Goal: Task Accomplishment & Management: Manage account settings

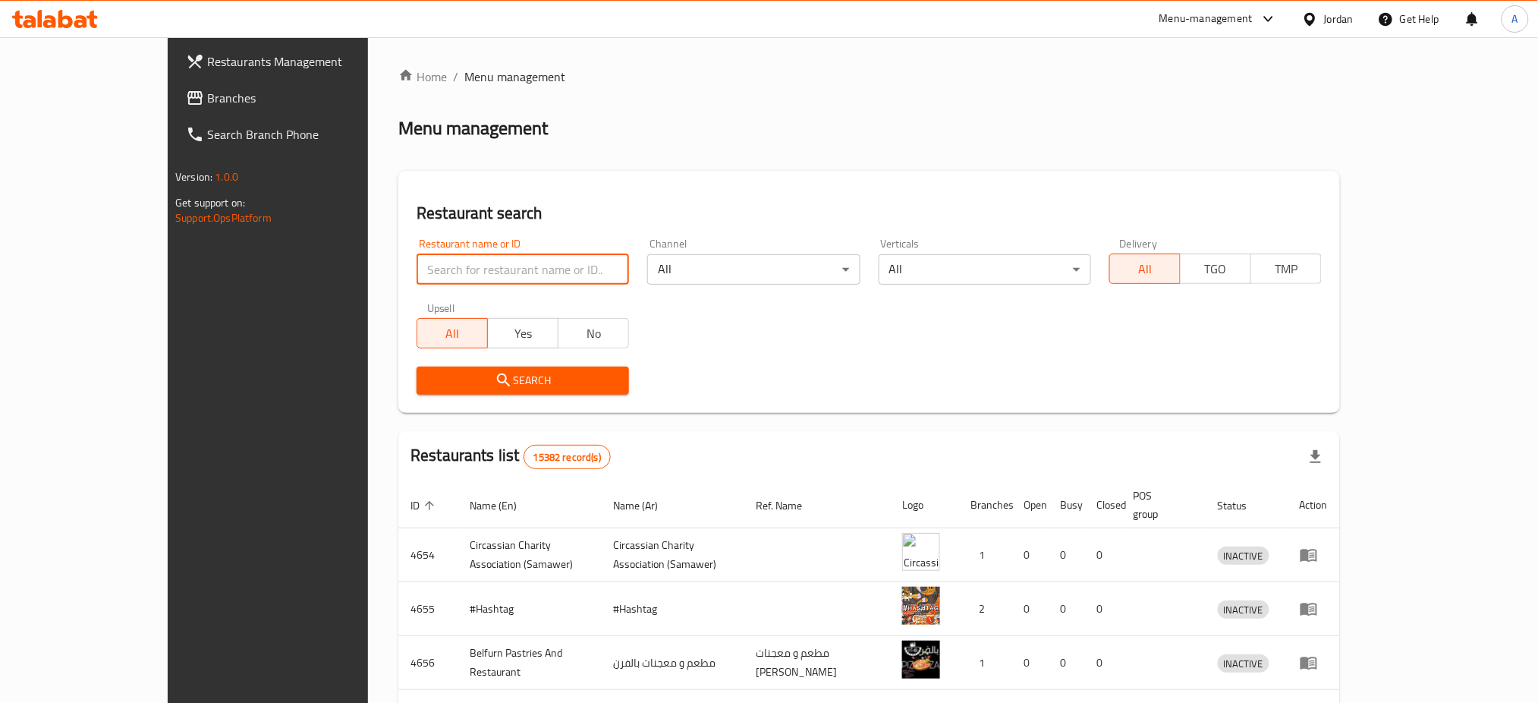
click at [417, 254] on input "search" at bounding box center [523, 269] width 213 height 30
paste input "Juicy And Crunchy"
type input "Juicy And Crunchy"
click button "Search" at bounding box center [523, 381] width 213 height 28
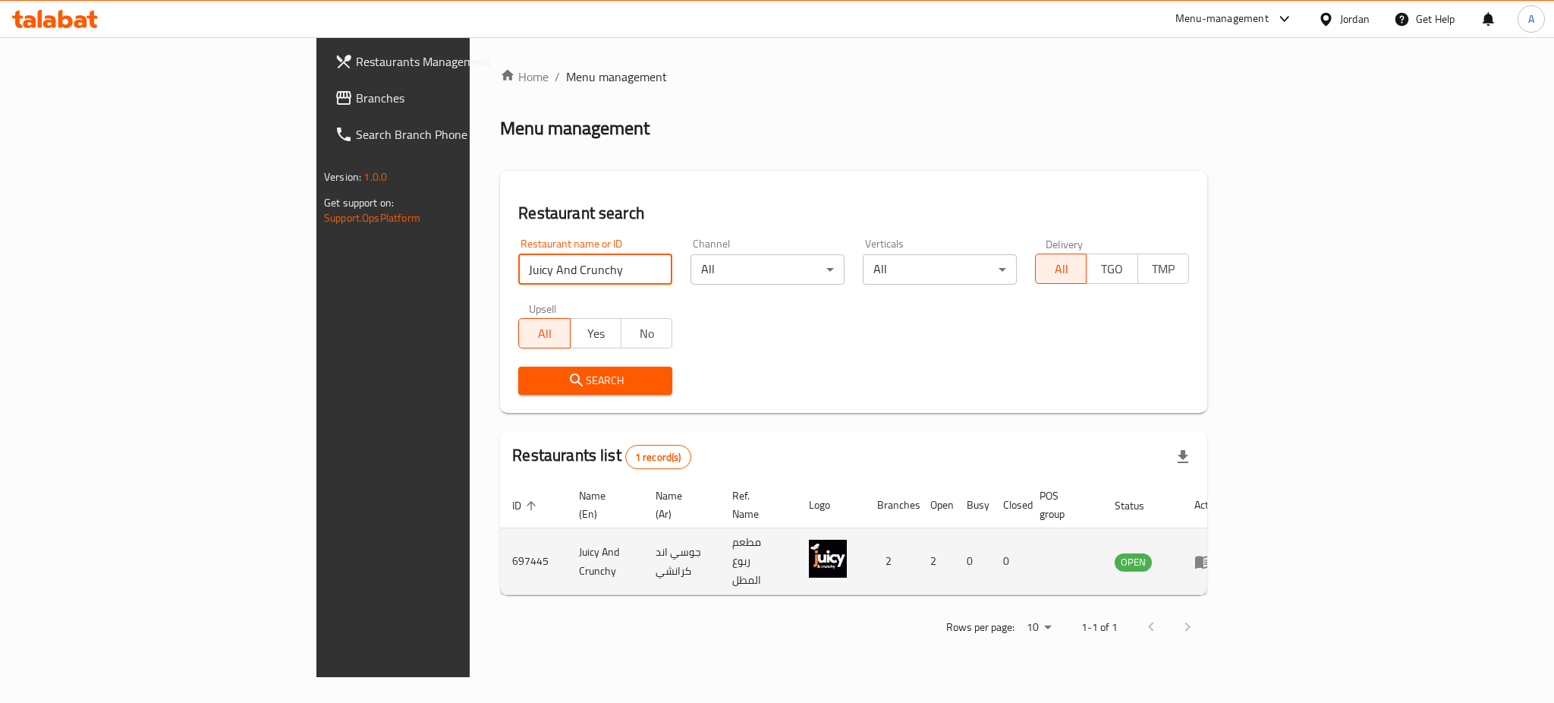
click at [1213, 553] on icon "enhanced table" at bounding box center [1204, 562] width 18 height 18
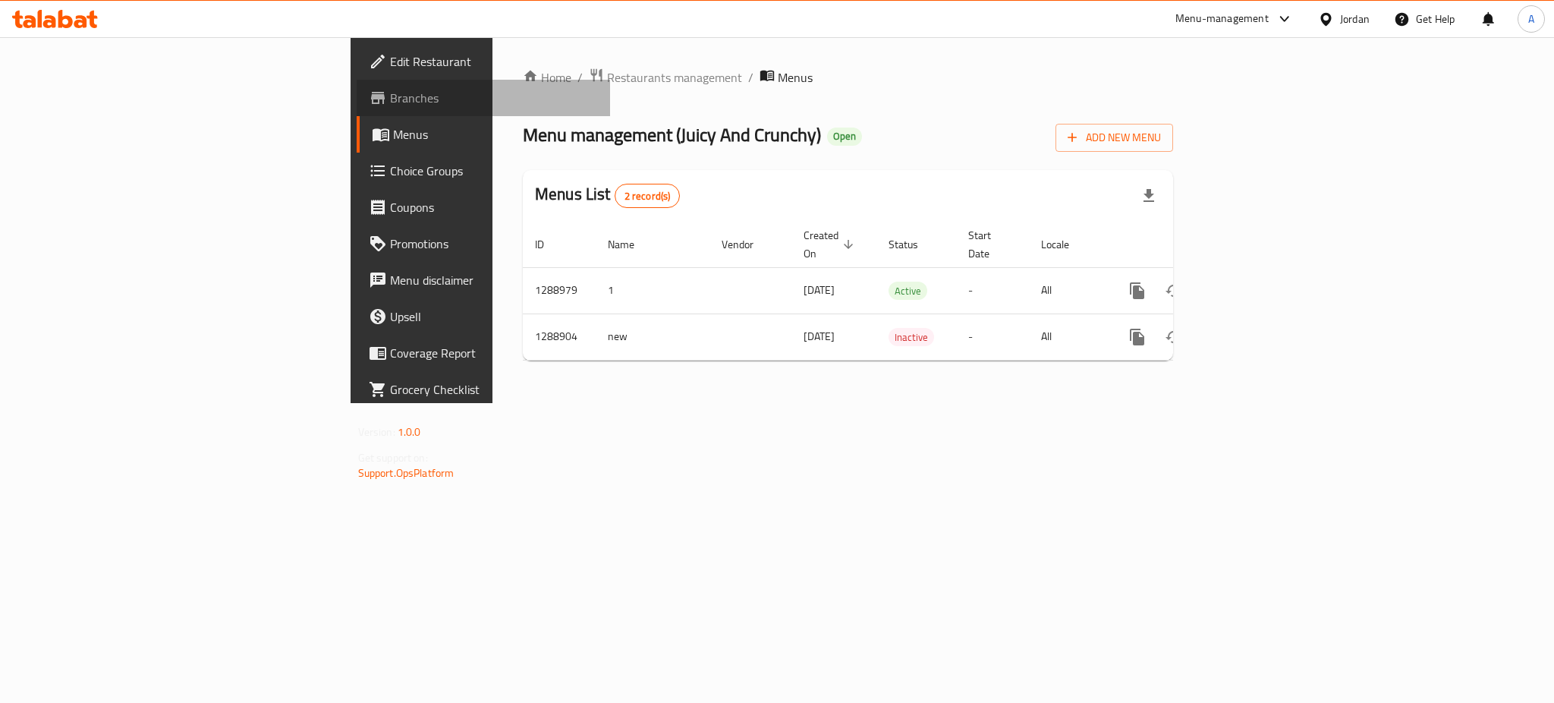
click at [390, 93] on span "Branches" at bounding box center [494, 98] width 208 height 18
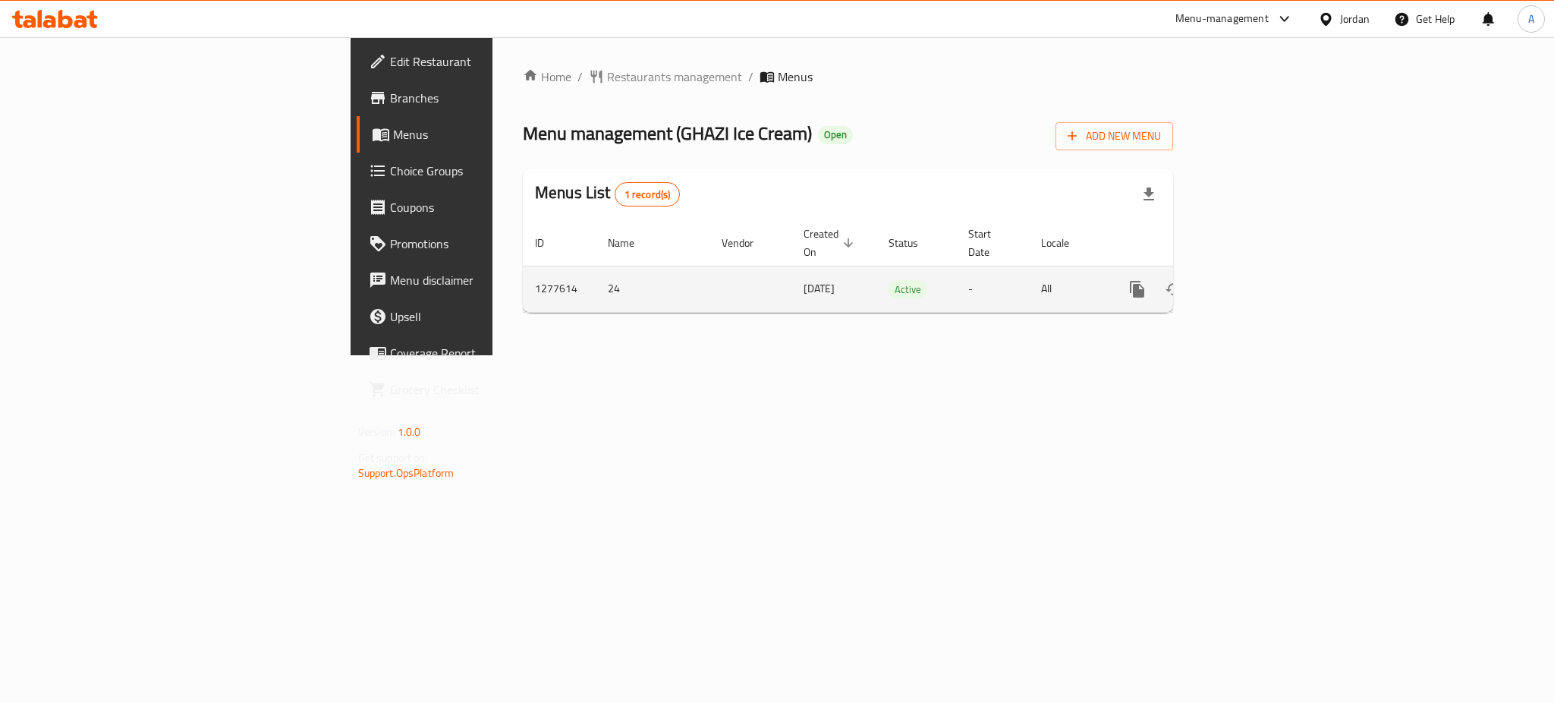
click at [1256, 280] on icon "enhanced table" at bounding box center [1247, 289] width 18 height 18
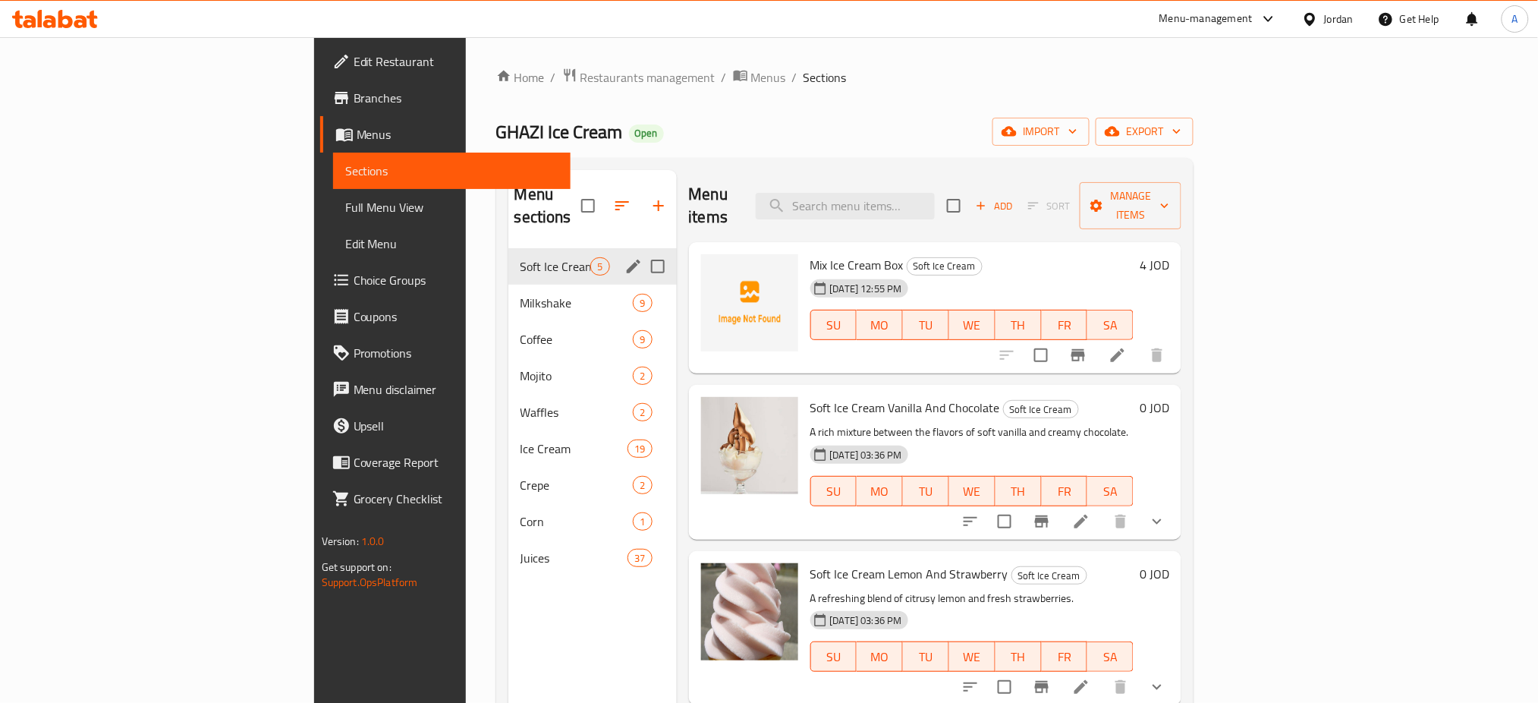
click at [508, 248] on div "Soft Ice Cream 5" at bounding box center [592, 266] width 168 height 36
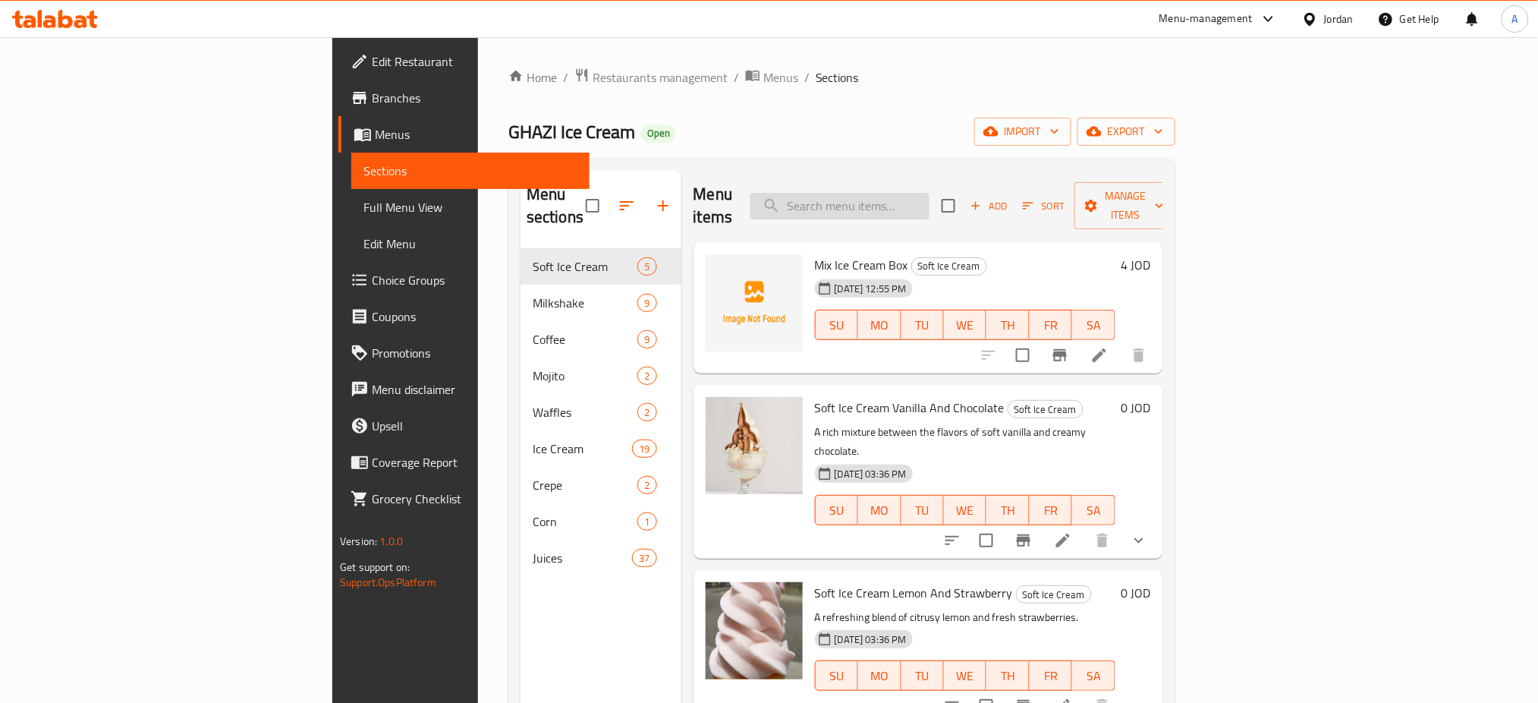
click at [930, 193] on input "search" at bounding box center [840, 206] width 179 height 27
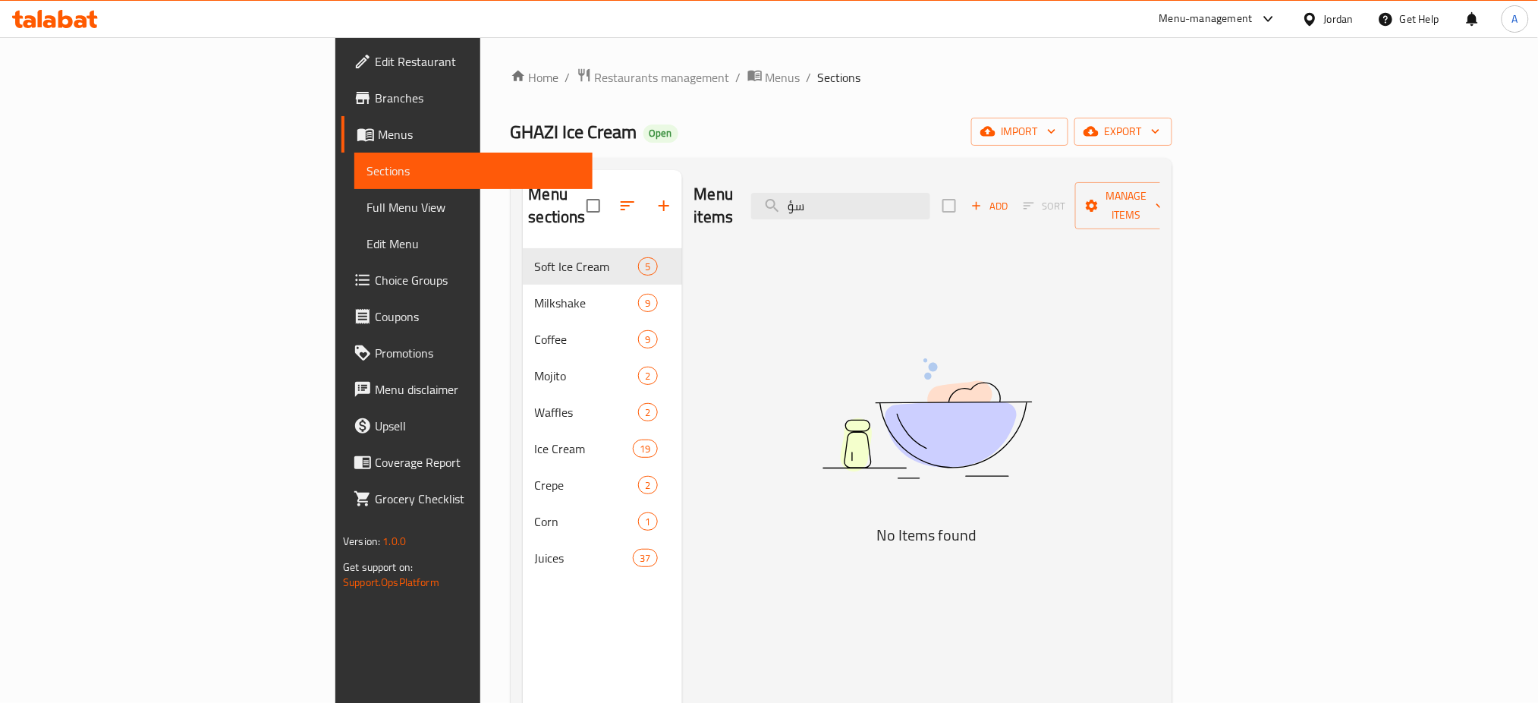
type input "س"
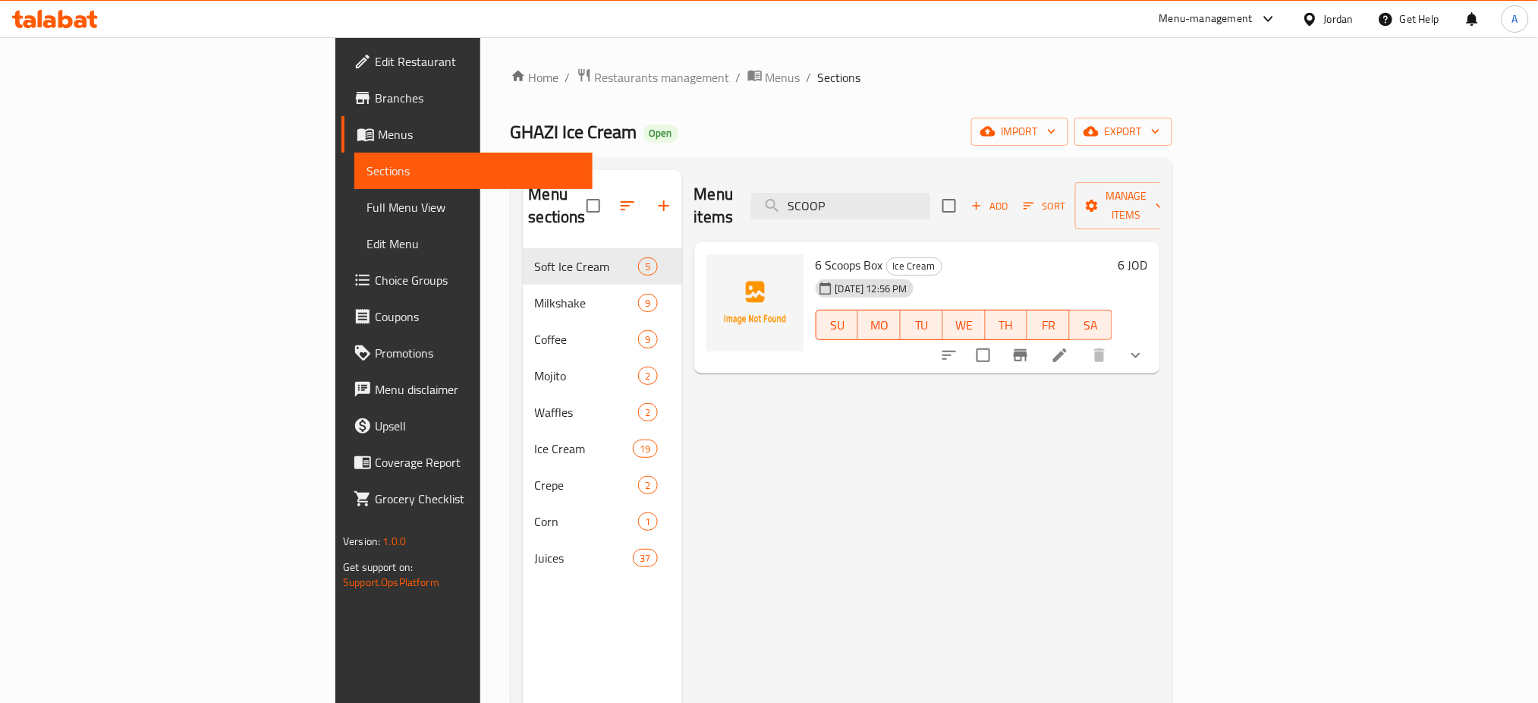
type input "SCOOP"
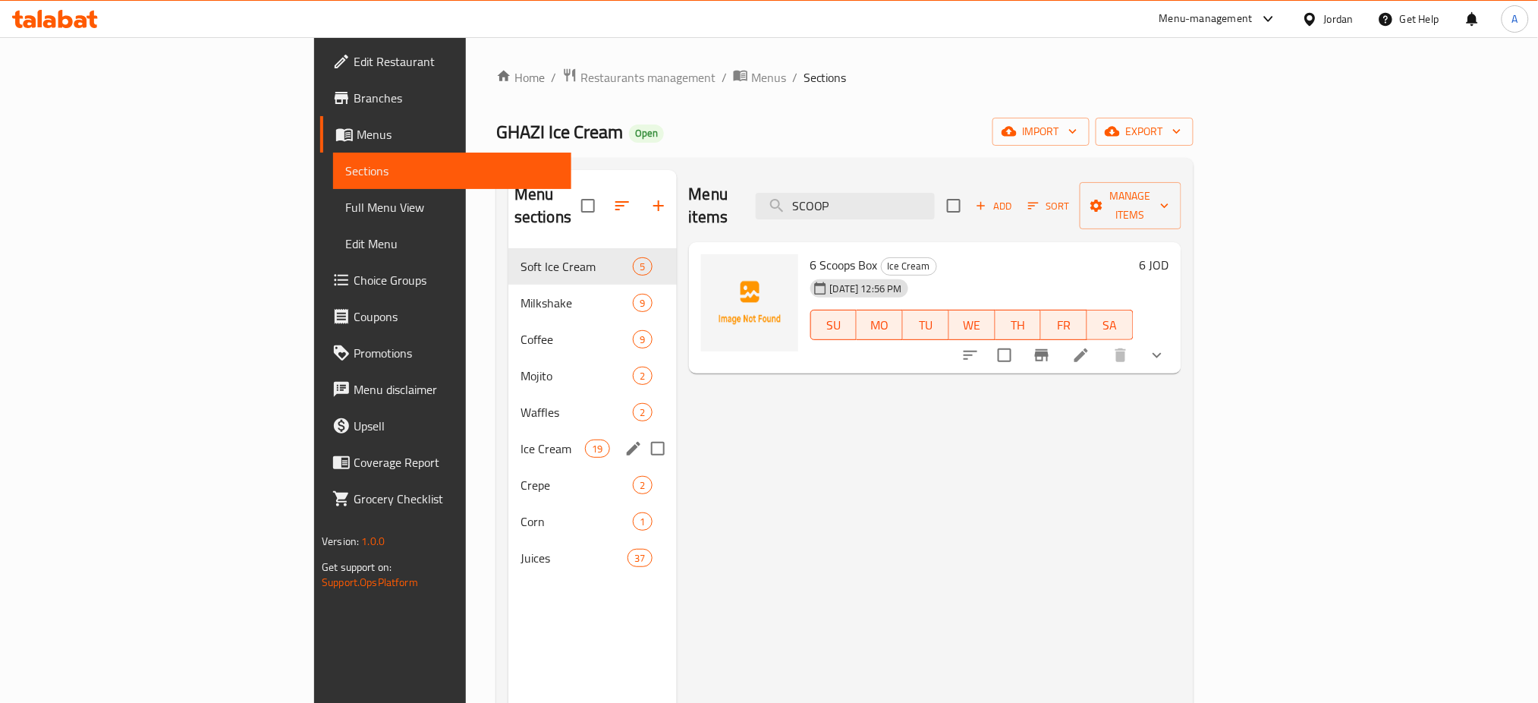
click at [521, 439] on span "Ice Cream" at bounding box center [553, 448] width 65 height 18
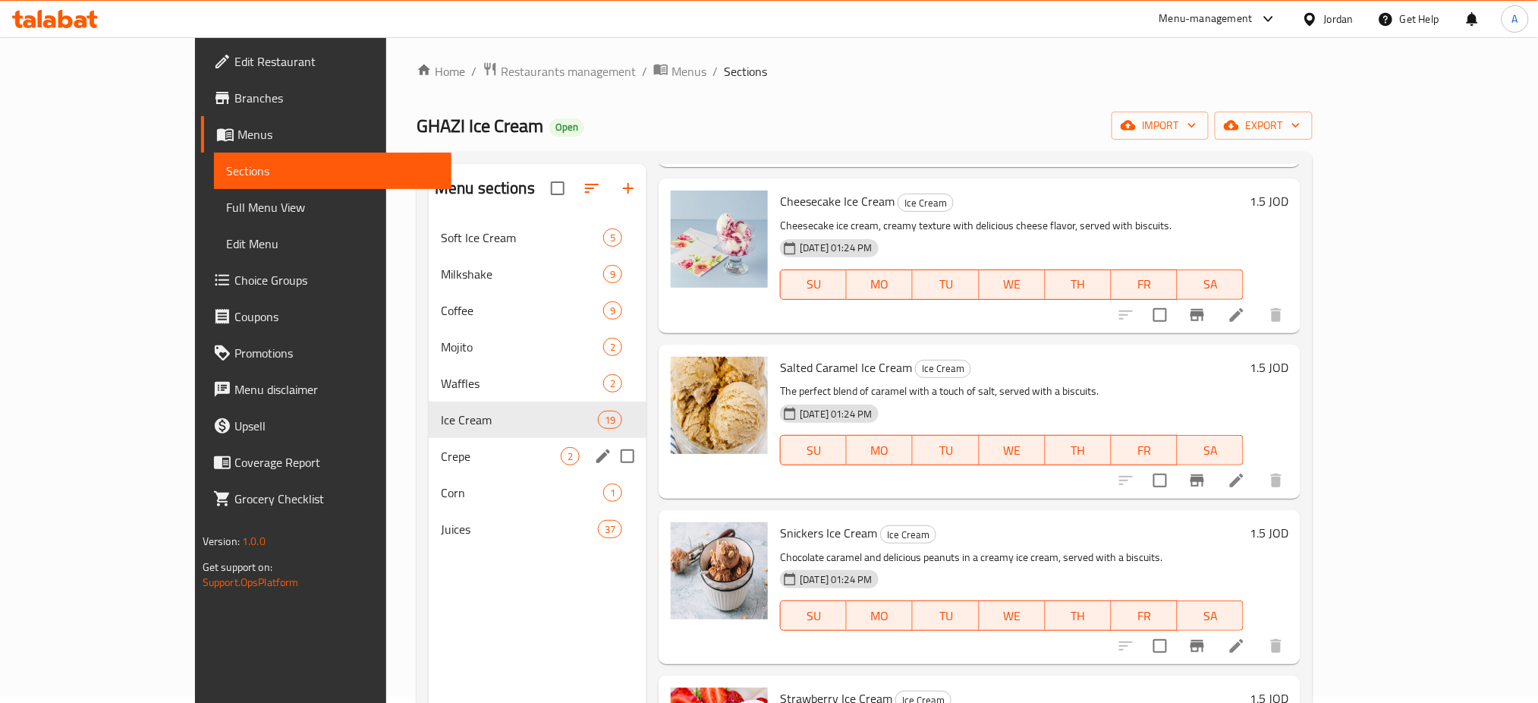
scroll to position [5, 0]
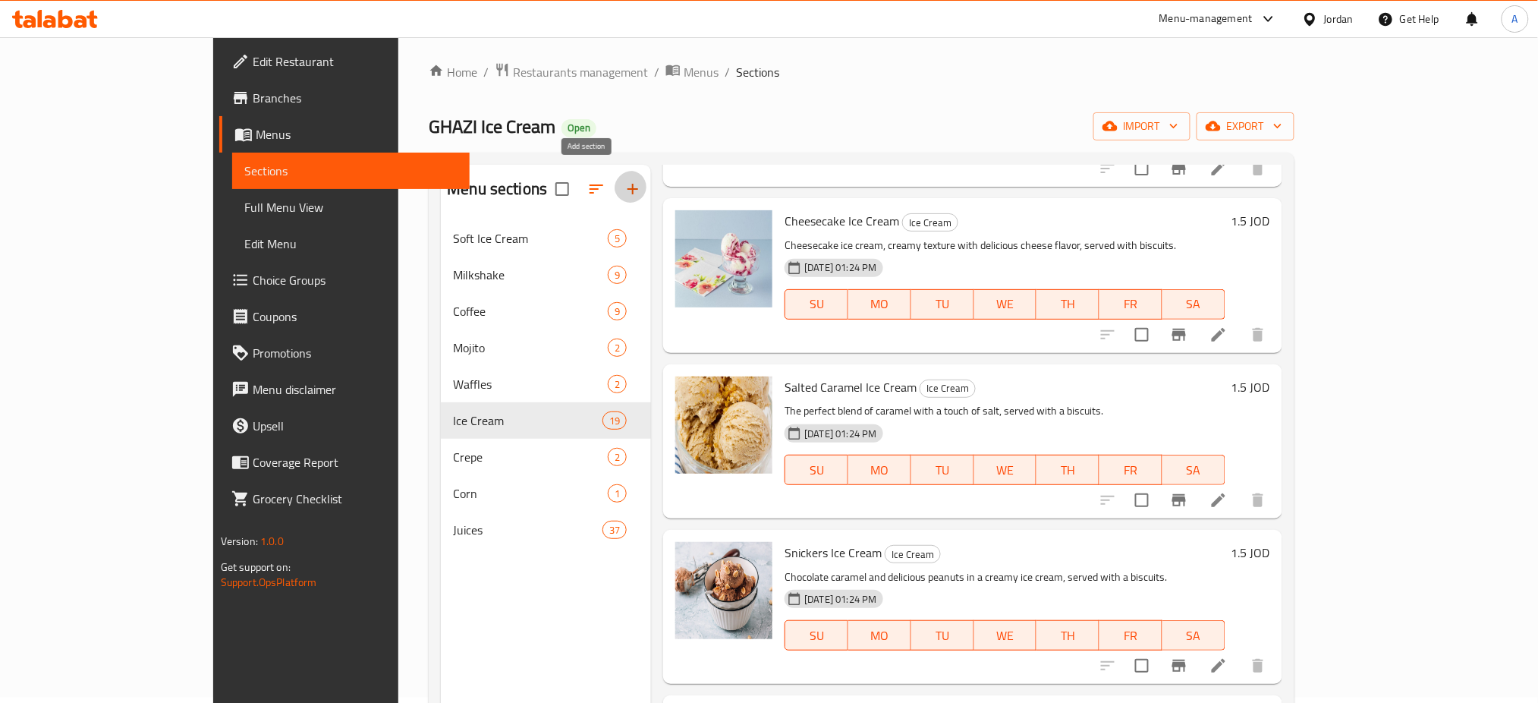
click at [615, 171] on button "button" at bounding box center [633, 189] width 36 height 36
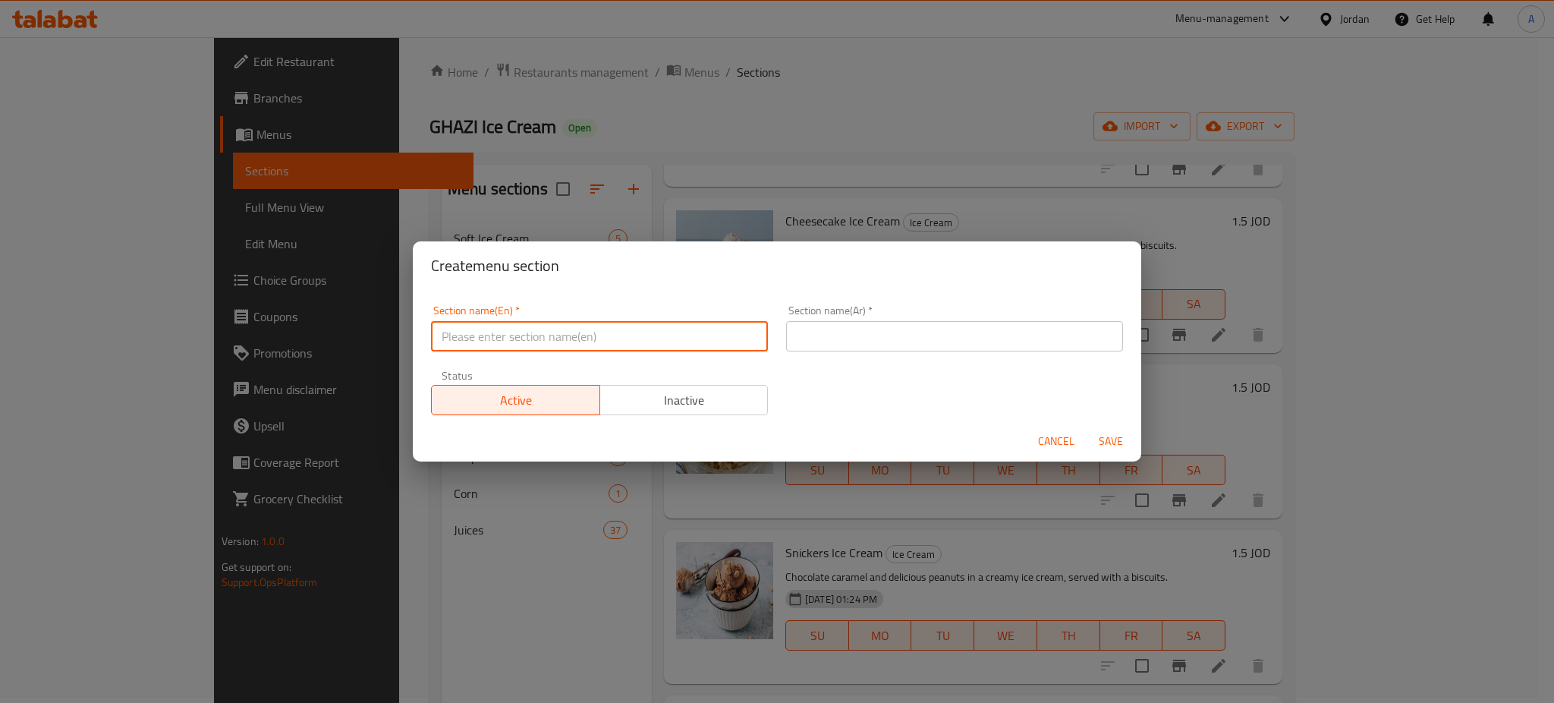
click at [628, 328] on input "text" at bounding box center [599, 336] width 337 height 30
type input "1 JOD Offer"
click at [965, 329] on input "text" at bounding box center [954, 336] width 337 height 30
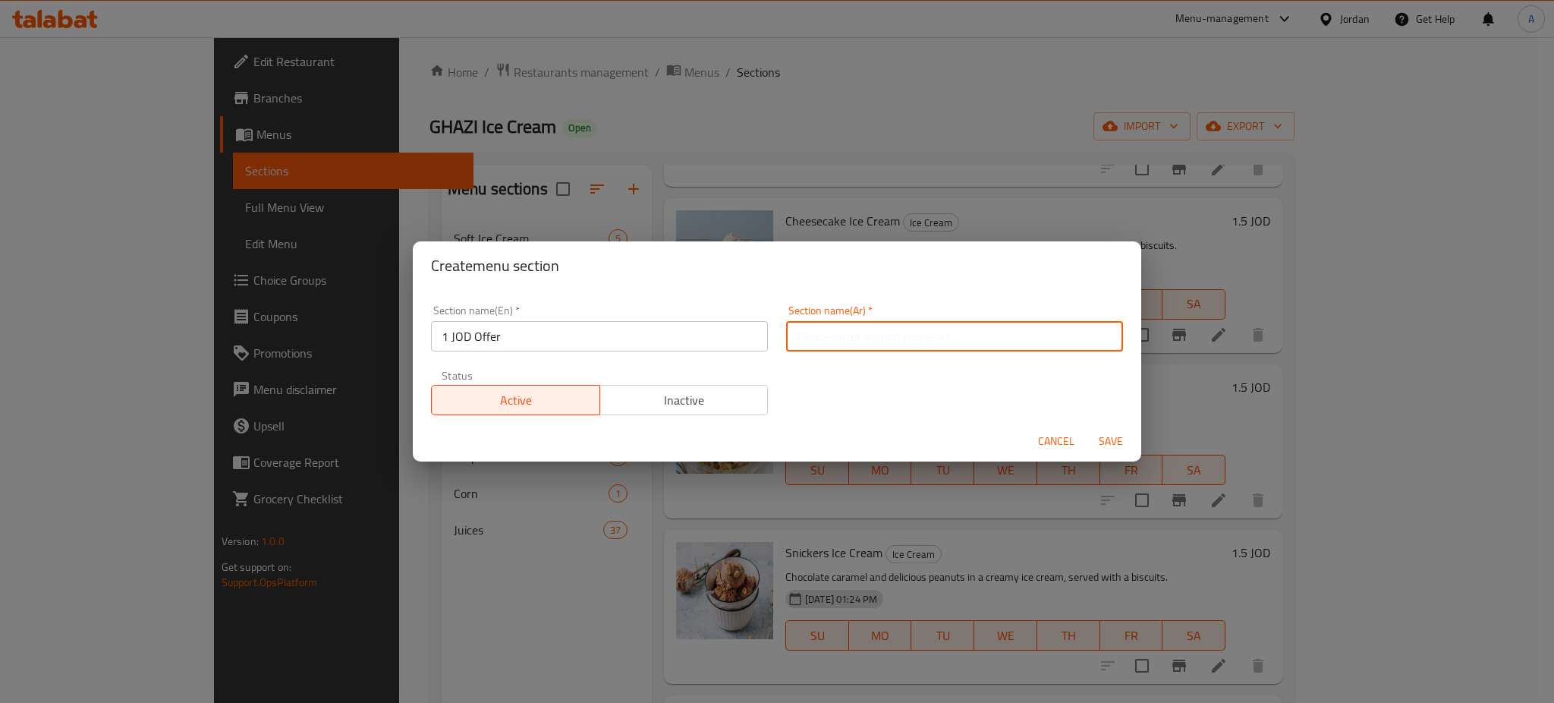
type input "U"
type input "عرض"
click at [1087, 427] on button "Save" at bounding box center [1111, 441] width 49 height 28
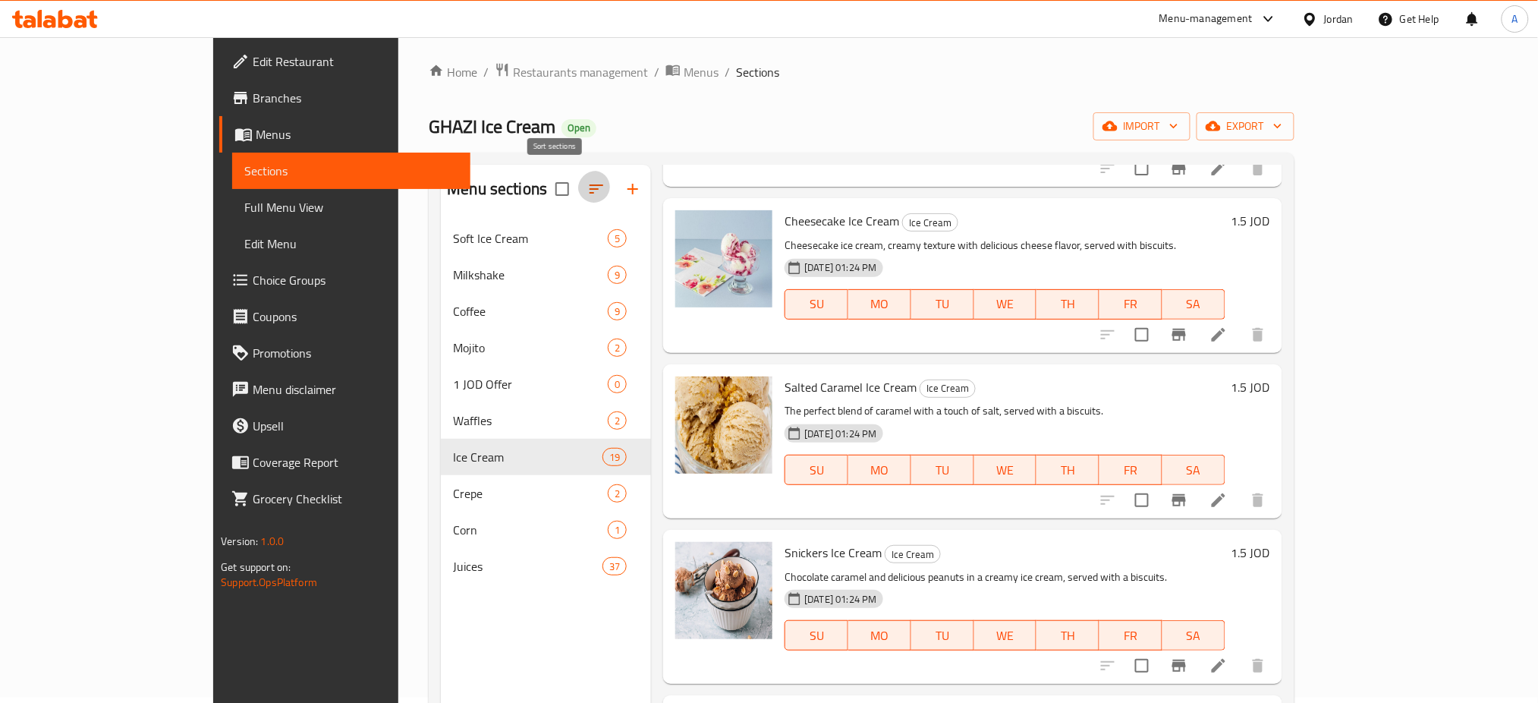
click at [587, 181] on icon "button" at bounding box center [596, 189] width 18 height 18
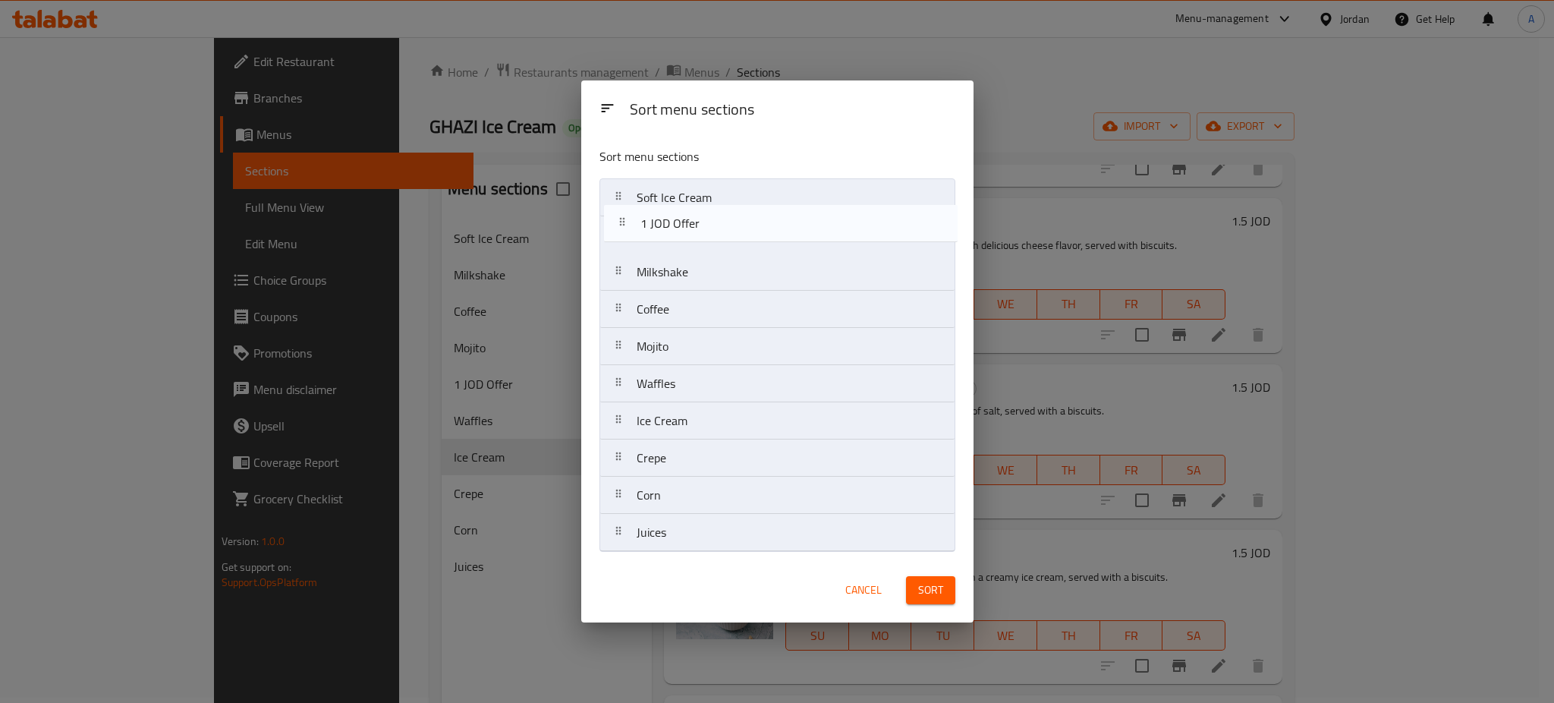
drag, startPoint x: 738, startPoint y: 361, endPoint x: 741, endPoint y: 200, distance: 160.9
click at [741, 200] on nav "Soft Ice Cream Milkshake Coffee Mojito 1 JOD Offer Waffles Ice Cream Crepe Corn…" at bounding box center [778, 364] width 356 height 373
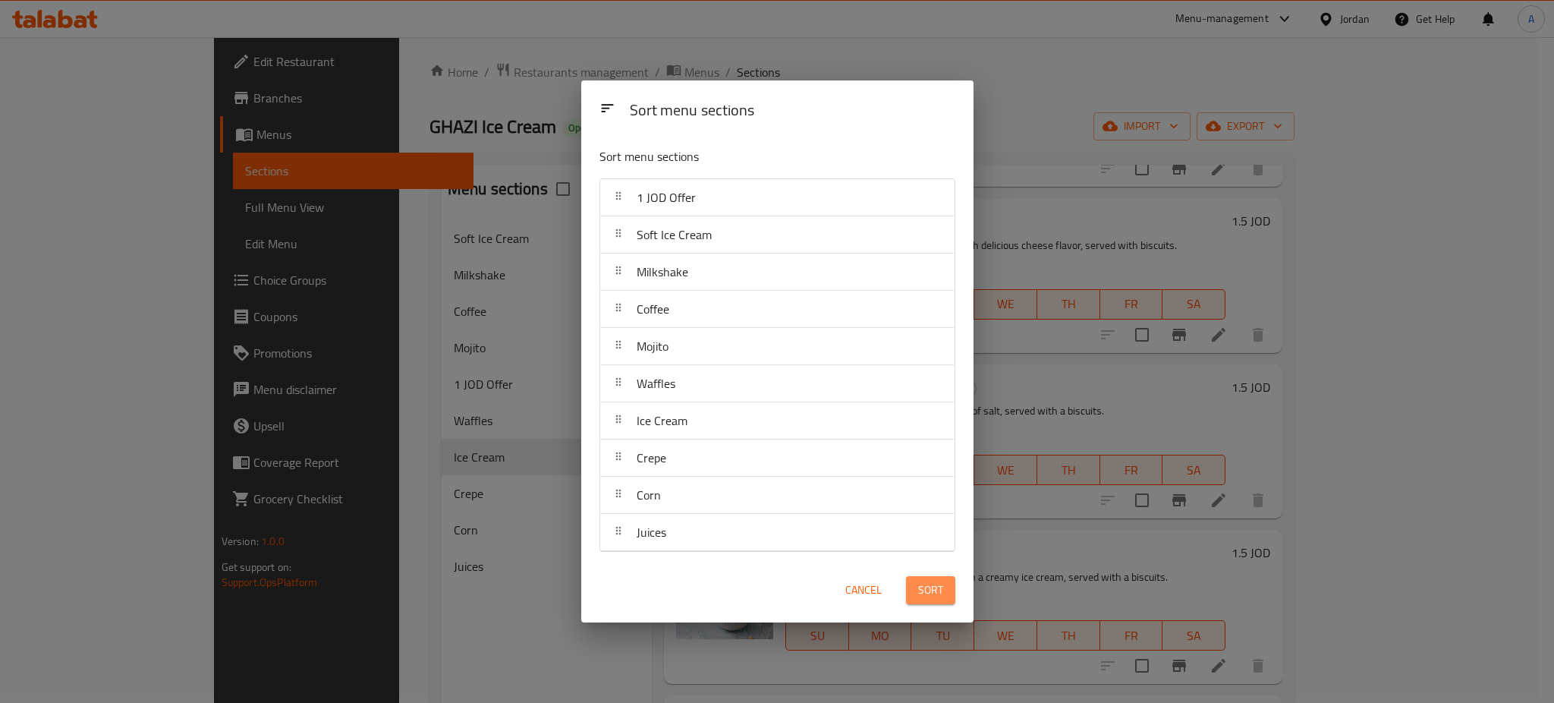
click at [919, 595] on span "Sort" at bounding box center [930, 590] width 25 height 19
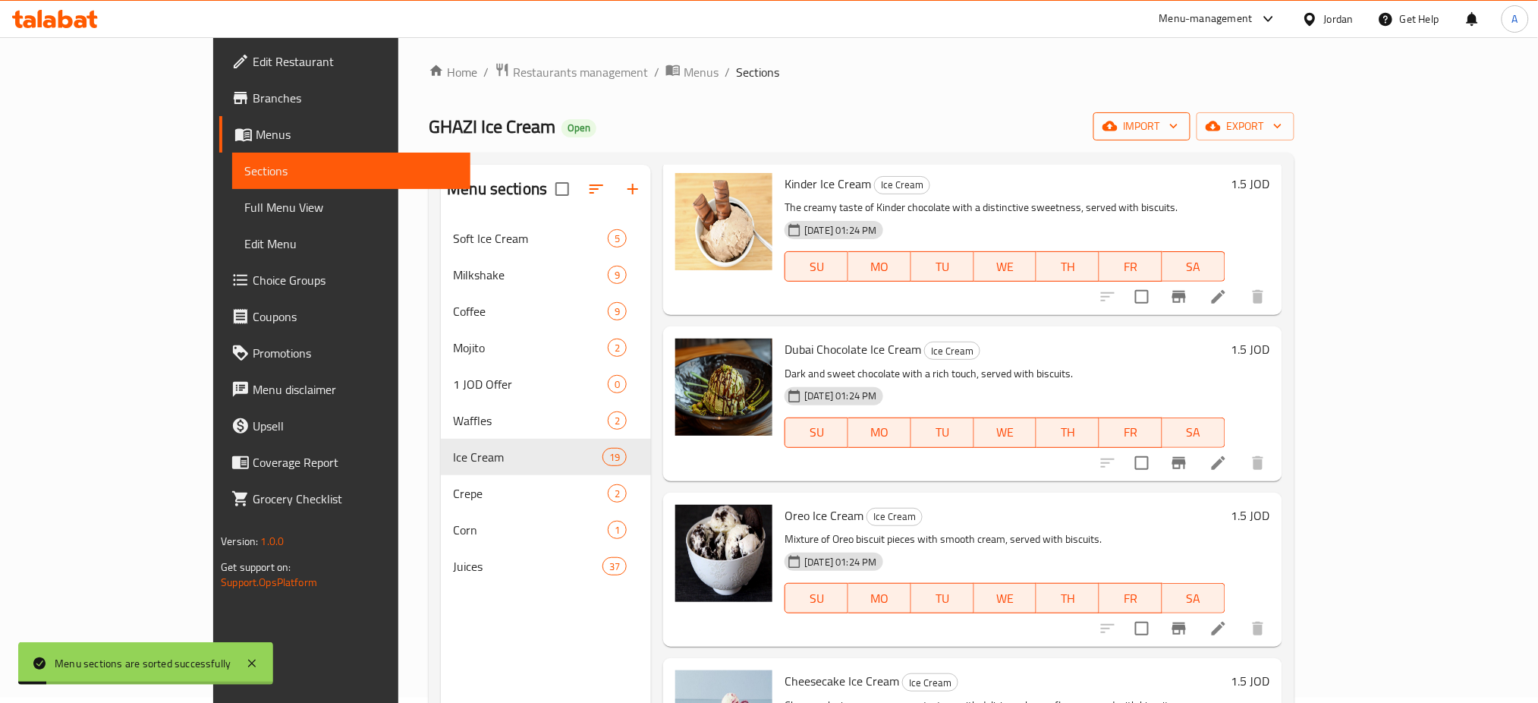
scroll to position [1661, 0]
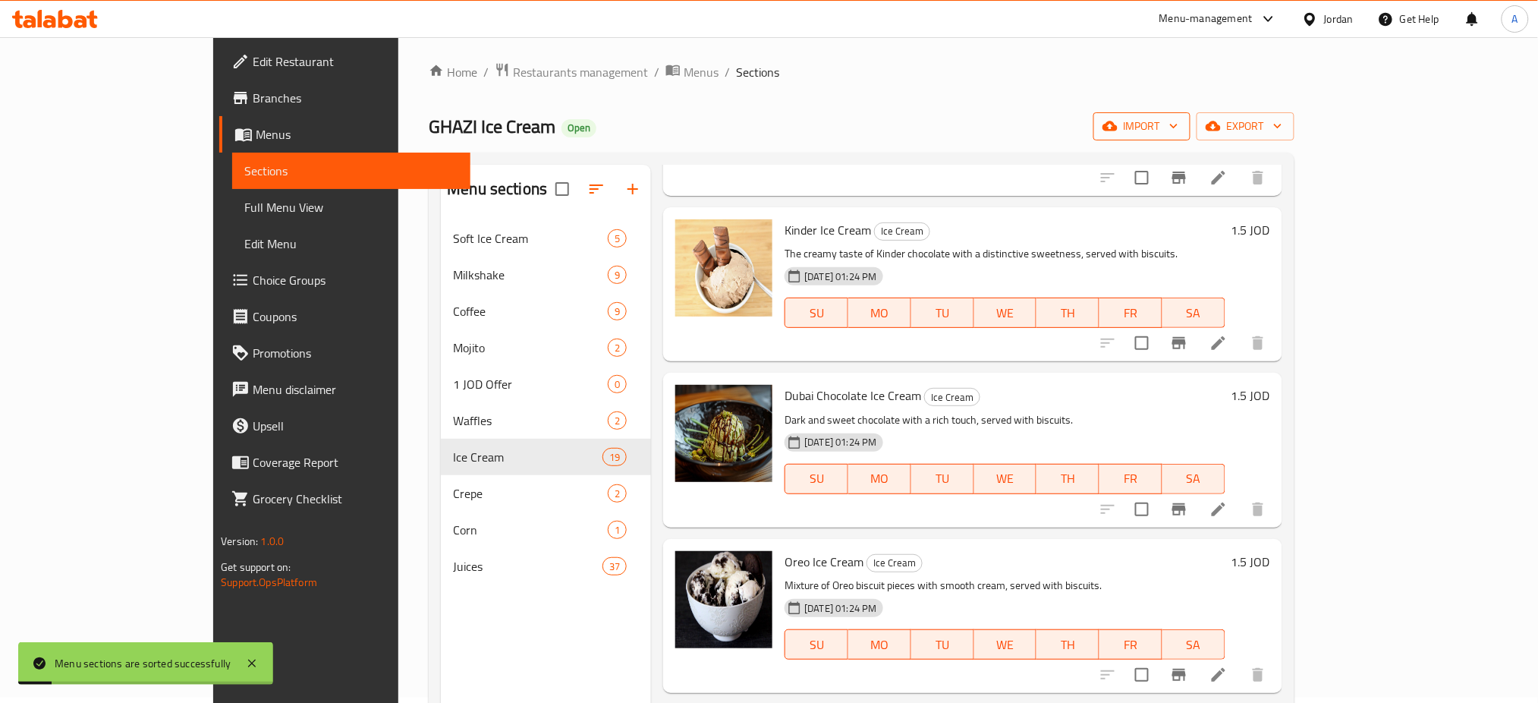
click at [1191, 112] on button "import" at bounding box center [1142, 126] width 97 height 28
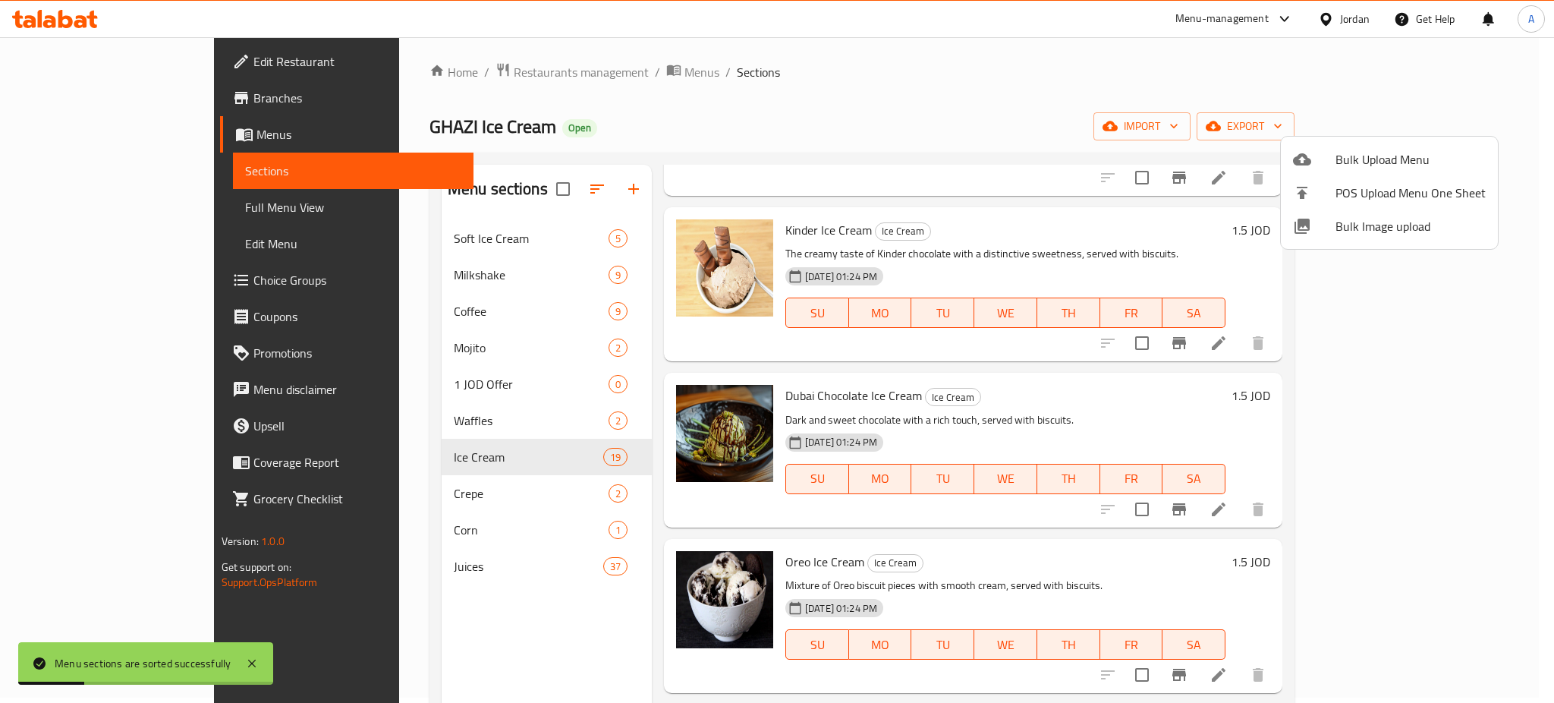
click at [1479, 127] on div at bounding box center [777, 351] width 1554 height 703
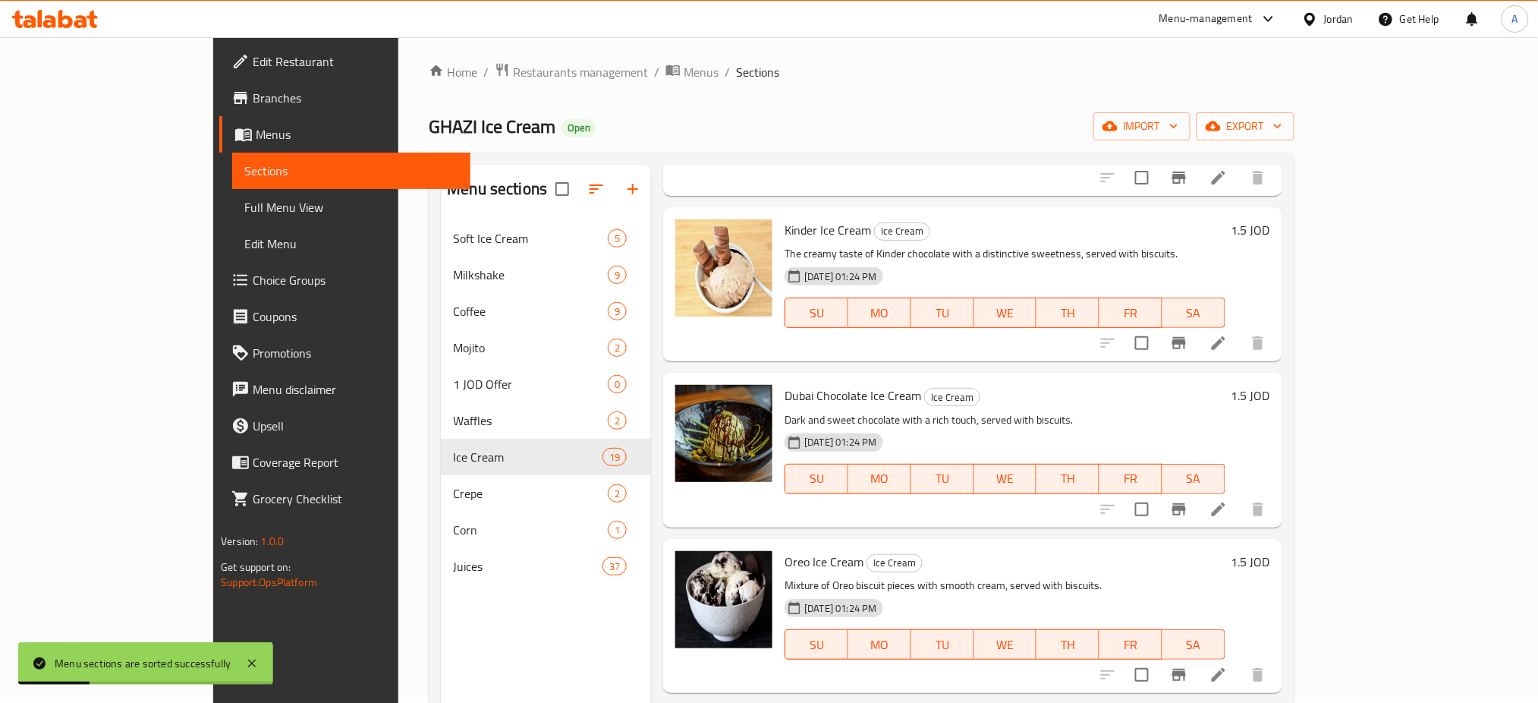
click at [1283, 127] on span "export" at bounding box center [1246, 126] width 74 height 19
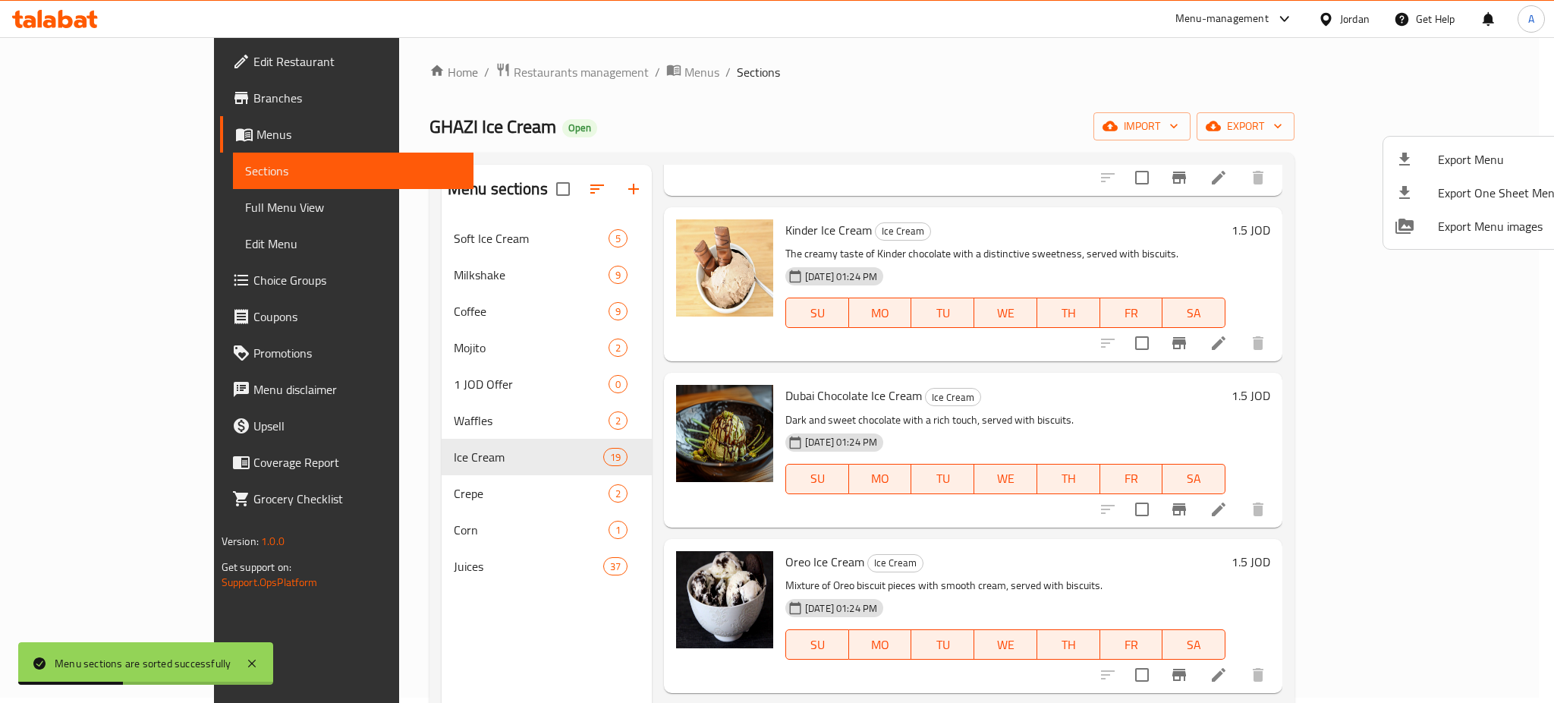
click at [1355, 118] on div at bounding box center [777, 351] width 1554 height 703
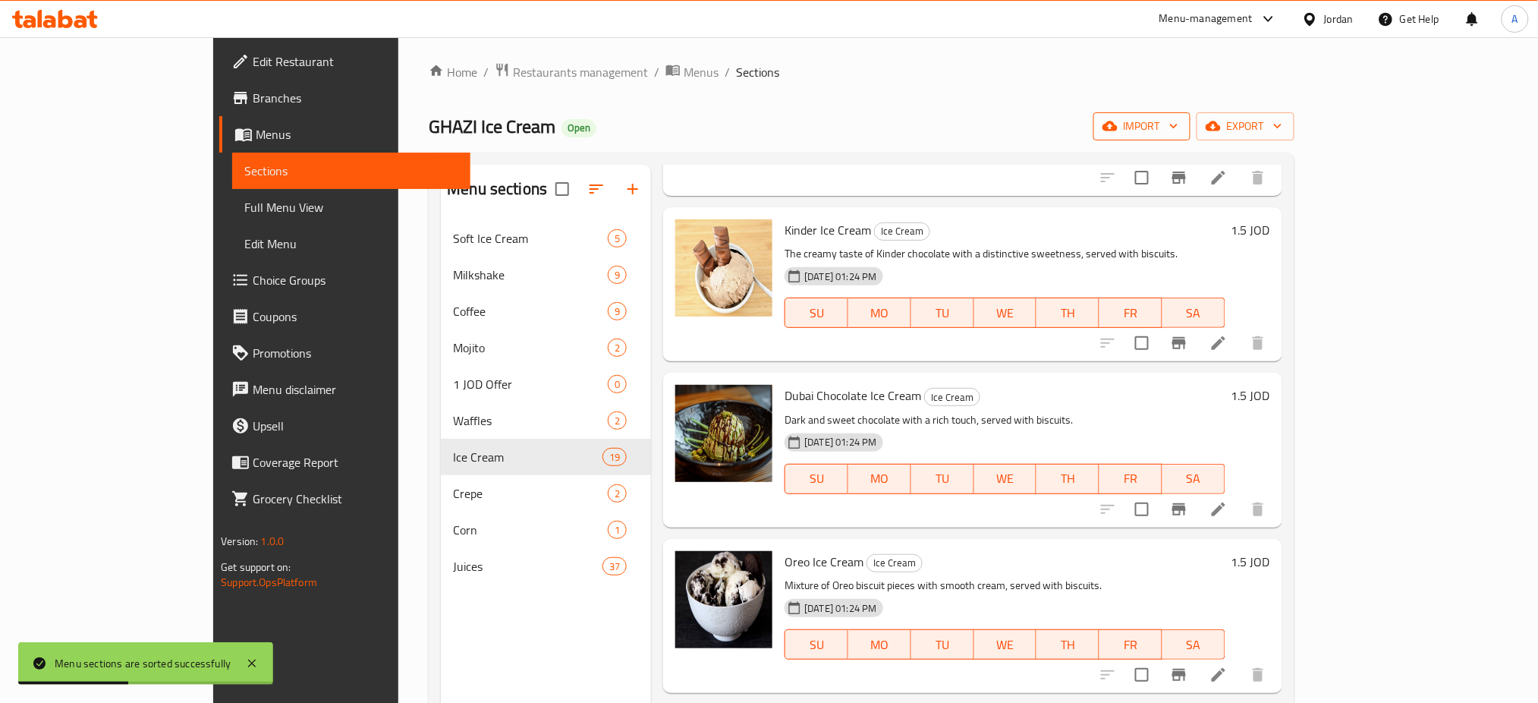
click at [1179, 126] on span "import" at bounding box center [1142, 126] width 73 height 19
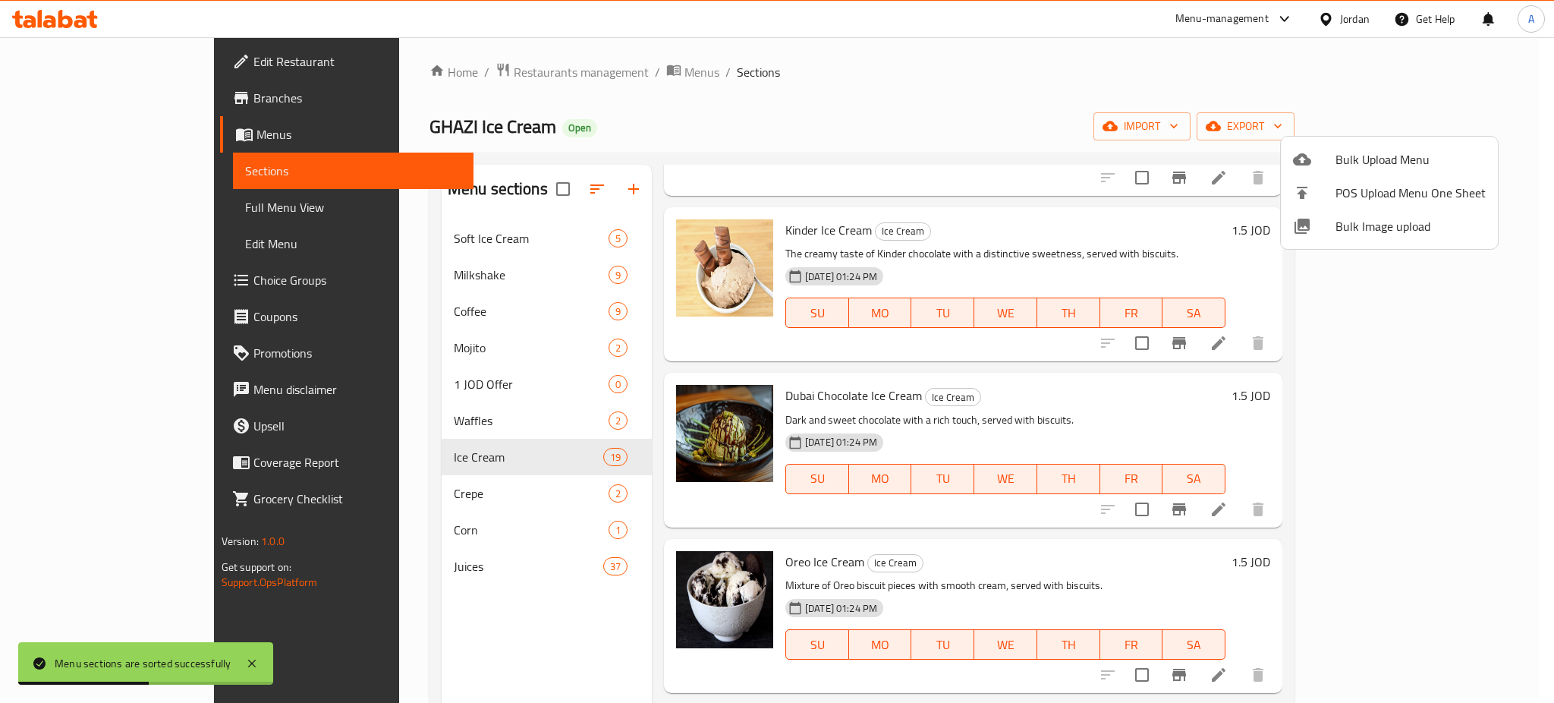
click at [1206, 83] on div at bounding box center [777, 351] width 1554 height 703
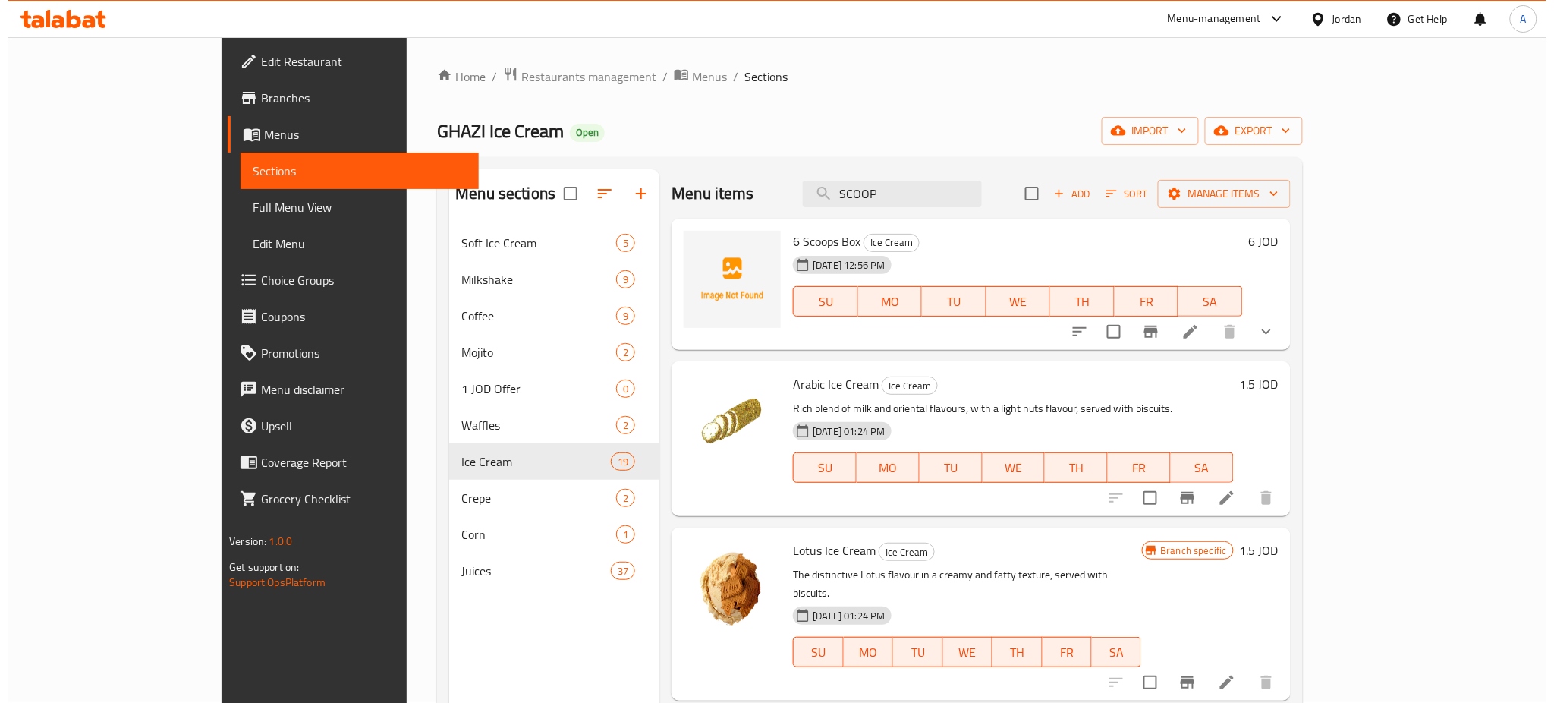
scroll to position [0, 0]
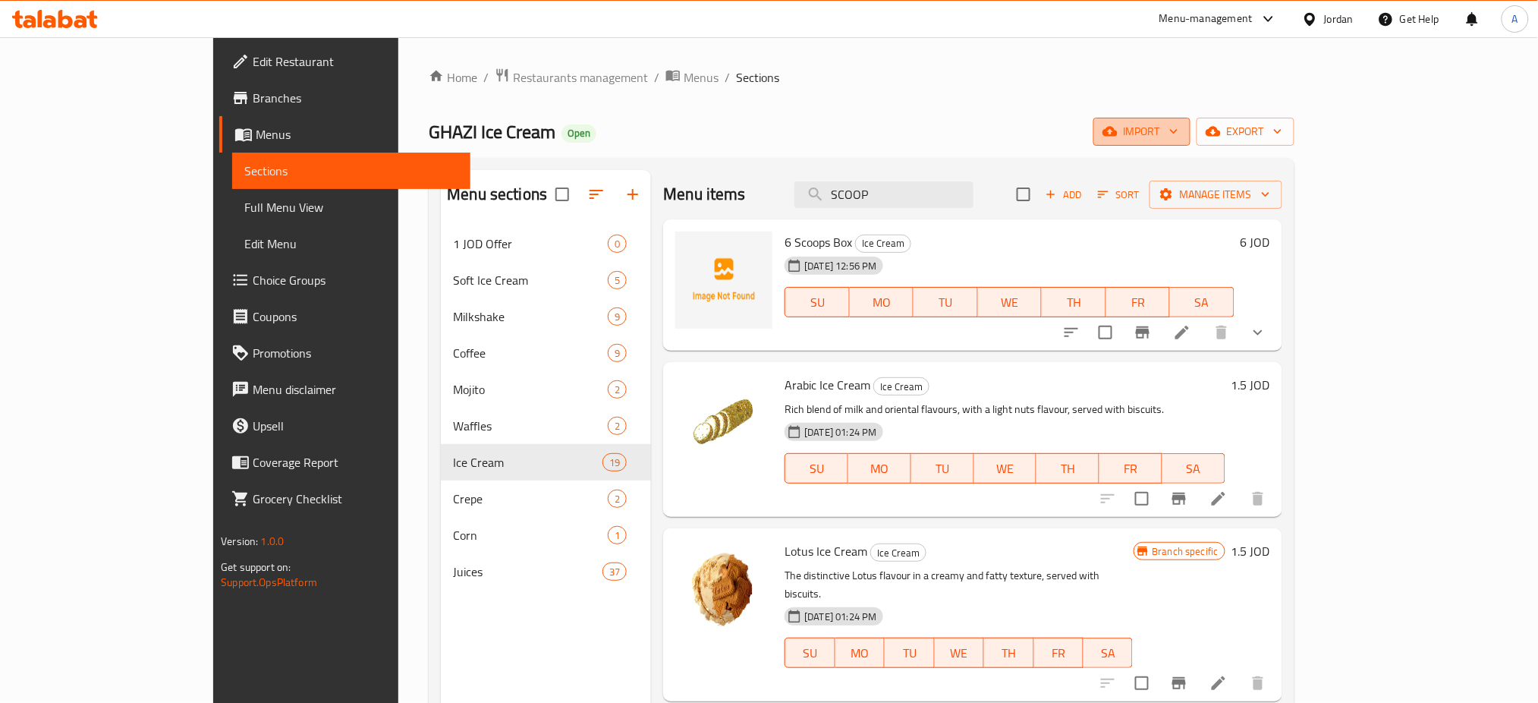
click at [1182, 133] on icon "button" at bounding box center [1174, 131] width 15 height 15
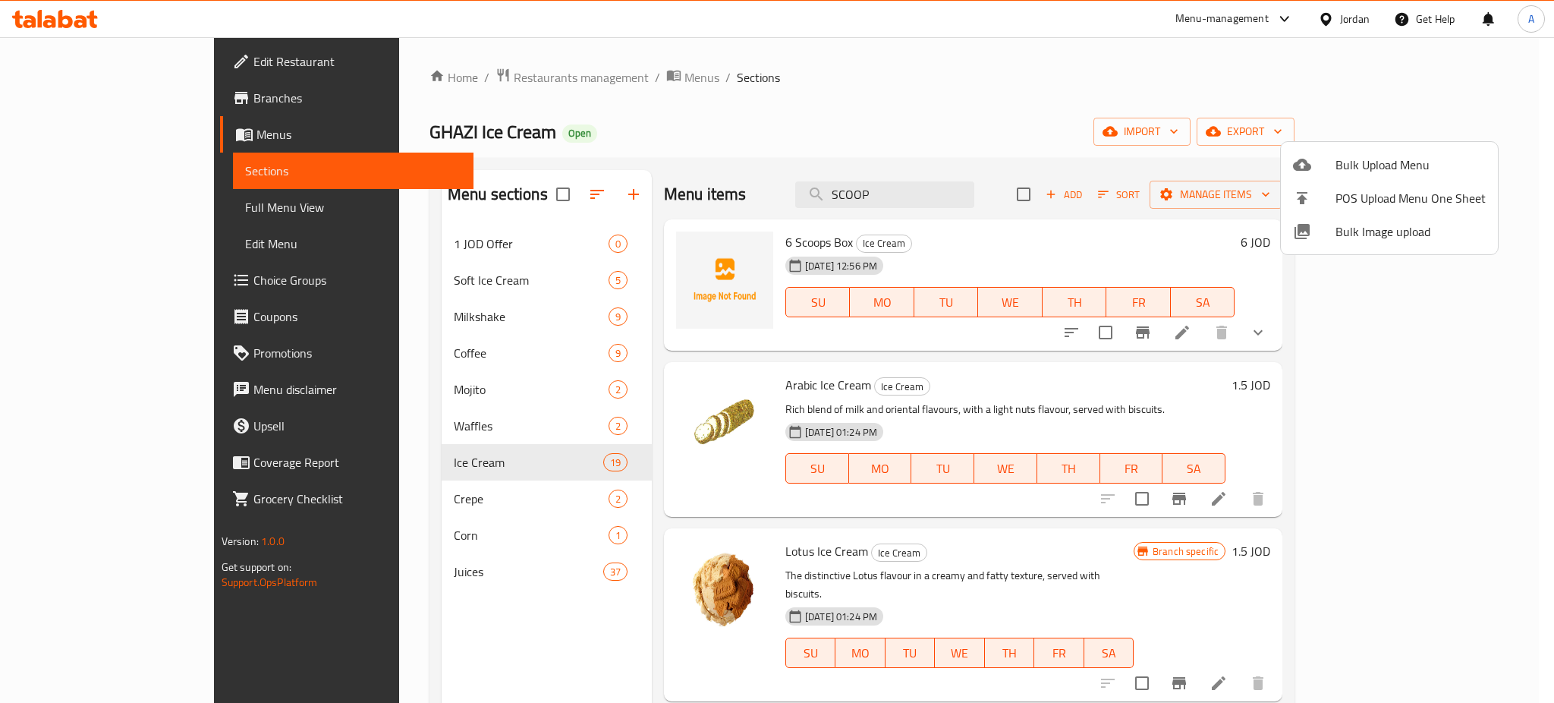
click at [1222, 106] on div at bounding box center [777, 351] width 1554 height 703
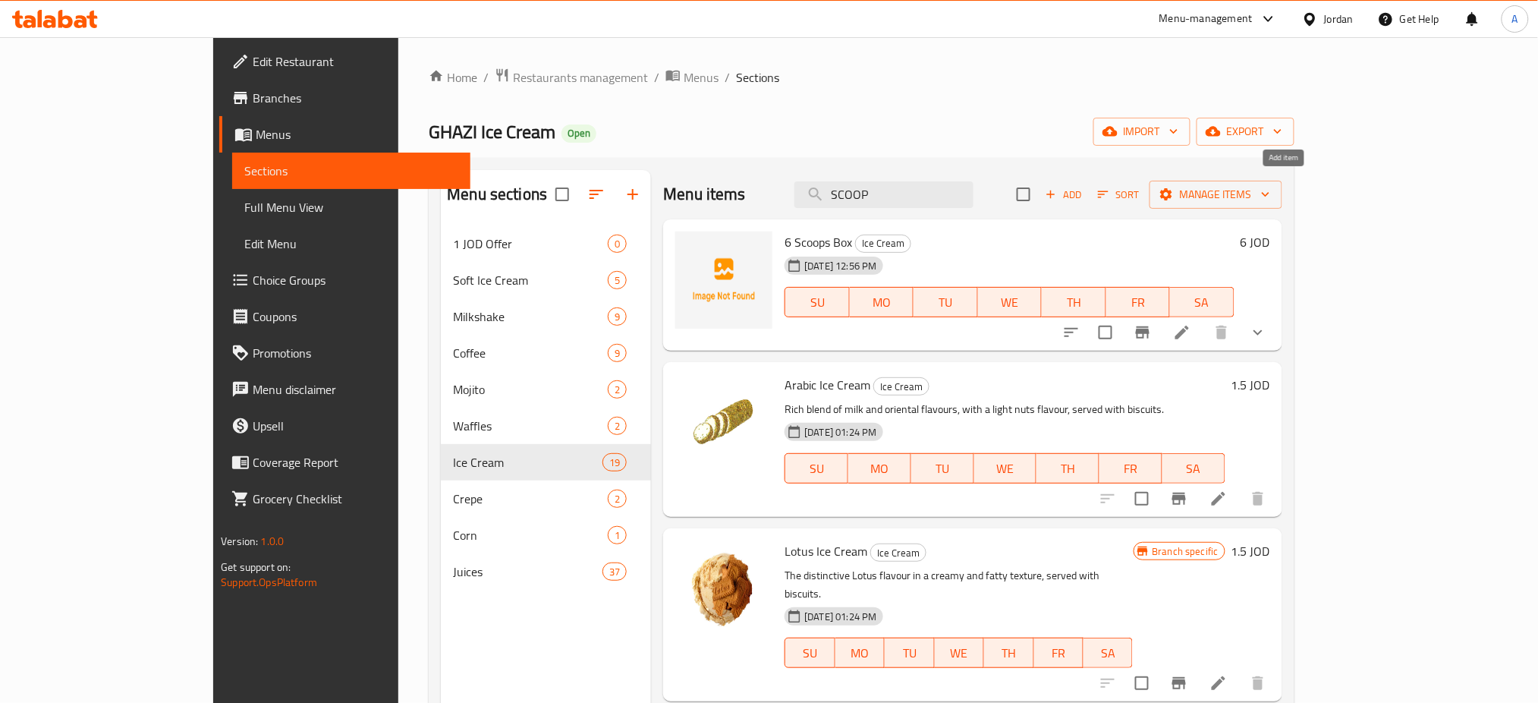
click at [1040, 186] on input "checkbox" at bounding box center [1024, 194] width 32 height 32
checkbox input "true"
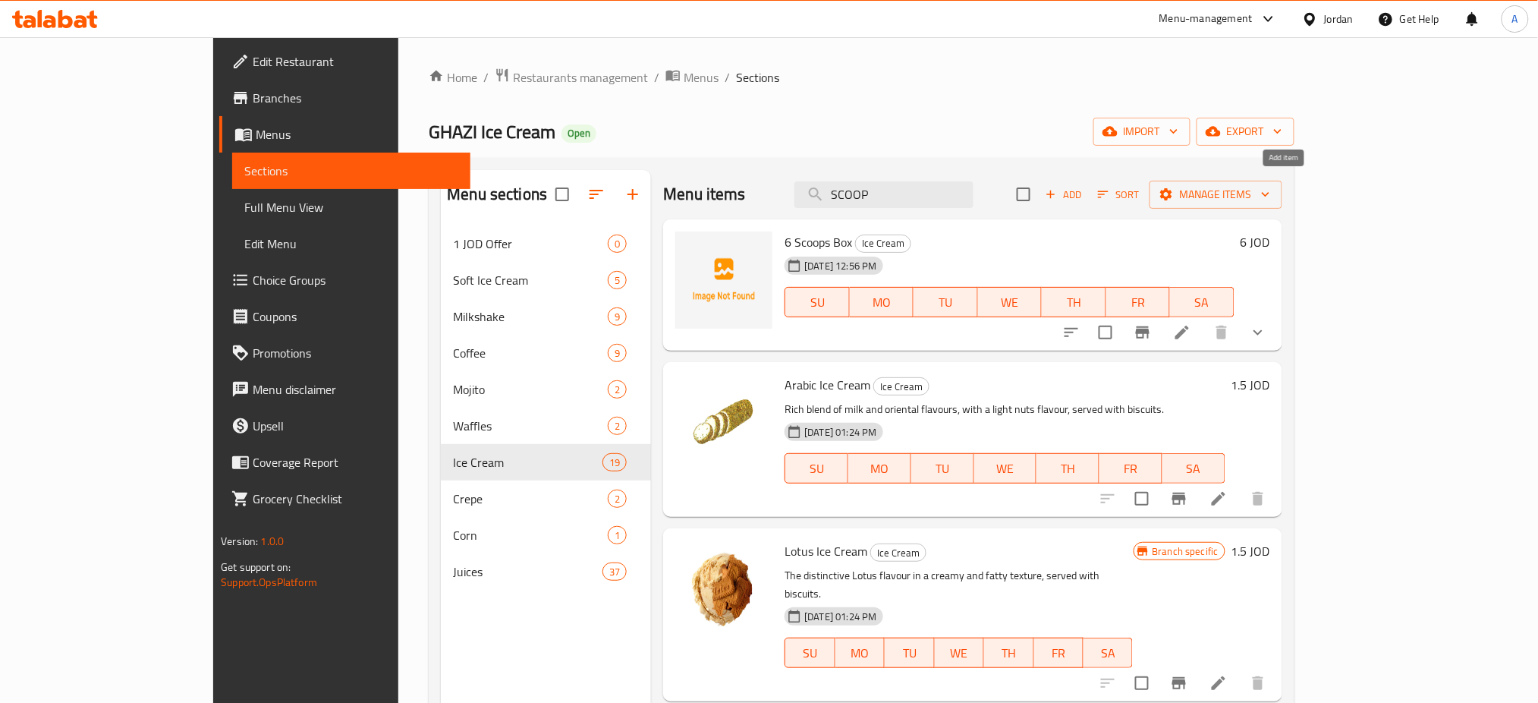
checkbox input "true"
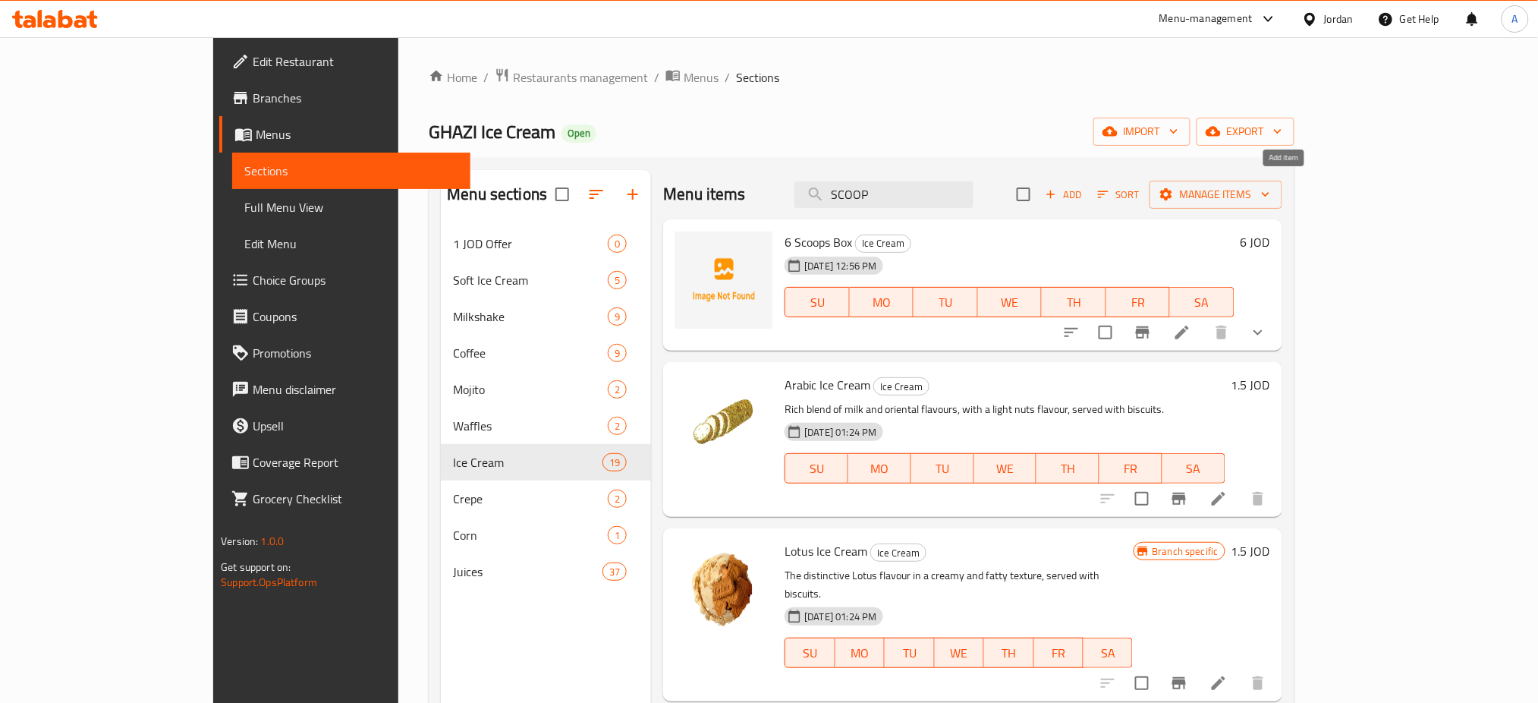
checkbox input "true"
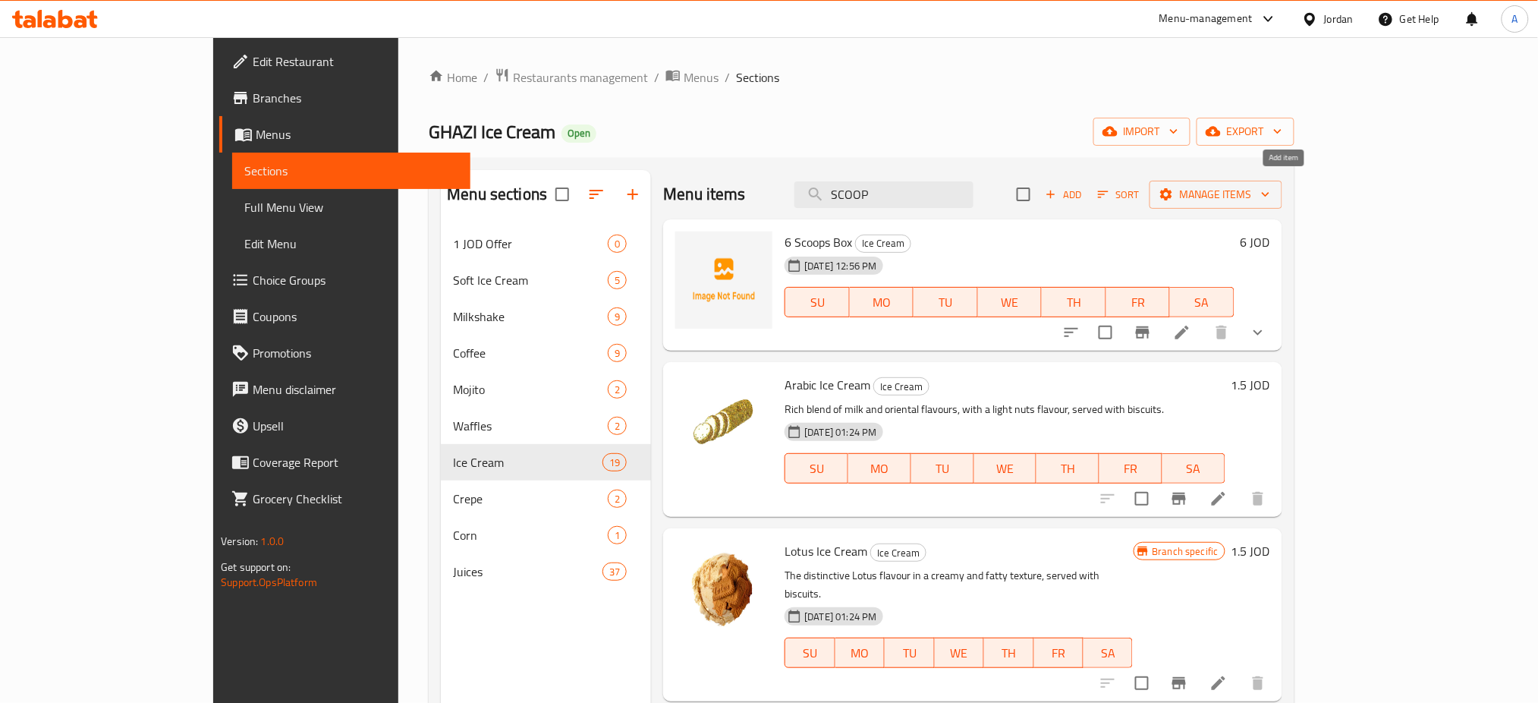
checkbox input "true"
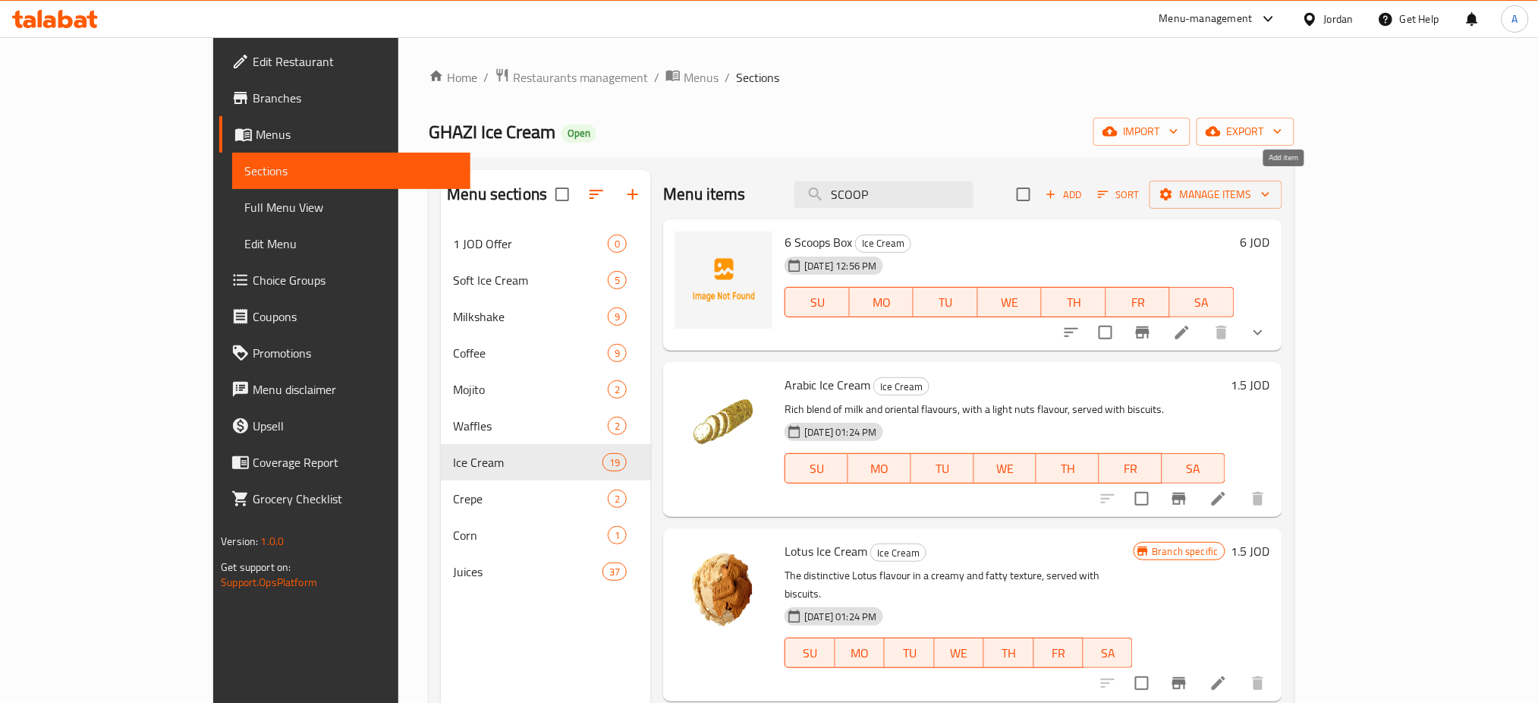
checkbox input "true"
click at [1040, 186] on input "checkbox" at bounding box center [1024, 194] width 32 height 32
checkbox input "false"
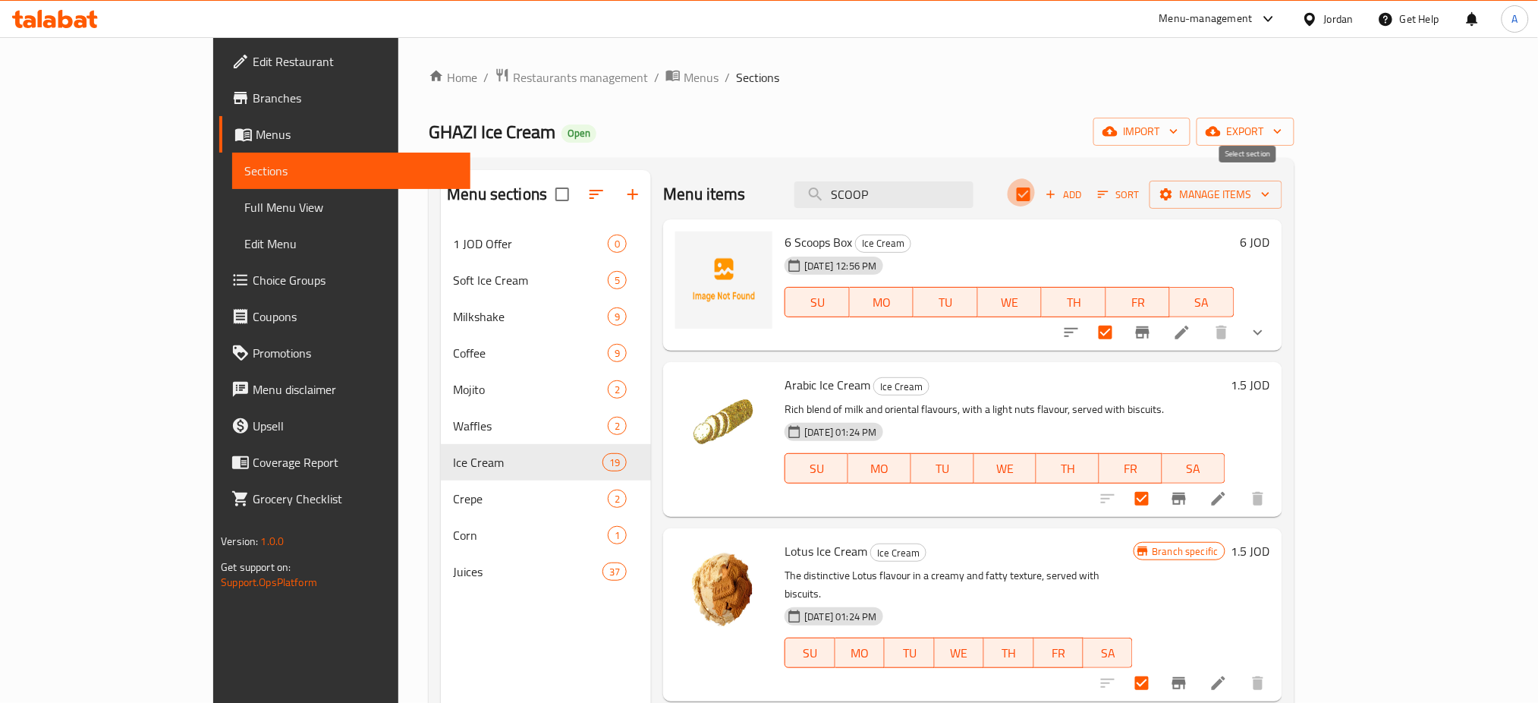
checkbox input "false"
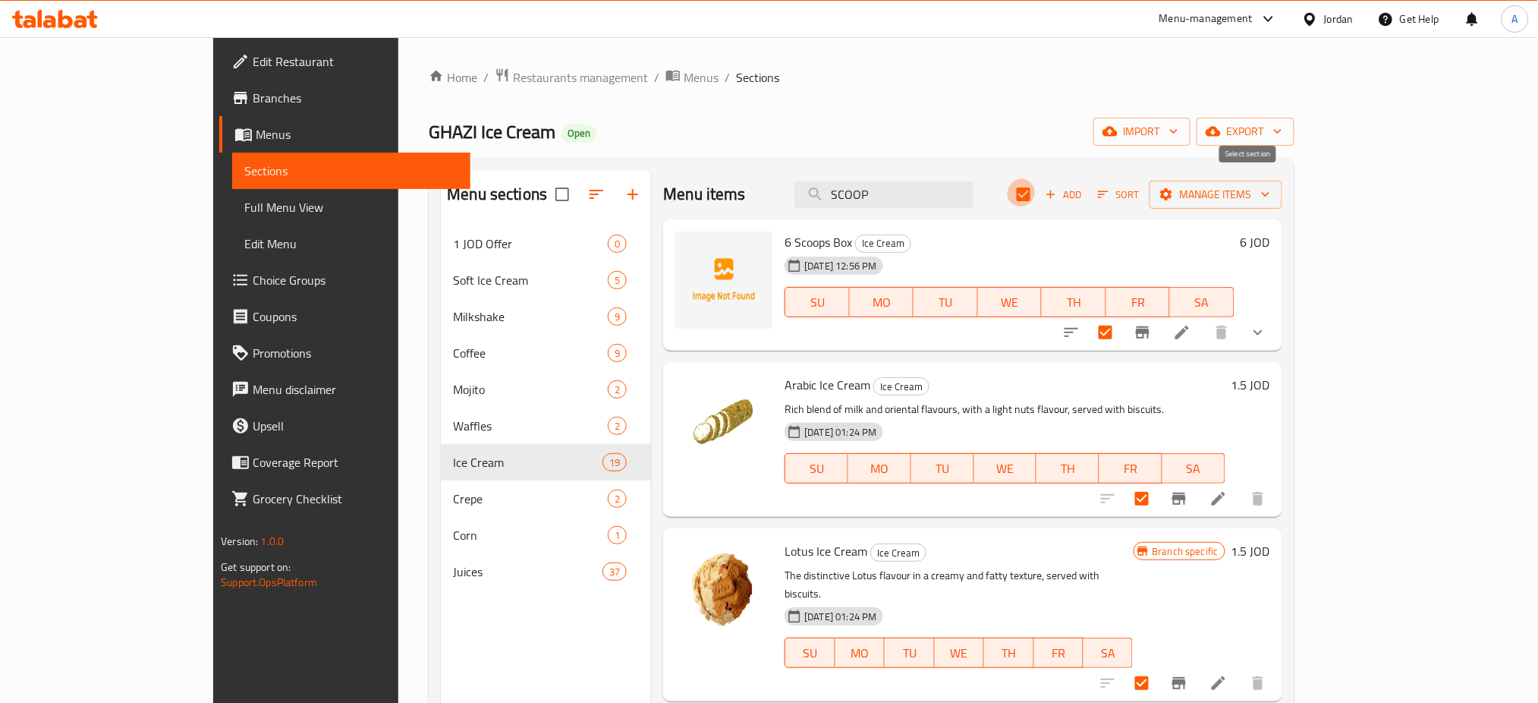
checkbox input "false"
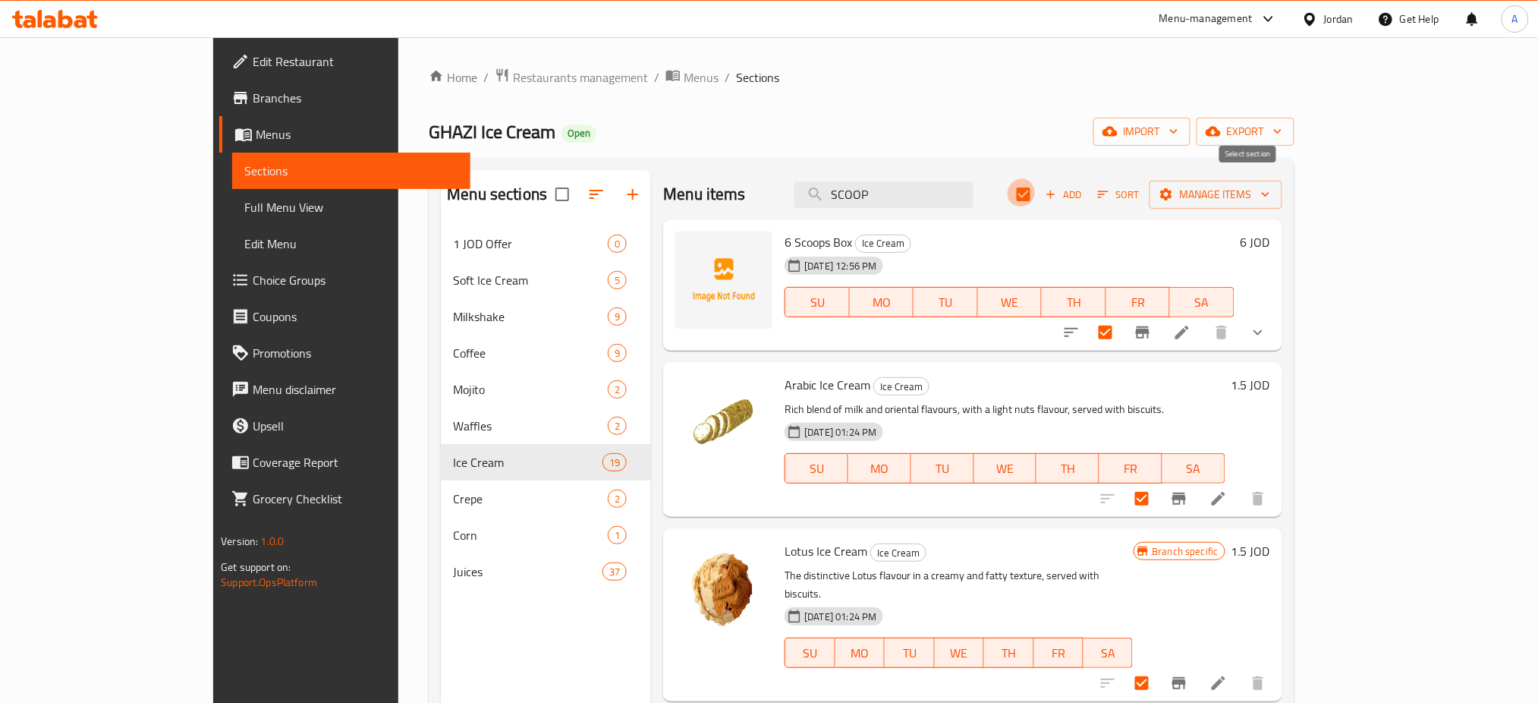
checkbox input "false"
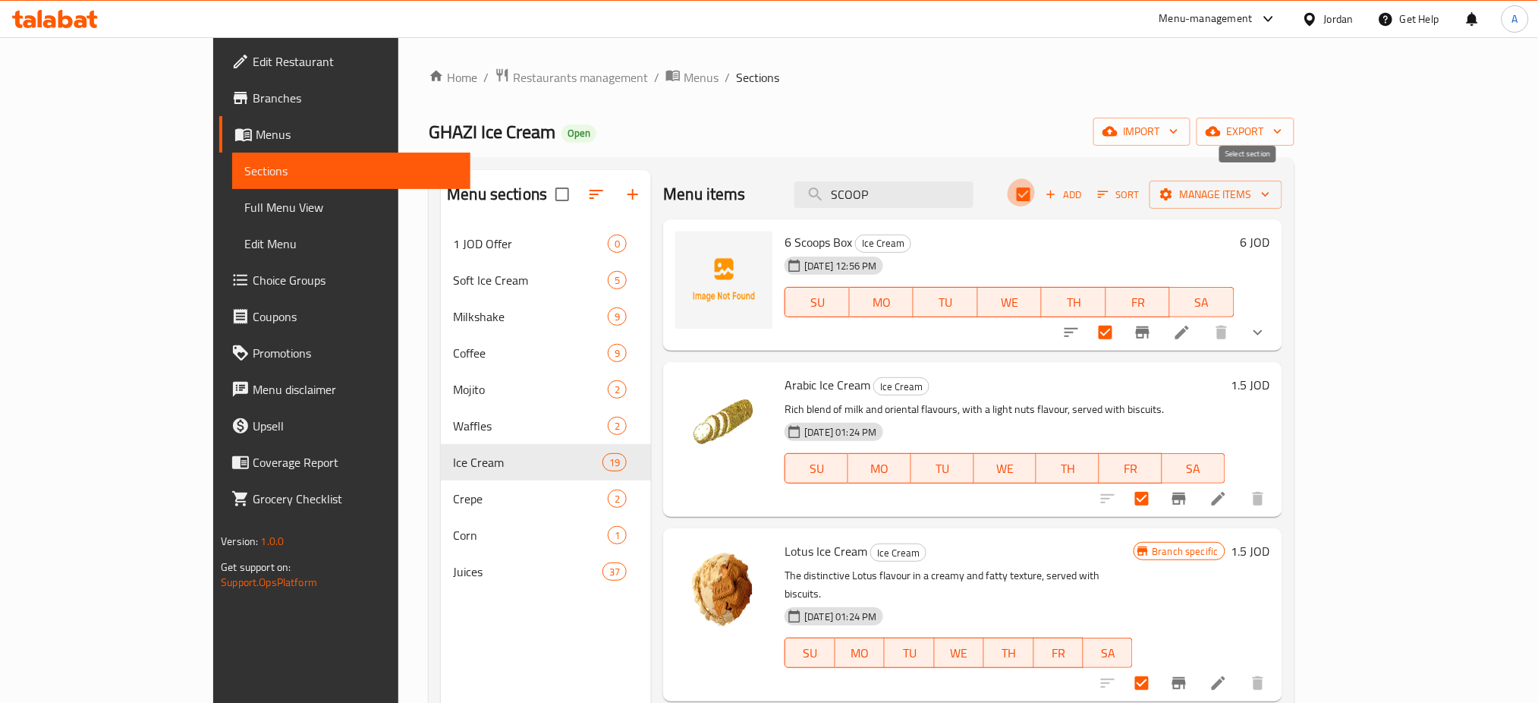
checkbox input "false"
click at [1058, 187] on icon "button" at bounding box center [1051, 194] width 14 height 14
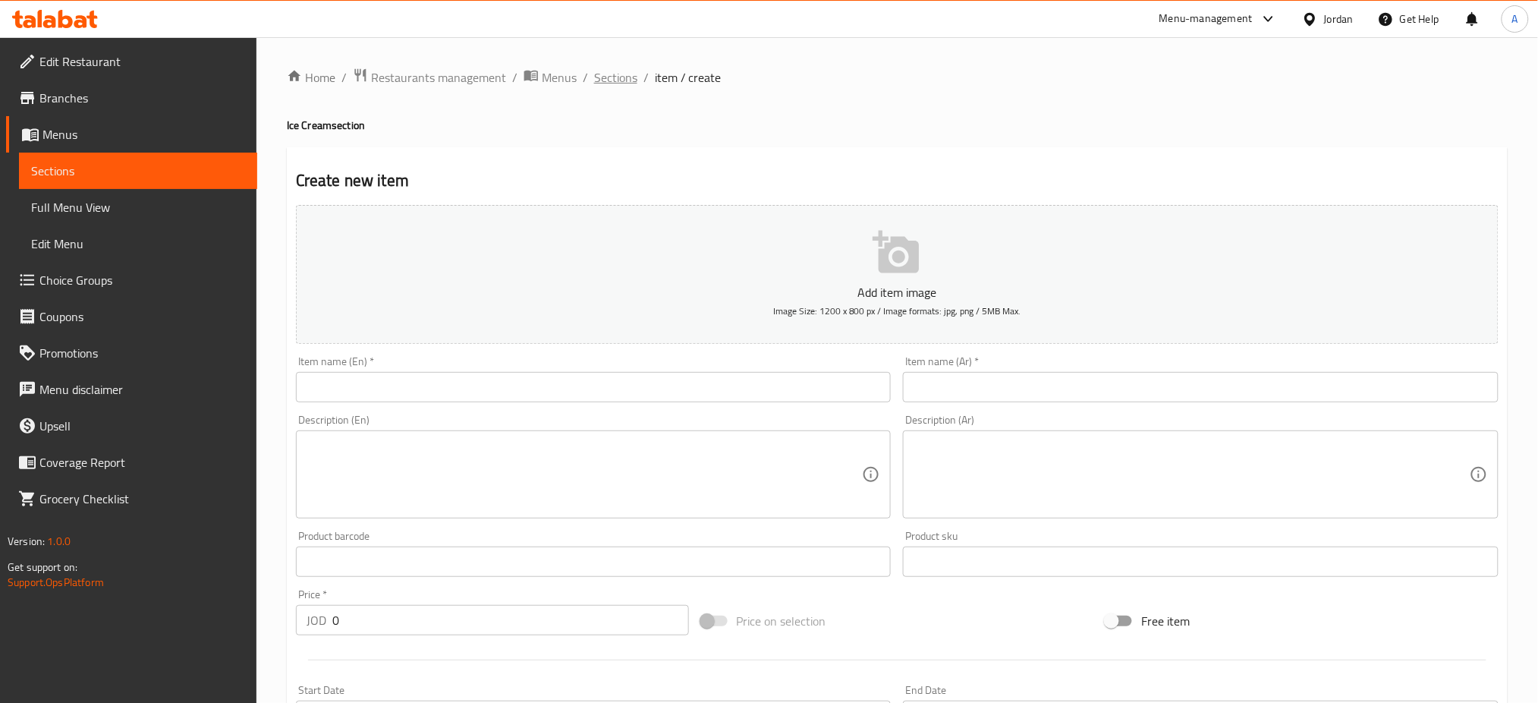
click at [594, 81] on span "Sections" at bounding box center [615, 77] width 43 height 18
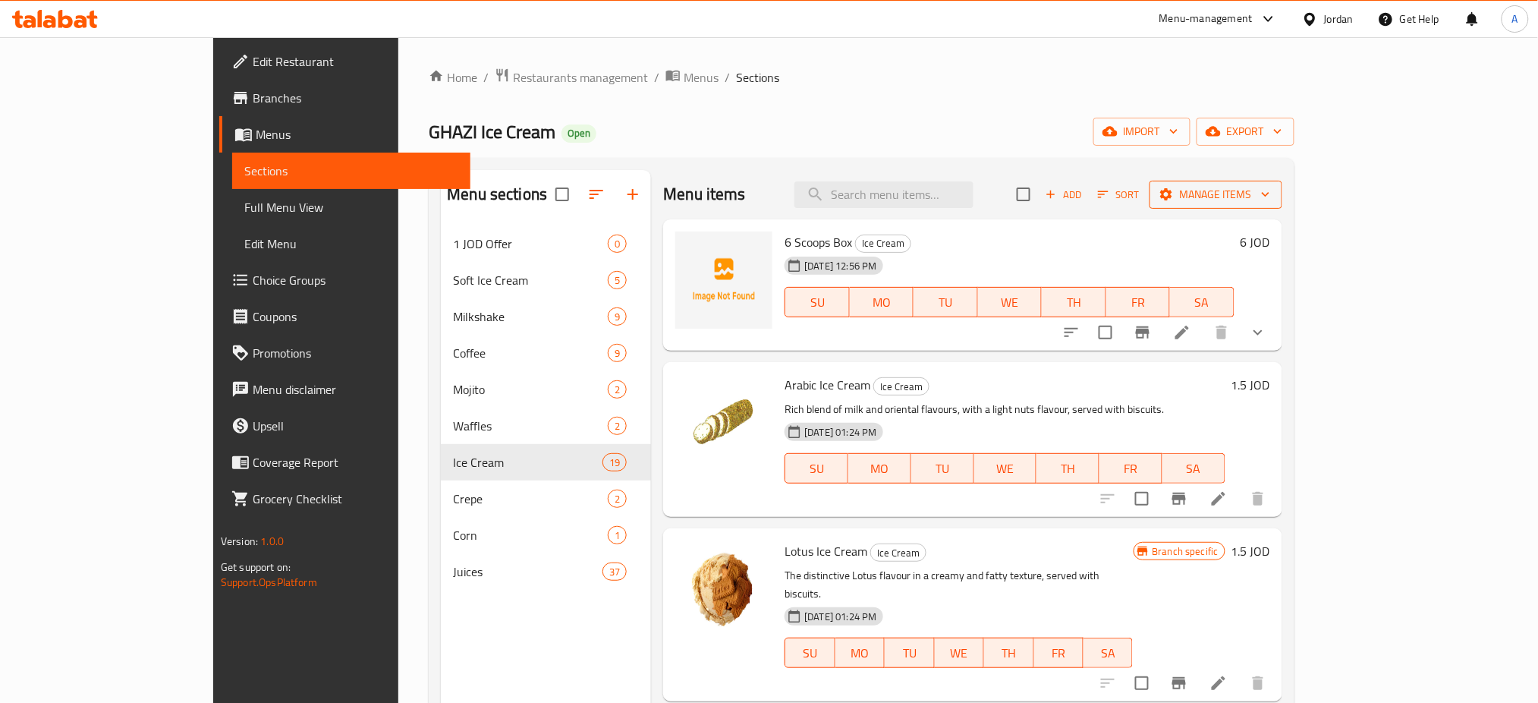
click at [1274, 187] on icon "button" at bounding box center [1265, 194] width 15 height 15
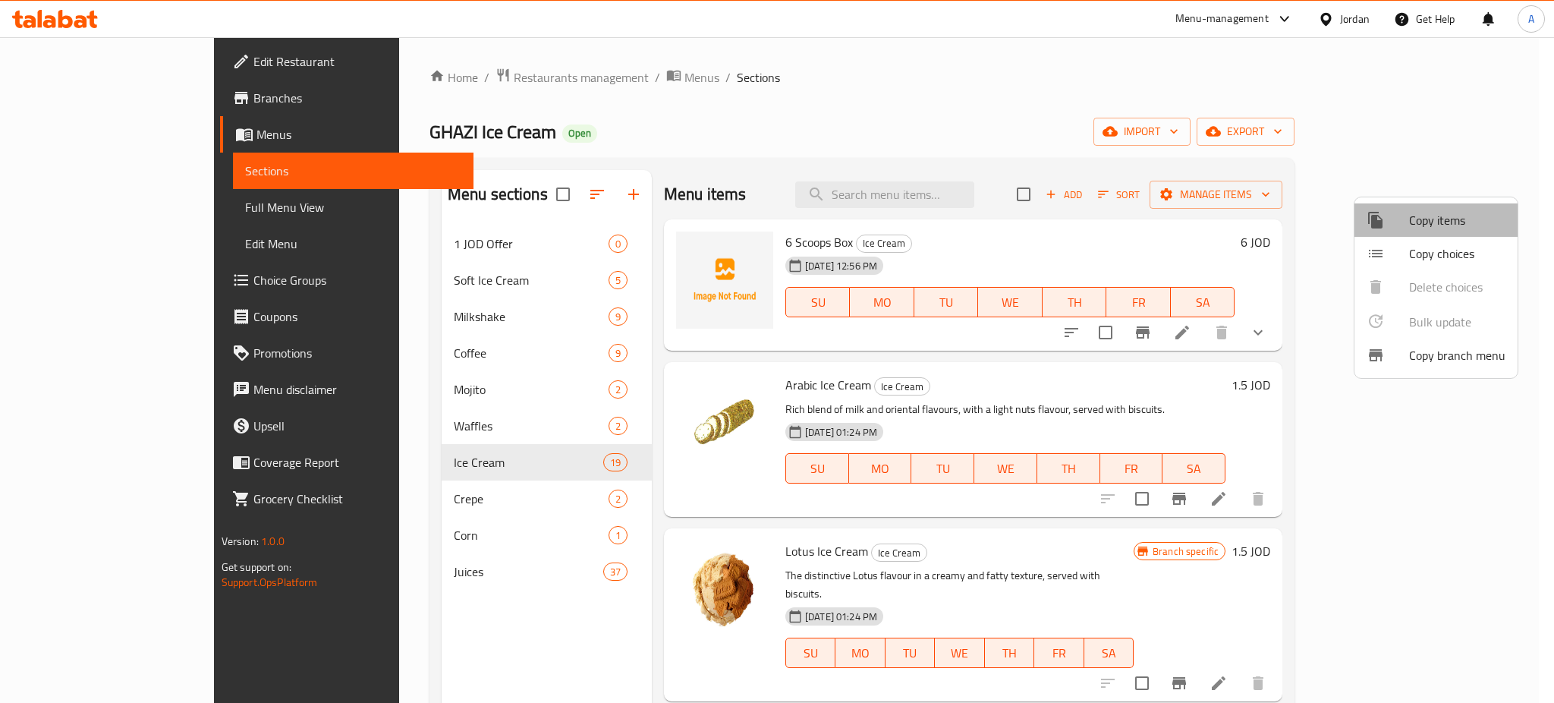
click at [1459, 217] on span "Copy items" at bounding box center [1457, 220] width 96 height 18
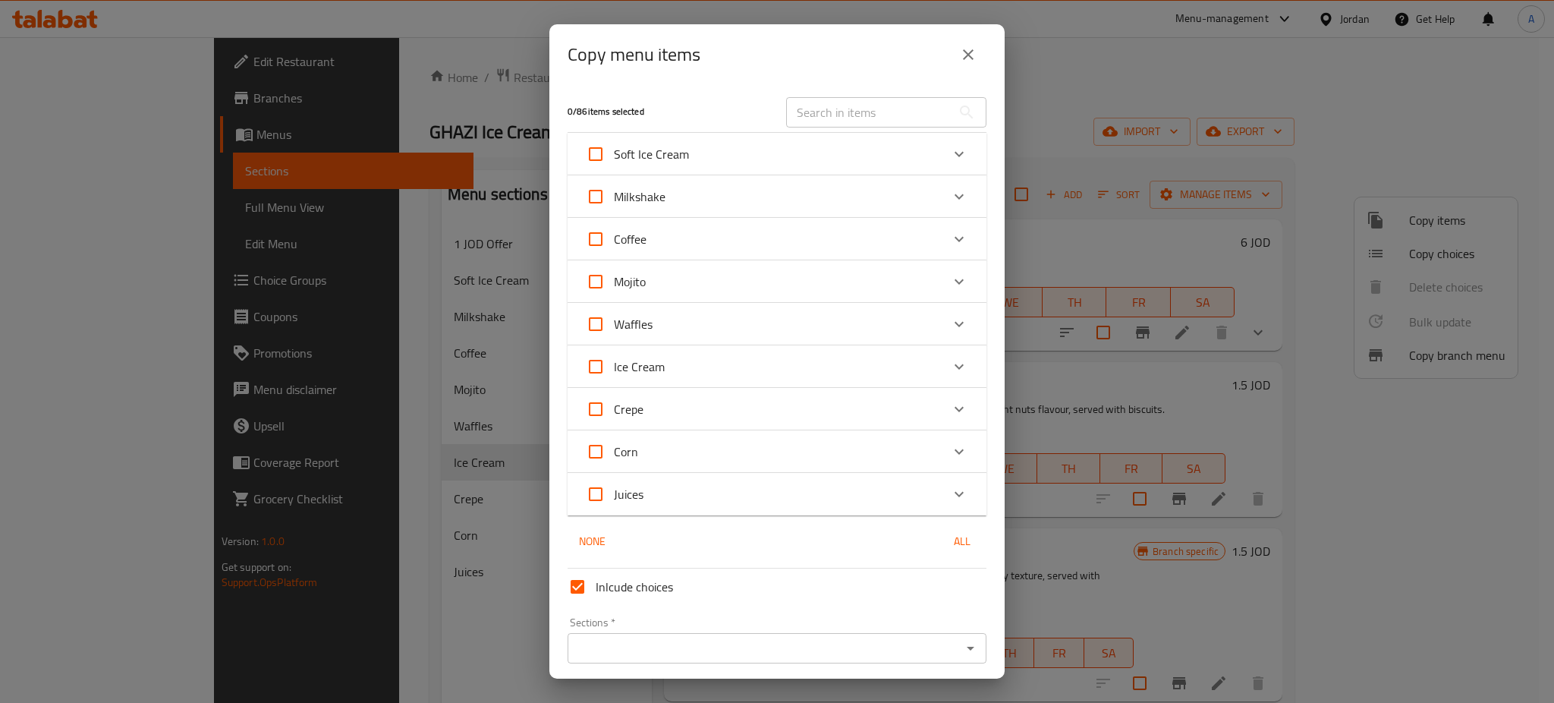
click at [687, 348] on div "Ice Cream" at bounding box center [763, 366] width 355 height 36
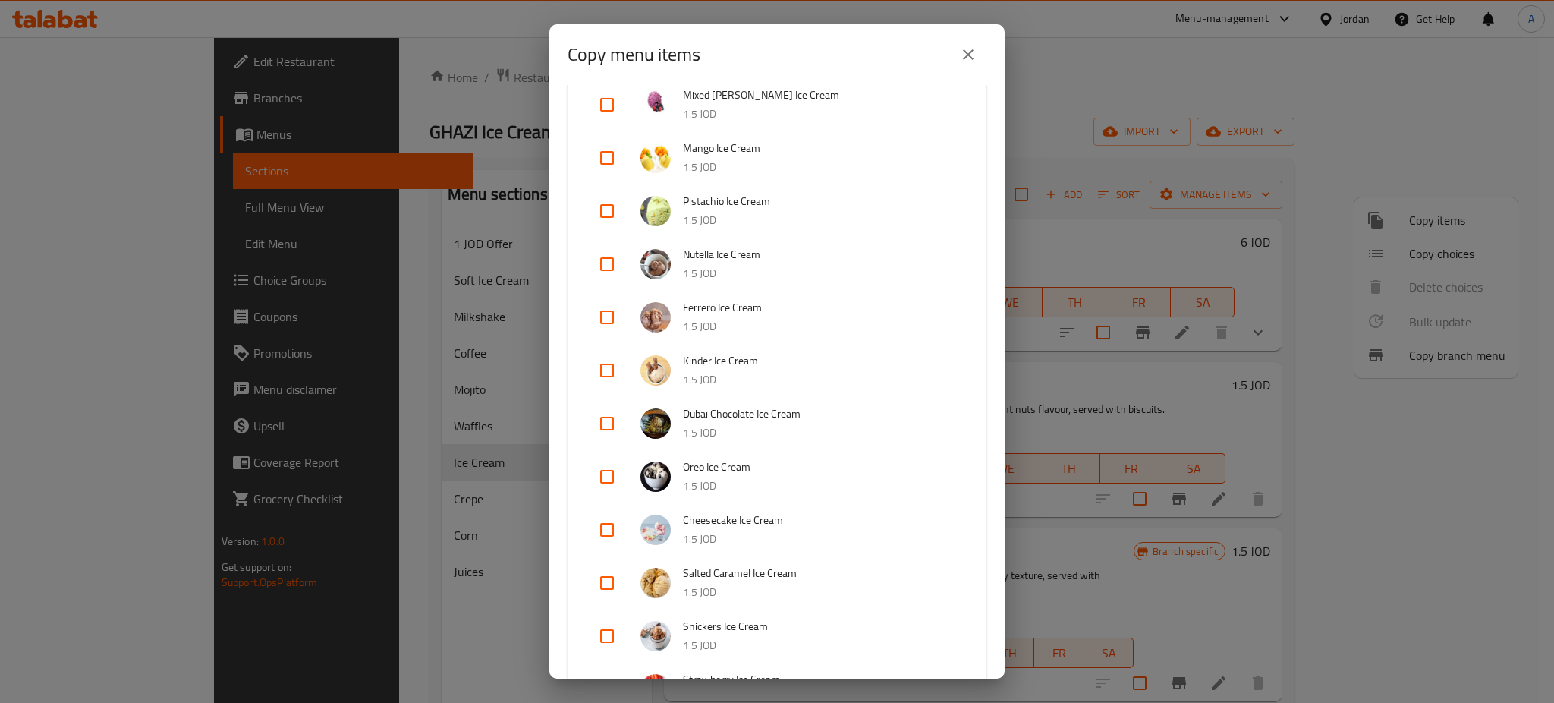
scroll to position [607, 0]
drag, startPoint x: 605, startPoint y: 574, endPoint x: 603, endPoint y: 540, distance: 33.5
checkbox input "true"
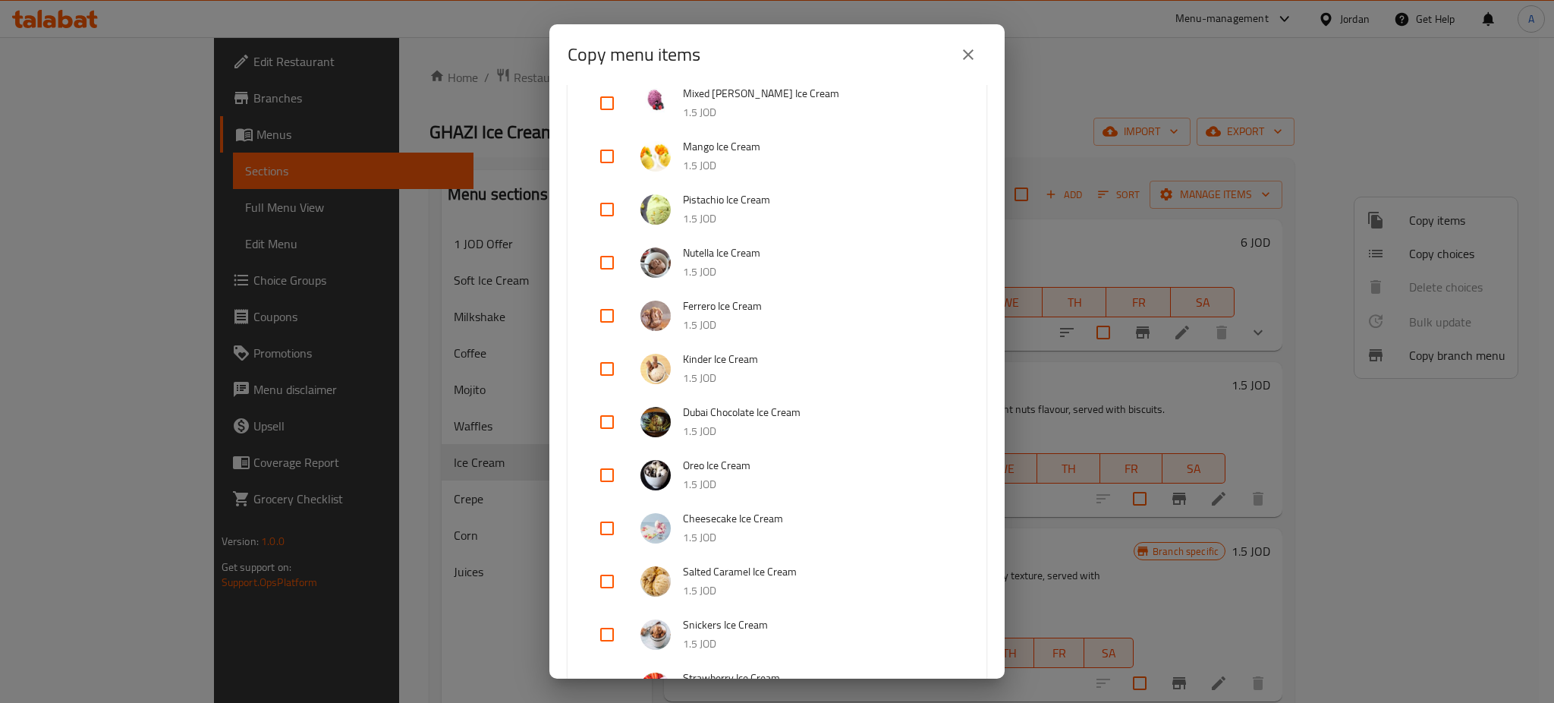
checkbox input "true"
click at [609, 669] on input "checkbox" at bounding box center [607, 687] width 36 height 36
checkbox input "true"
click at [603, 616] on input "checkbox" at bounding box center [607, 634] width 36 height 36
checkbox input "true"
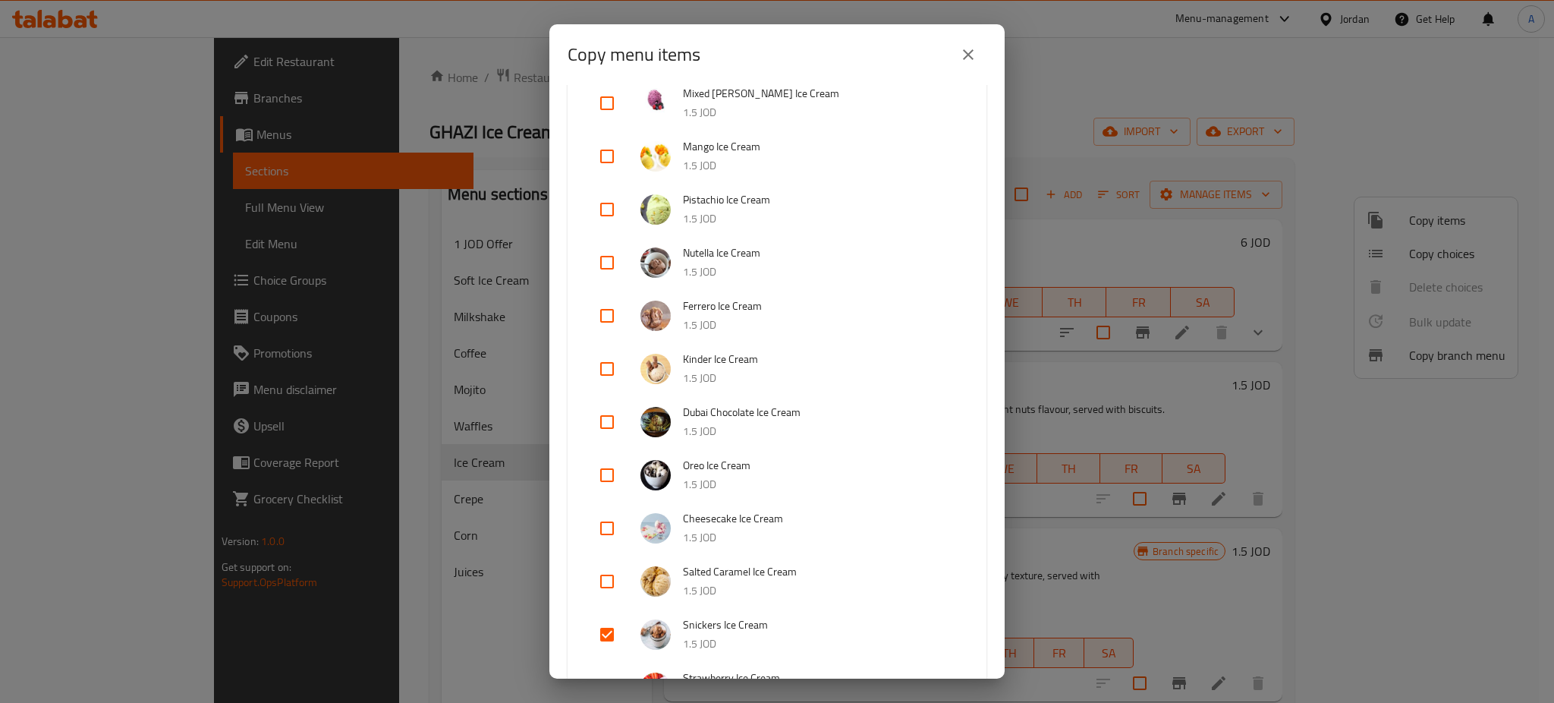
click at [606, 563] on input "checkbox" at bounding box center [607, 581] width 36 height 36
checkbox input "true"
click at [603, 510] on input "checkbox" at bounding box center [607, 528] width 36 height 36
checkbox input "true"
click at [609, 457] on input "checkbox" at bounding box center [607, 475] width 36 height 36
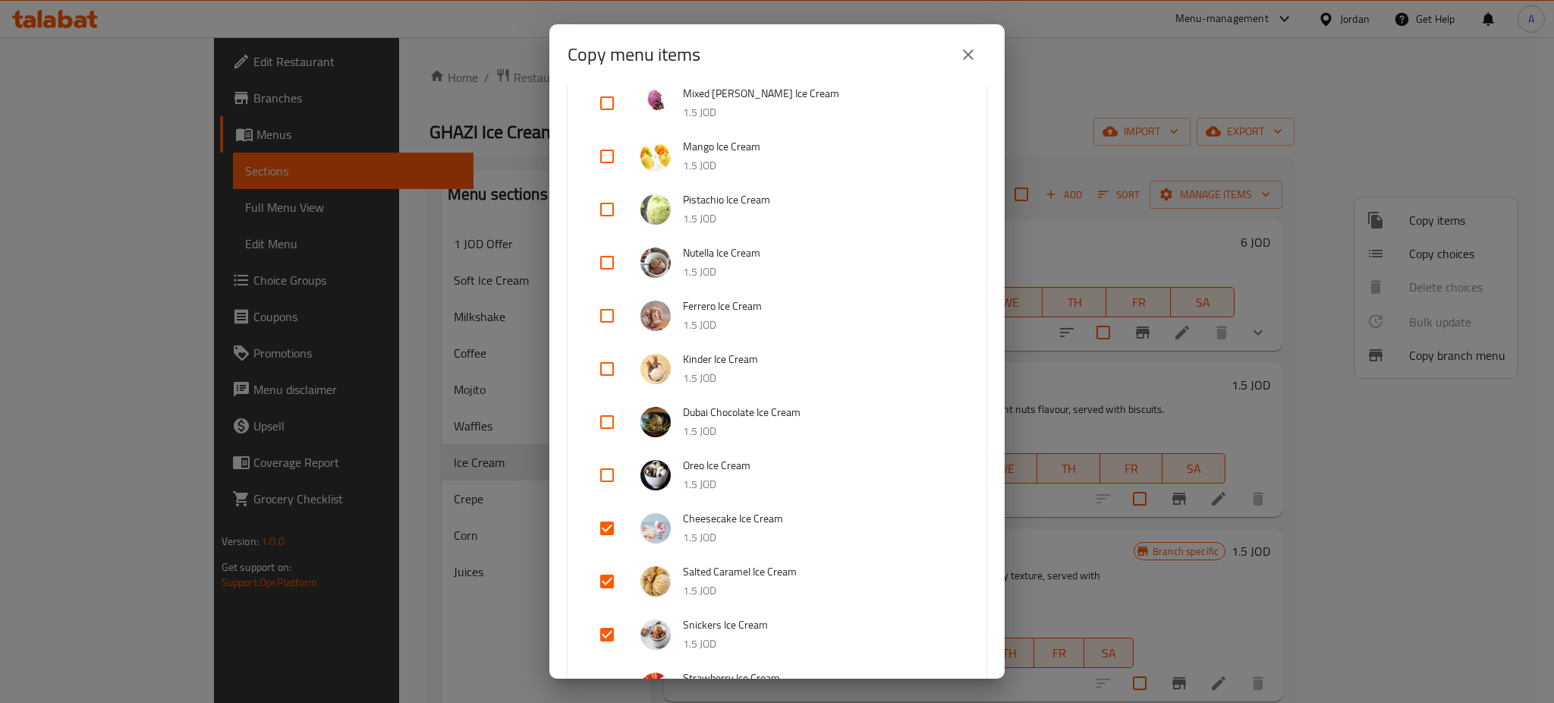
checkbox input "true"
click at [603, 404] on input "checkbox" at bounding box center [607, 422] width 36 height 36
checkbox input "true"
click at [603, 351] on input "checkbox" at bounding box center [607, 369] width 36 height 36
checkbox input "true"
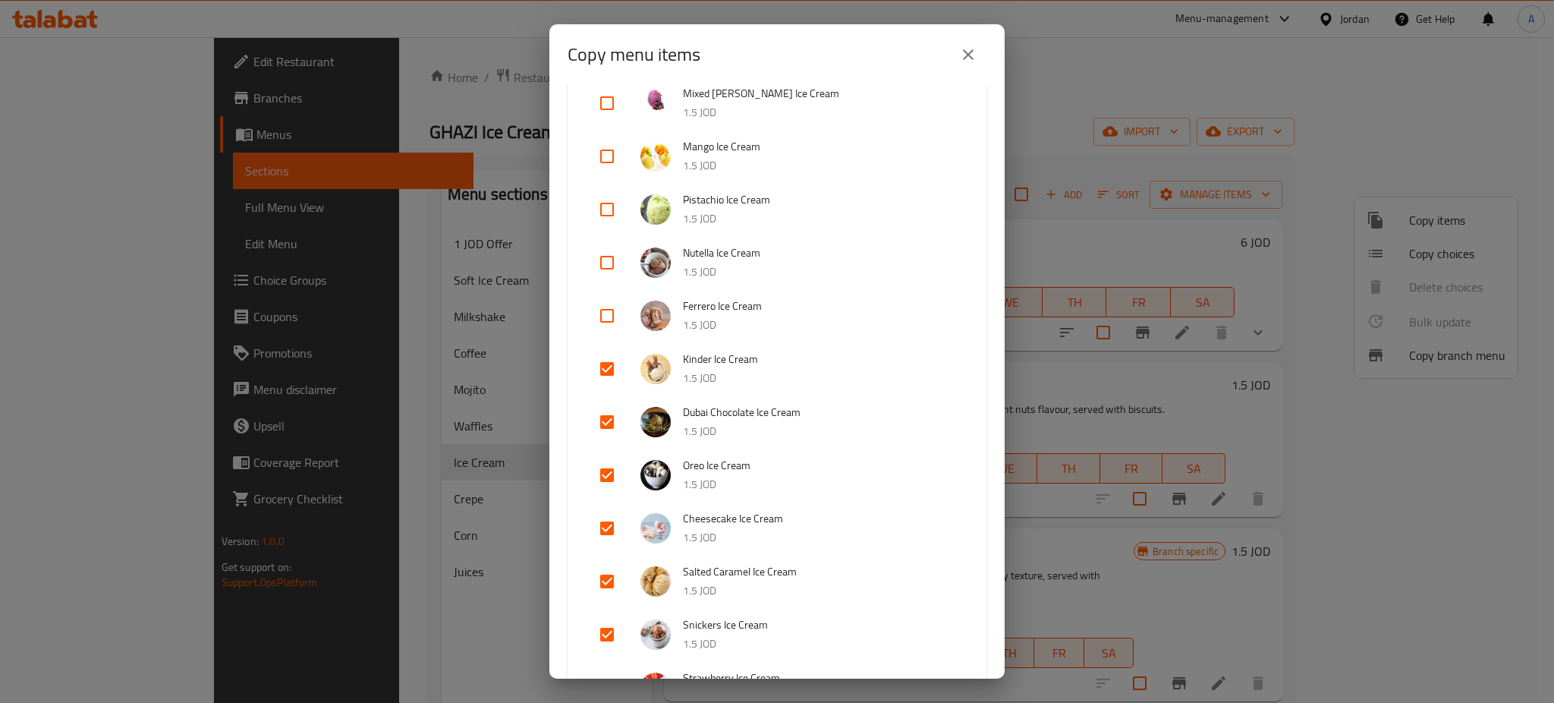
click at [607, 298] on input "checkbox" at bounding box center [607, 316] width 36 height 36
checkbox input "true"
click at [607, 244] on input "checkbox" at bounding box center [607, 262] width 36 height 36
checkbox input "true"
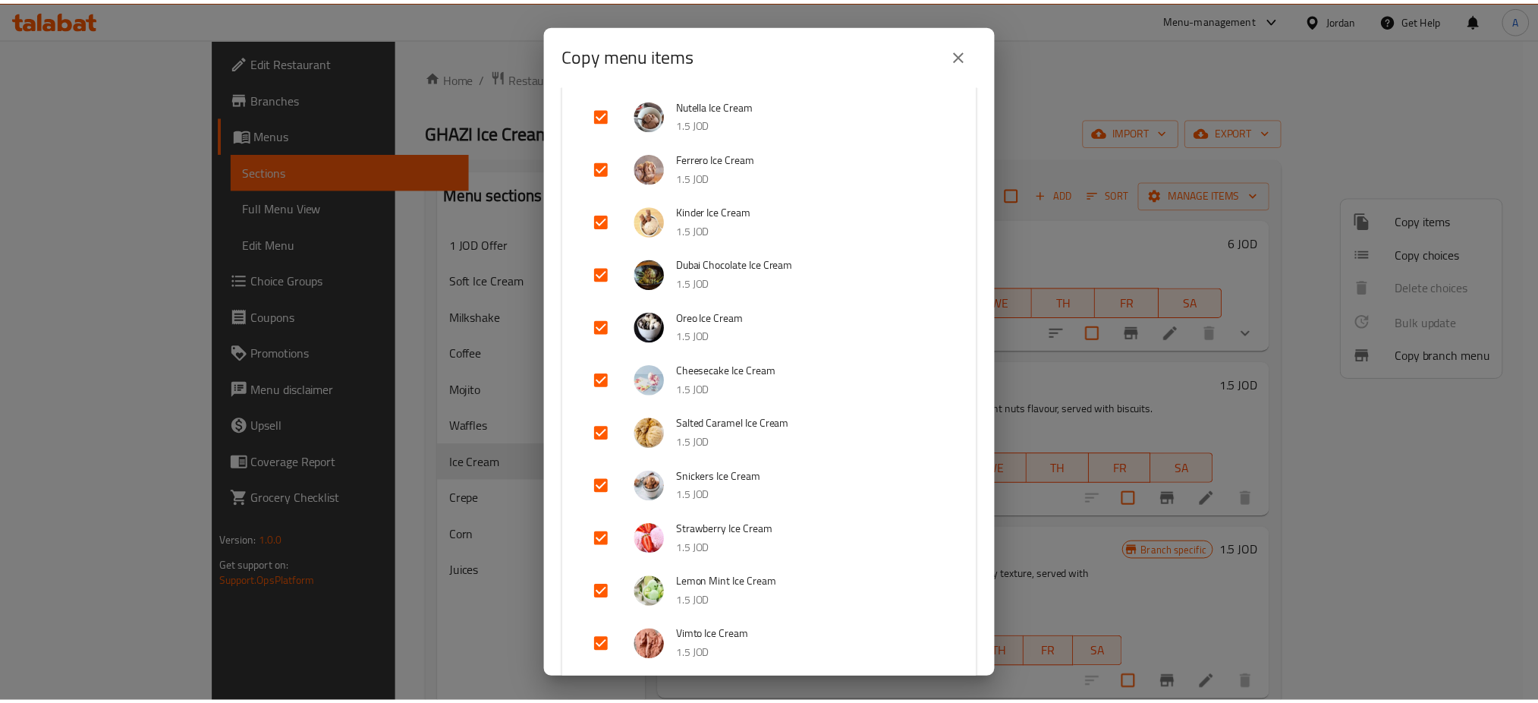
scroll to position [880, 0]
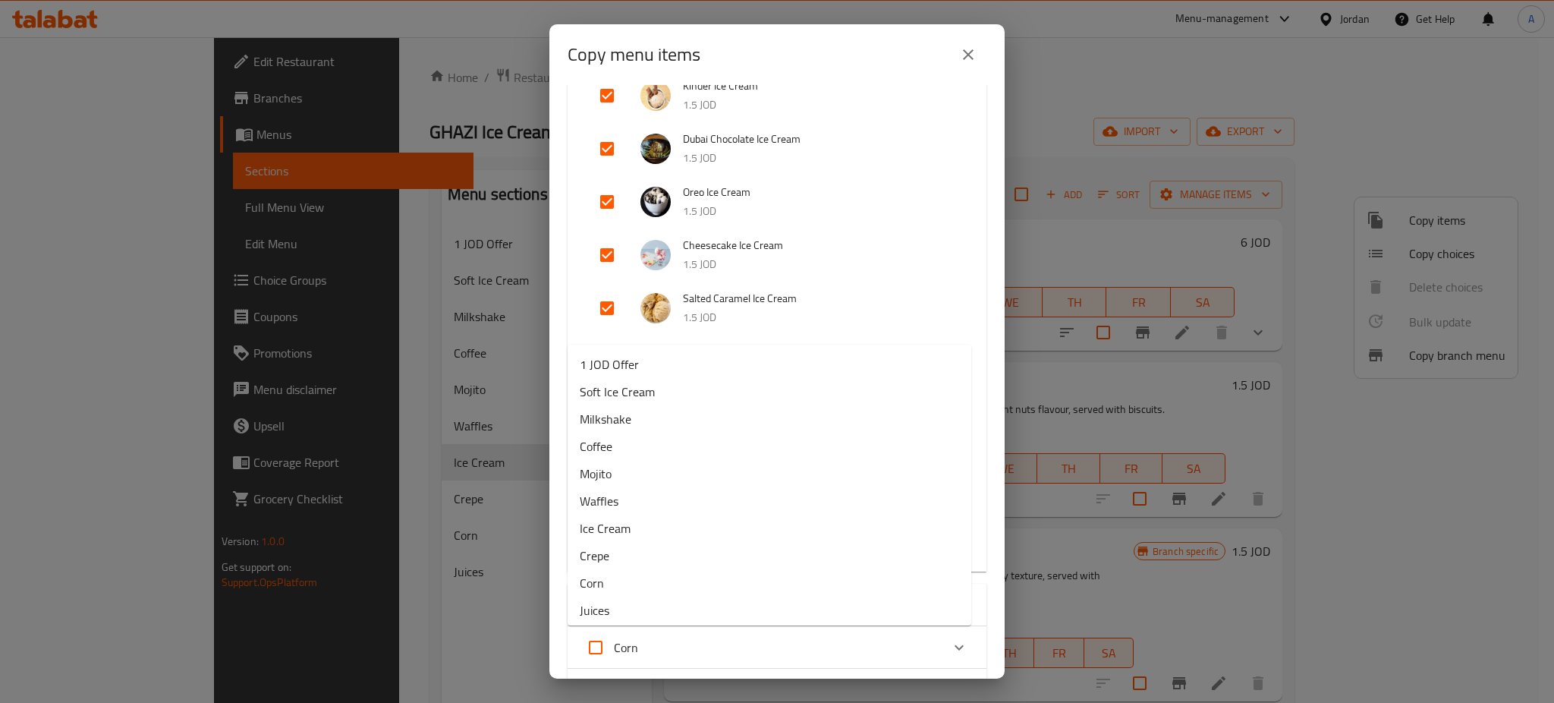
click at [673, 361] on li "1 JOD Offer" at bounding box center [770, 364] width 404 height 27
type input "1 JOD Offer"
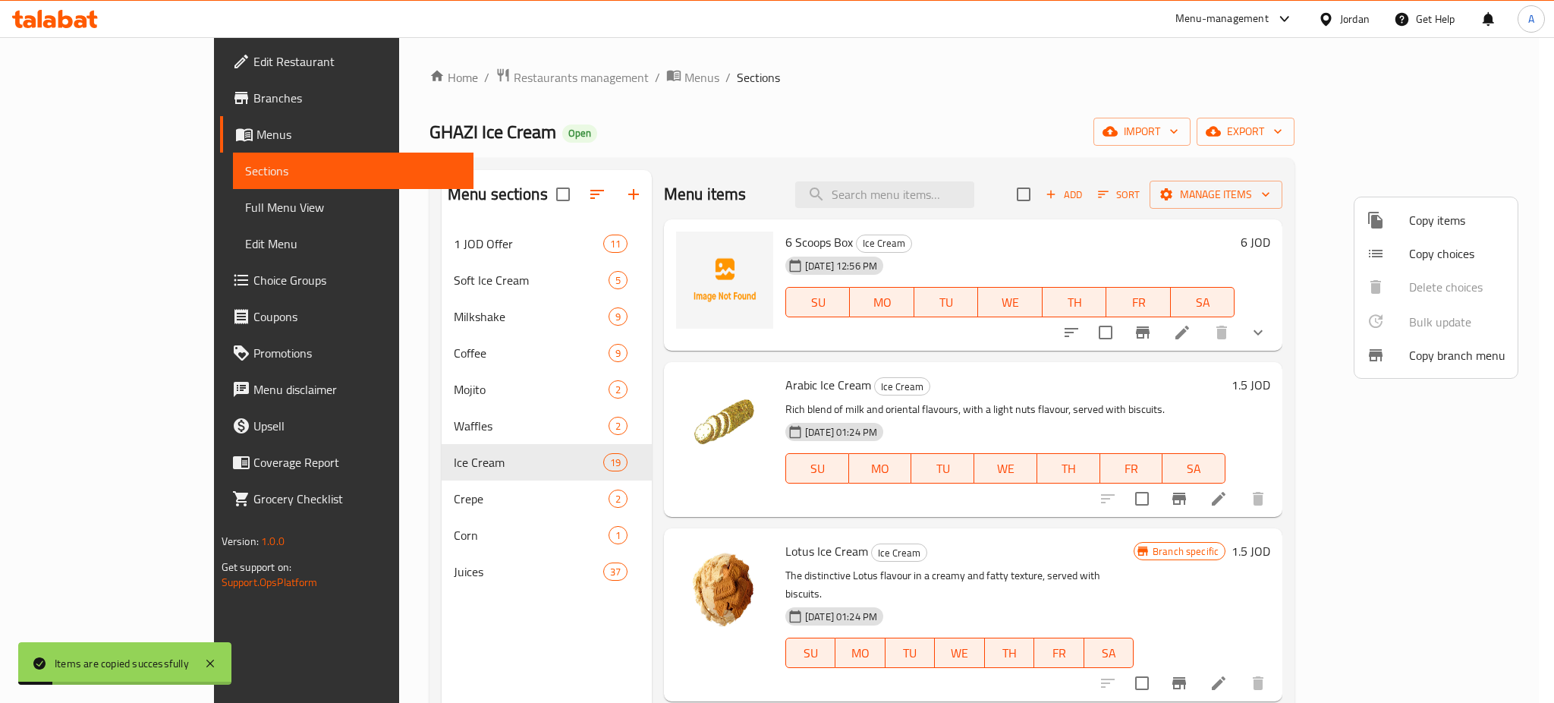
click at [427, 223] on div at bounding box center [777, 351] width 1554 height 703
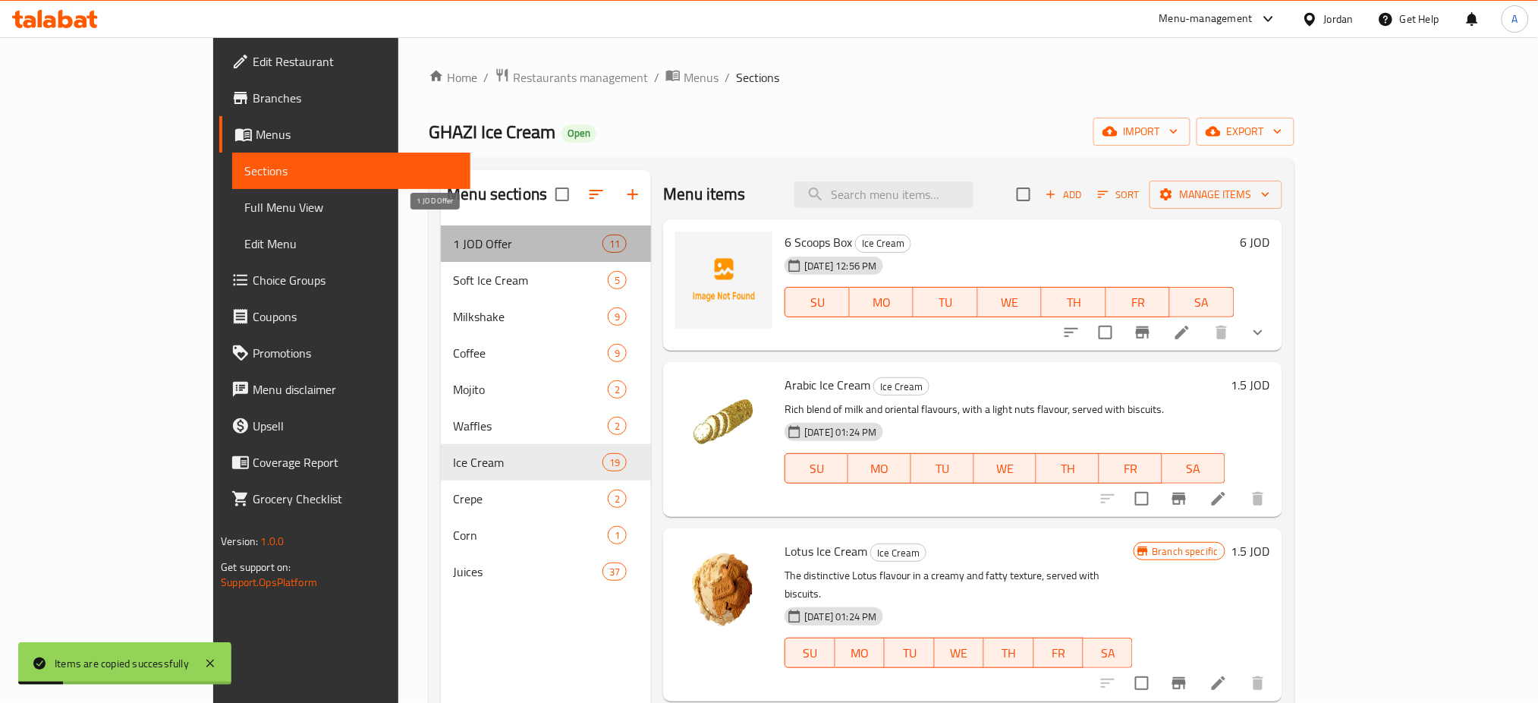
click at [453, 235] on span "1 JOD Offer" at bounding box center [528, 244] width 150 height 18
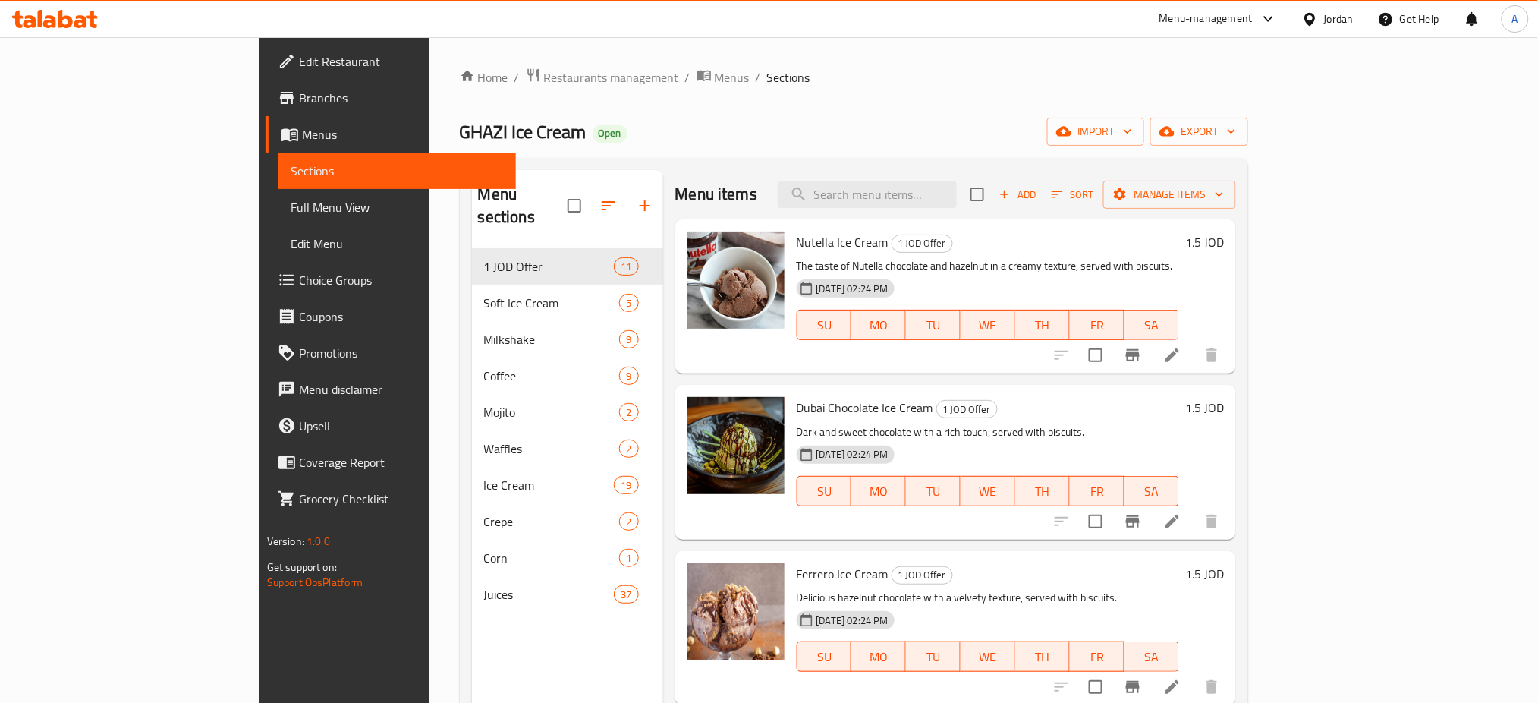
click at [1224, 231] on h6 "1.5 JOD" at bounding box center [1204, 241] width 39 height 21
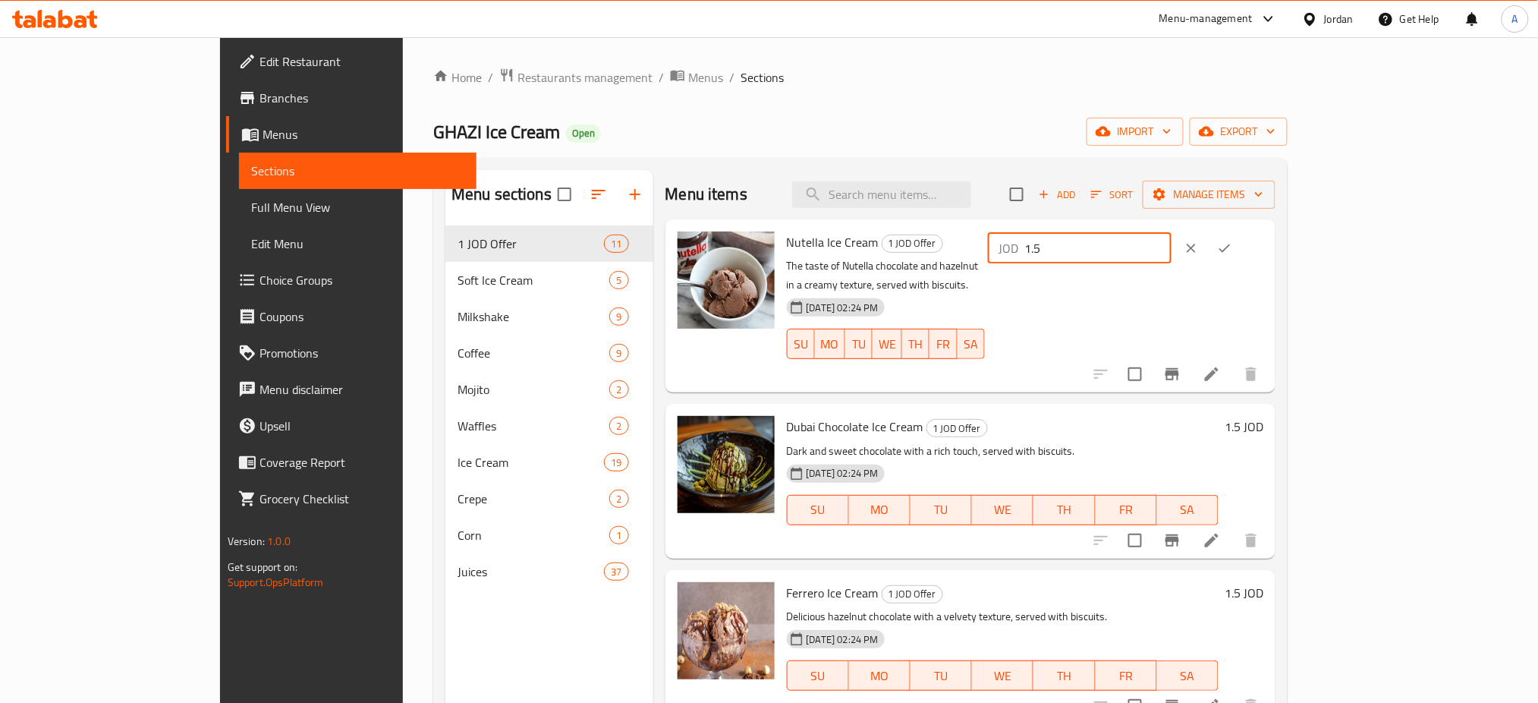
drag, startPoint x: 1375, startPoint y: 223, endPoint x: 1200, endPoint y: 213, distance: 175.6
click at [1200, 225] on div "Nutella Ice Cream 1 JOD Offer The taste of Nutella chocolate and hazelnut in a …" at bounding box center [1026, 305] width 490 height 161
type input "2"
click at [1242, 231] on button "ok" at bounding box center [1224, 247] width 33 height 33
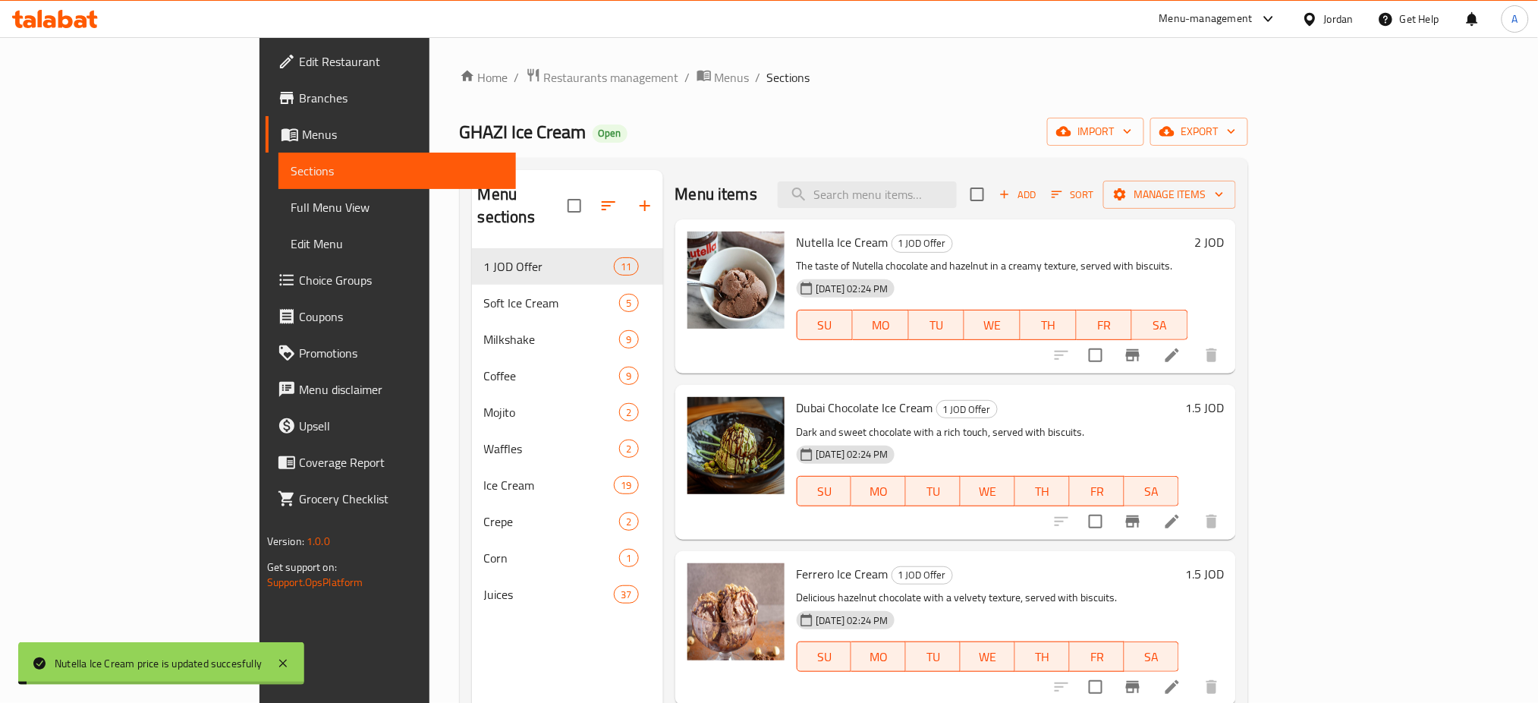
click at [1224, 397] on h6 "1.5 JOD" at bounding box center [1204, 407] width 39 height 21
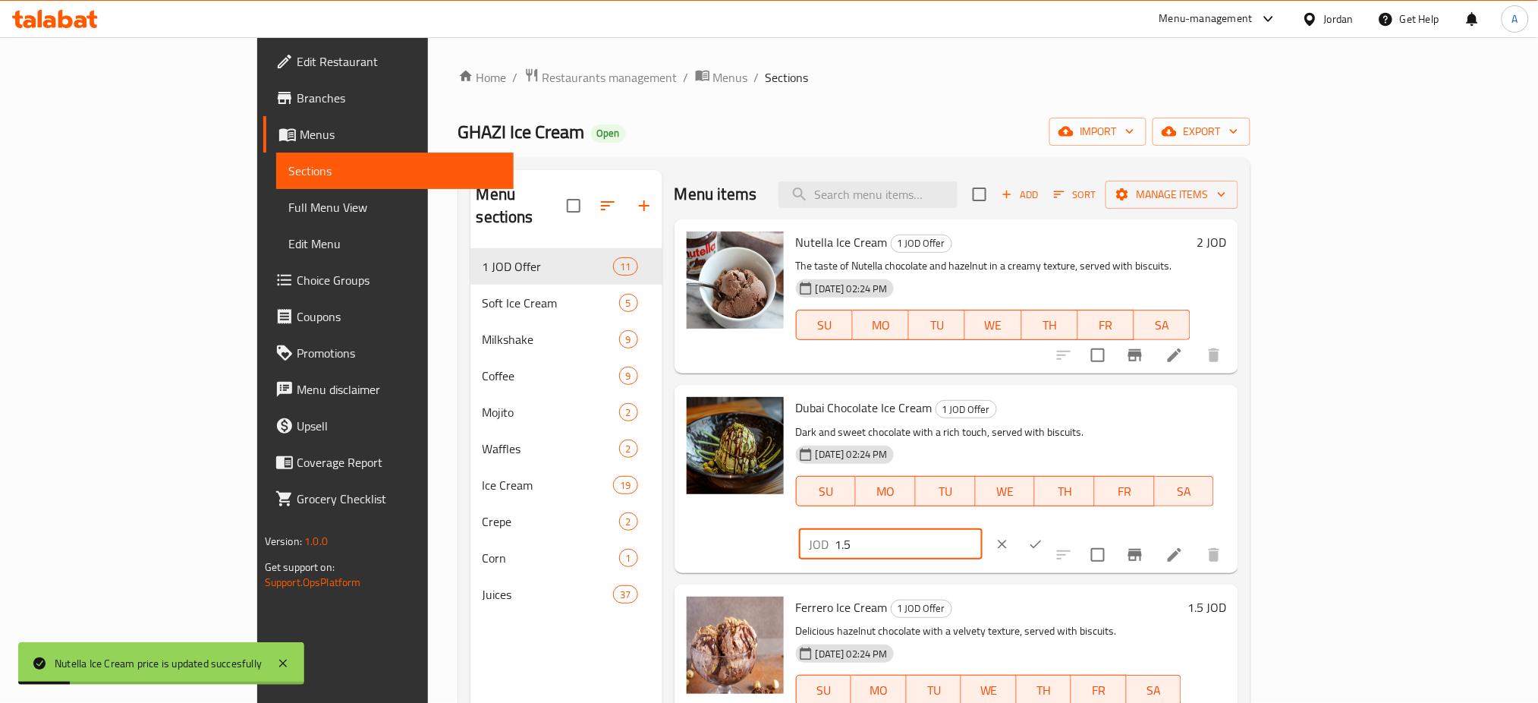
drag, startPoint x: 1317, startPoint y: 383, endPoint x: 1159, endPoint y: 374, distance: 158.1
click at [1157, 391] on div "Dubai Chocolate Ice Cream 1 JOD Offer Dark and sweet chocolate with a rich touc…" at bounding box center [1011, 478] width 442 height 175
type input "2"
click at [1053, 527] on button "ok" at bounding box center [1035, 543] width 33 height 33
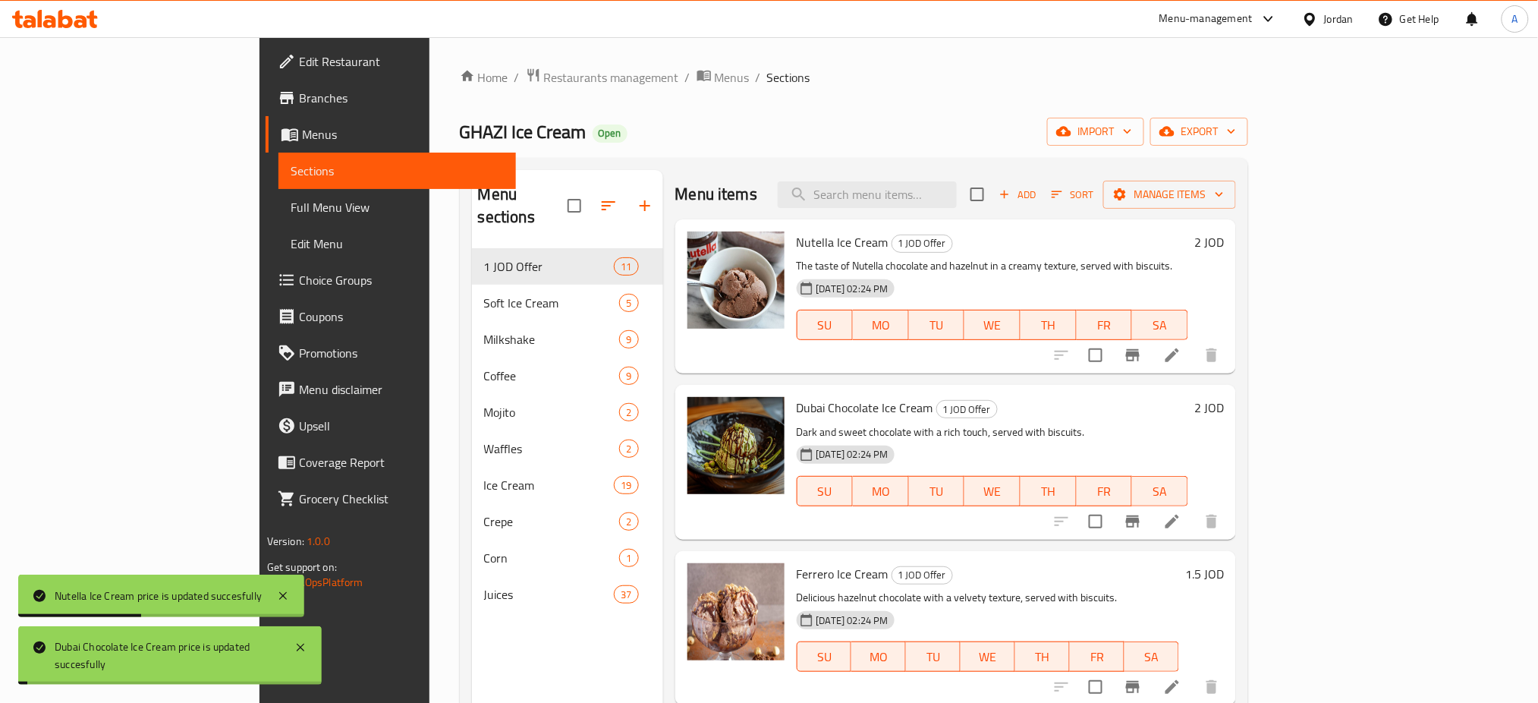
click at [1224, 563] on h6 "1.5 JOD" at bounding box center [1204, 573] width 39 height 21
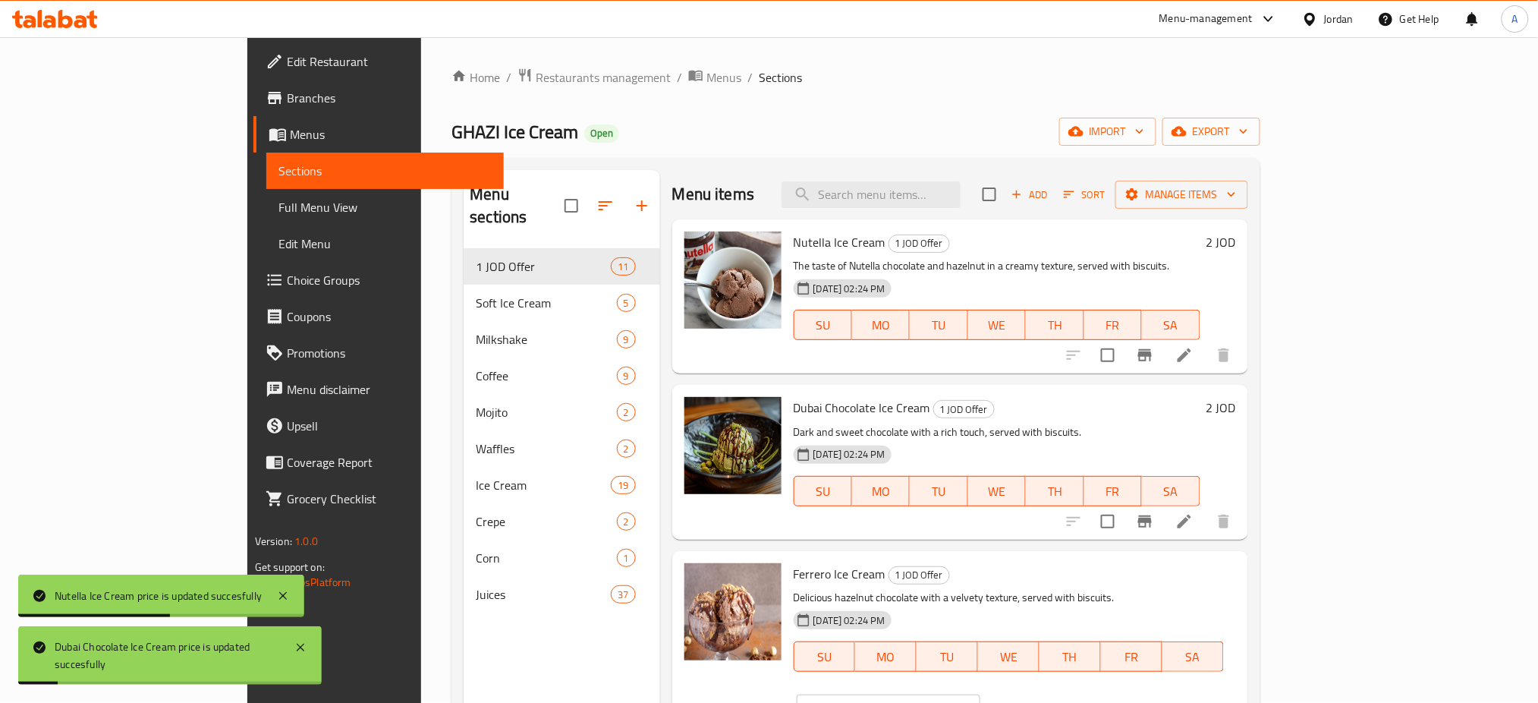
drag, startPoint x: 1362, startPoint y: 536, endPoint x: 1249, endPoint y: 528, distance: 113.3
click at [1242, 557] on div "Ferrero Ice Cream 1 JOD Offer Delicious hazelnut chocolate with a velvety textu…" at bounding box center [1015, 644] width 455 height 175
type input "2"
drag, startPoint x: 1455, startPoint y: 533, endPoint x: 1435, endPoint y: 522, distance: 22.4
click at [1050, 693] on button "ok" at bounding box center [1033, 709] width 33 height 33
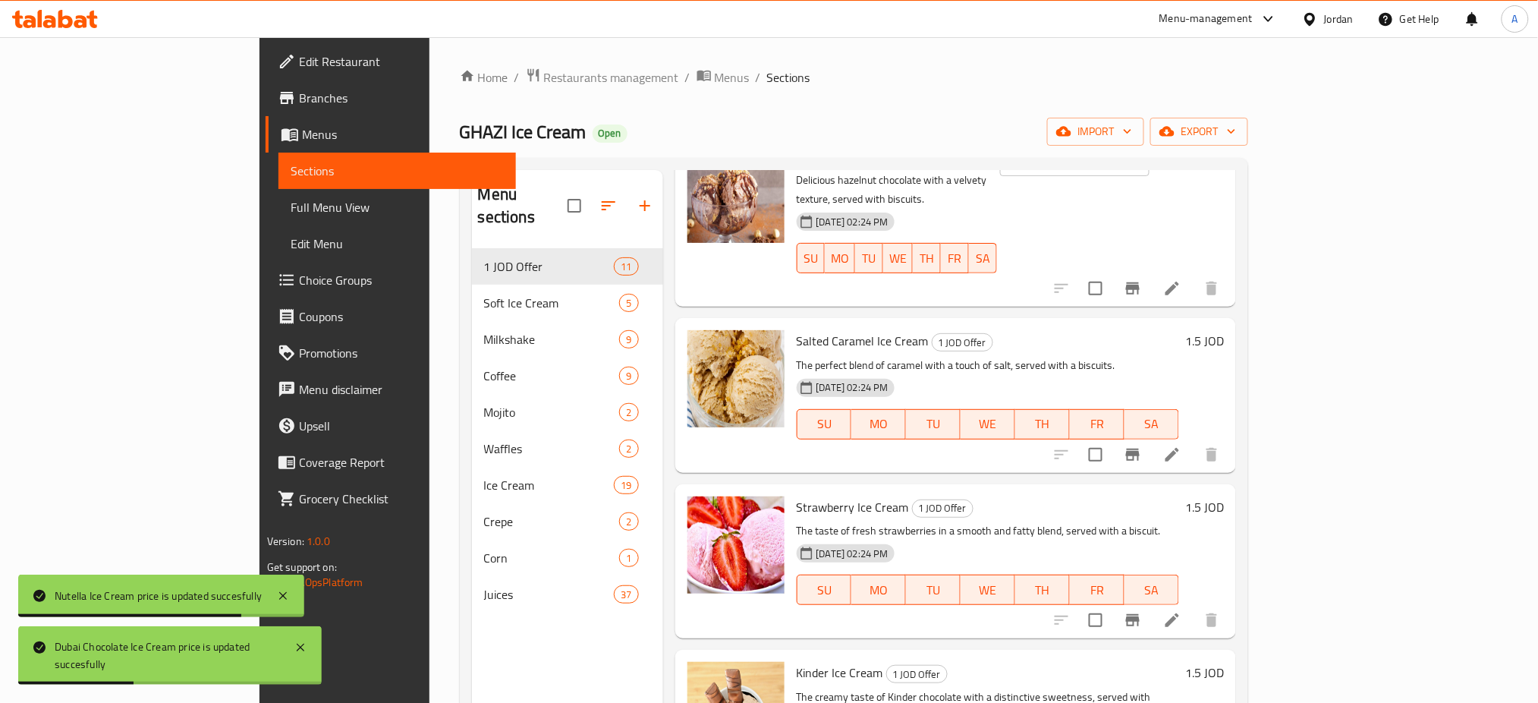
scroll to position [505, 0]
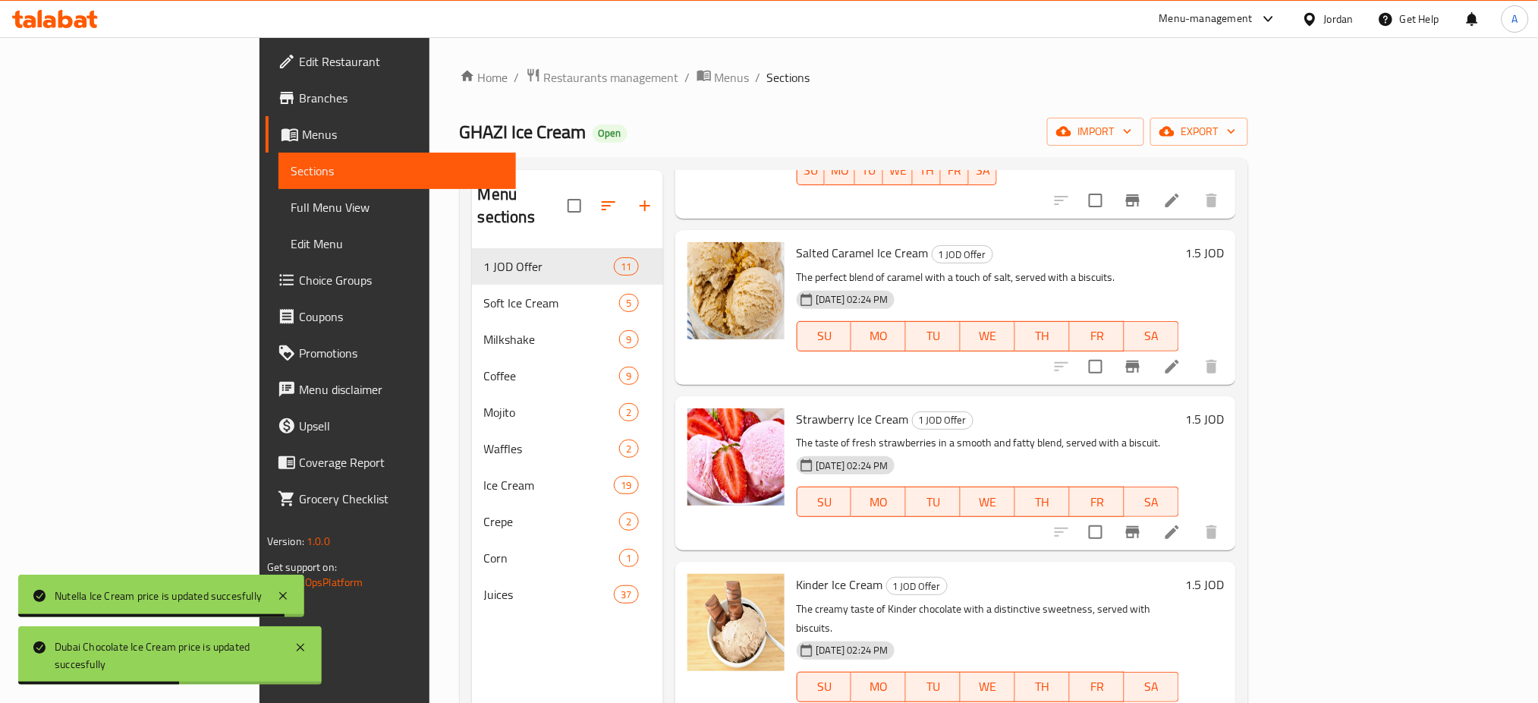
click at [1224, 408] on div "1.5 JOD" at bounding box center [1201, 418] width 45 height 21
click at [1224, 408] on h6 "1.5 JOD" at bounding box center [1204, 418] width 39 height 21
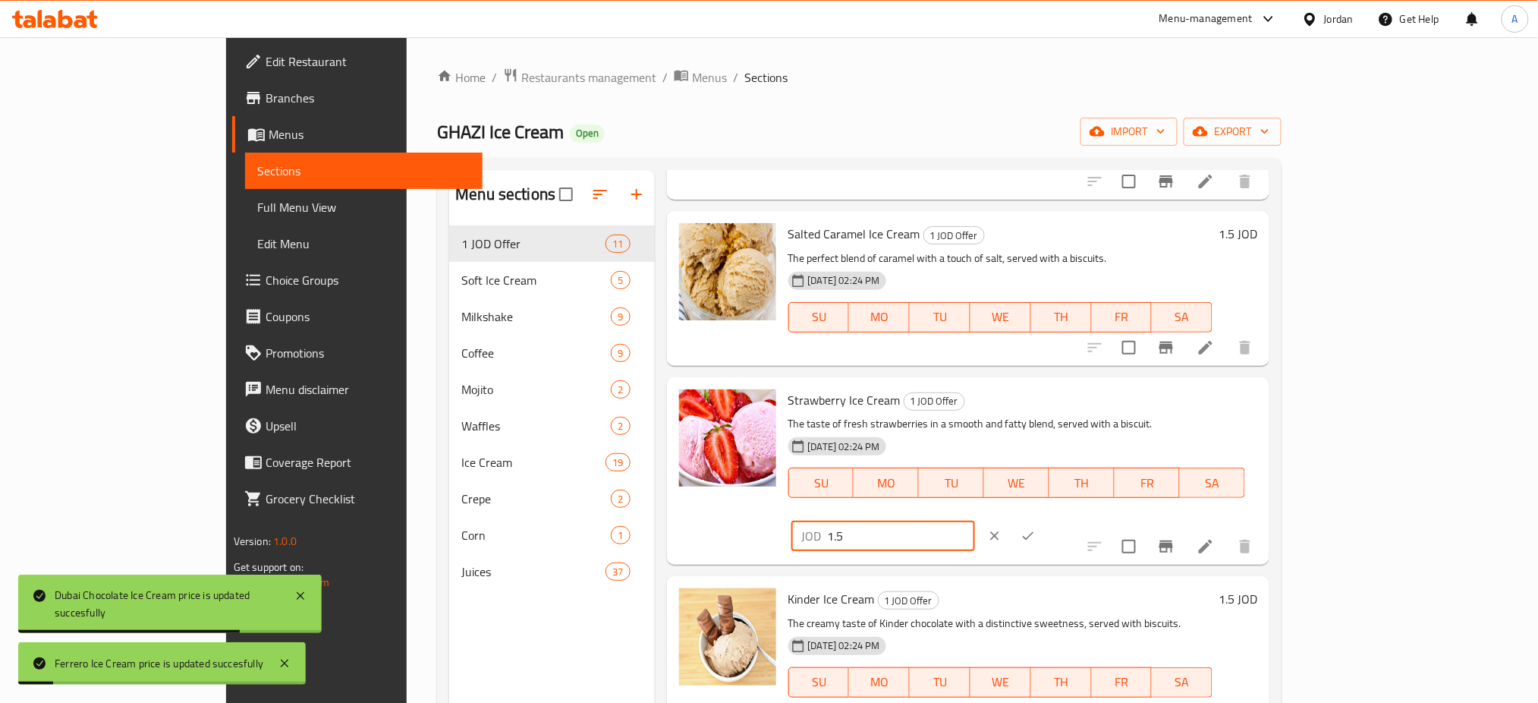
drag, startPoint x: 1352, startPoint y: 356, endPoint x: 1300, endPoint y: 358, distance: 52.4
click at [975, 521] on div "JOD 1.5 ​" at bounding box center [884, 536] width 184 height 30
type input "2"
click at [1036, 528] on icon "ok" at bounding box center [1028, 535] width 15 height 15
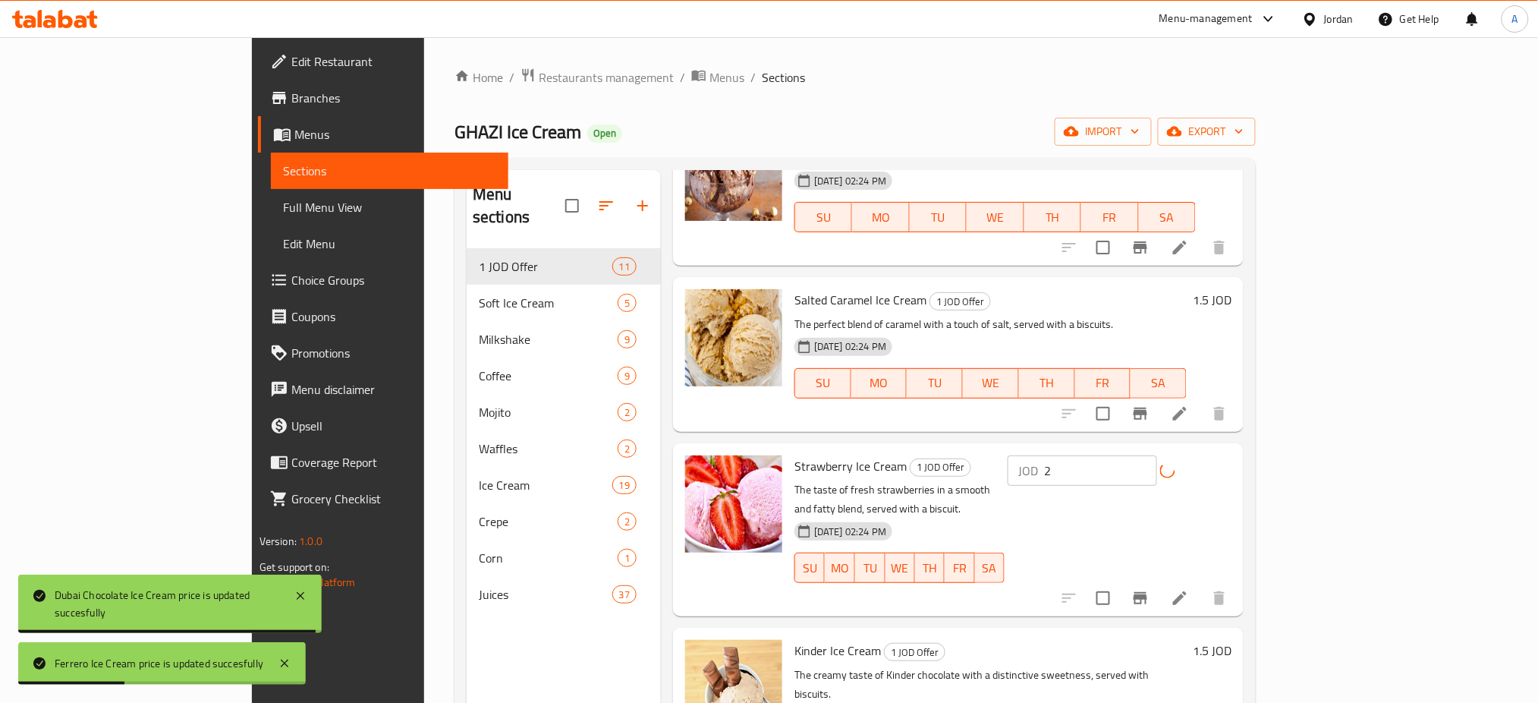
scroll to position [405, 0]
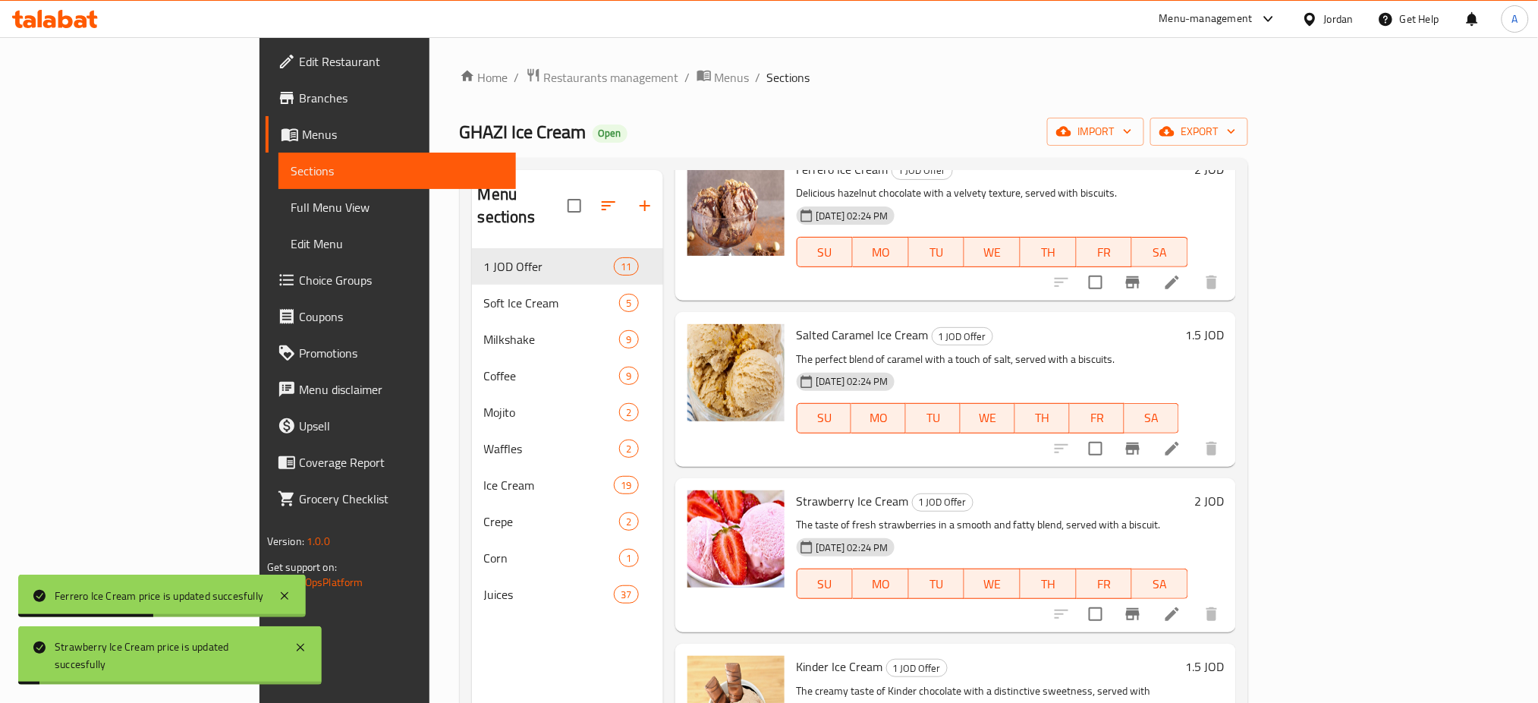
click at [1224, 324] on h6 "1.5 JOD" at bounding box center [1204, 334] width 39 height 21
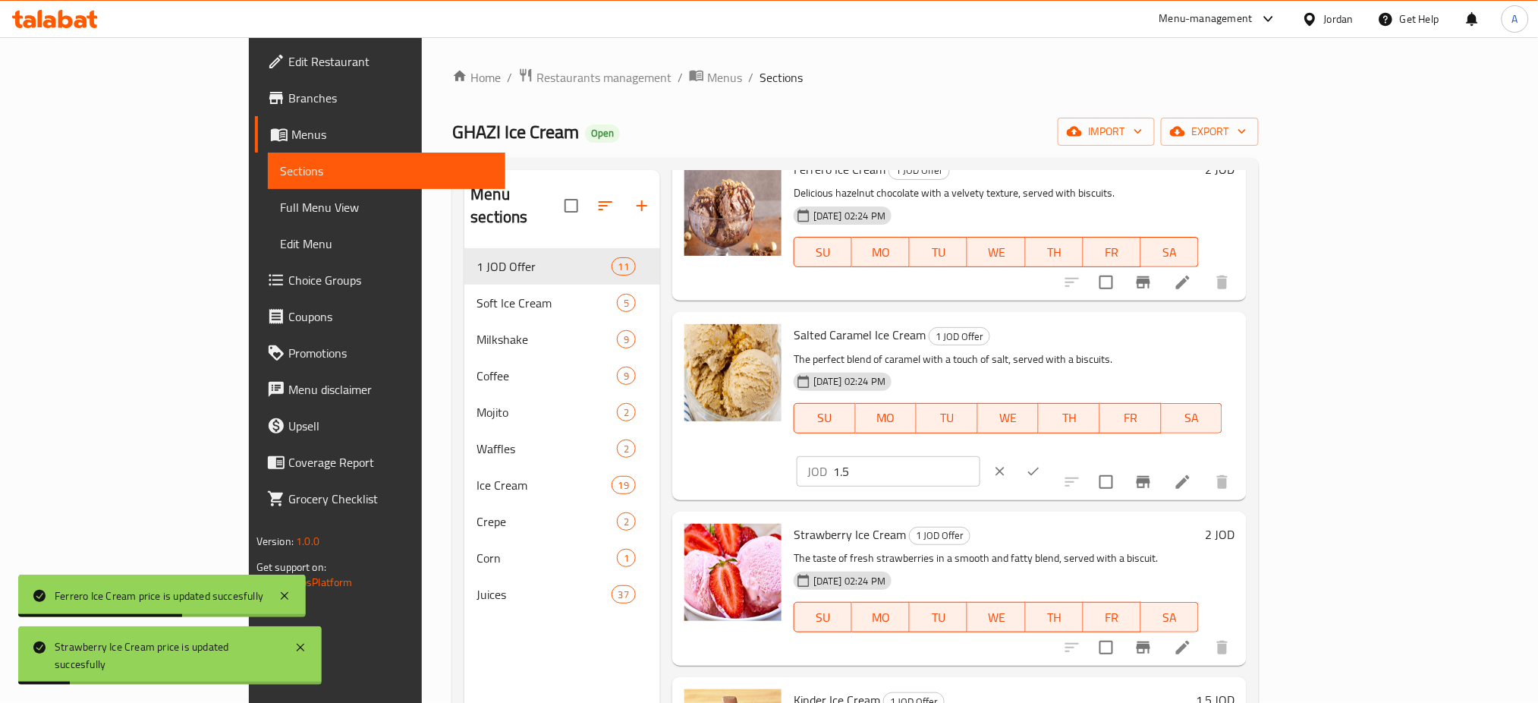
drag, startPoint x: 1322, startPoint y: 302, endPoint x: 1271, endPoint y: 297, distance: 51.1
click at [981, 456] on div "JOD 1.5 ​" at bounding box center [889, 471] width 184 height 30
type input "2"
click at [1041, 464] on icon "ok" at bounding box center [1033, 471] width 15 height 15
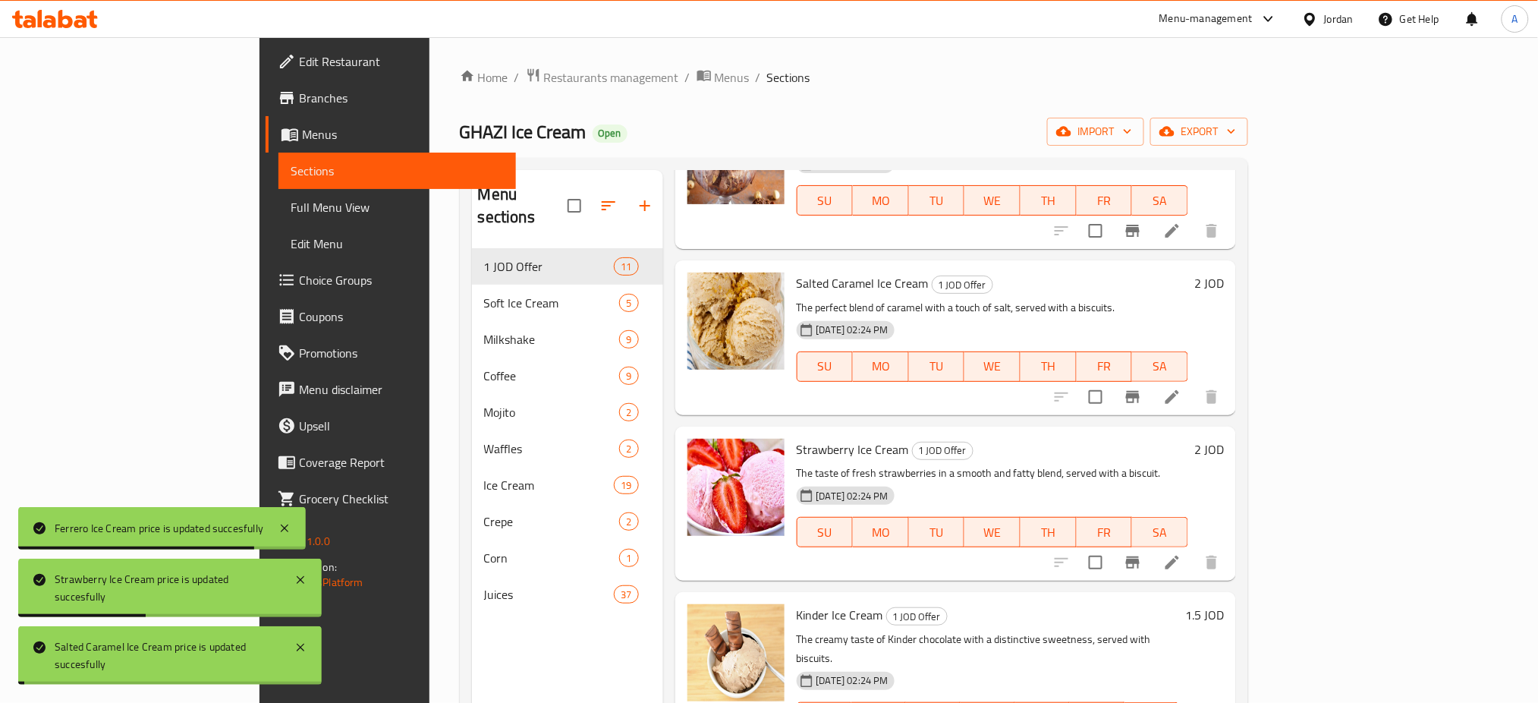
scroll to position [505, 0]
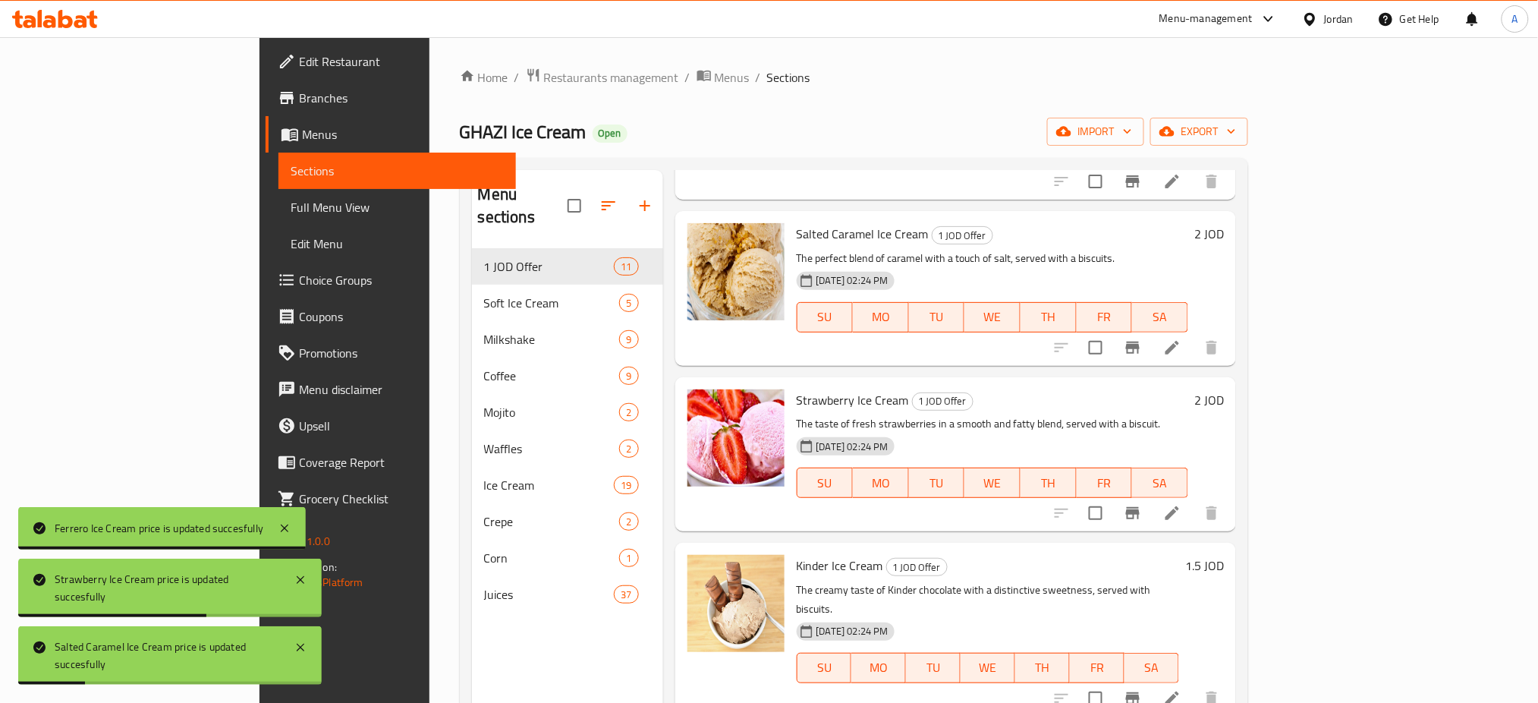
click at [1224, 555] on h6 "1.5 JOD" at bounding box center [1204, 565] width 39 height 21
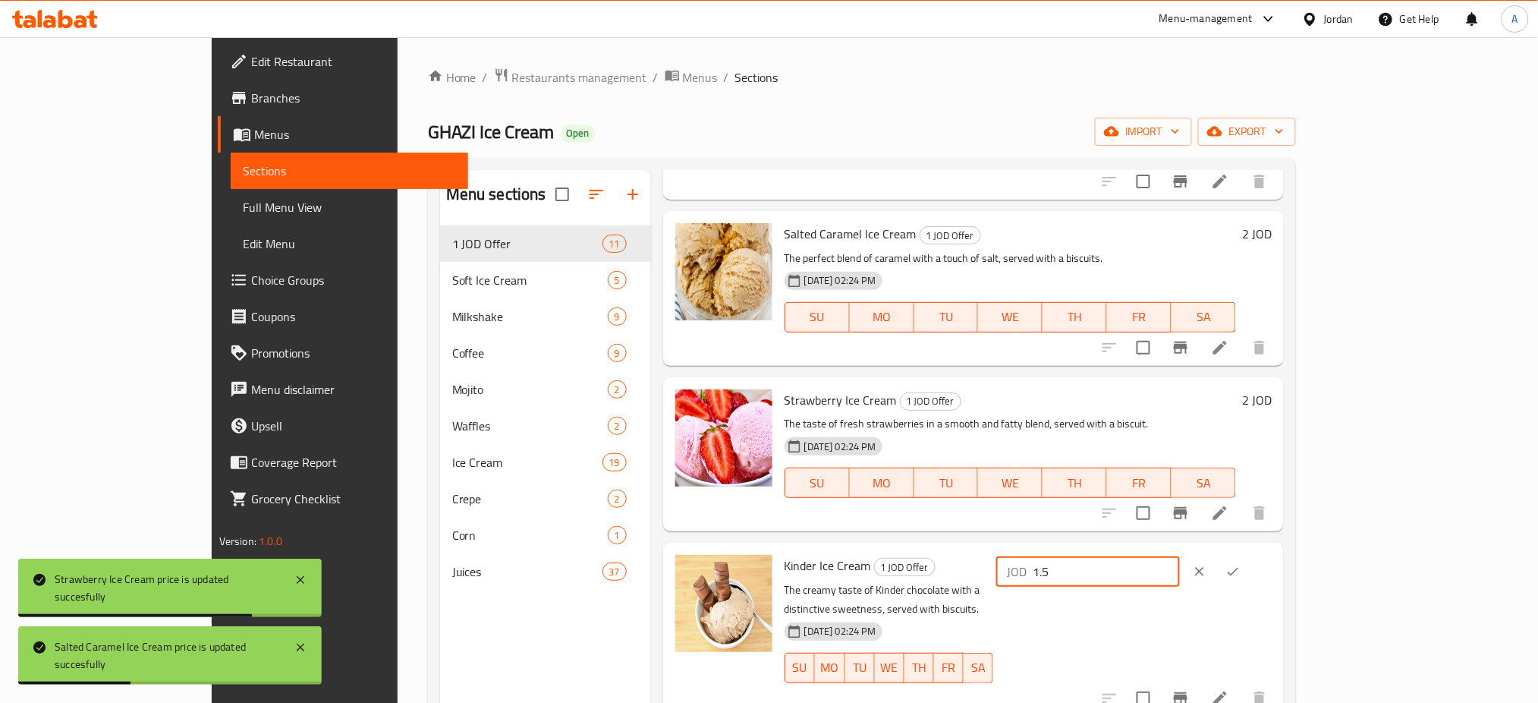
drag, startPoint x: 1340, startPoint y: 498, endPoint x: 1292, endPoint y: 493, distance: 48.1
click at [1180, 556] on div "JOD 1.5 ​" at bounding box center [1088, 571] width 184 height 30
type input "2"
click at [1250, 555] on button "ok" at bounding box center [1233, 571] width 33 height 33
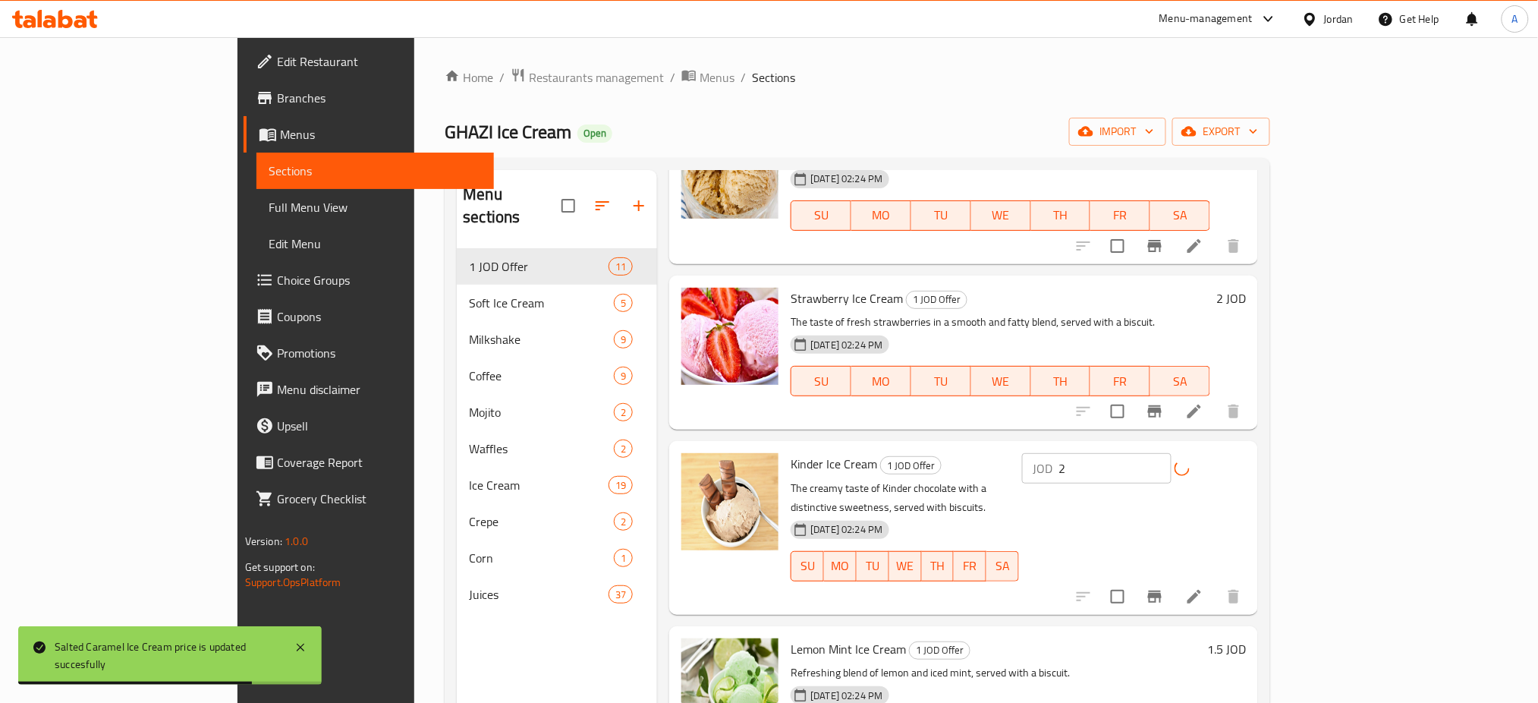
scroll to position [809, 0]
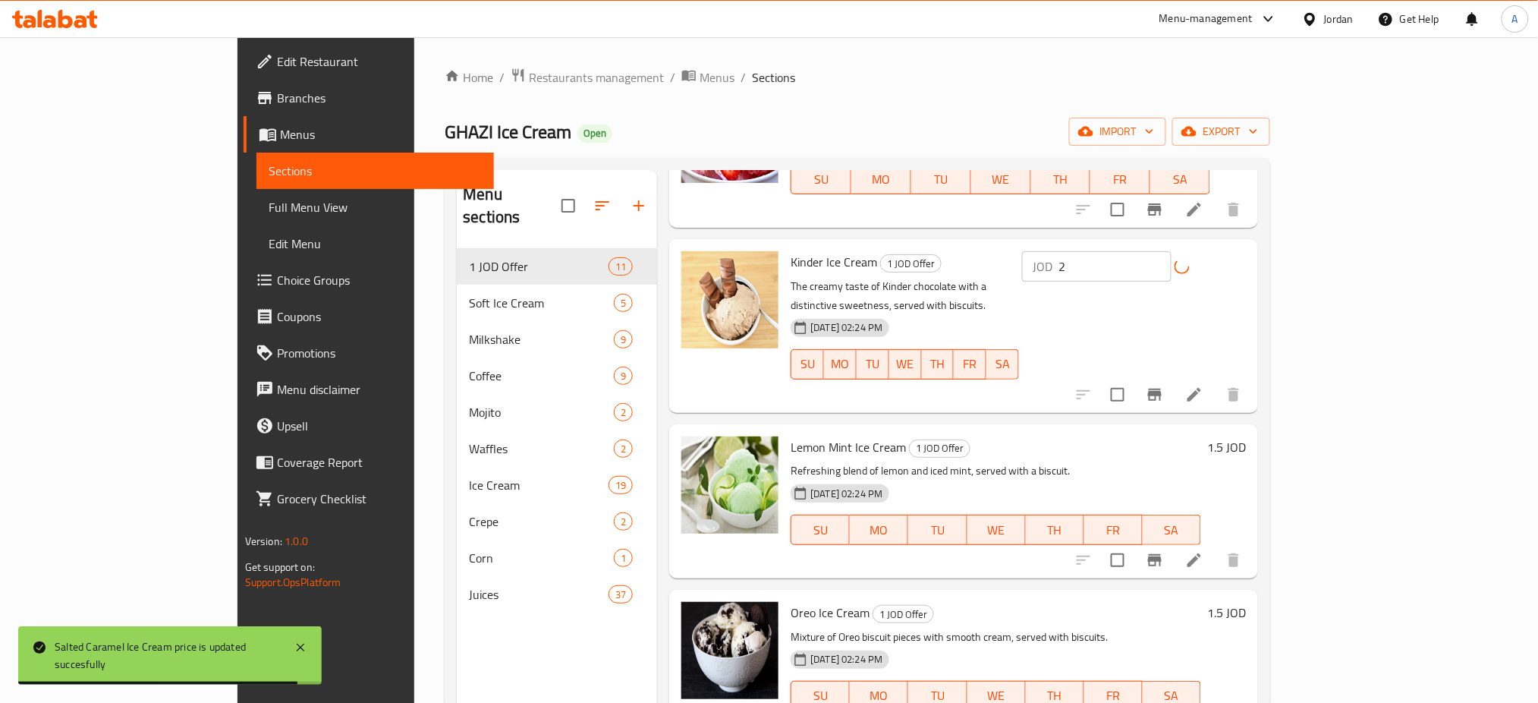
click at [1246, 436] on h6 "1.5 JOD" at bounding box center [1226, 446] width 39 height 21
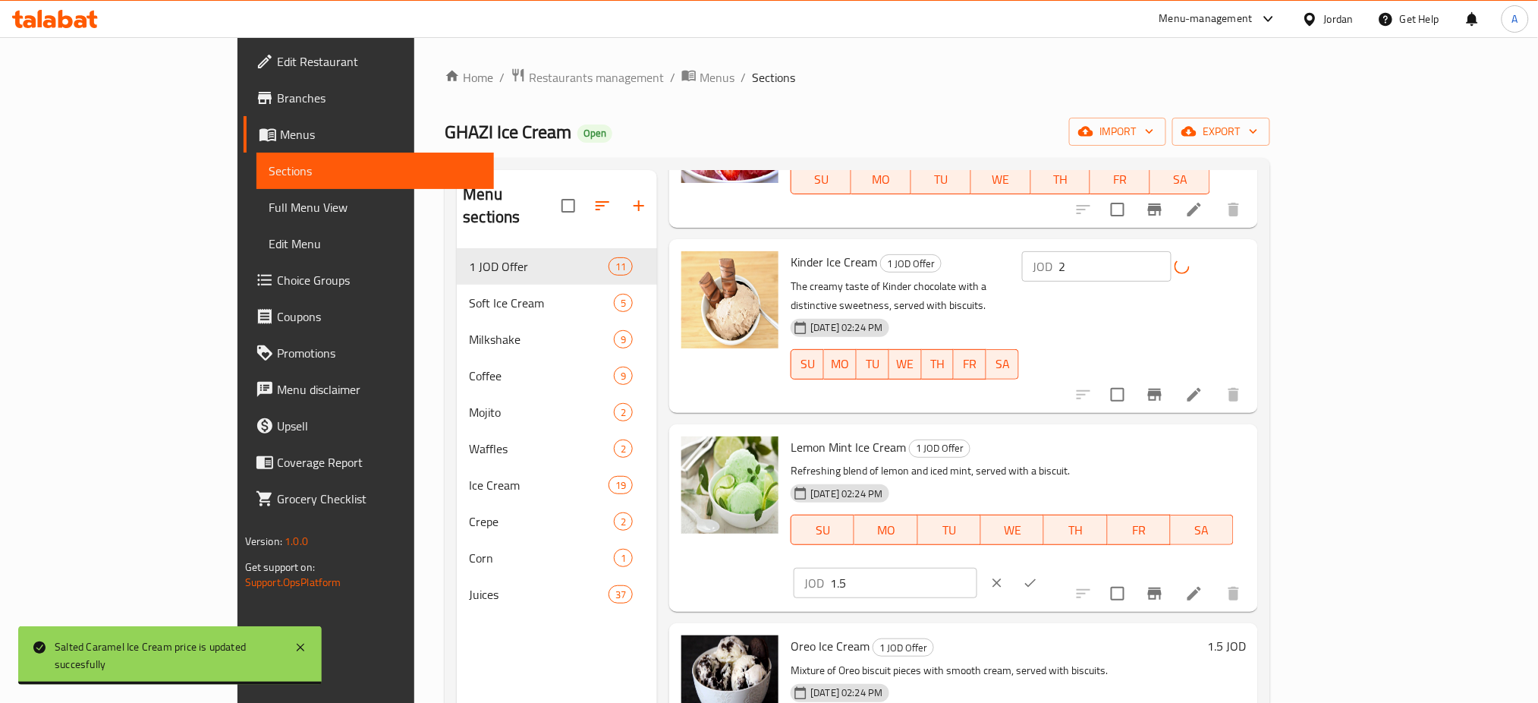
drag, startPoint x: 1315, startPoint y: 354, endPoint x: 1239, endPoint y: 355, distance: 75.9
click at [1252, 430] on div "Lemon Mint Ice Cream 1 JOD Offer Refreshing blend of lemon and iced mint, serve…" at bounding box center [1019, 517] width 468 height 175
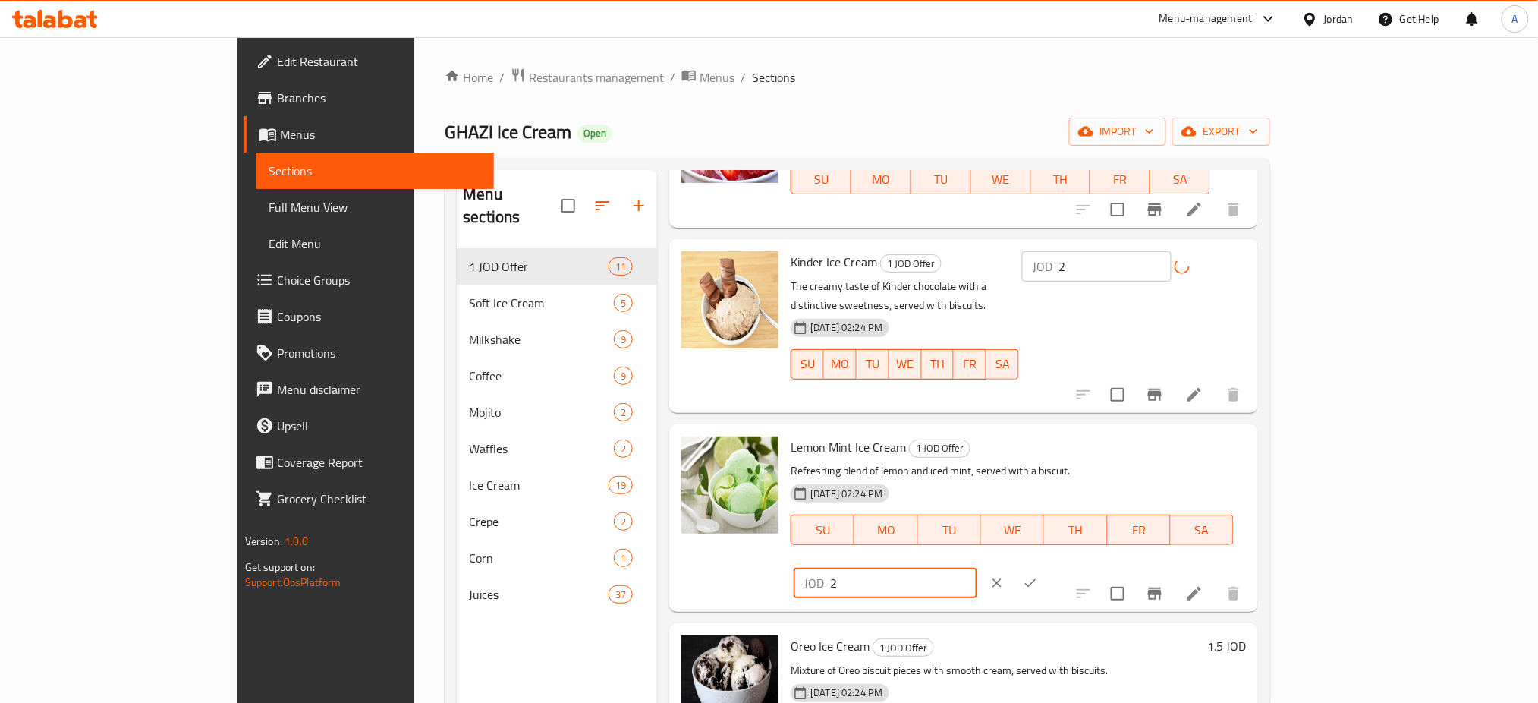
type input "2"
click at [1038, 575] on icon "ok" at bounding box center [1030, 582] width 15 height 15
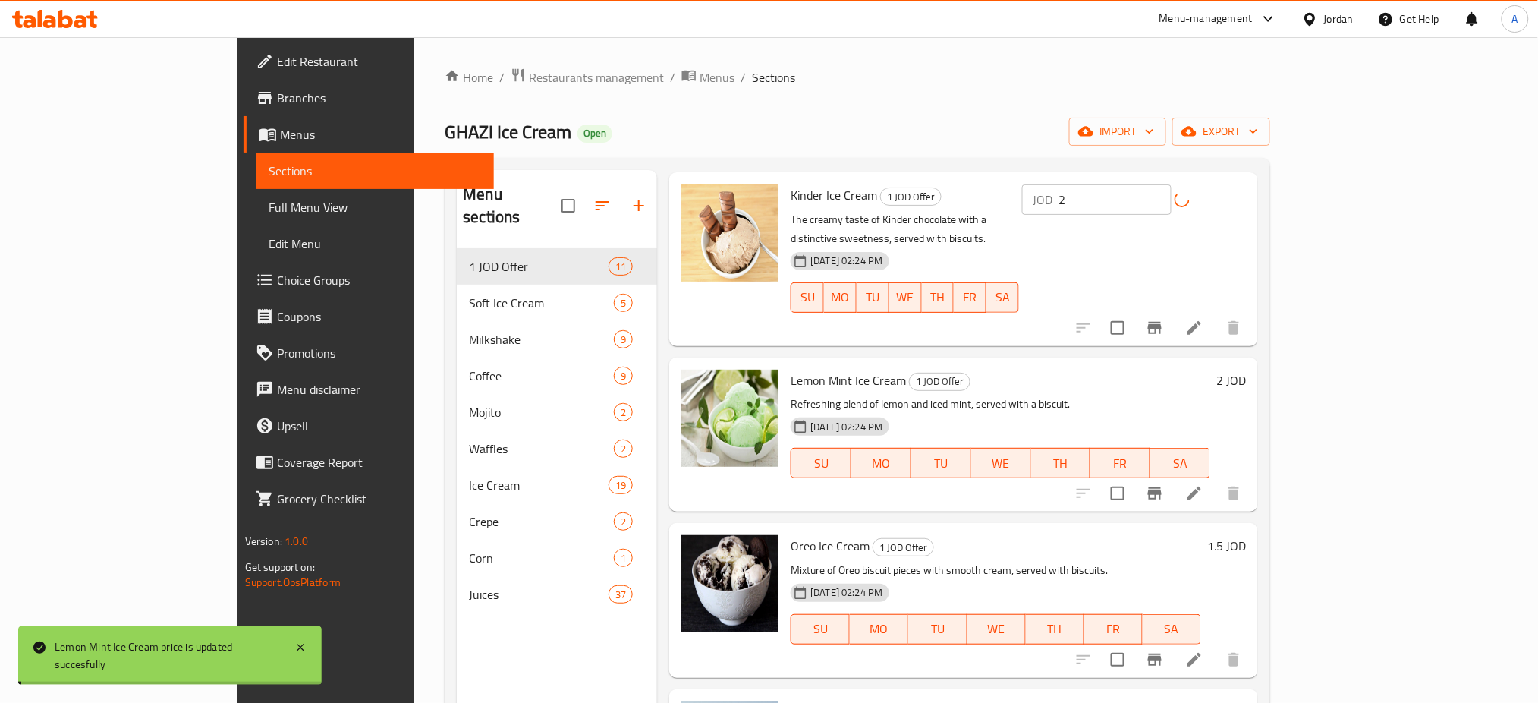
scroll to position [911, 0]
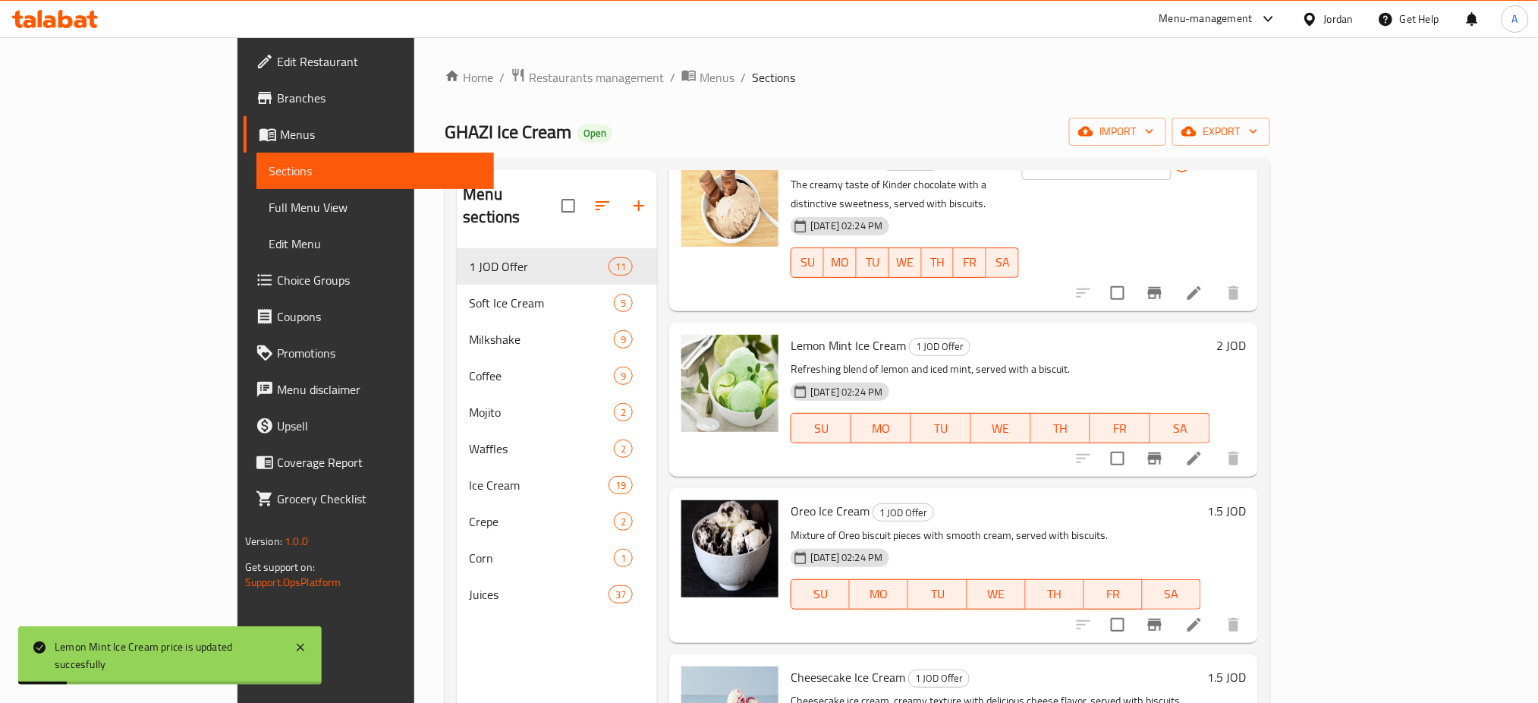
click at [1246, 500] on div "1.5 JOD" at bounding box center [1223, 565] width 45 height 130
click at [1246, 500] on h6 "1.5 JOD" at bounding box center [1226, 510] width 39 height 21
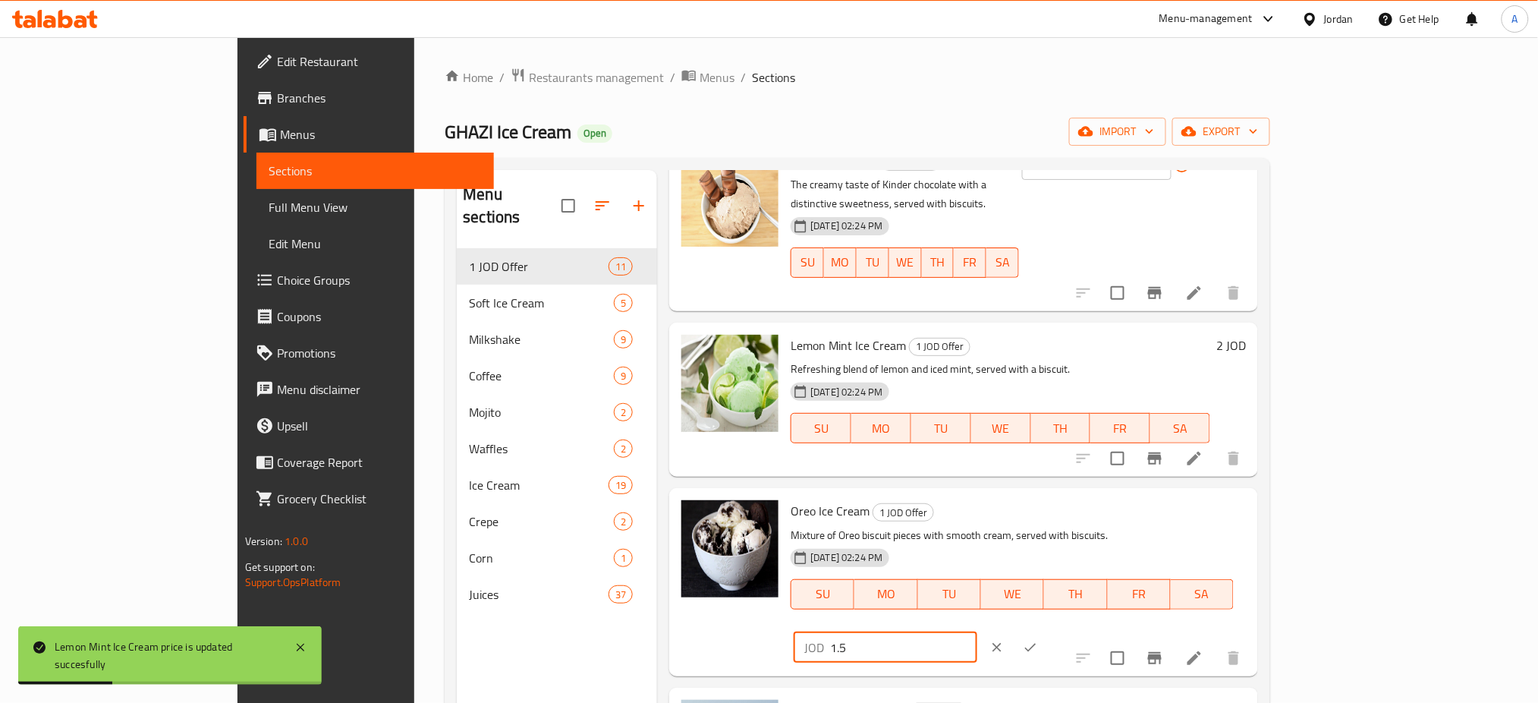
drag, startPoint x: 1319, startPoint y: 418, endPoint x: 1220, endPoint y: 417, distance: 98.7
click at [1220, 494] on div "Oreo Ice Cream 1 JOD Offer Mixture of Oreo biscuit pieces with smooth cream, se…" at bounding box center [1019, 581] width 468 height 175
type input "2"
click at [1038, 640] on icon "ok" at bounding box center [1030, 647] width 15 height 15
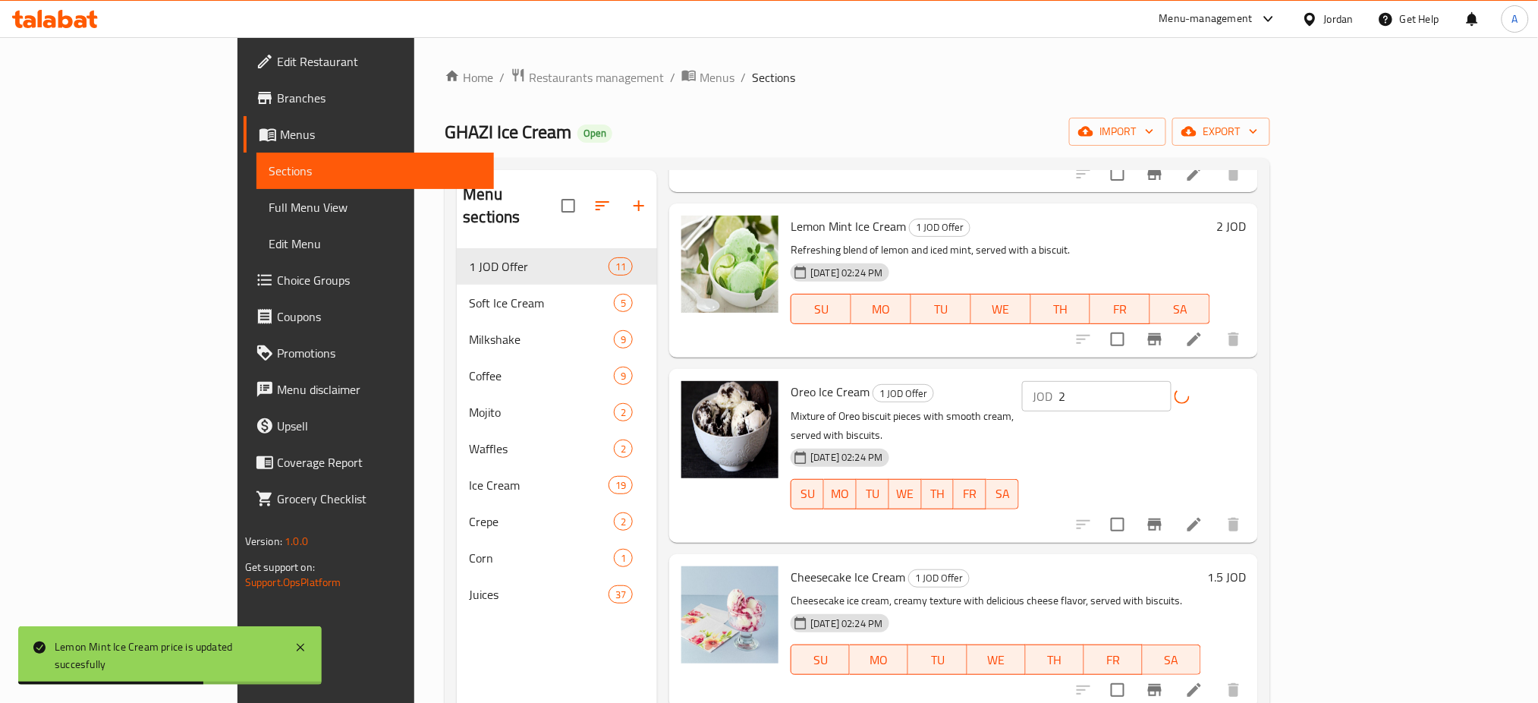
scroll to position [1037, 0]
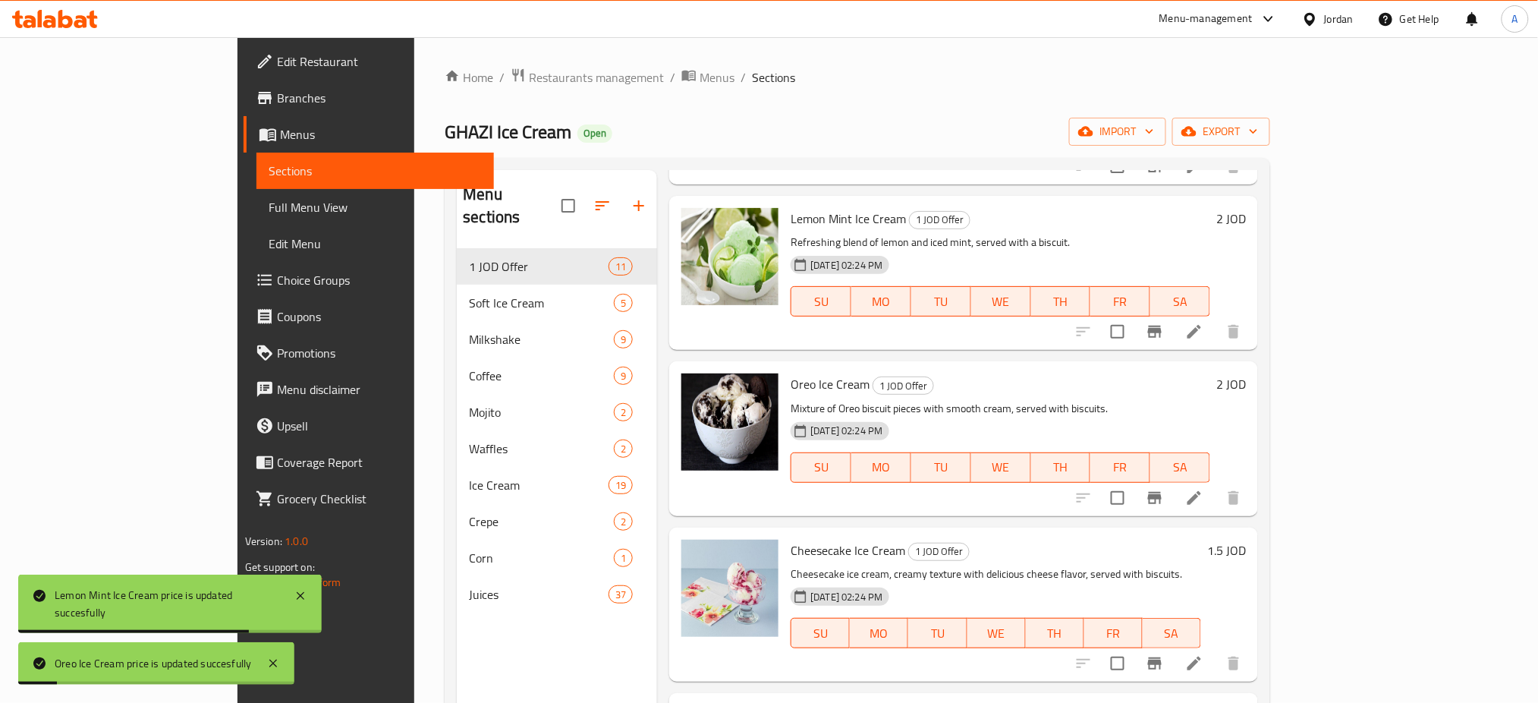
click at [1246, 540] on h6 "1.5 JOD" at bounding box center [1226, 550] width 39 height 21
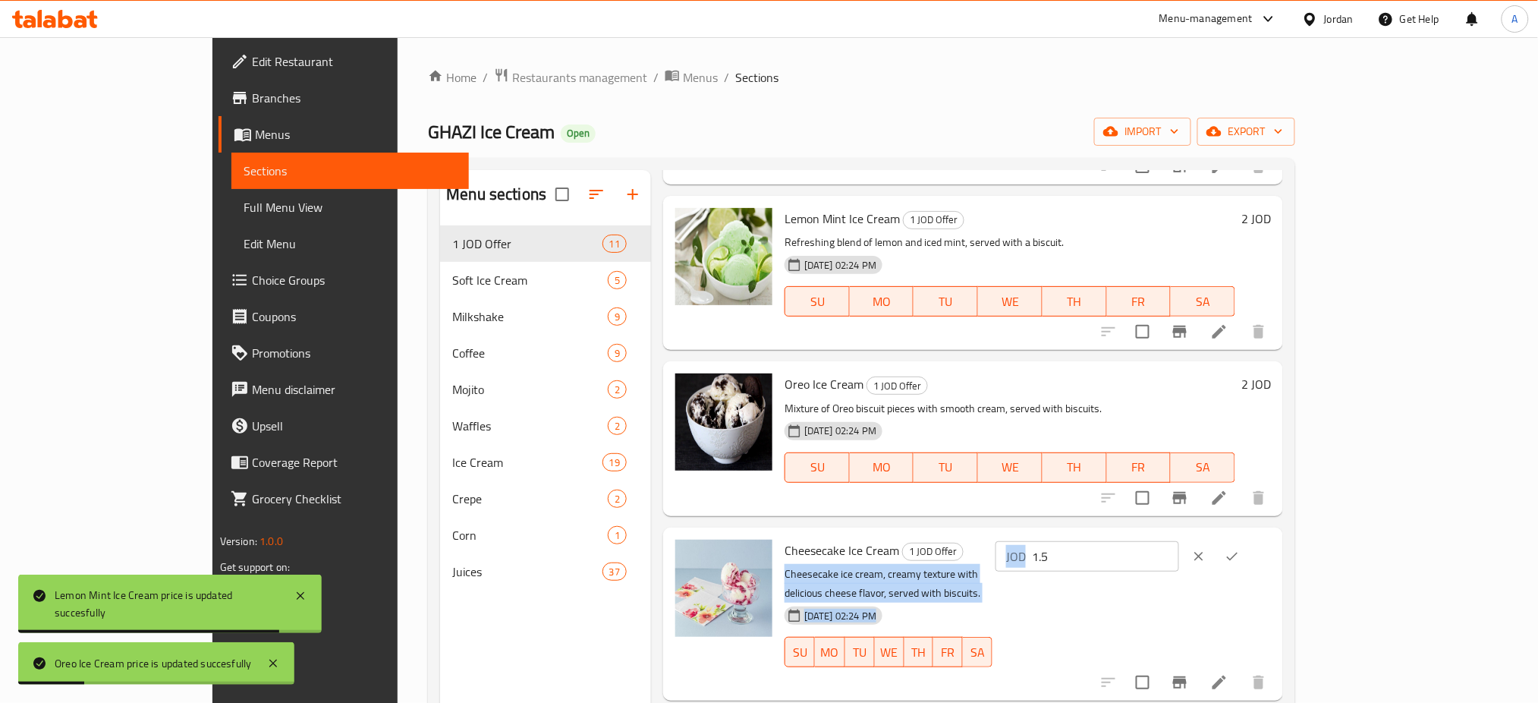
drag, startPoint x: 1293, startPoint y: 440, endPoint x: 1249, endPoint y: 436, distance: 44.2
click at [1249, 534] on div "Cheesecake Ice Cream 1 JOD Offer Cheesecake ice cream, creamy texture with deli…" at bounding box center [1028, 614] width 499 height 161
click at [1179, 541] on input "1.5" at bounding box center [1105, 556] width 147 height 30
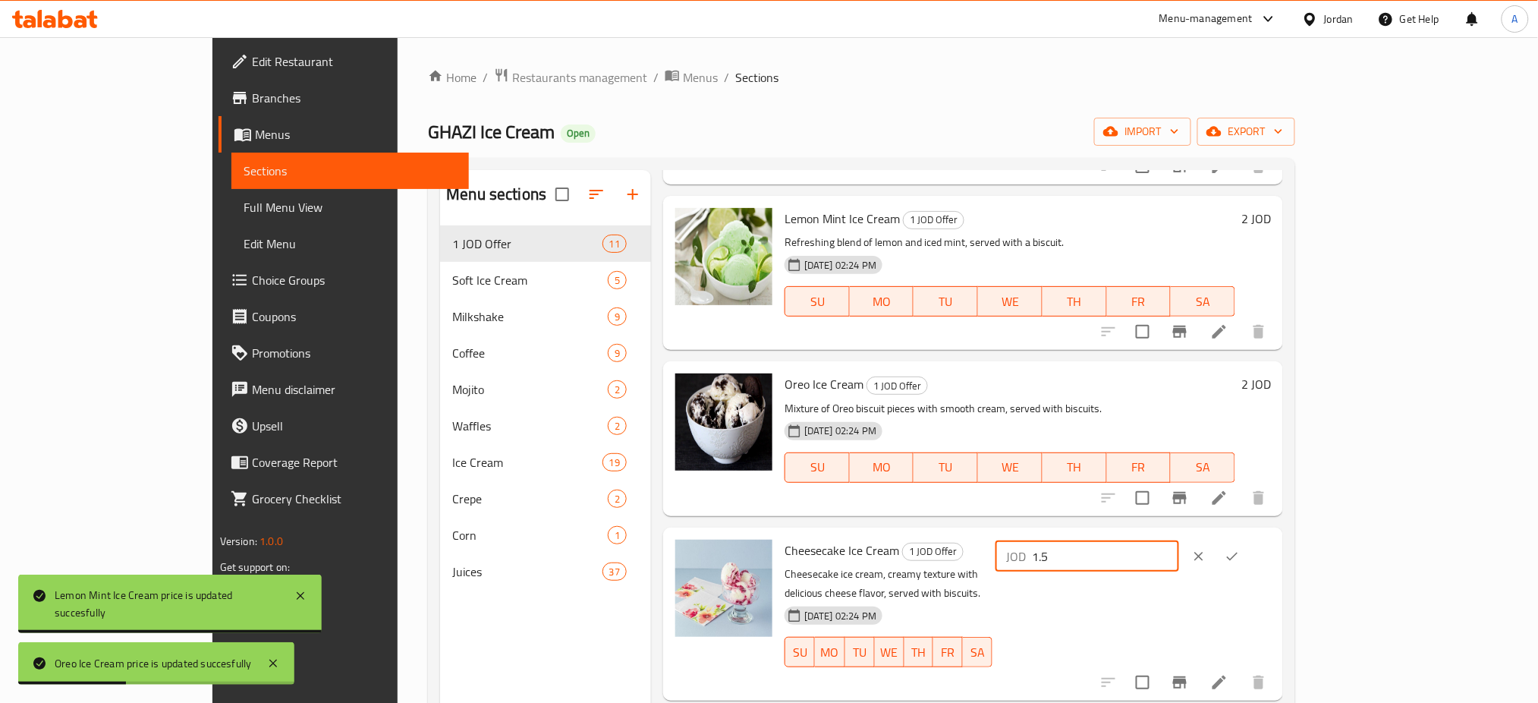
drag, startPoint x: 1322, startPoint y: 436, endPoint x: 1258, endPoint y: 439, distance: 63.8
click at [1258, 534] on div "Cheesecake Ice Cream 1 JOD Offer Cheesecake ice cream, creamy texture with deli…" at bounding box center [1028, 614] width 499 height 161
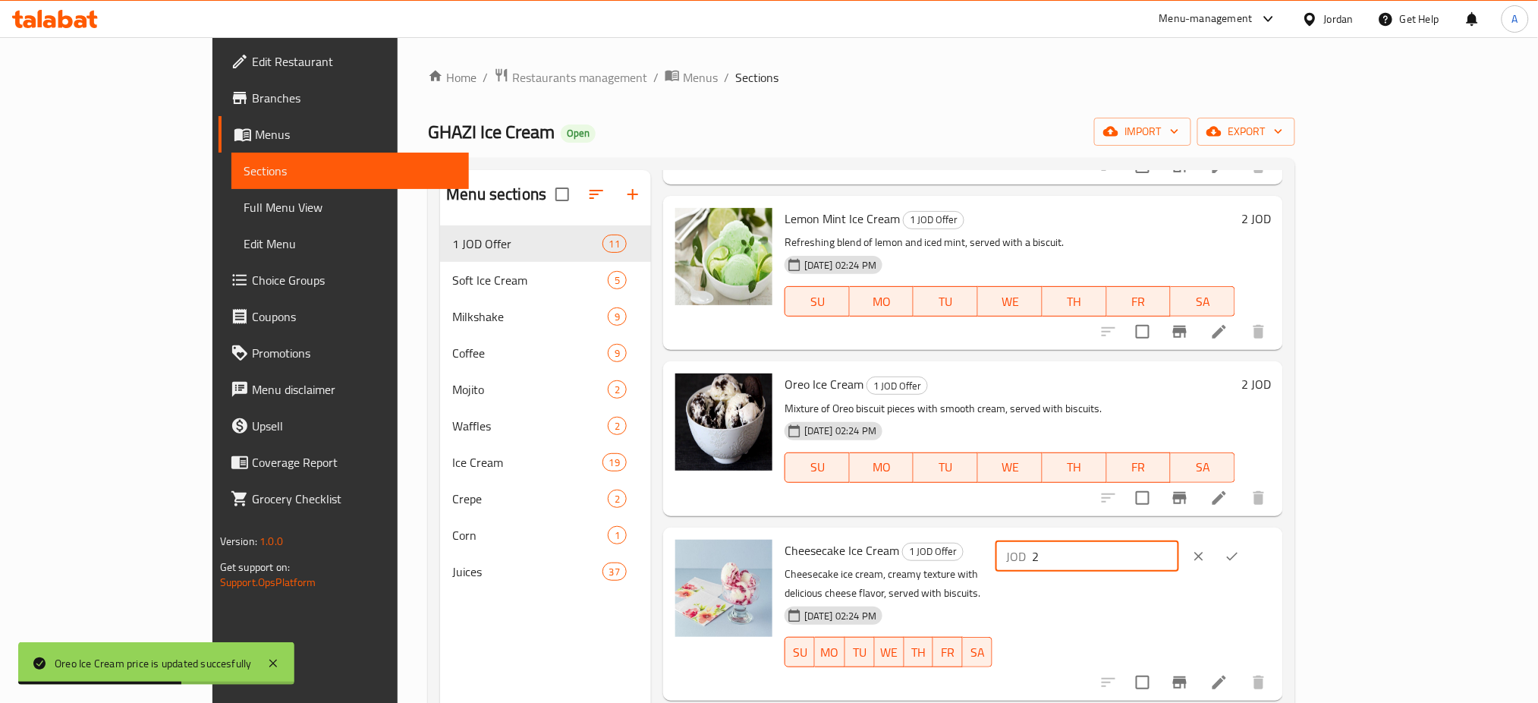
type input "2"
click at [1249, 540] on button "ok" at bounding box center [1232, 556] width 33 height 33
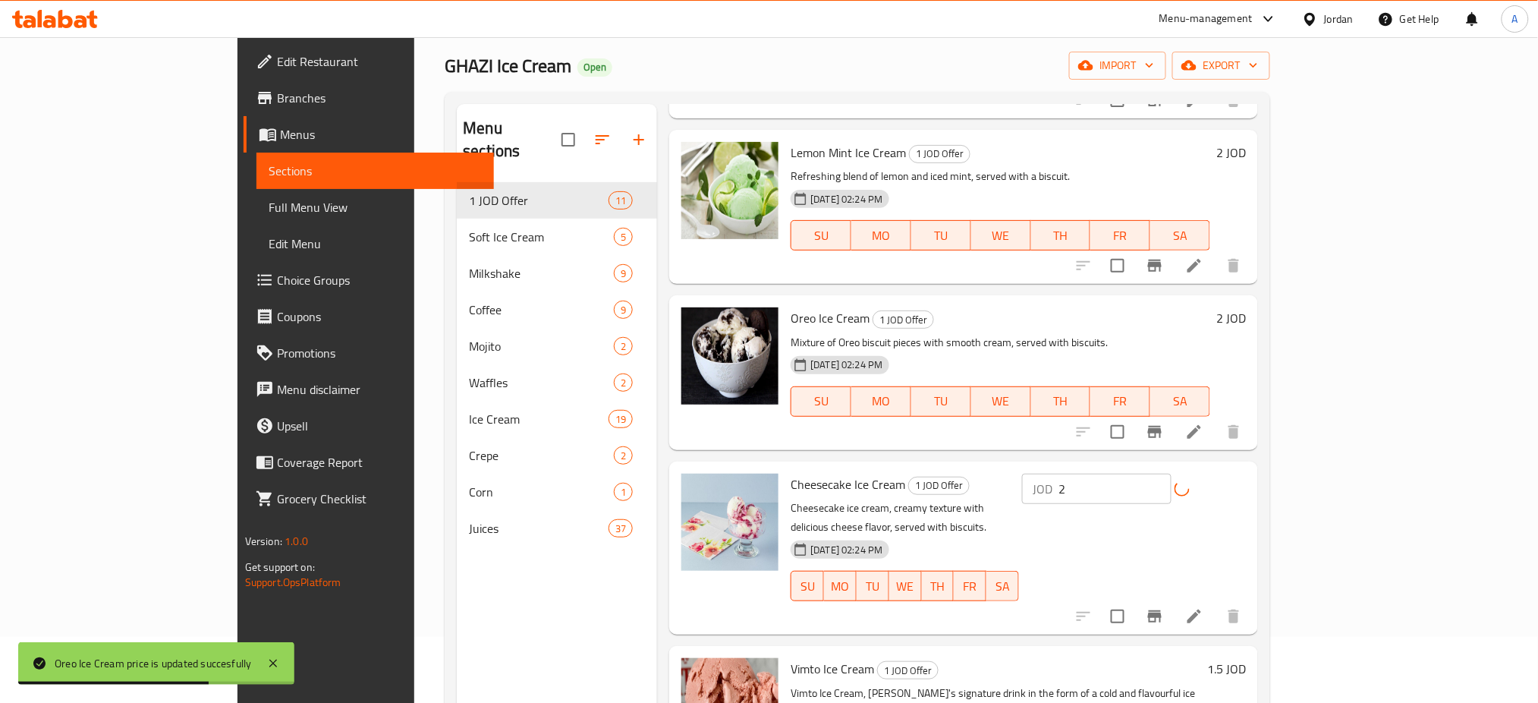
scroll to position [101, 0]
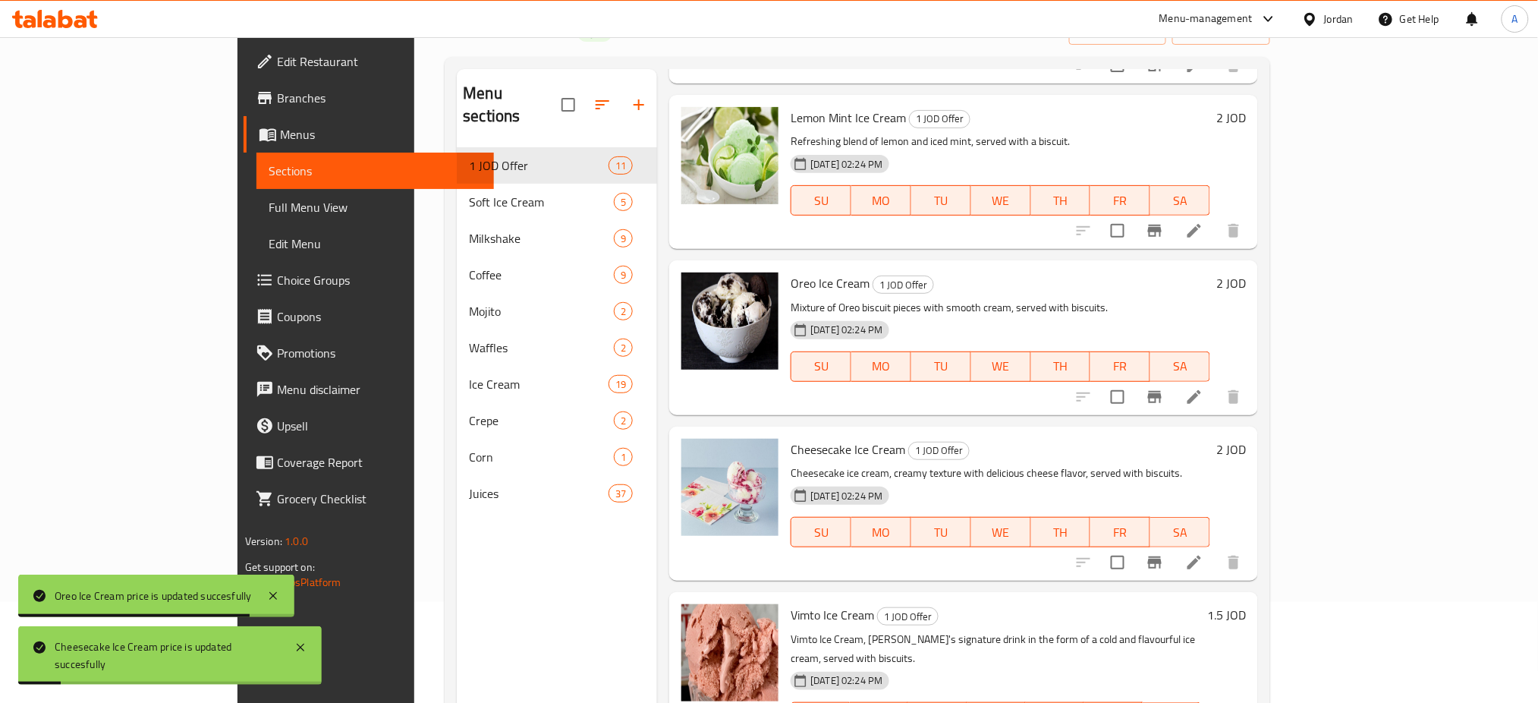
click at [1246, 604] on h6 "1.5 JOD" at bounding box center [1226, 614] width 39 height 21
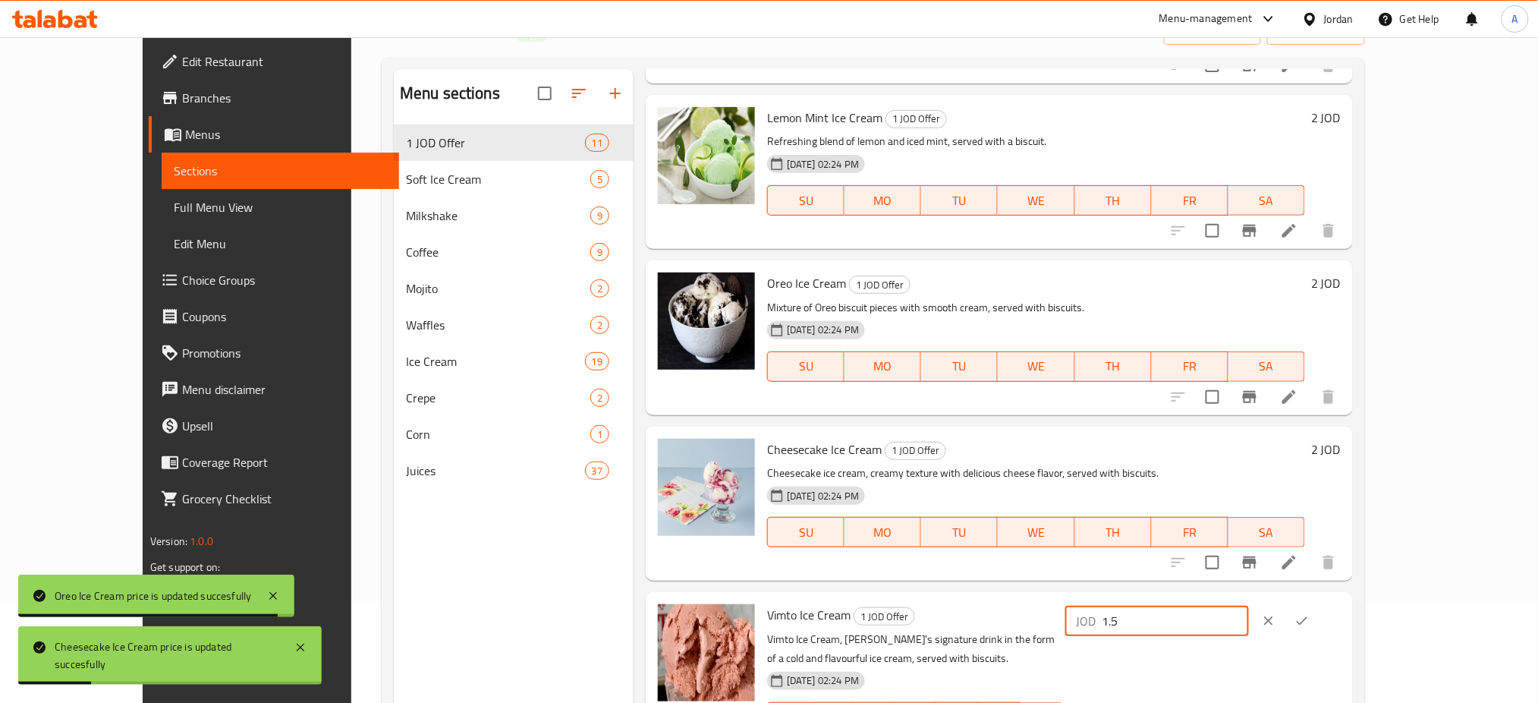
drag, startPoint x: 1314, startPoint y: 491, endPoint x: 1265, endPoint y: 493, distance: 48.6
click at [1265, 598] on div "Vimto Ice Cream 1 JOD Offer Vimto Ice Cream, Vimto's signature drink in the for…" at bounding box center [1054, 678] width 586 height 161
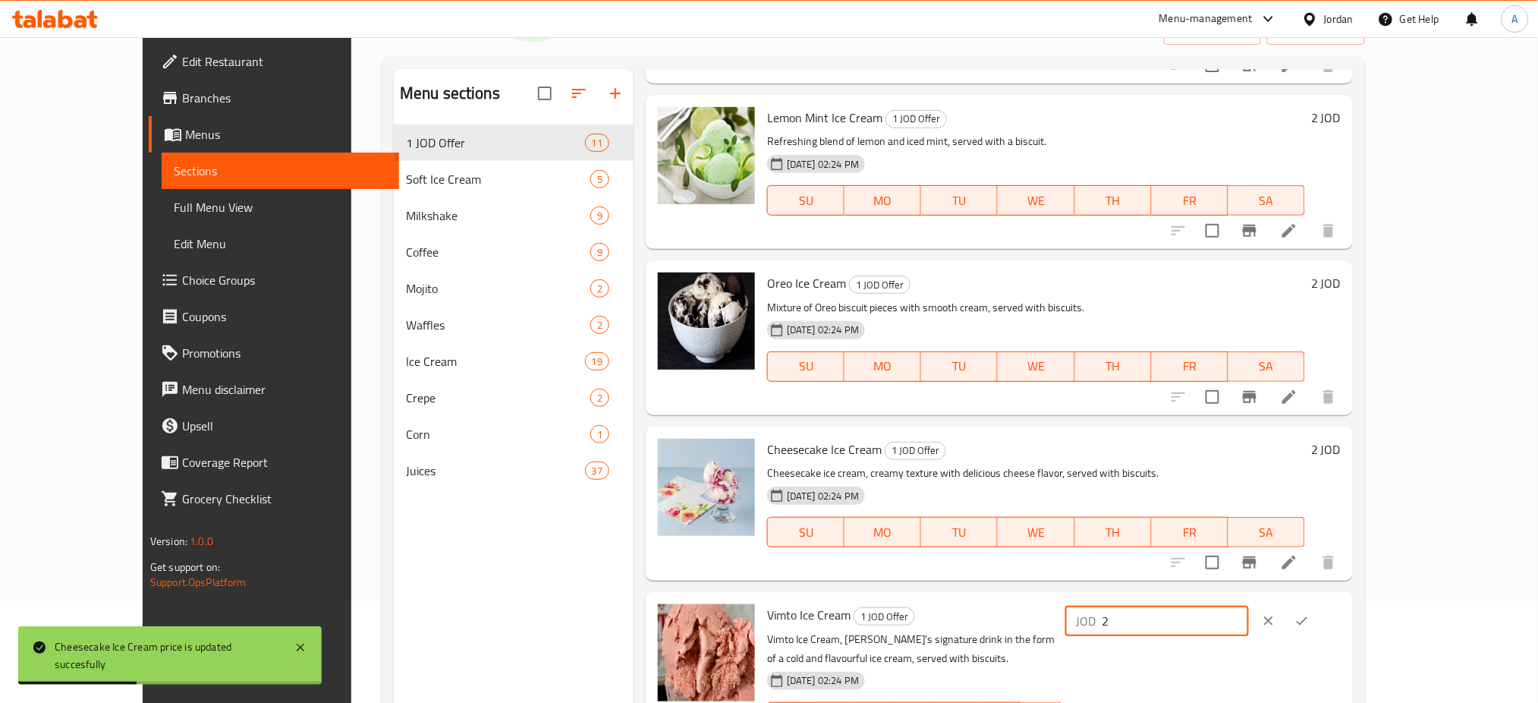
type input "2"
click at [1319, 604] on button "ok" at bounding box center [1302, 620] width 33 height 33
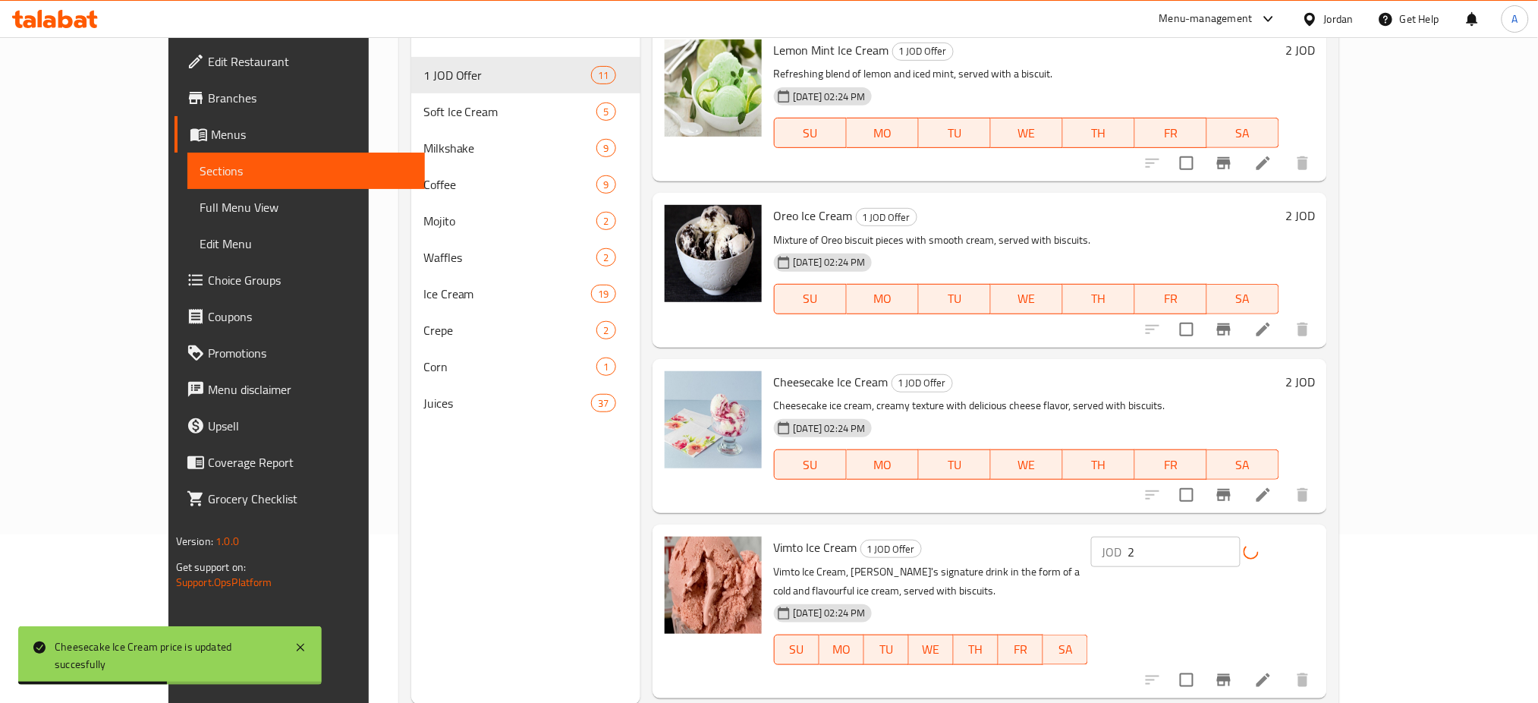
scroll to position [208, 0]
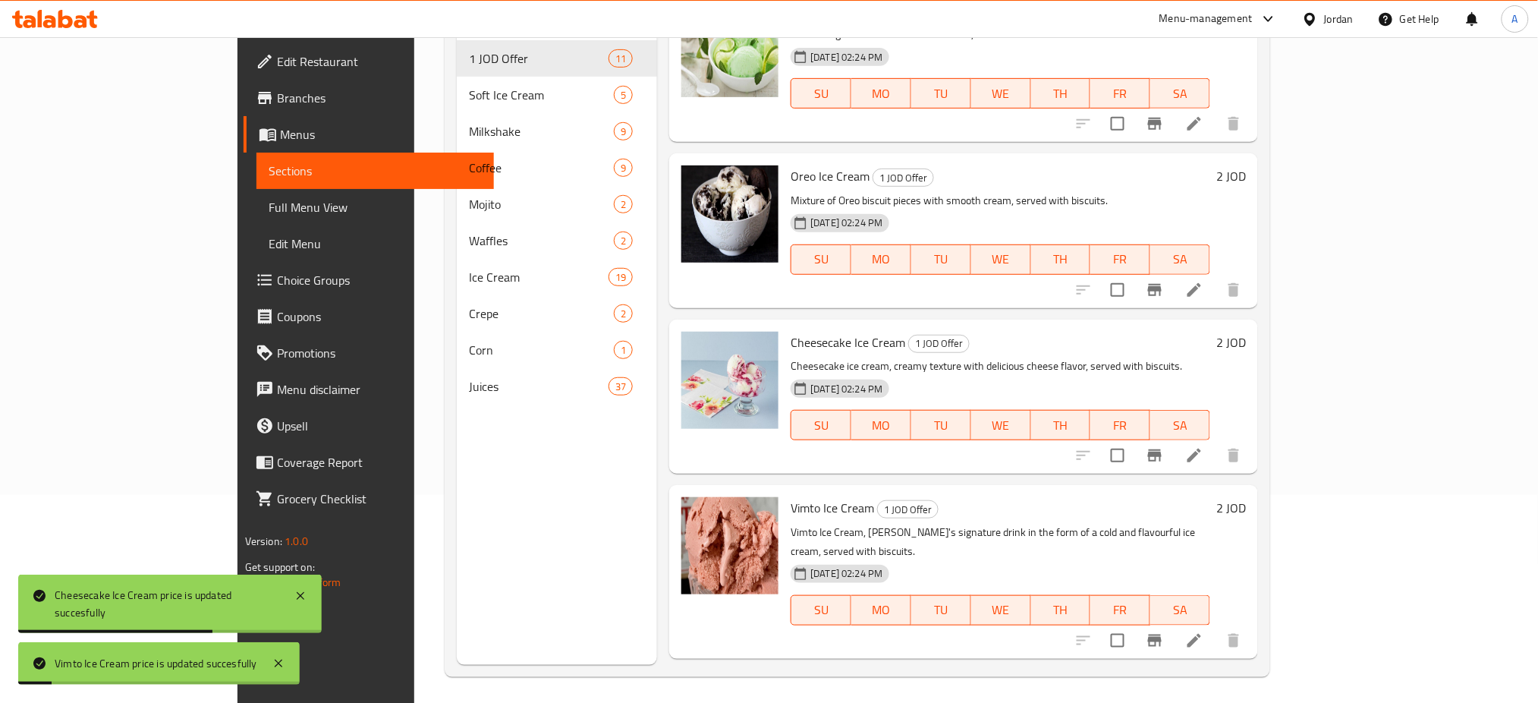
click at [1246, 682] on h6 "1.5 JOD" at bounding box center [1226, 692] width 39 height 21
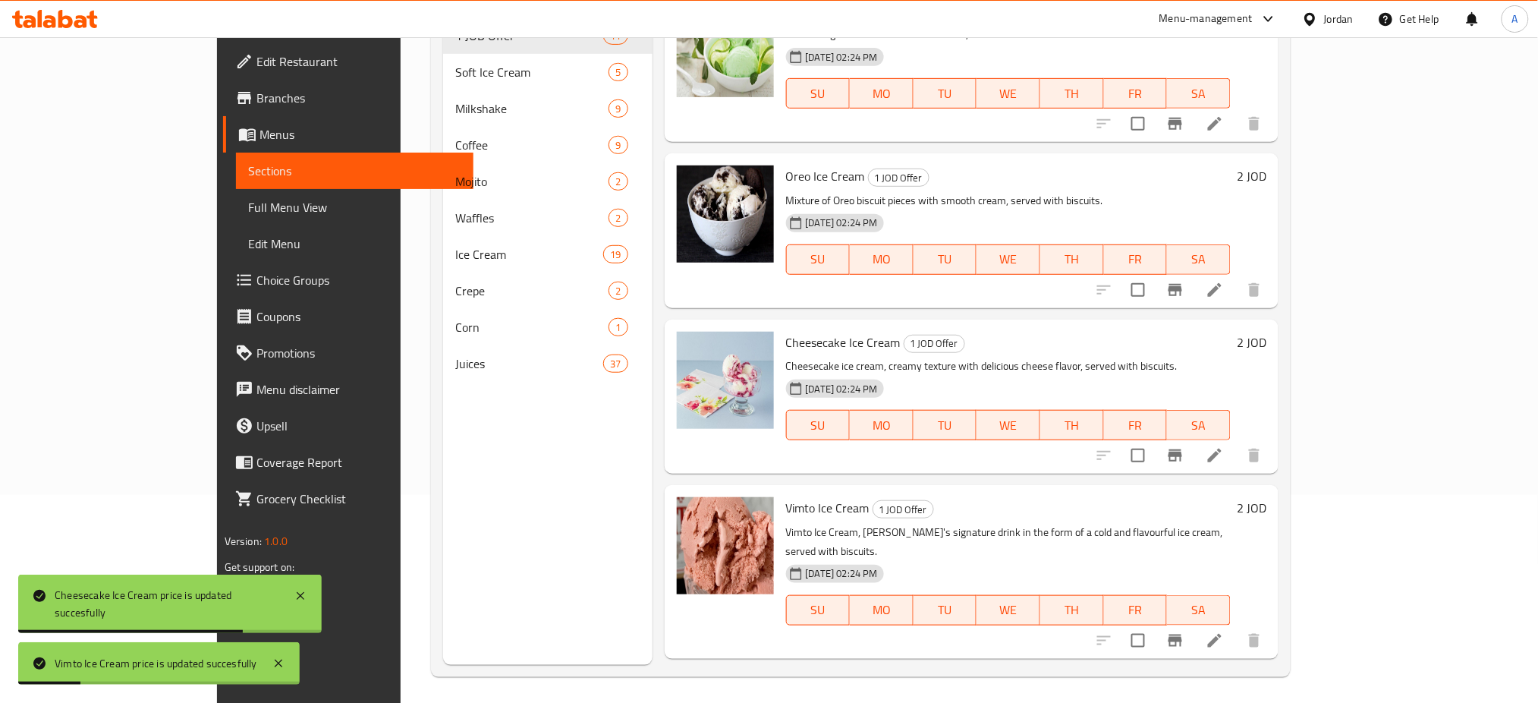
drag, startPoint x: 1374, startPoint y: 544, endPoint x: 1270, endPoint y: 539, distance: 104.1
click at [1175, 684] on div "JOD 1.5 ​" at bounding box center [1083, 699] width 184 height 30
type input "2"
click at [1245, 682] on button "ok" at bounding box center [1227, 698] width 33 height 33
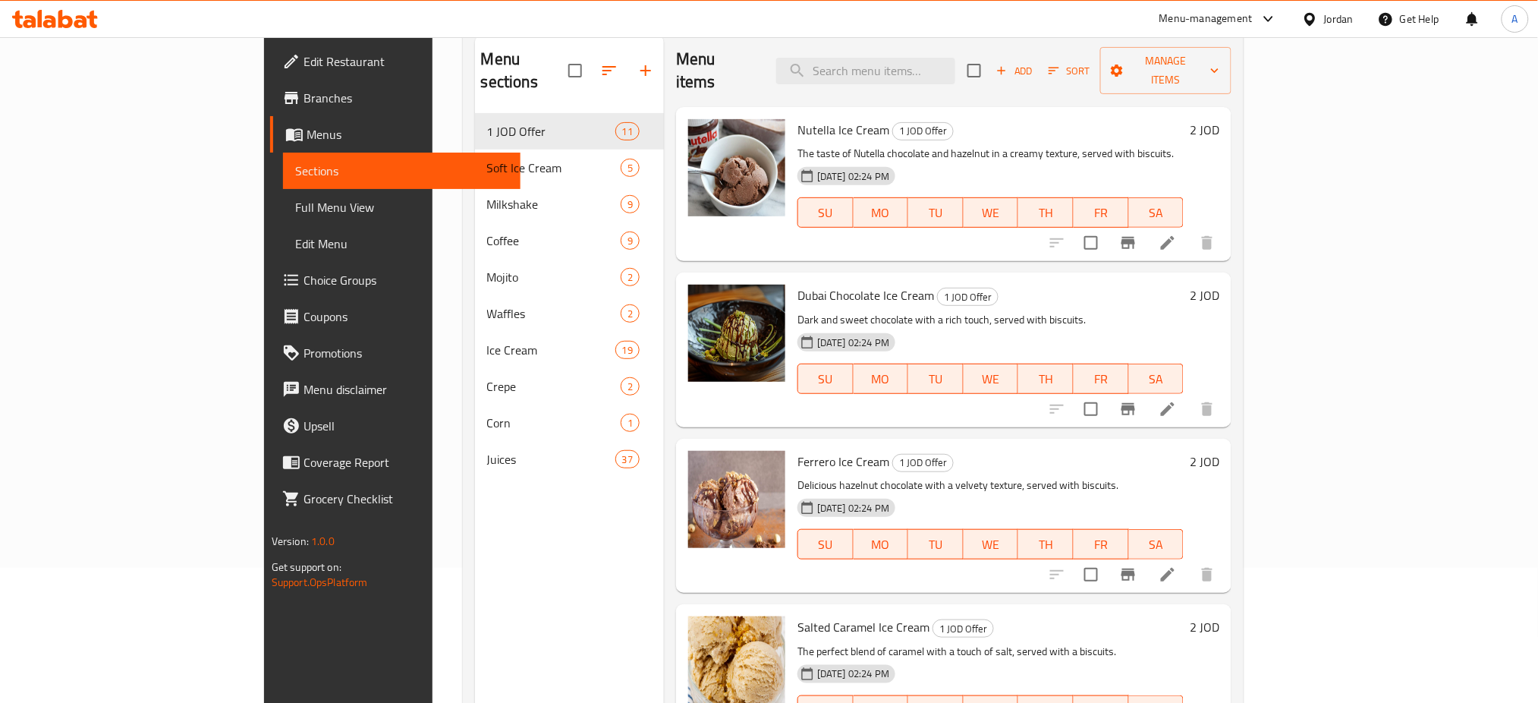
scroll to position [0, 0]
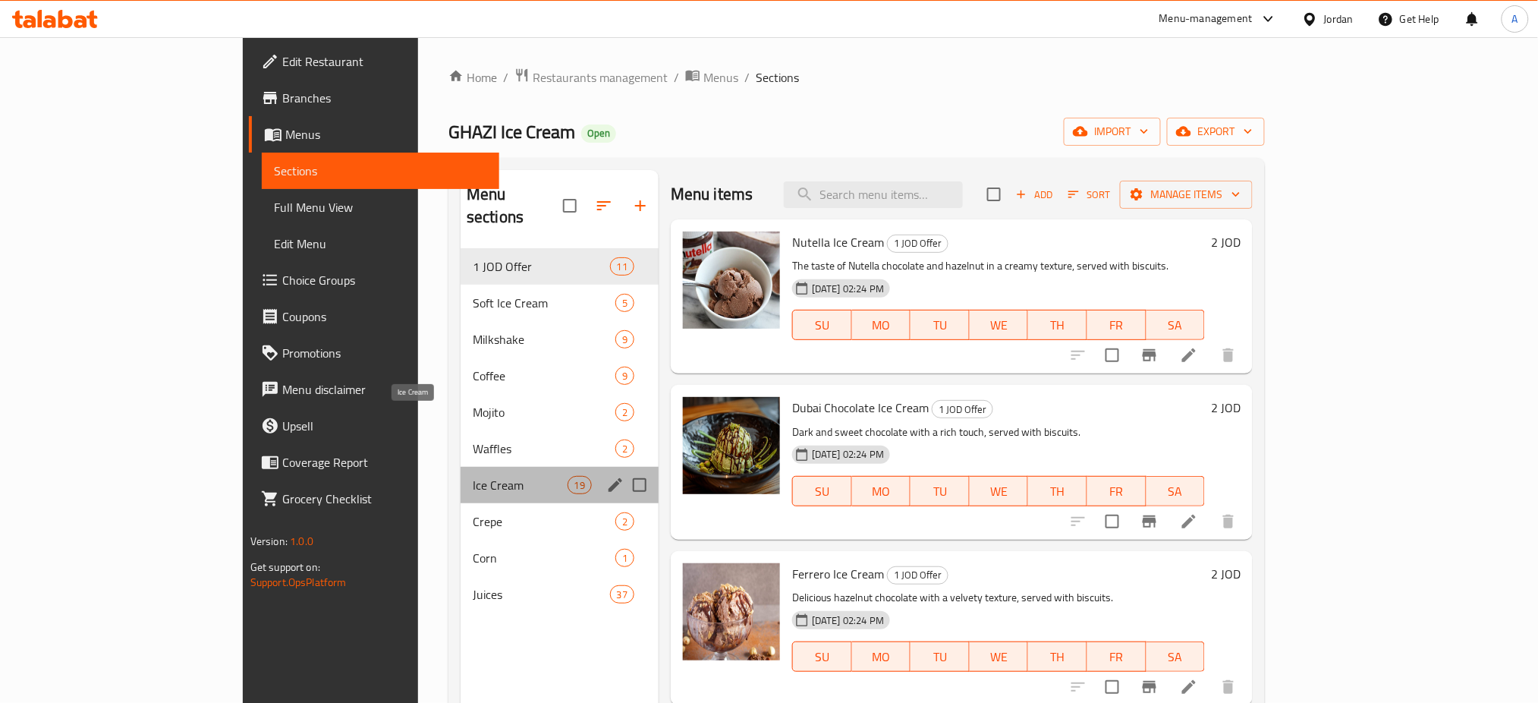
click at [473, 476] on span "Ice Cream" at bounding box center [520, 485] width 95 height 18
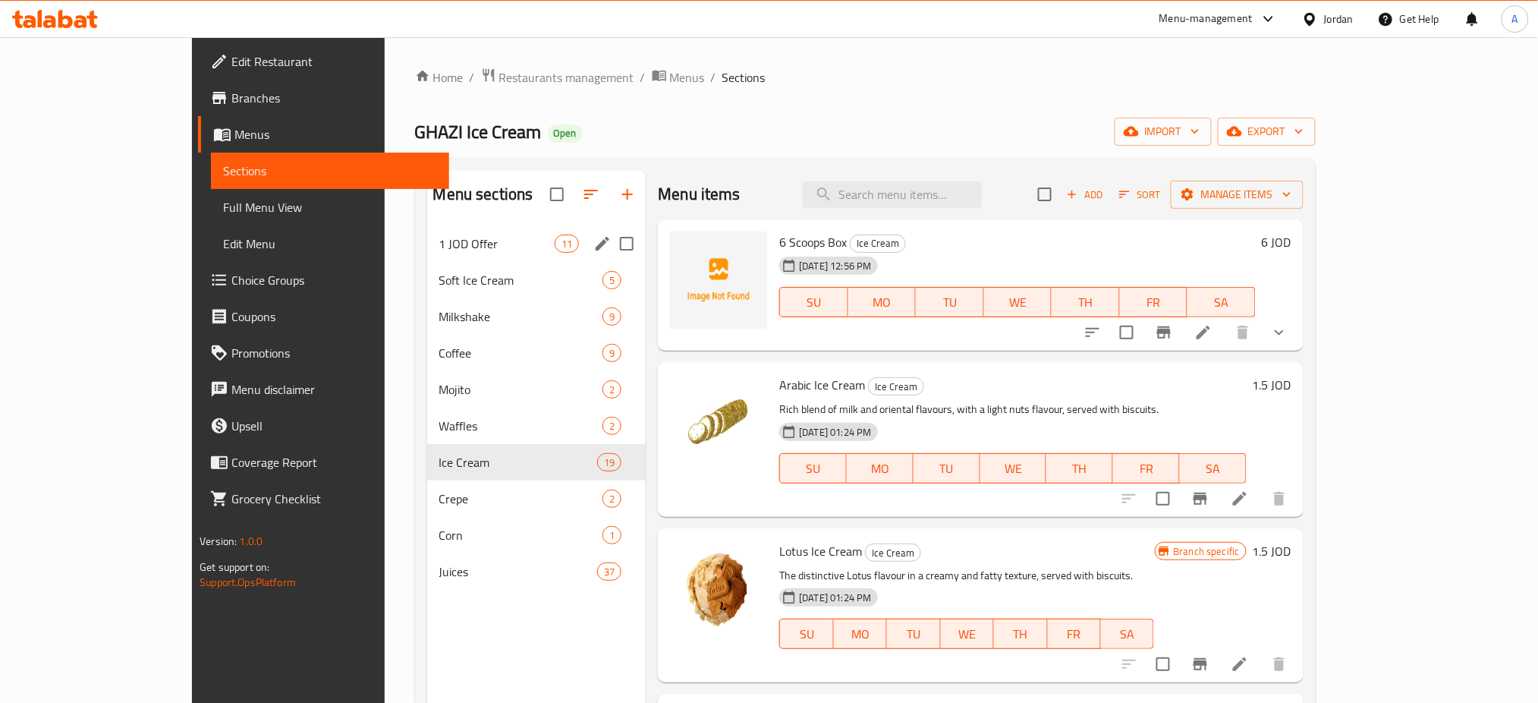
click at [439, 235] on span "1 JOD Offer" at bounding box center [496, 244] width 115 height 18
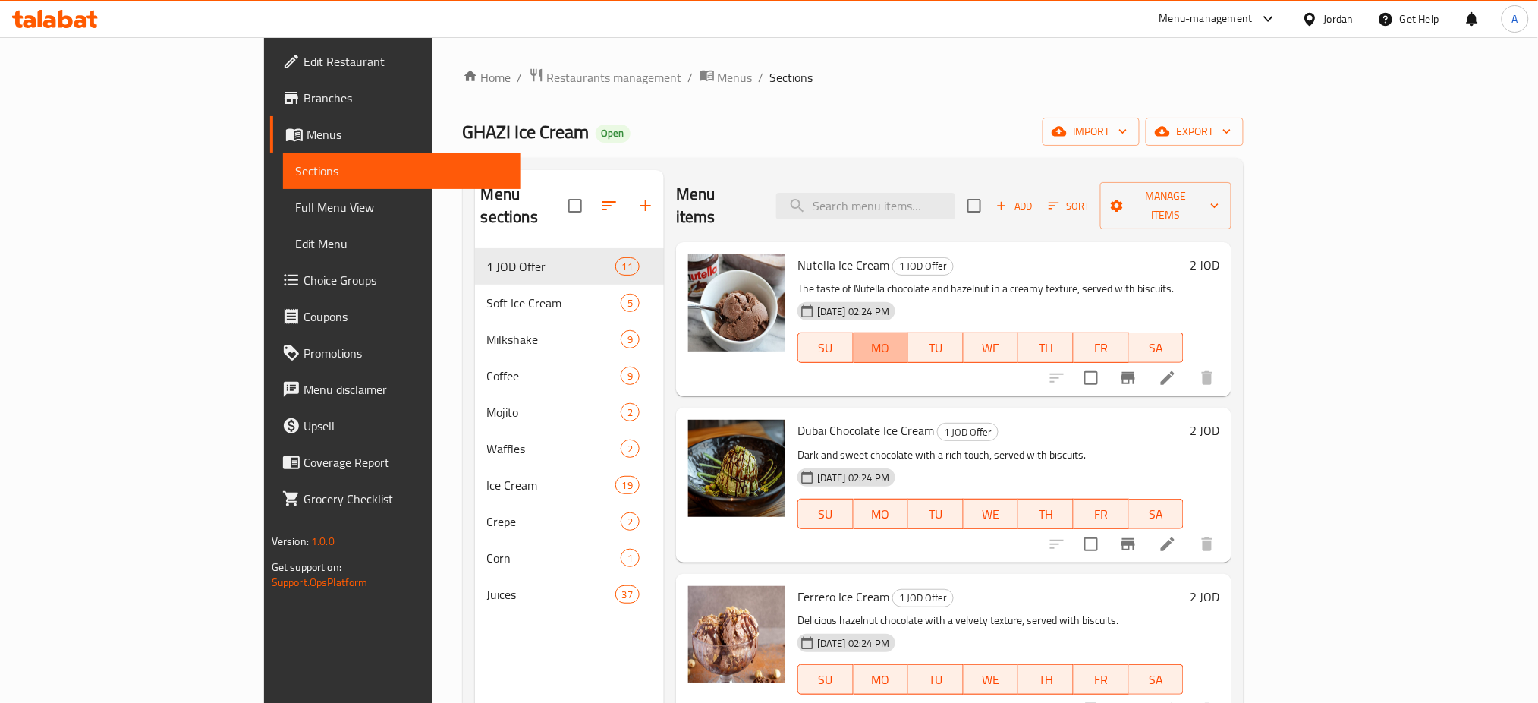
click at [902, 337] on span "MO" at bounding box center [881, 348] width 43 height 22
click at [958, 337] on span "TU" at bounding box center [936, 348] width 43 height 22
drag, startPoint x: 1059, startPoint y: 291, endPoint x: 1078, endPoint y: 292, distance: 19.0
click at [1013, 337] on span "WE" at bounding box center [991, 348] width 43 height 22
click at [1068, 337] on span "TH" at bounding box center [1046, 348] width 43 height 22
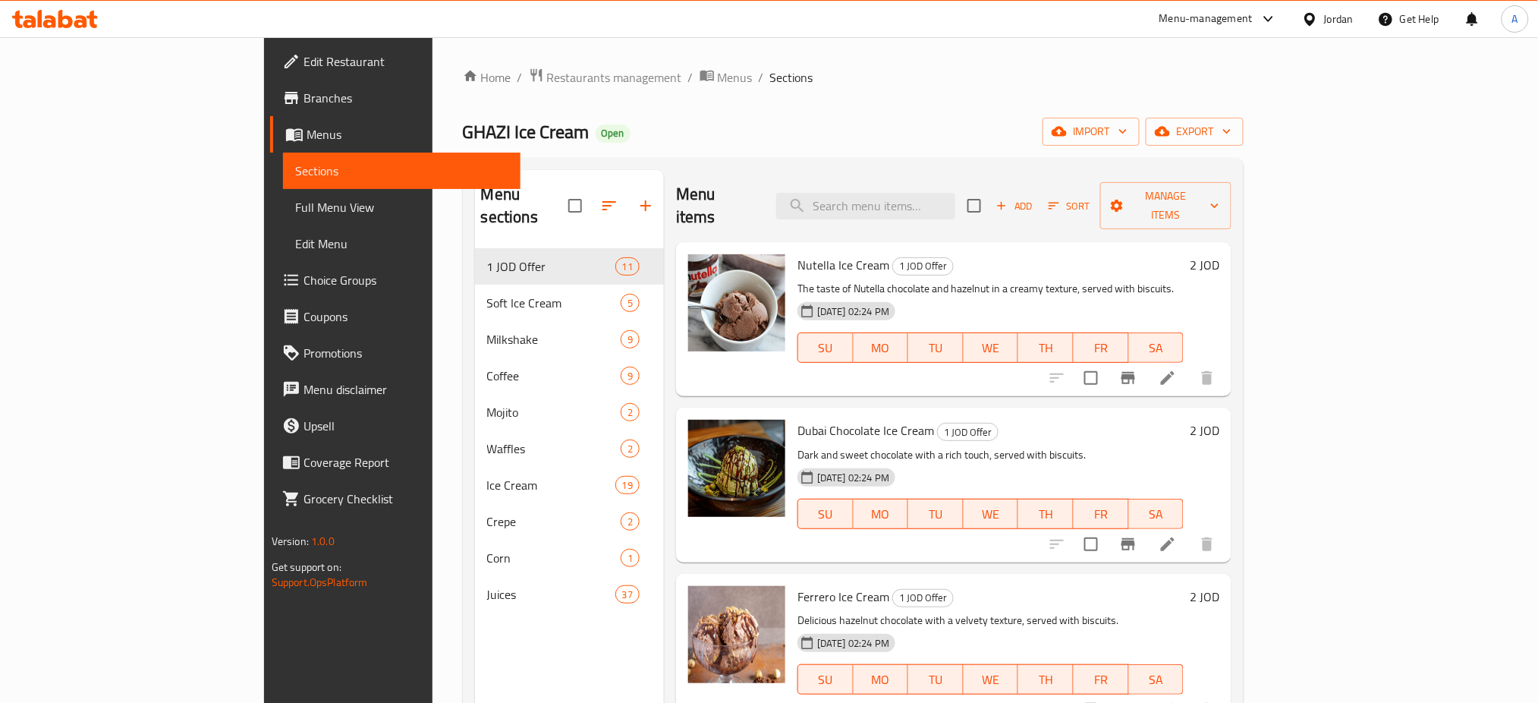
drag, startPoint x: 1256, startPoint y: 298, endPoint x: 1309, endPoint y: 300, distance: 53.1
click at [1123, 337] on span "FR" at bounding box center [1101, 348] width 43 height 22
click at [1179, 337] on span "SA" at bounding box center [1156, 348] width 43 height 22
click at [1177, 369] on icon at bounding box center [1168, 378] width 18 height 18
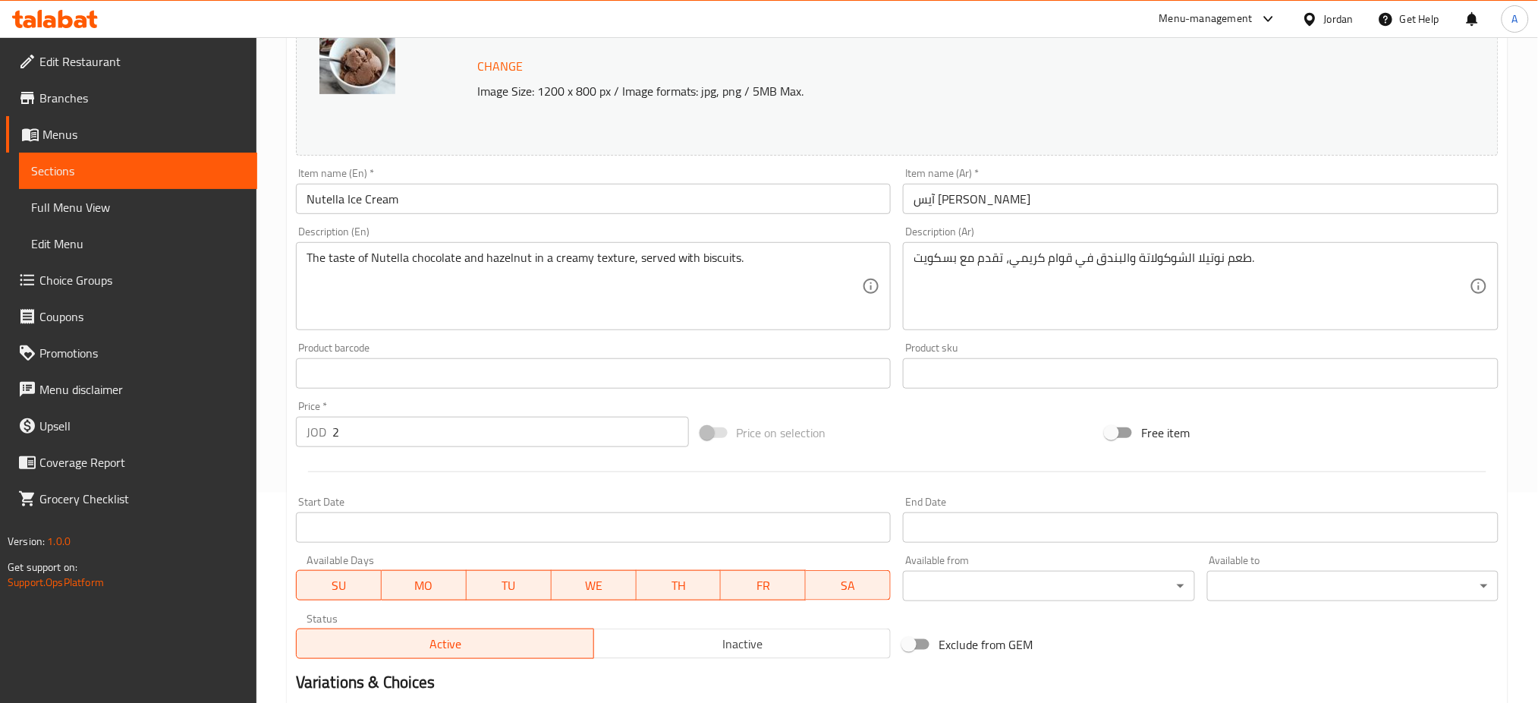
scroll to position [220, 0]
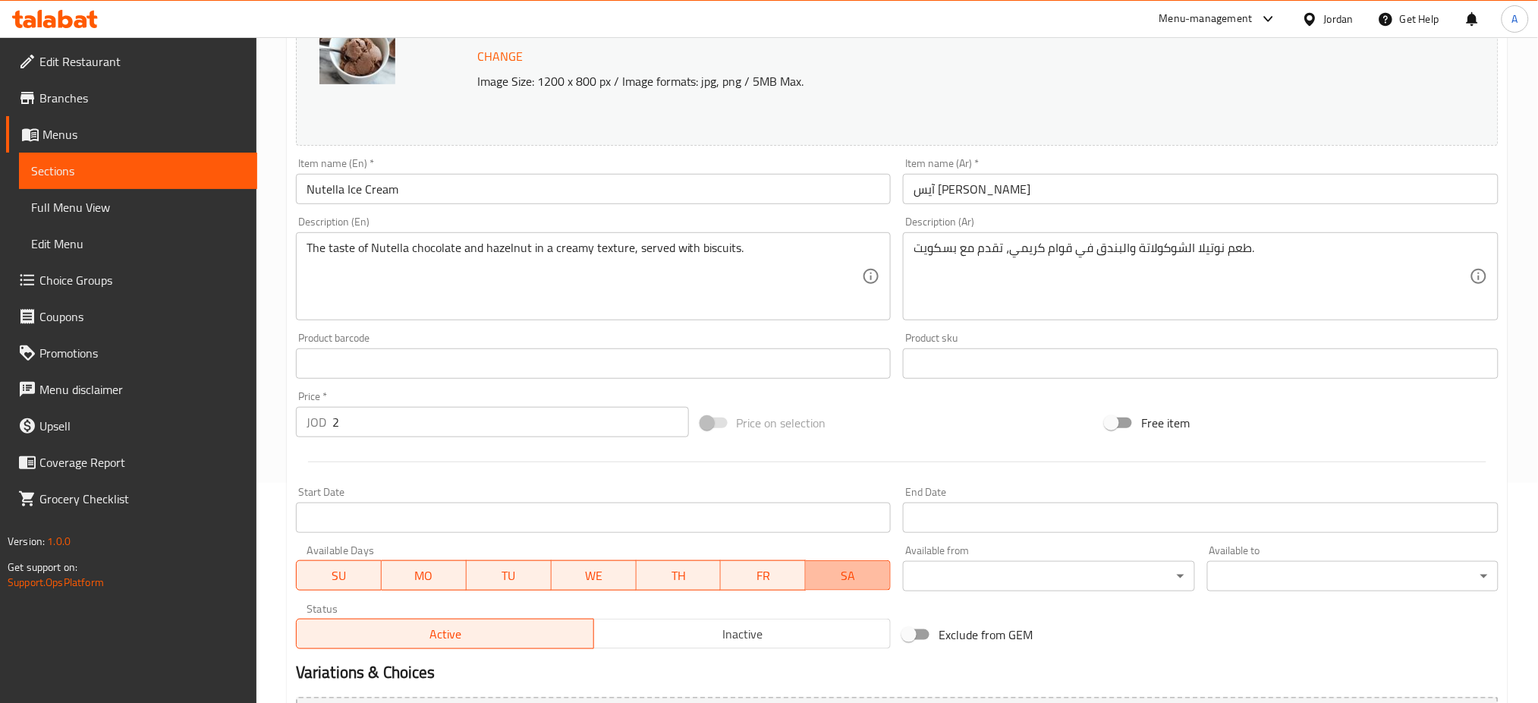
click at [823, 565] on span "SA" at bounding box center [848, 576] width 73 height 22
drag, startPoint x: 770, startPoint y: 528, endPoint x: 674, endPoint y: 533, distance: 96.5
click at [770, 565] on span "FR" at bounding box center [764, 576] width 73 height 22
click at [674, 565] on span "TH" at bounding box center [679, 576] width 73 height 22
click at [577, 565] on span "WE" at bounding box center [594, 576] width 73 height 22
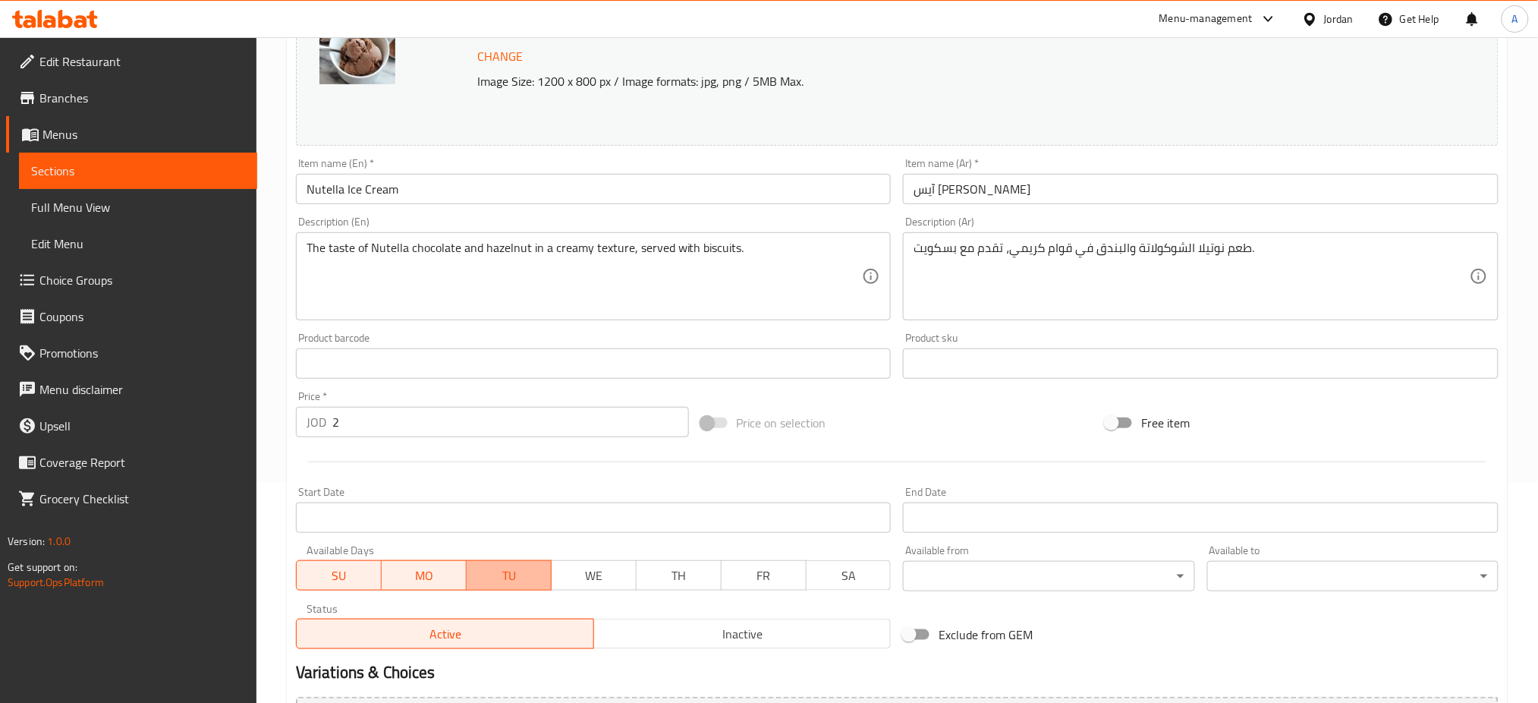
click at [514, 565] on span "TU" at bounding box center [509, 576] width 73 height 22
click at [422, 565] on span "MO" at bounding box center [424, 576] width 73 height 22
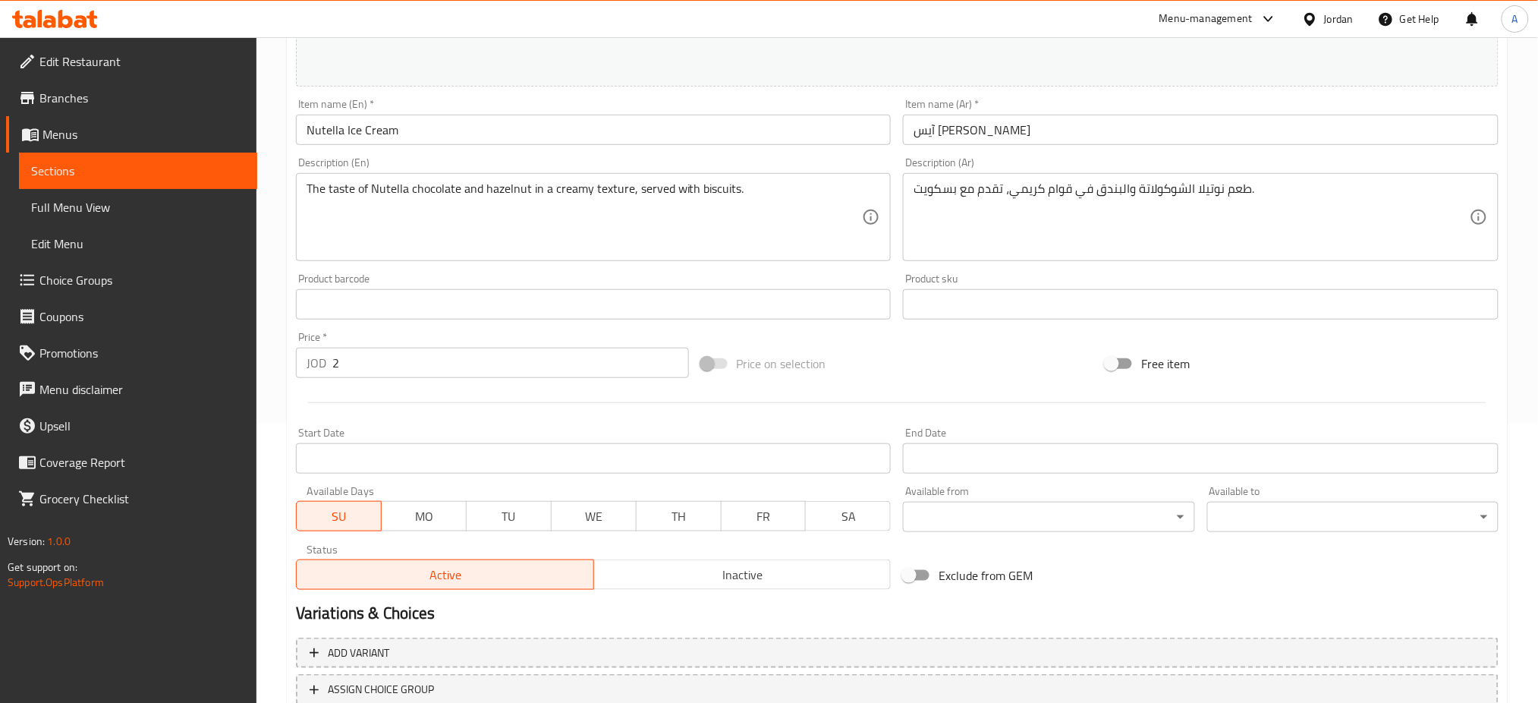
scroll to position [324, 0]
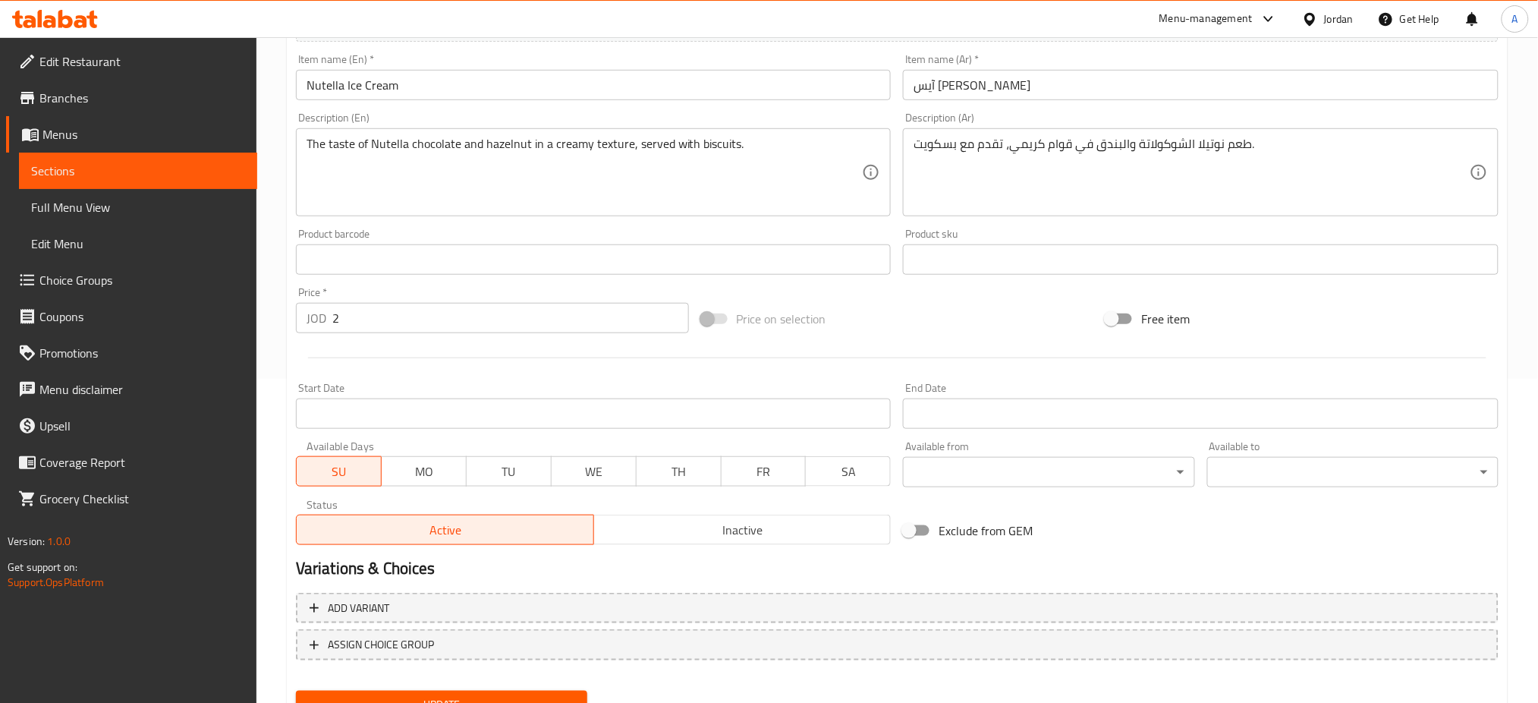
click at [476, 685] on div "Update" at bounding box center [442, 705] width 304 height 40
click at [476, 695] on span "Update" at bounding box center [441, 704] width 267 height 19
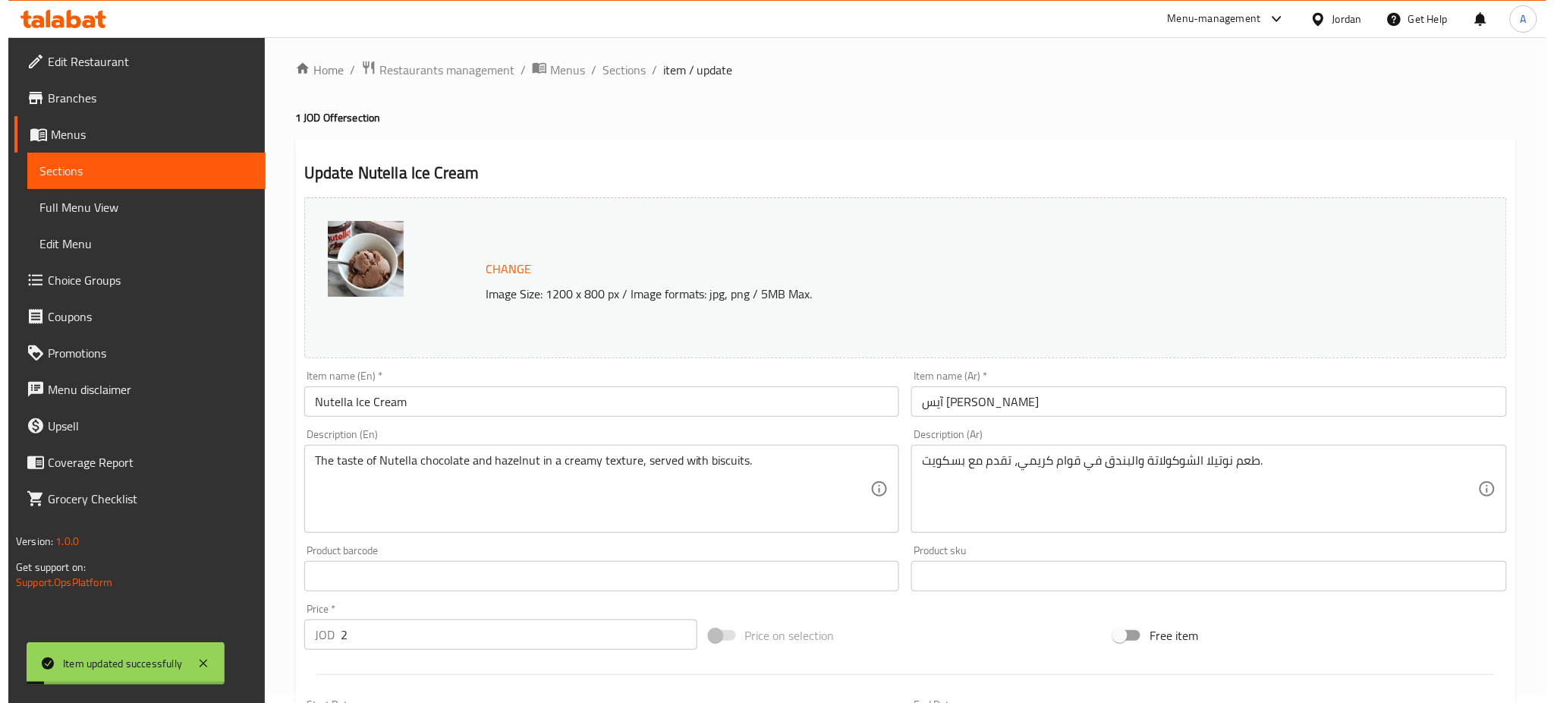
scroll to position [0, 0]
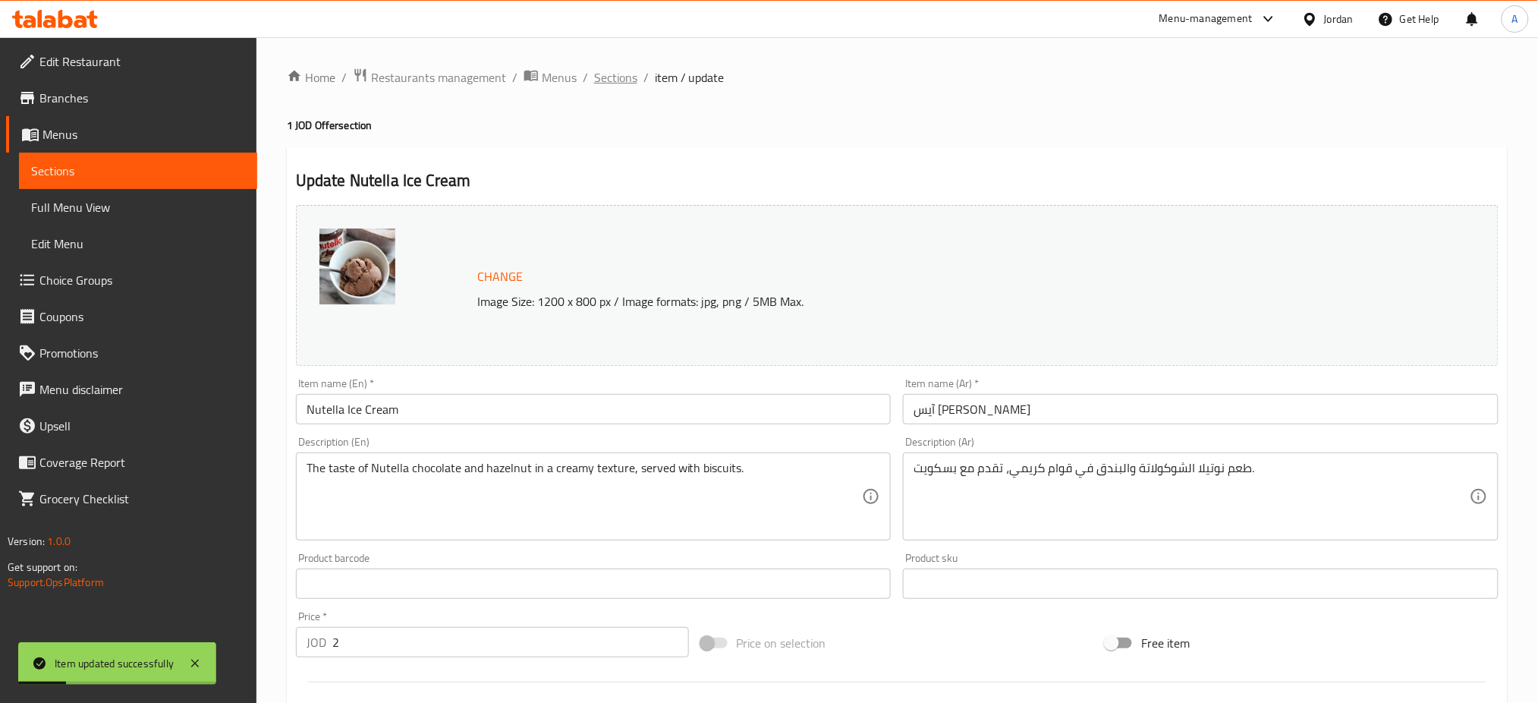
click at [594, 74] on span "Sections" at bounding box center [615, 77] width 43 height 18
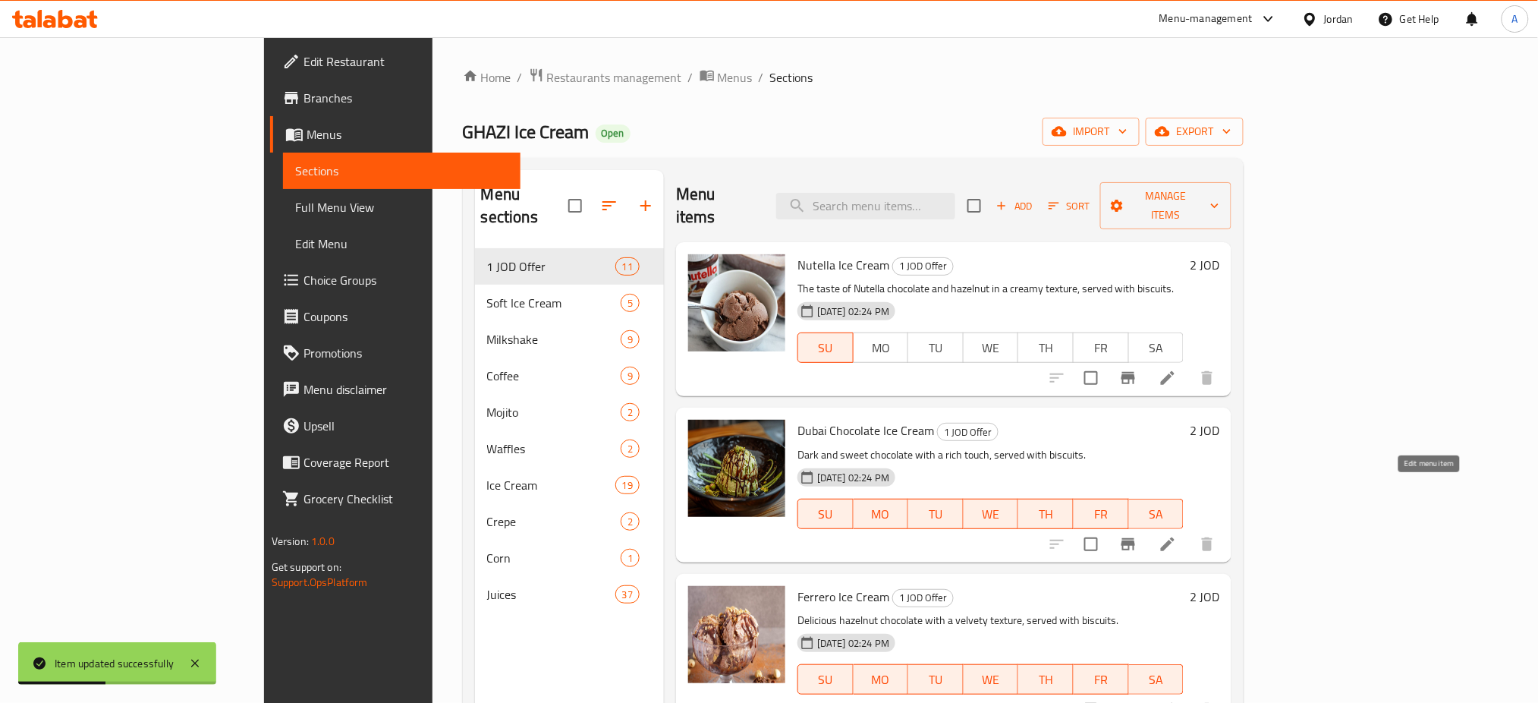
click at [1177, 535] on icon at bounding box center [1168, 544] width 18 height 18
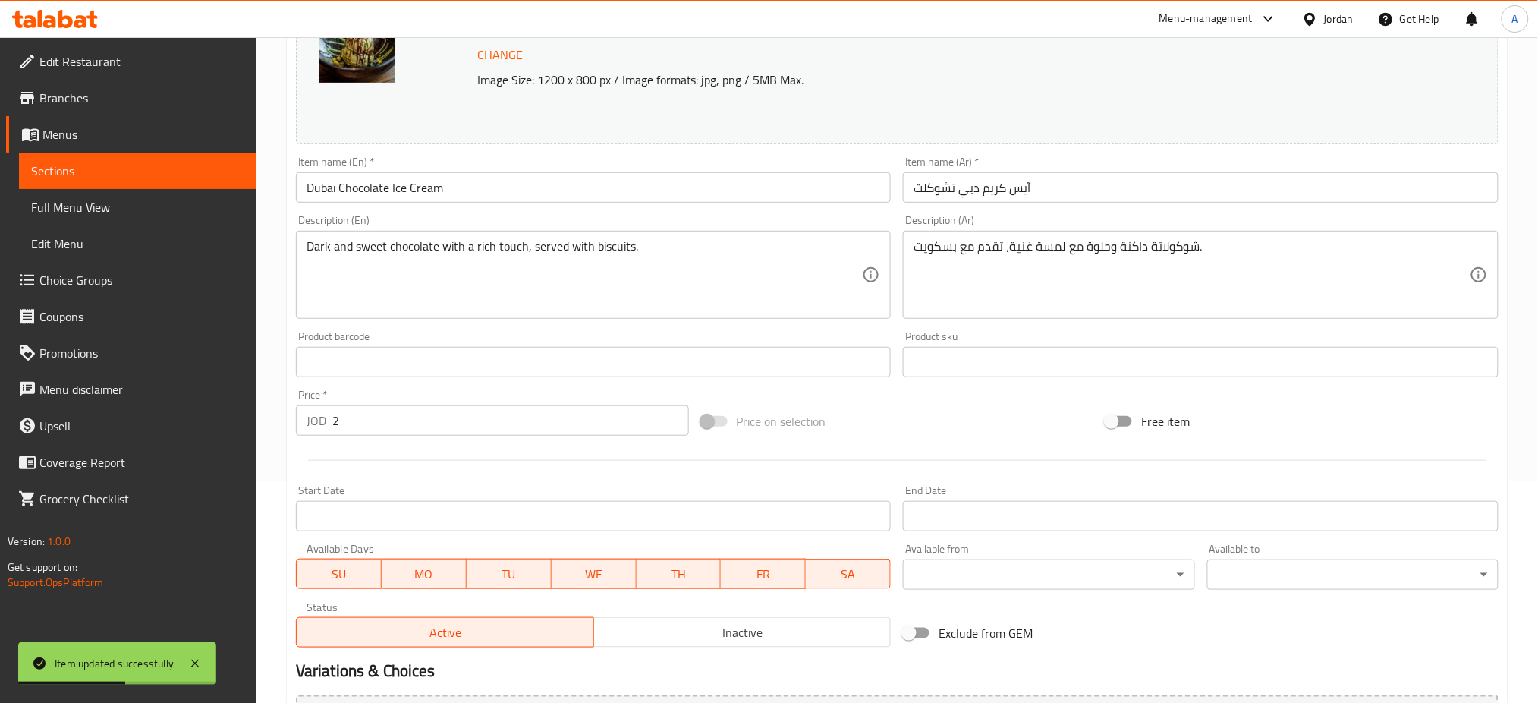
scroll to position [324, 0]
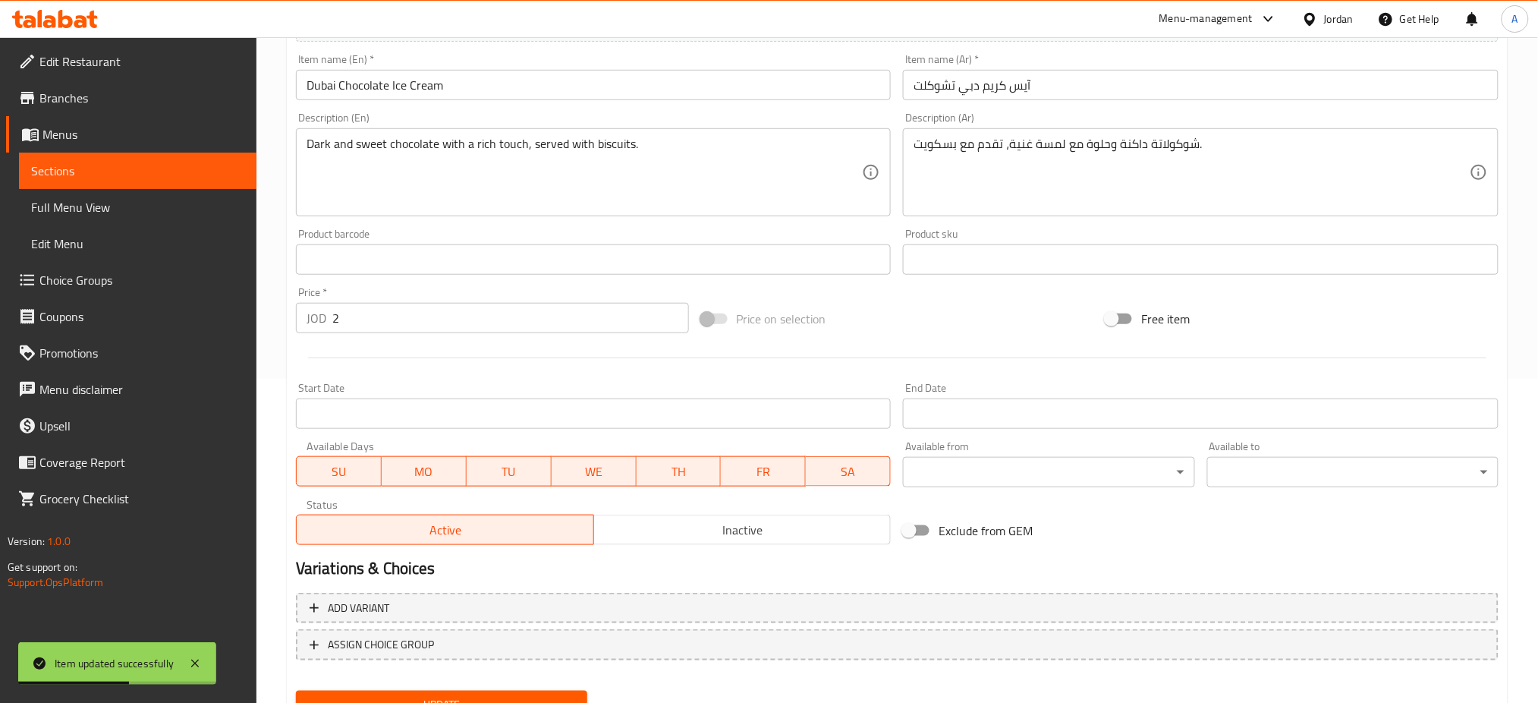
click at [839, 456] on button "SA" at bounding box center [848, 471] width 85 height 30
click at [729, 461] on span "FR" at bounding box center [764, 472] width 73 height 22
click at [625, 461] on span "WE" at bounding box center [594, 472] width 73 height 22
click at [668, 461] on span "TH" at bounding box center [679, 472] width 73 height 22
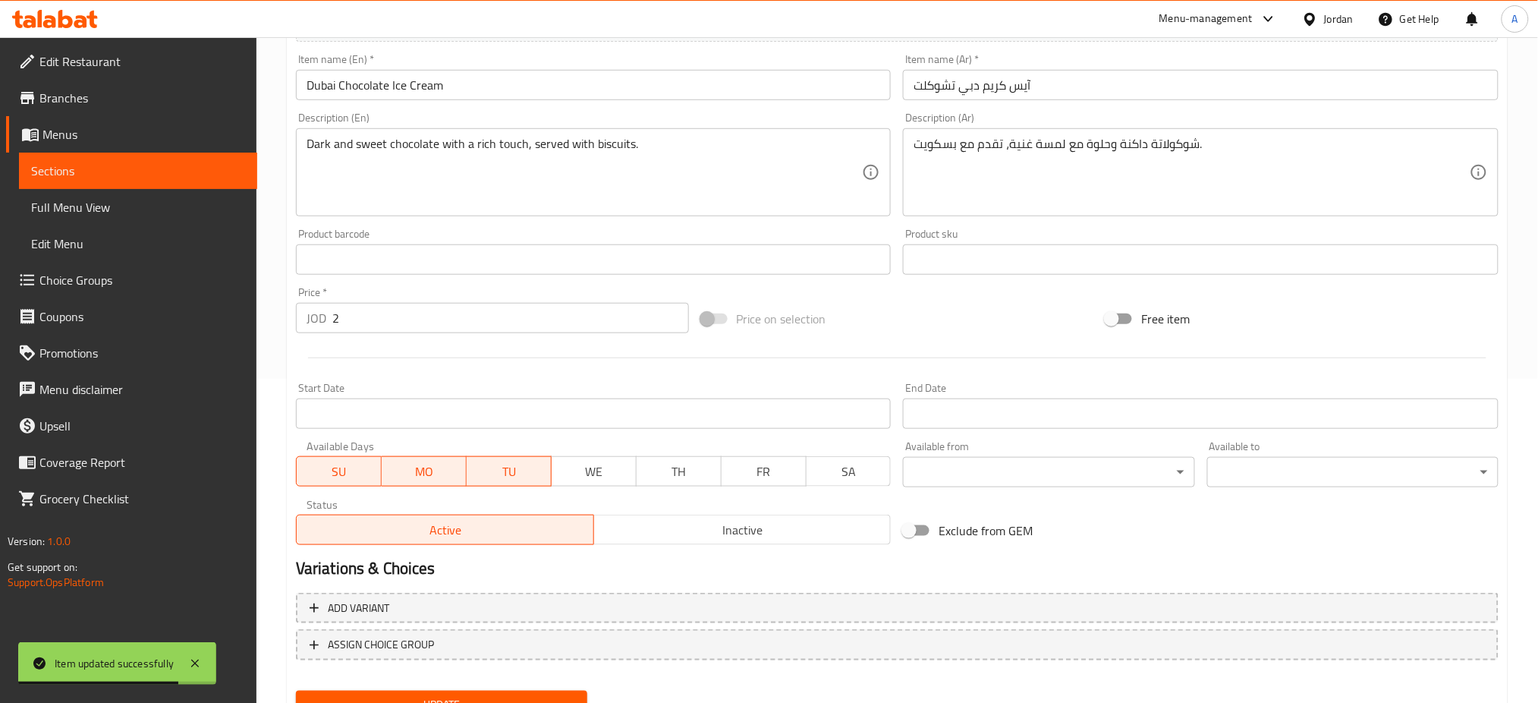
click at [500, 461] on span "TU" at bounding box center [509, 472] width 73 height 22
click at [452, 461] on span "MO" at bounding box center [424, 472] width 73 height 22
click at [427, 695] on span "Update" at bounding box center [441, 704] width 267 height 19
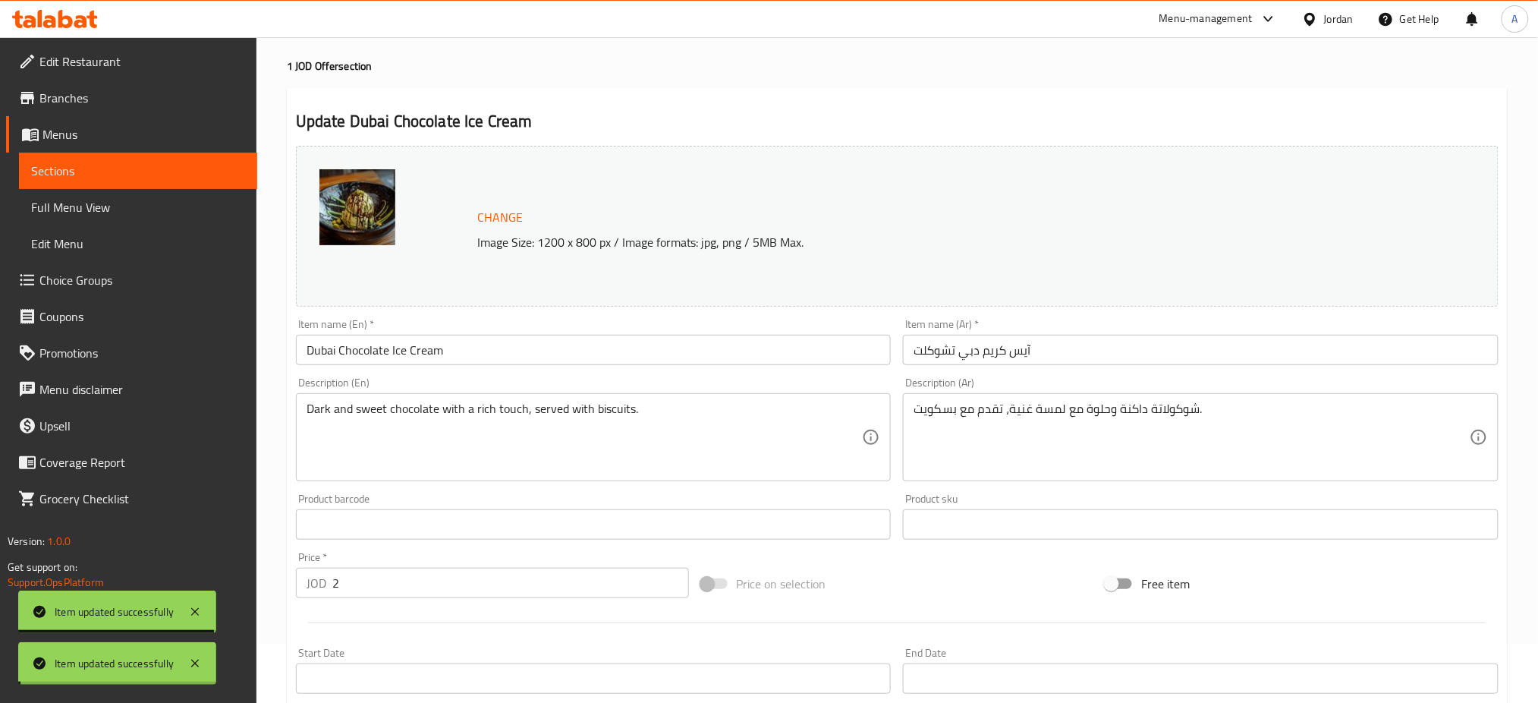
scroll to position [0, 0]
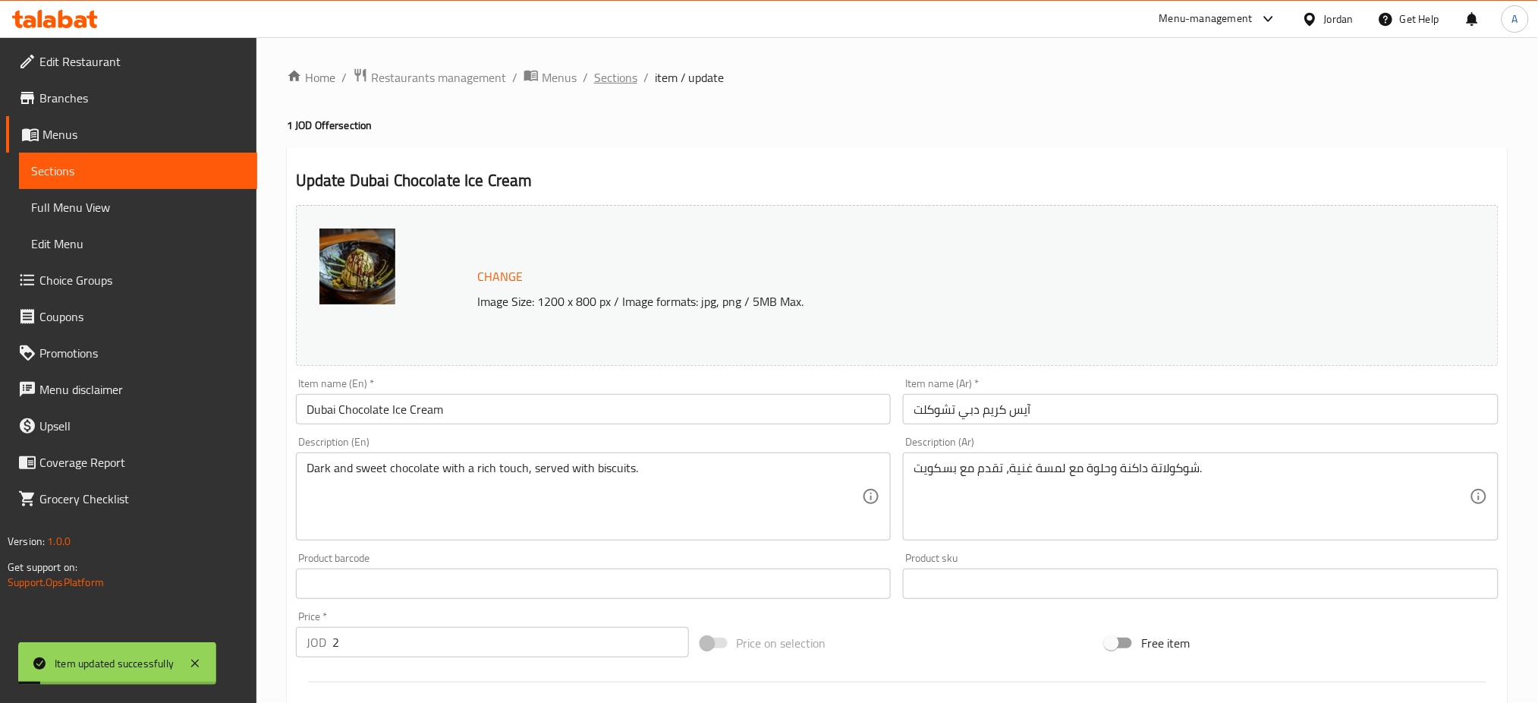
click at [594, 76] on span "Sections" at bounding box center [615, 77] width 43 height 18
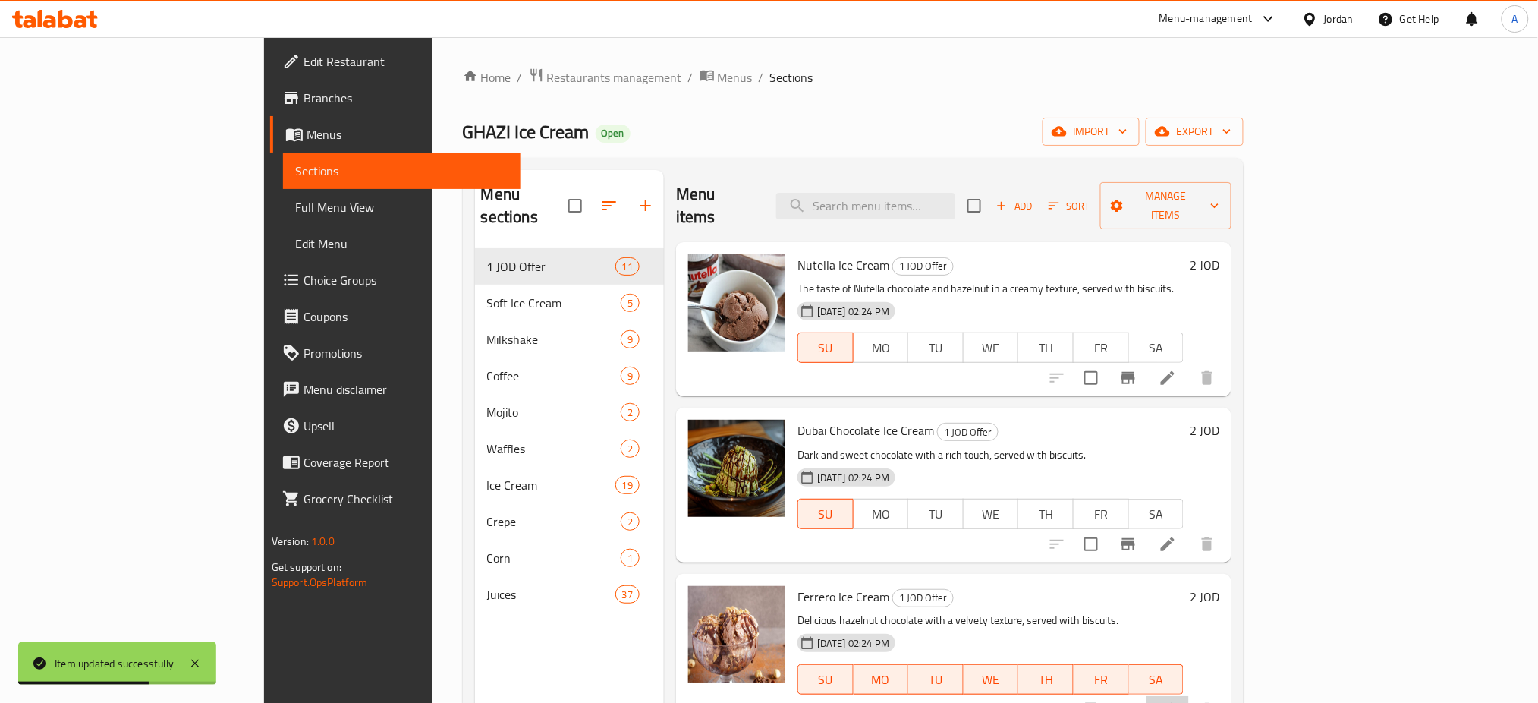
click at [1189, 696] on li at bounding box center [1168, 709] width 43 height 27
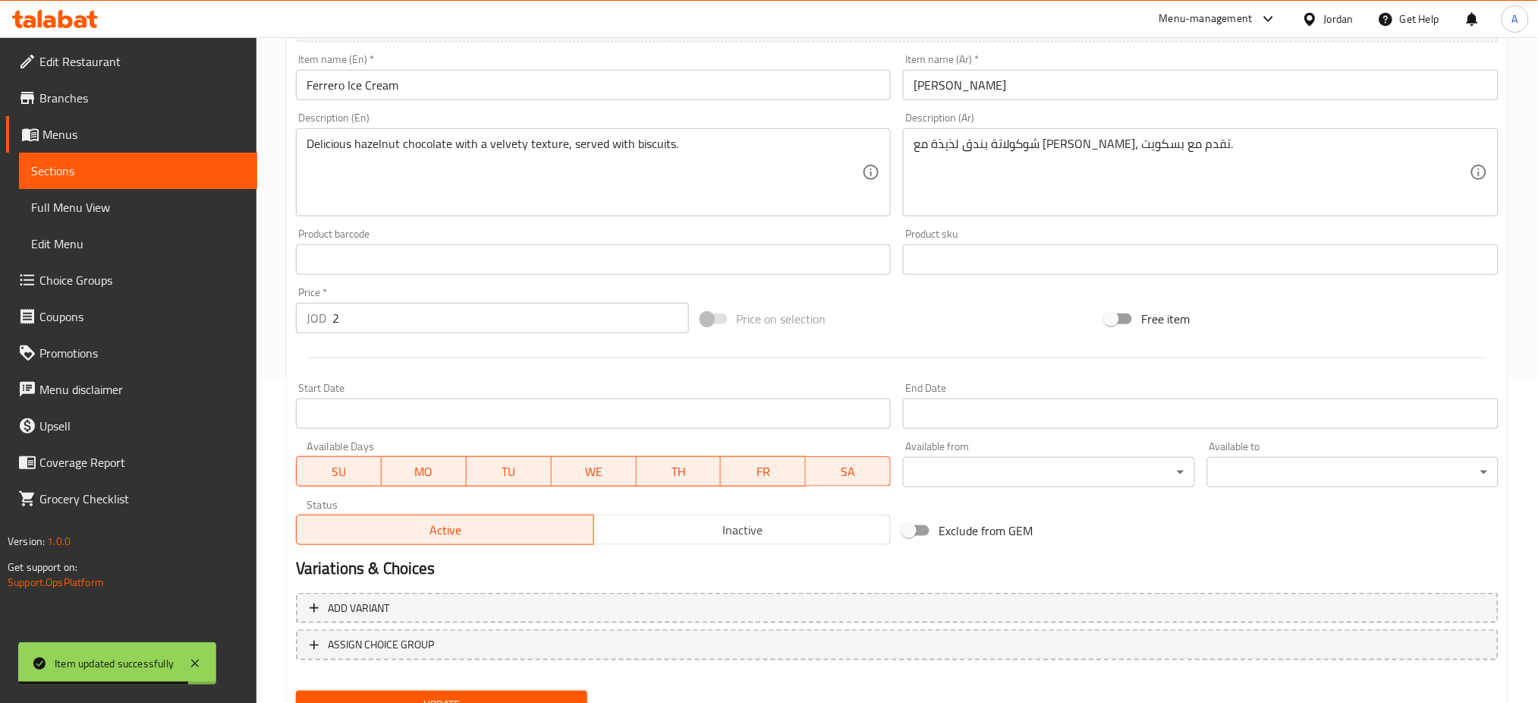
drag, startPoint x: 425, startPoint y: 420, endPoint x: 475, endPoint y: 420, distance: 50.1
click at [439, 461] on span "MO" at bounding box center [424, 472] width 73 height 22
click at [489, 461] on span "TU" at bounding box center [509, 472] width 73 height 22
click at [600, 461] on span "WE" at bounding box center [594, 472] width 73 height 22
drag, startPoint x: 678, startPoint y: 421, endPoint x: 814, endPoint y: 421, distance: 135.9
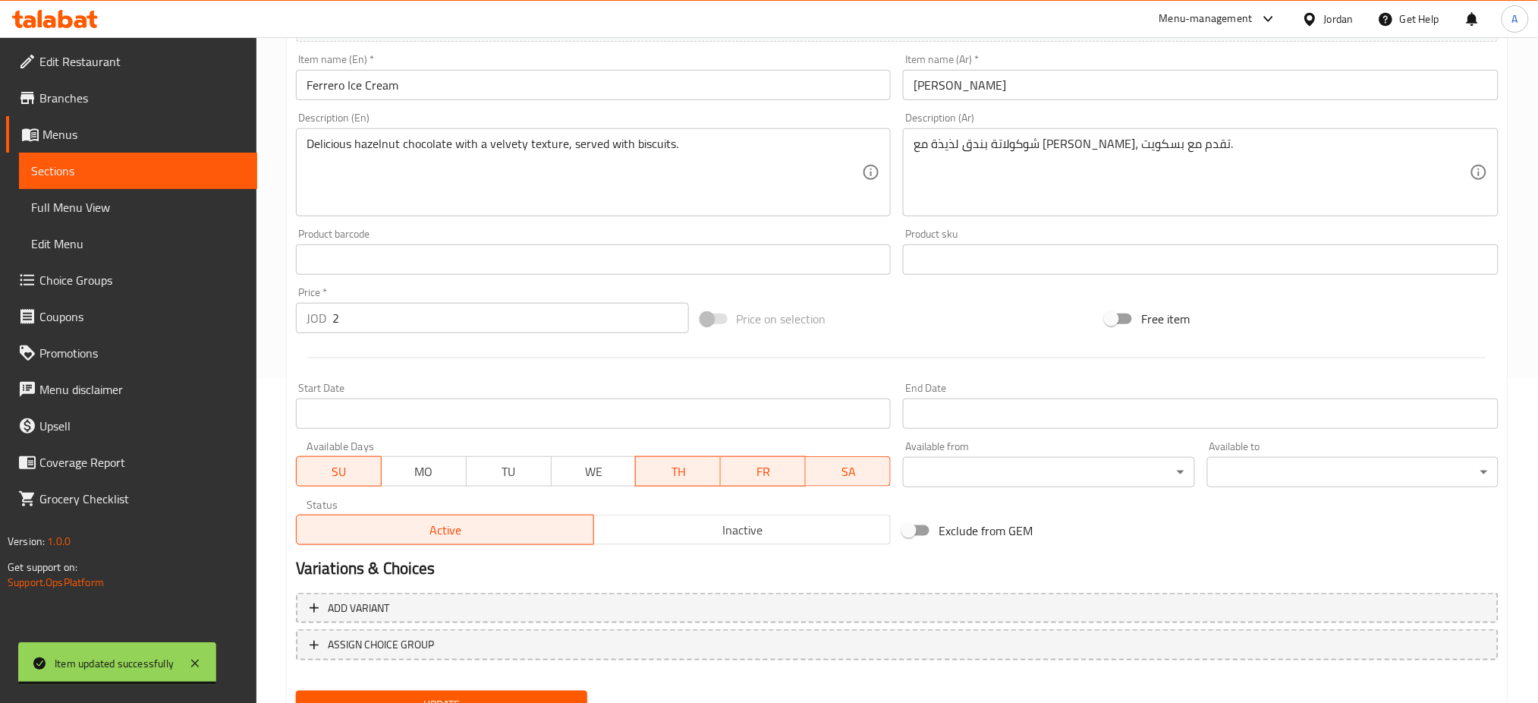
click at [681, 461] on span "TH" at bounding box center [678, 472] width 73 height 22
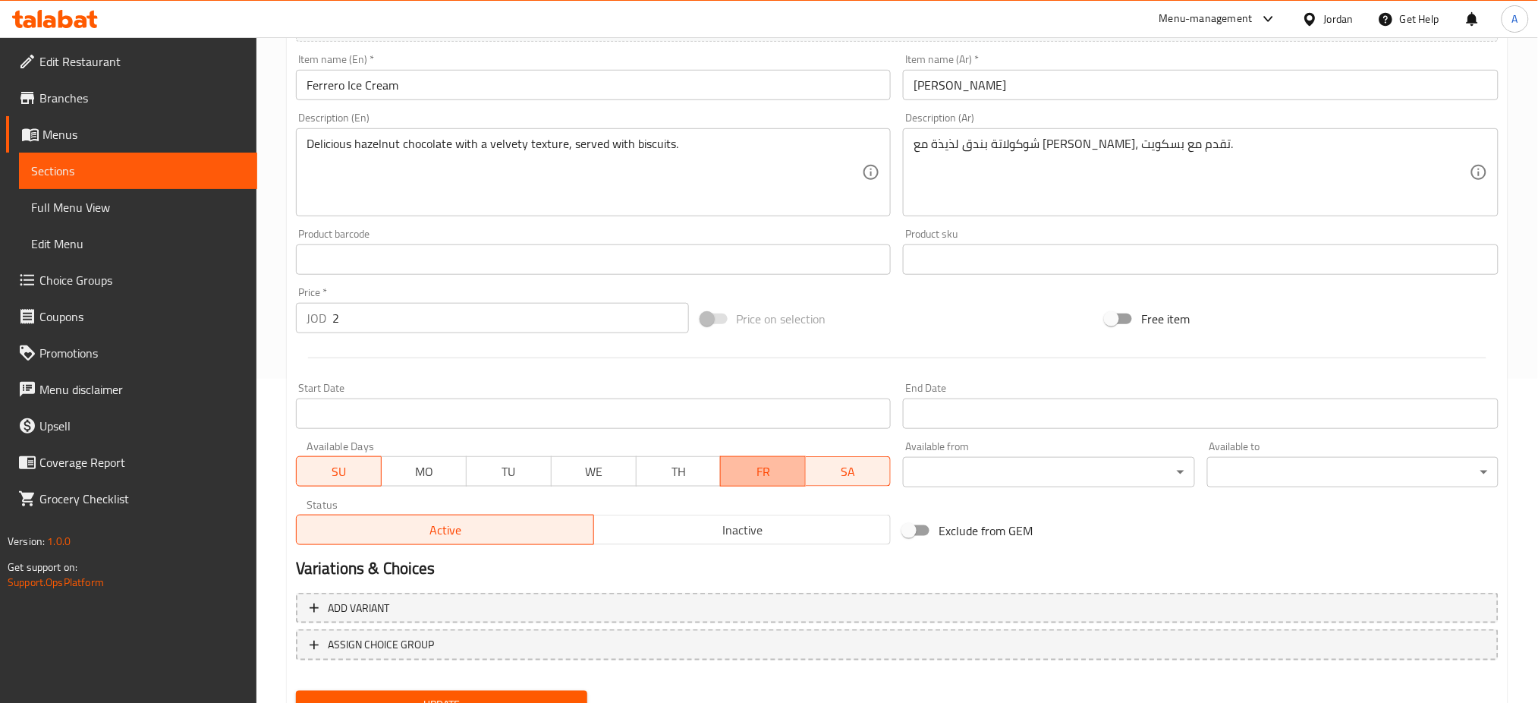
click at [755, 461] on span "FR" at bounding box center [763, 472] width 73 height 22
click at [834, 461] on span "SA" at bounding box center [848, 472] width 73 height 22
click at [487, 695] on span "Update" at bounding box center [441, 704] width 267 height 19
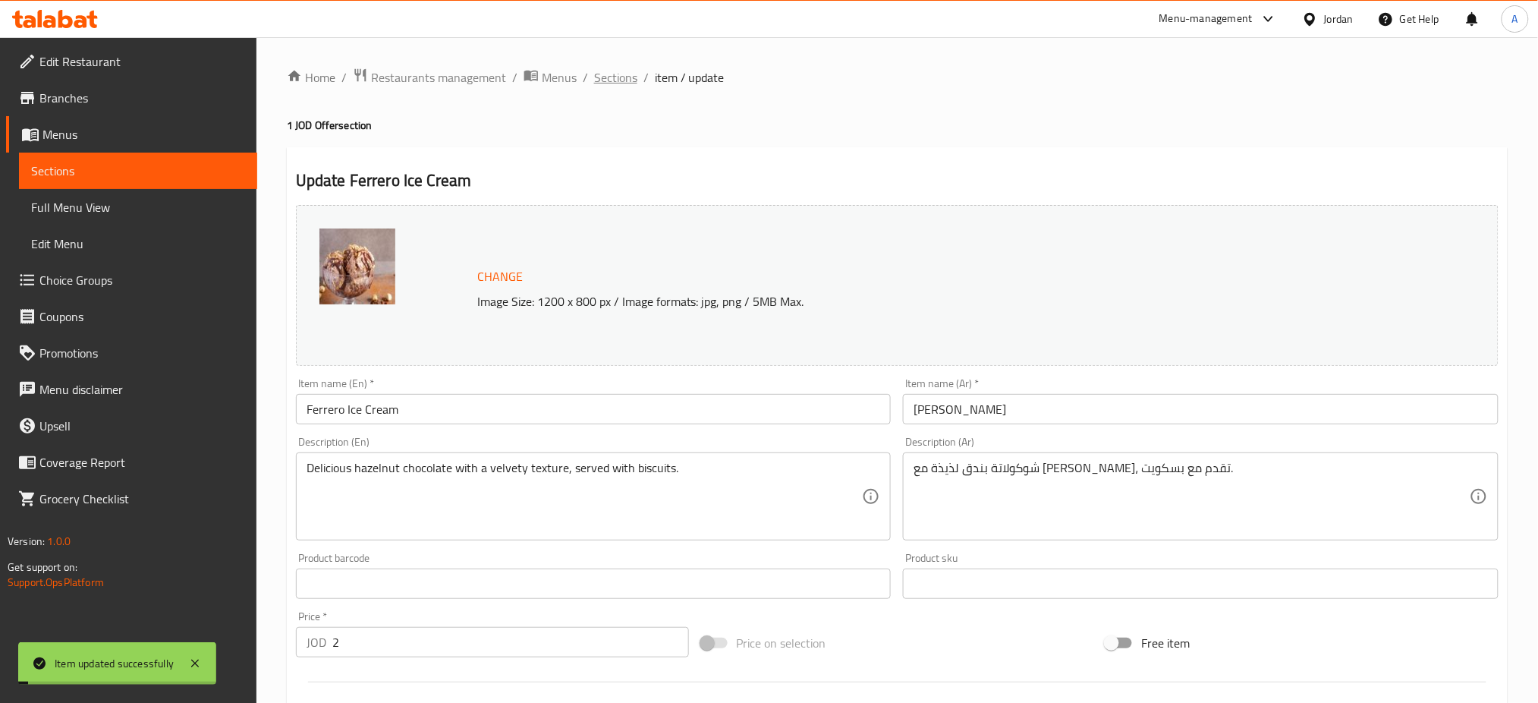
click at [594, 80] on span "Sections" at bounding box center [615, 77] width 43 height 18
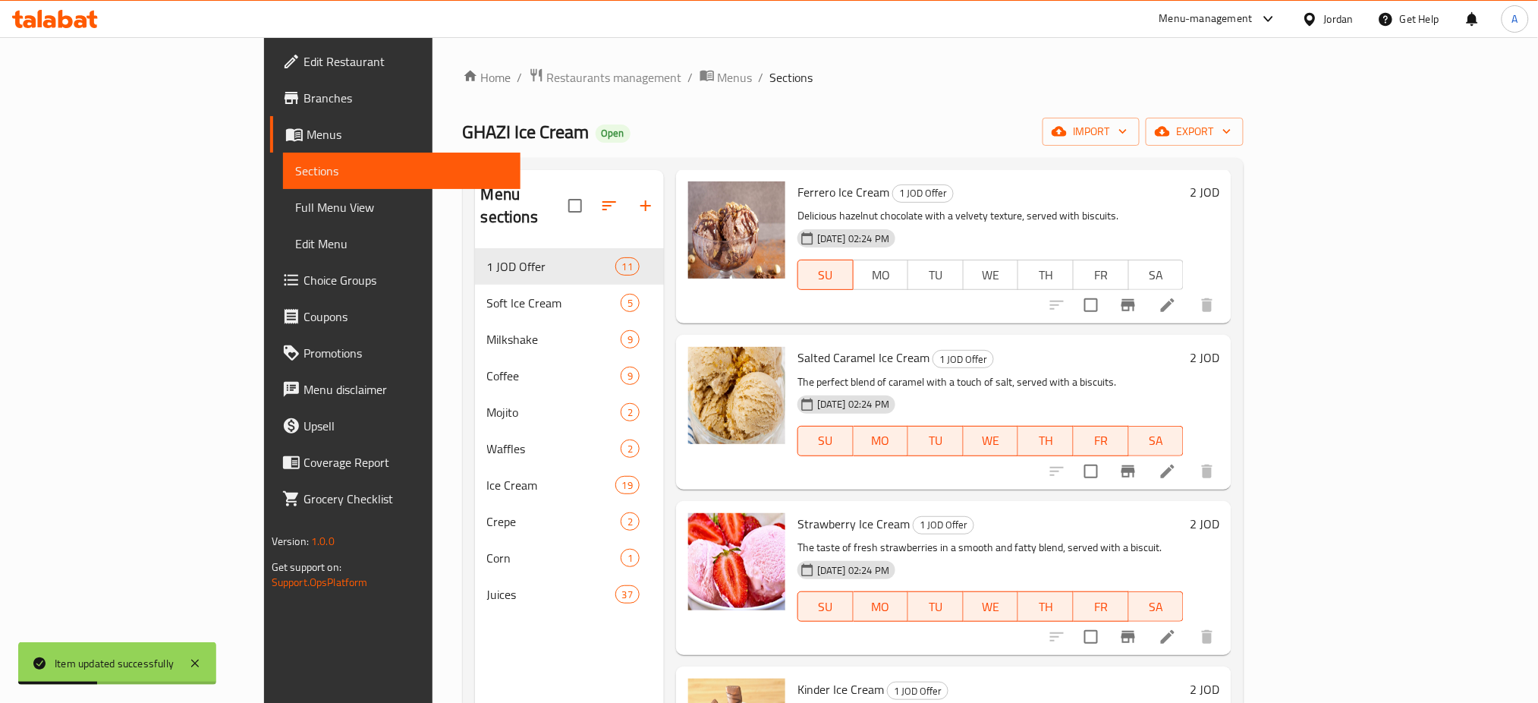
click at [1189, 458] on li at bounding box center [1168, 471] width 43 height 27
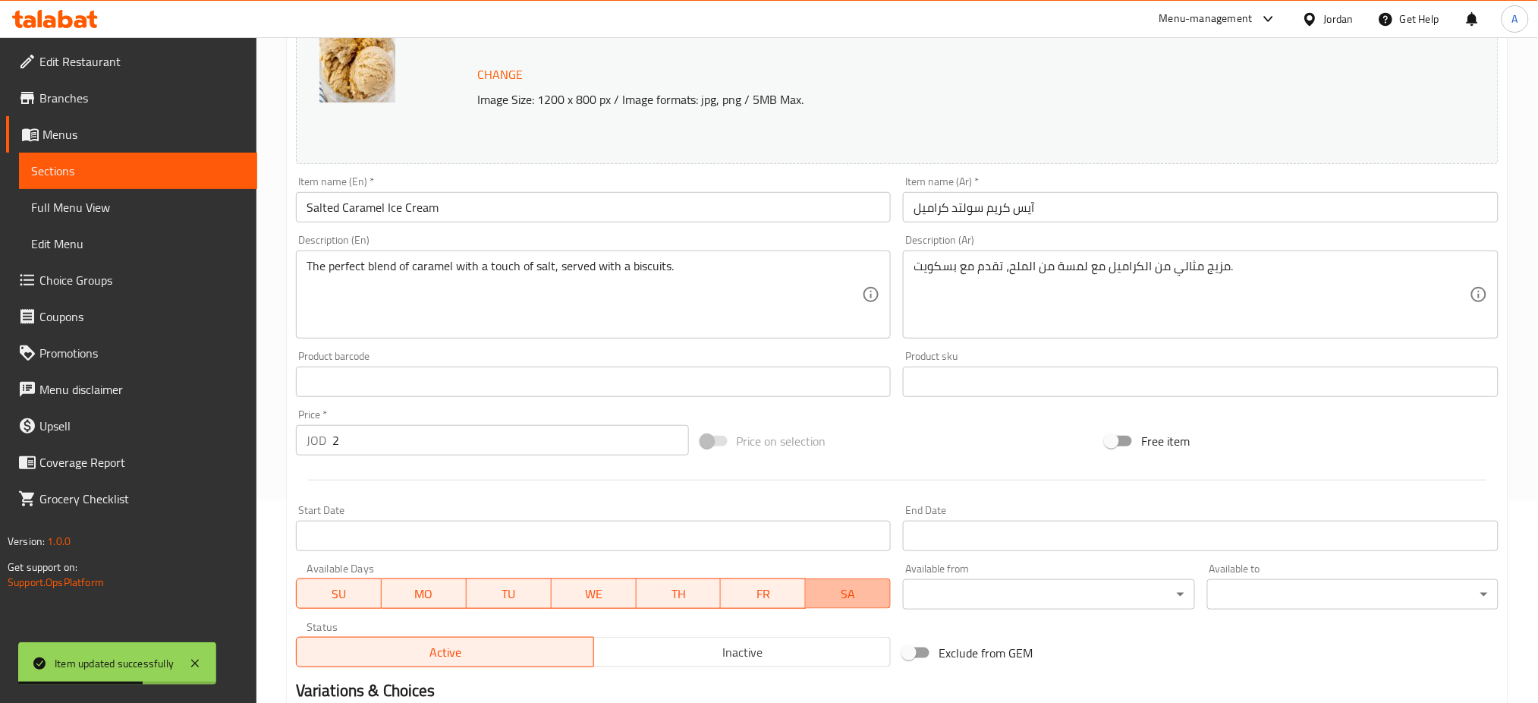
click at [845, 583] on span "SA" at bounding box center [848, 594] width 73 height 22
drag, startPoint x: 779, startPoint y: 536, endPoint x: 602, endPoint y: 535, distance: 177.6
click at [779, 583] on span "FR" at bounding box center [764, 594] width 73 height 22
drag, startPoint x: 672, startPoint y: 534, endPoint x: 641, endPoint y: 535, distance: 30.4
click at [671, 583] on span "TH" at bounding box center [679, 594] width 73 height 22
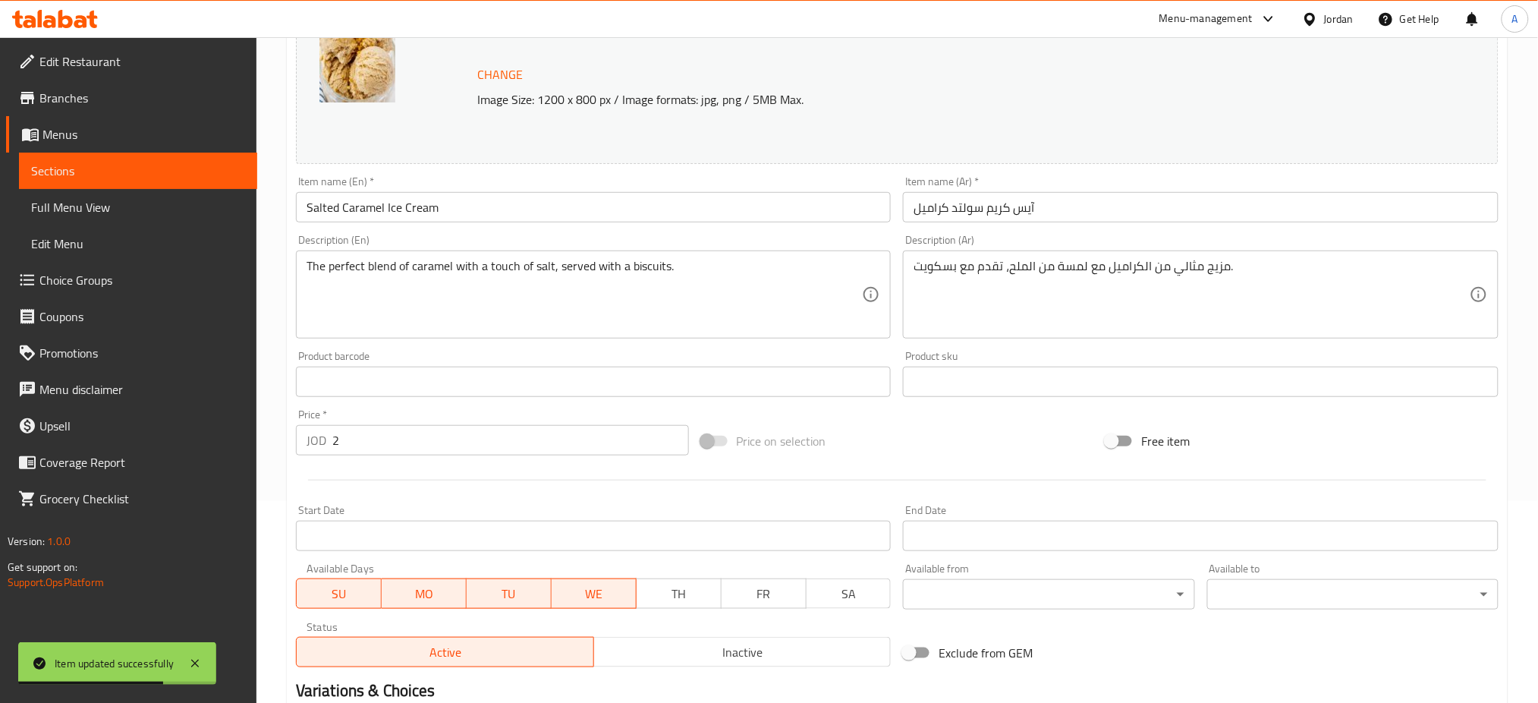
drag, startPoint x: 616, startPoint y: 535, endPoint x: 604, endPoint y: 537, distance: 12.4
click at [615, 583] on span "WE" at bounding box center [594, 594] width 73 height 22
click at [524, 583] on span "TU" at bounding box center [509, 594] width 73 height 22
click at [438, 583] on span "MO" at bounding box center [424, 594] width 73 height 22
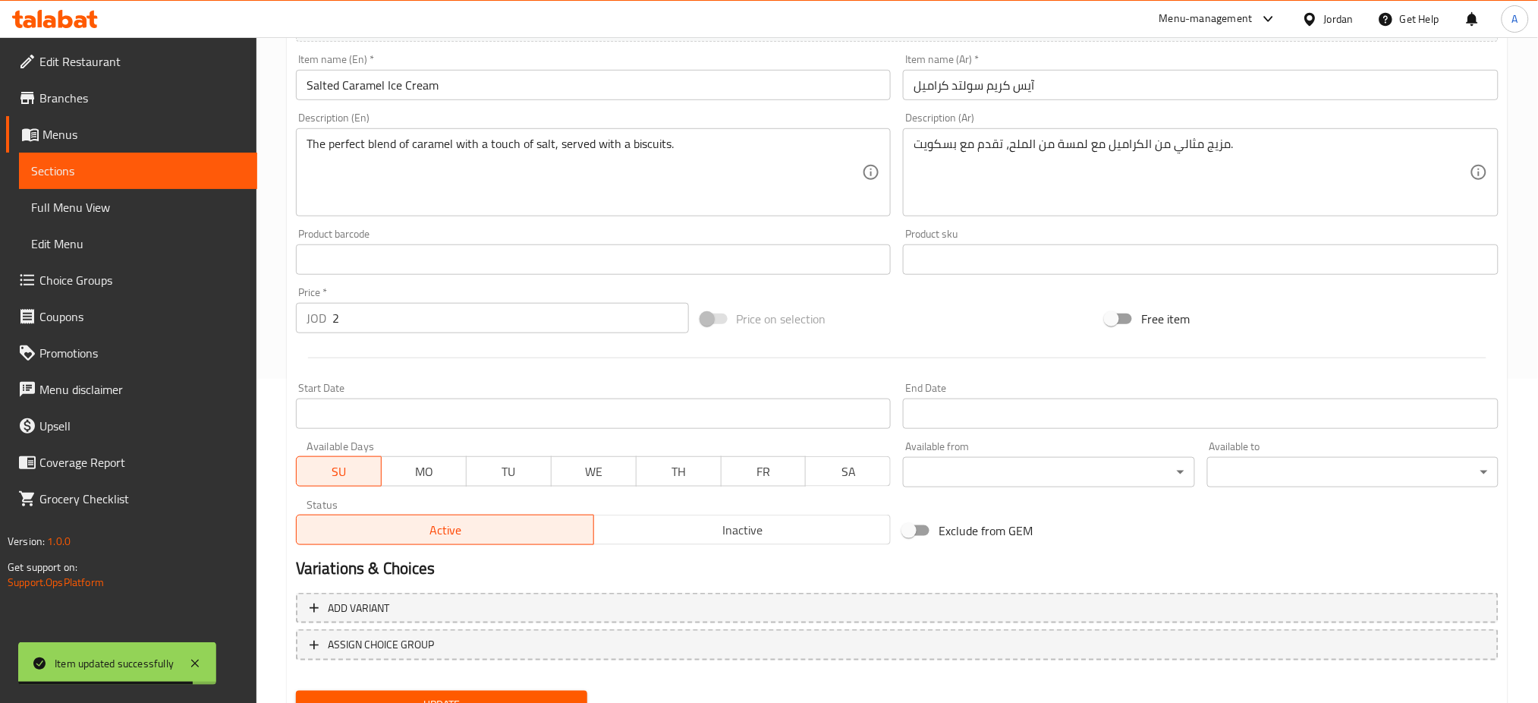
click at [571, 691] on button "Update" at bounding box center [441, 705] width 291 height 28
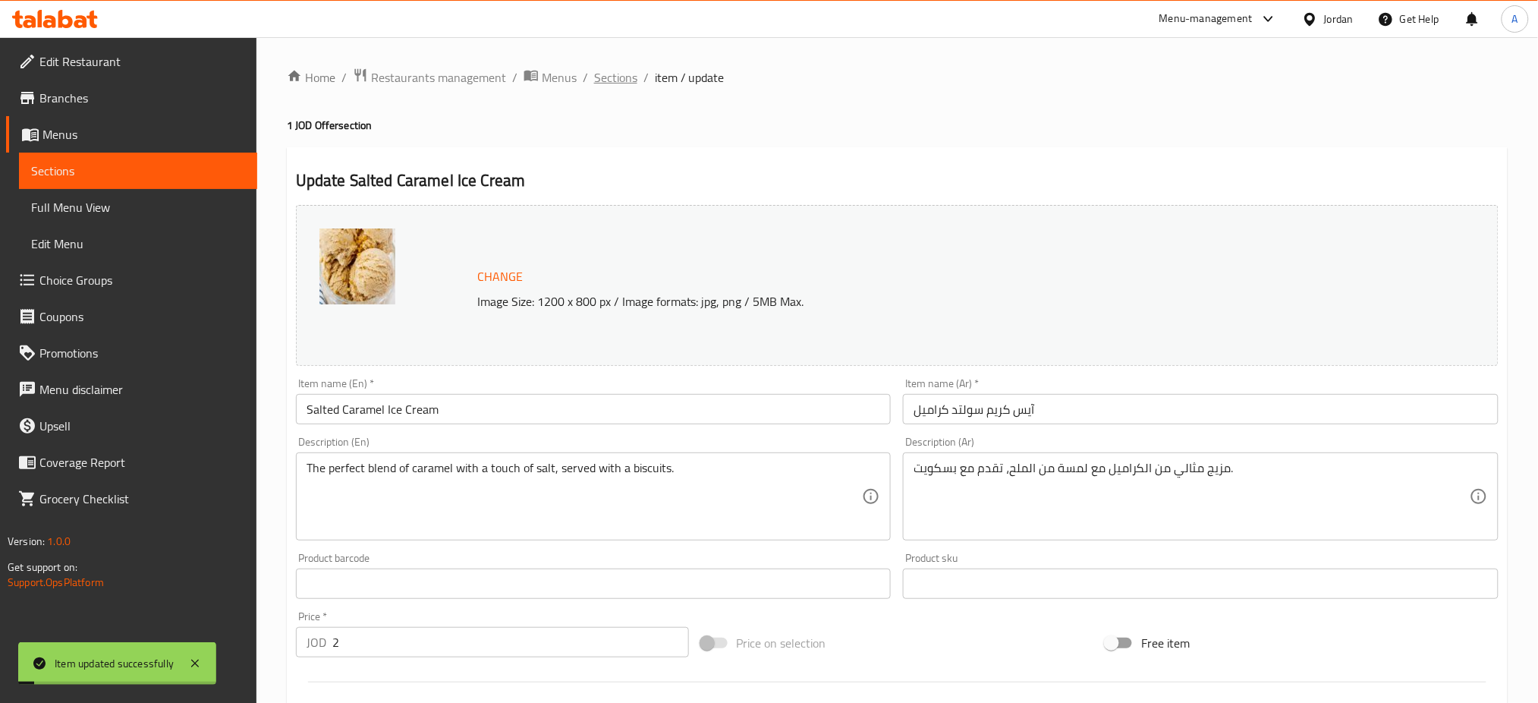
click at [594, 76] on span "Sections" at bounding box center [615, 77] width 43 height 18
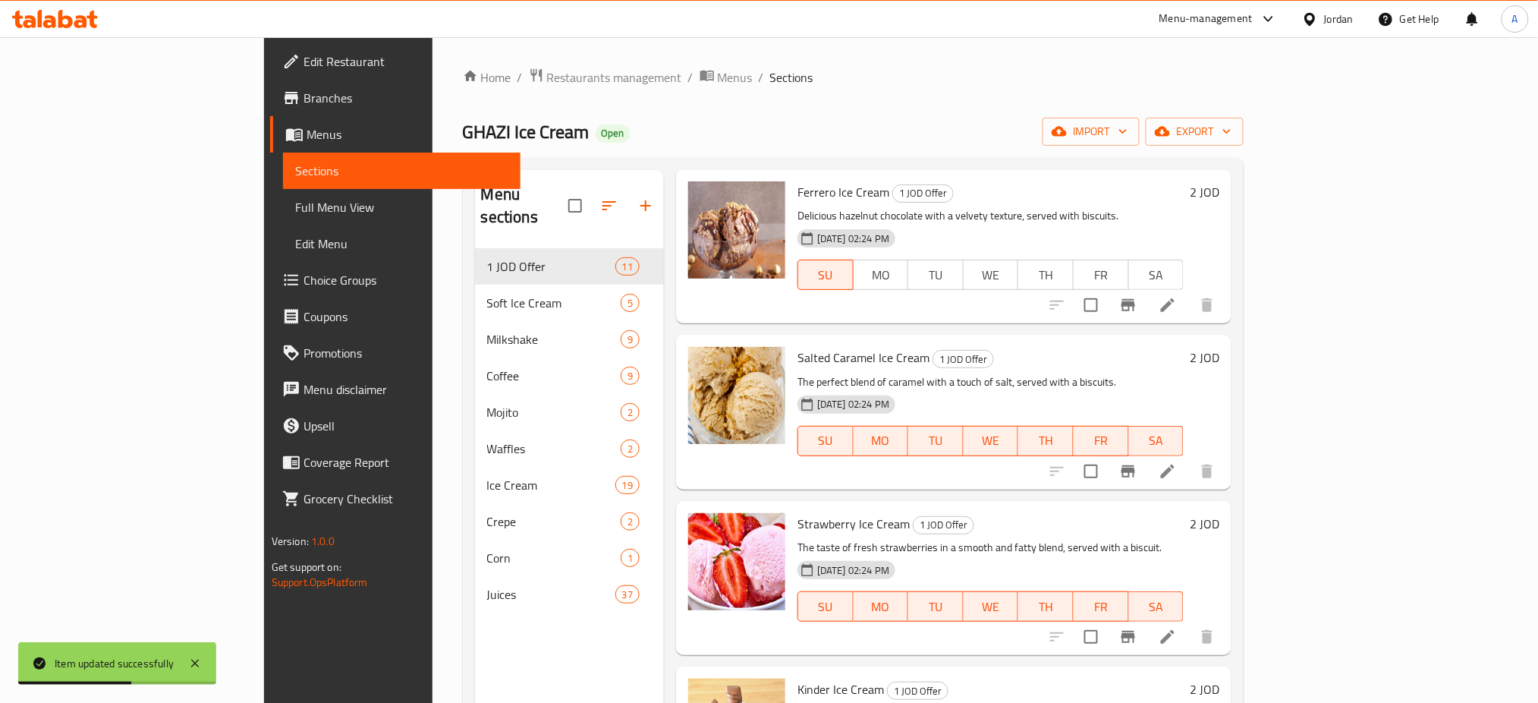
scroll to position [607, 0]
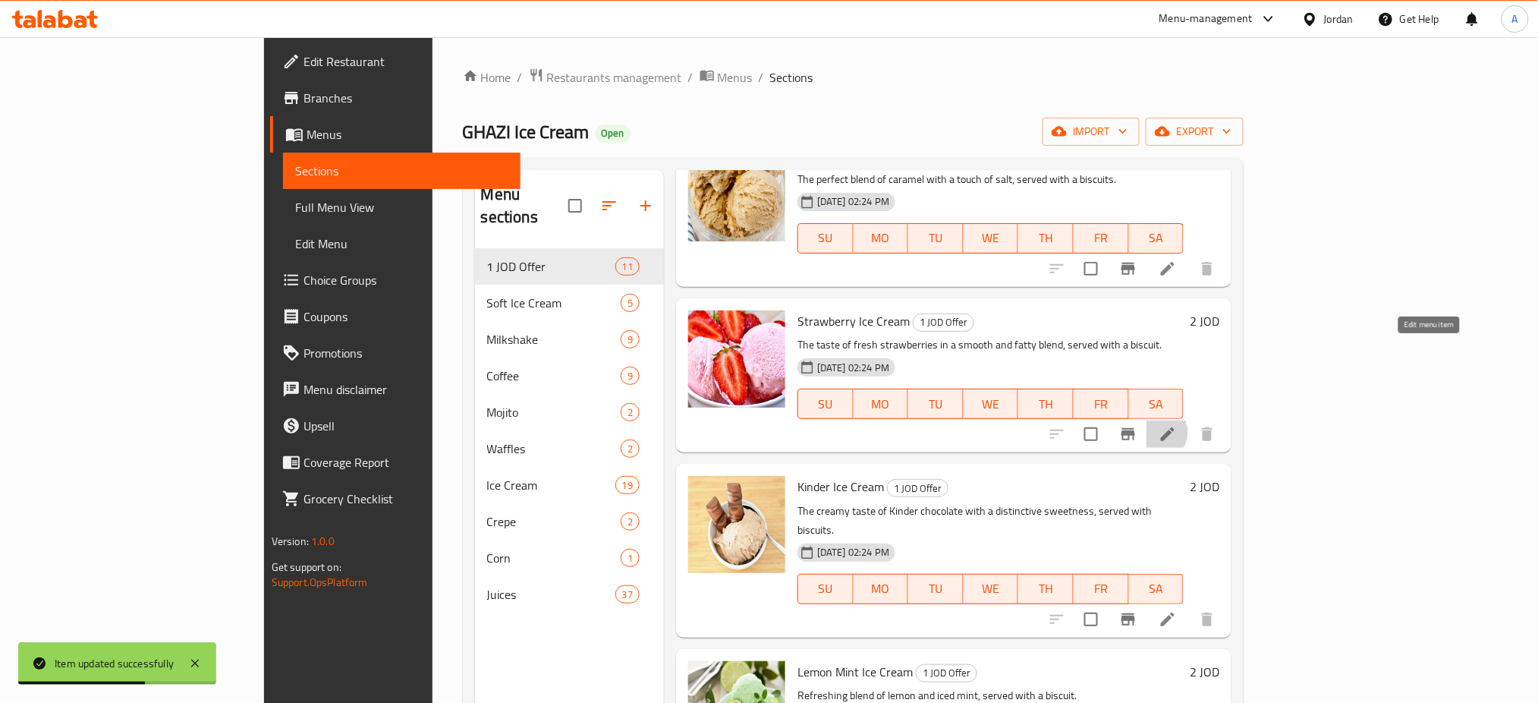
click at [1177, 425] on icon at bounding box center [1168, 434] width 18 height 18
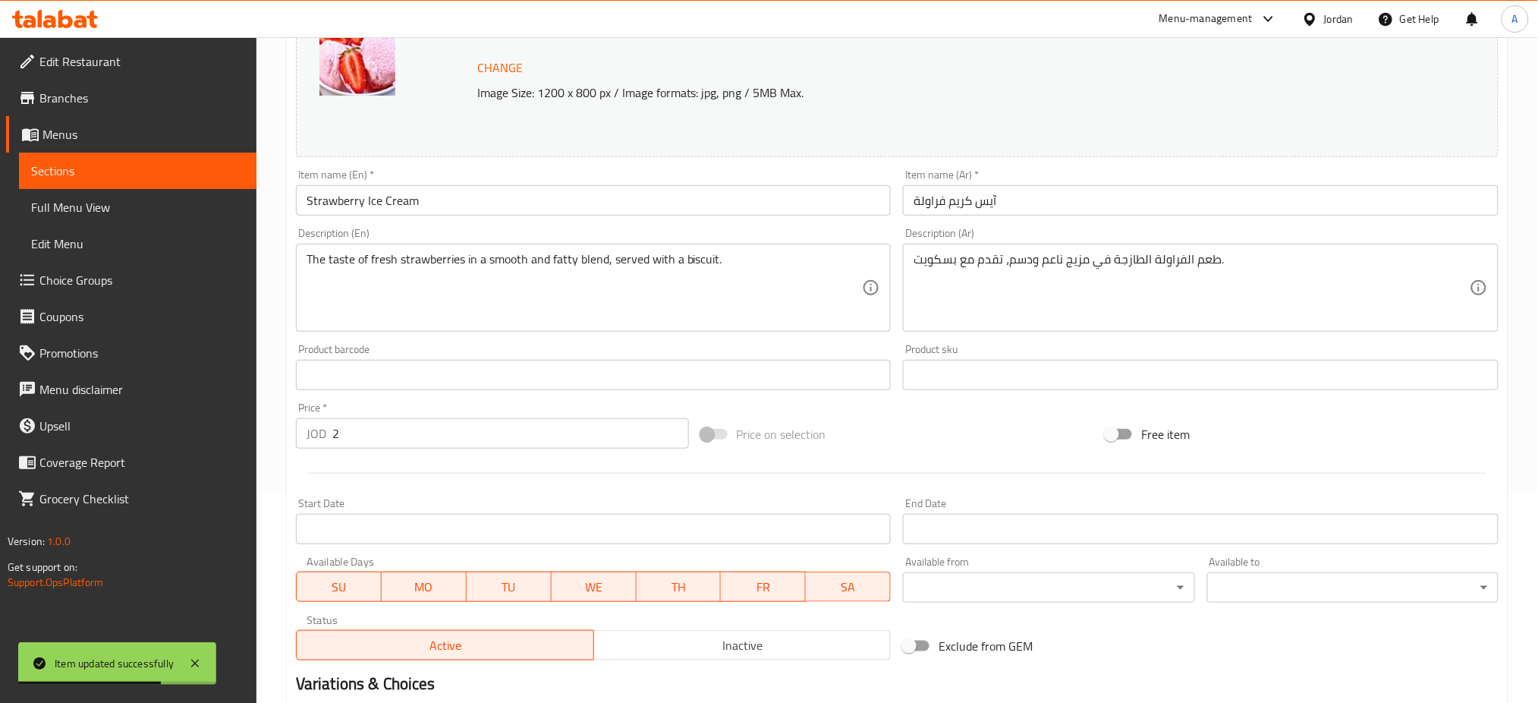
scroll to position [304, 0]
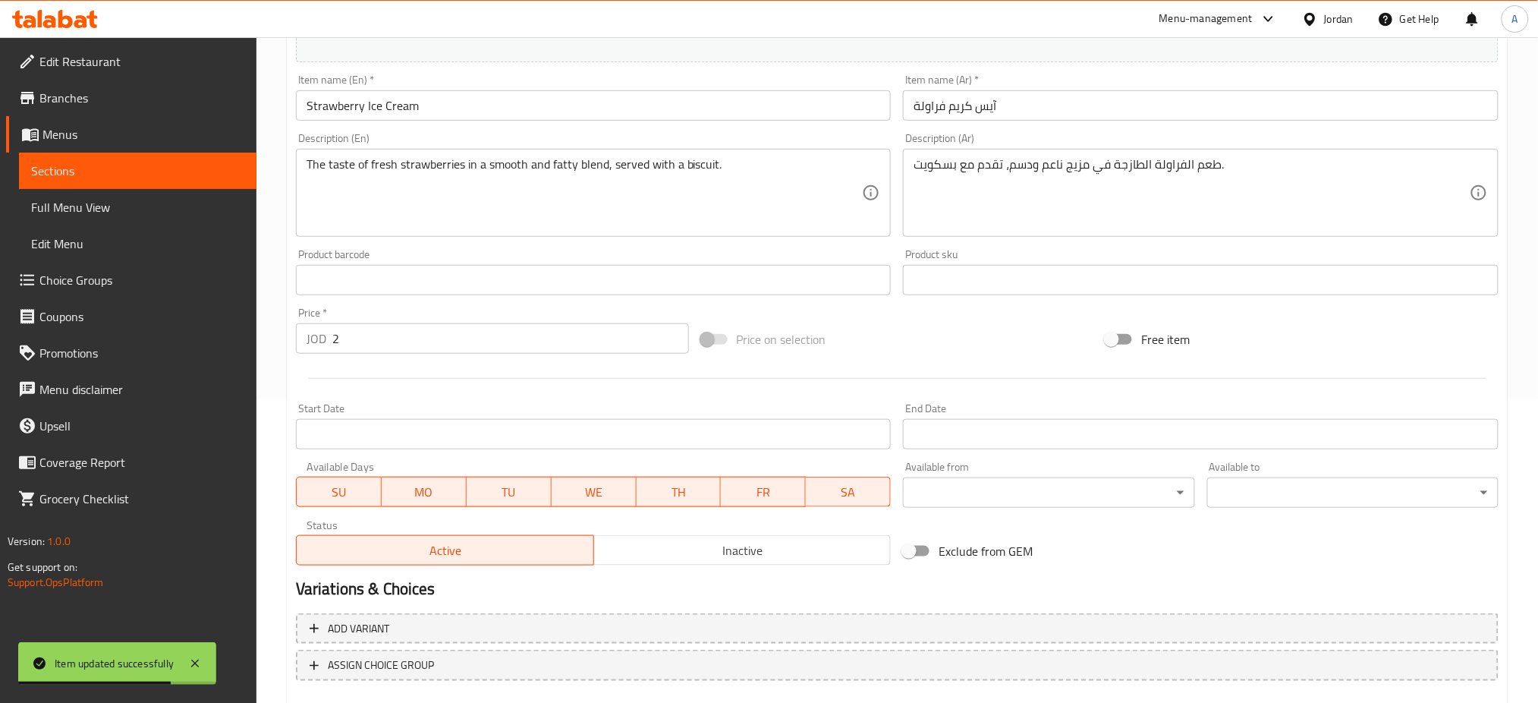
click at [870, 477] on button "SA" at bounding box center [848, 492] width 85 height 30
click at [745, 458] on div "Available Days SU MO TU WE TH FR SA" at bounding box center [594, 484] width 608 height 58
click at [753, 481] on span "FR" at bounding box center [764, 492] width 73 height 22
click at [664, 481] on span "TH" at bounding box center [679, 492] width 73 height 22
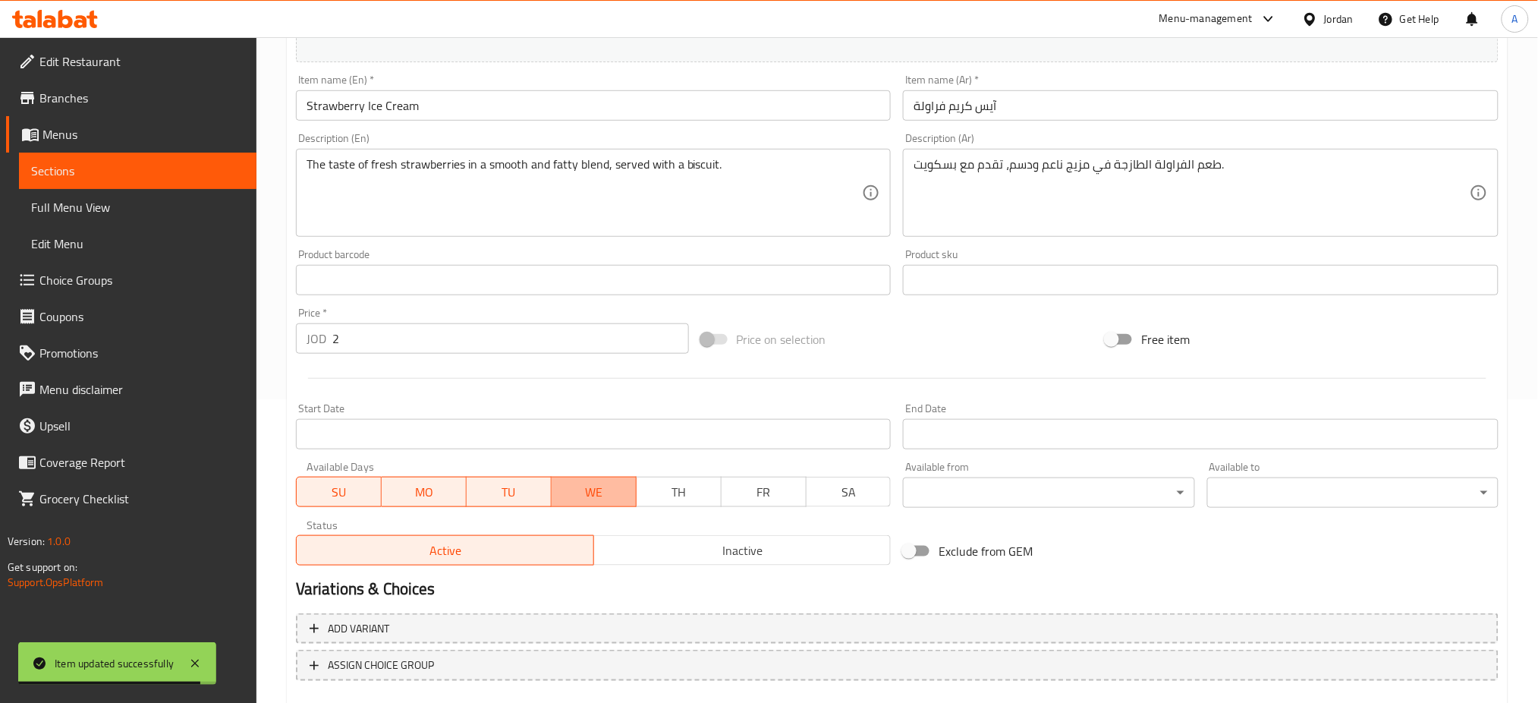
click at [604, 481] on span "WE" at bounding box center [594, 492] width 73 height 22
click at [481, 481] on span "TU" at bounding box center [509, 492] width 73 height 22
click at [440, 481] on span "MO" at bounding box center [424, 492] width 73 height 22
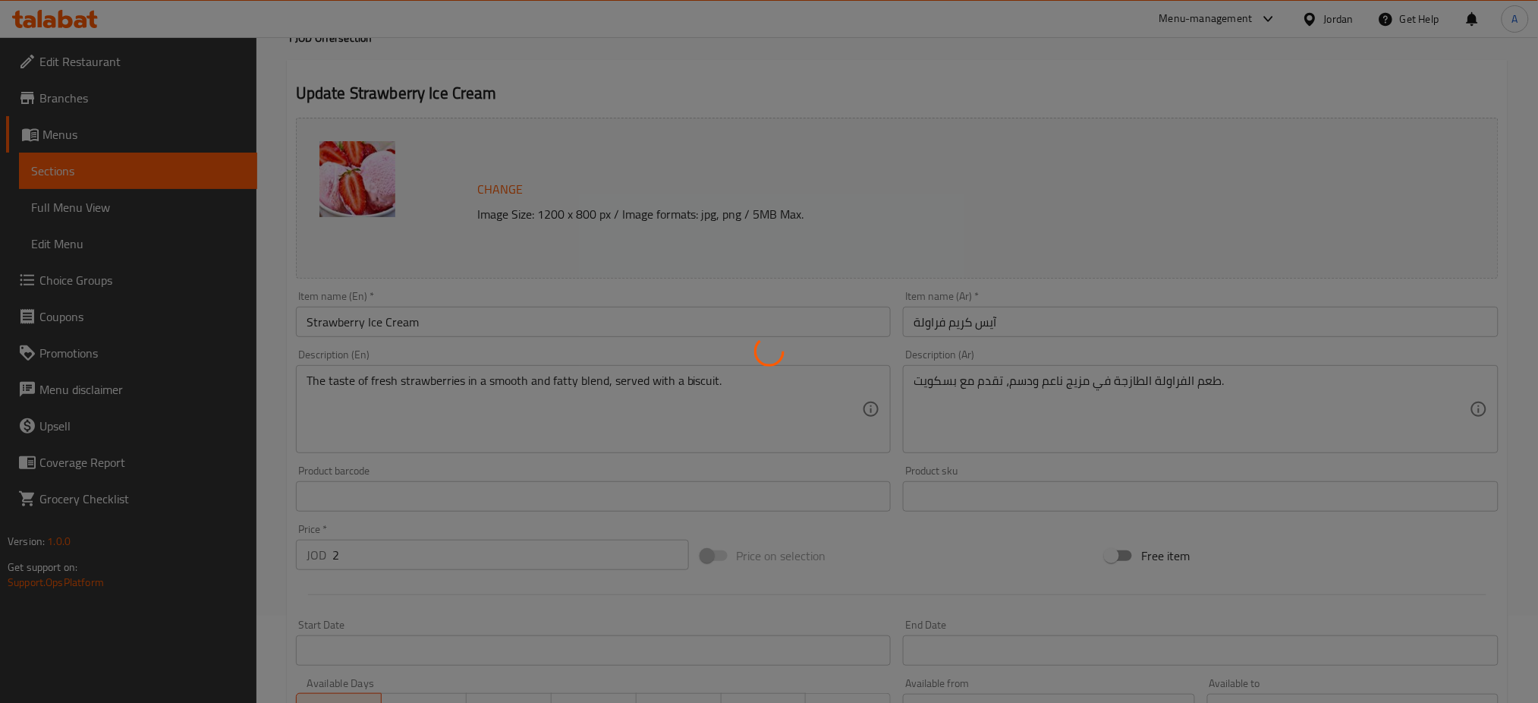
scroll to position [0, 0]
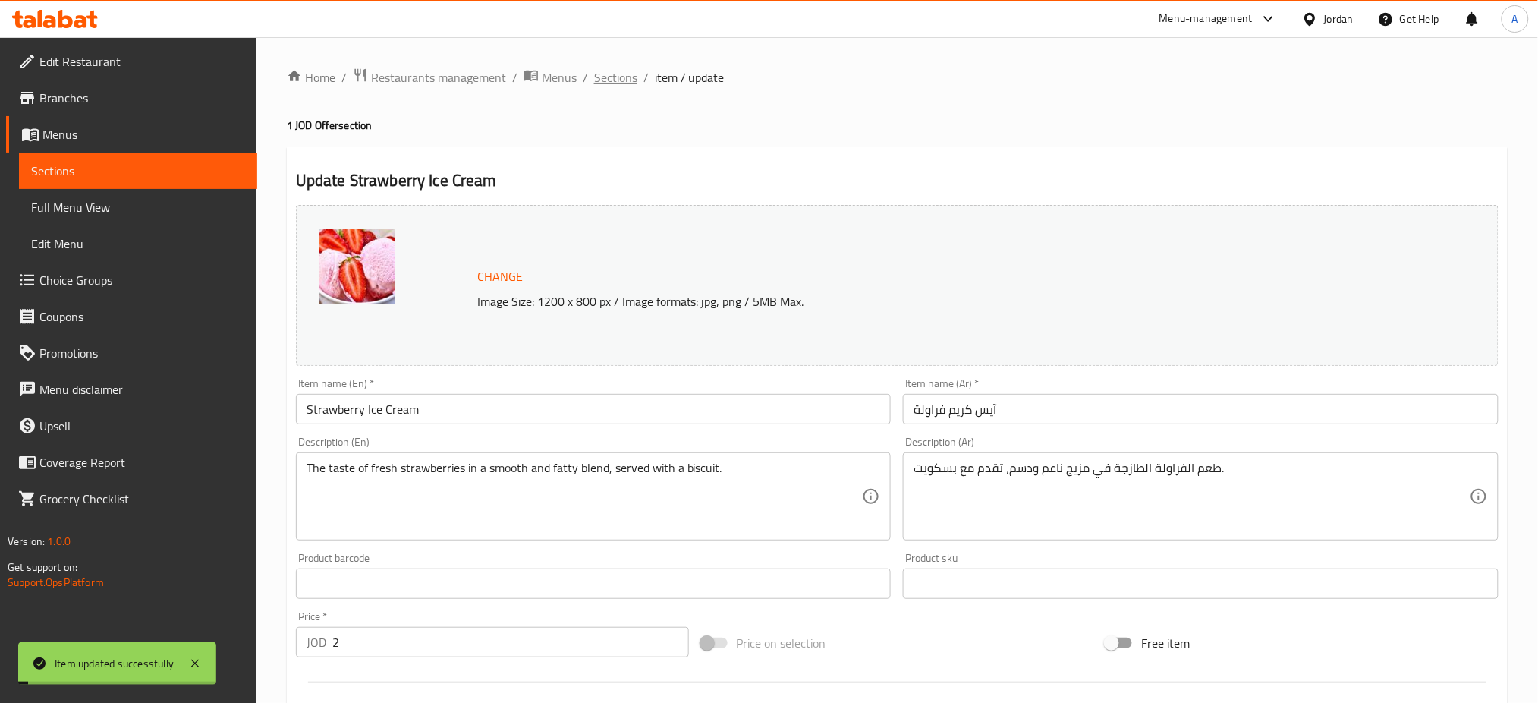
click at [594, 77] on span "Sections" at bounding box center [615, 77] width 43 height 18
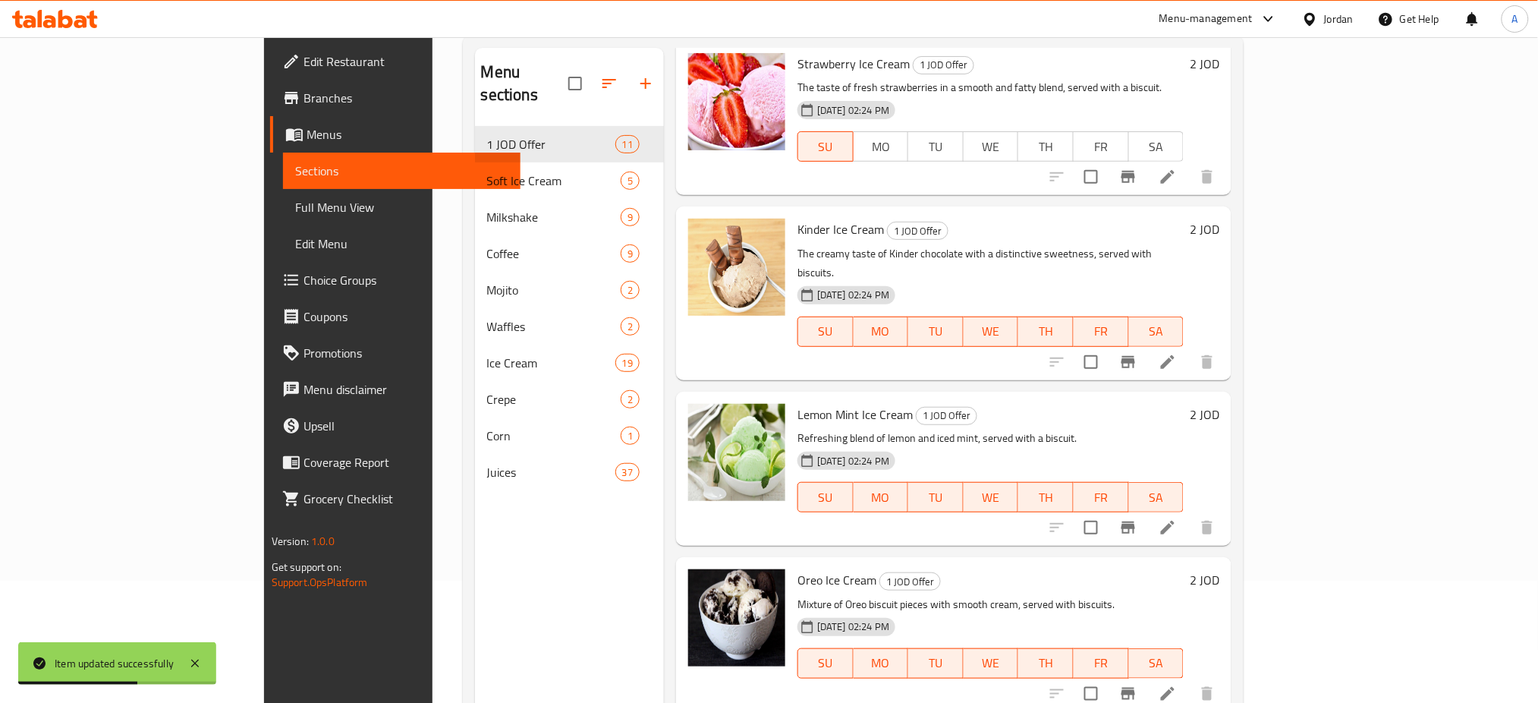
scroll to position [113, 0]
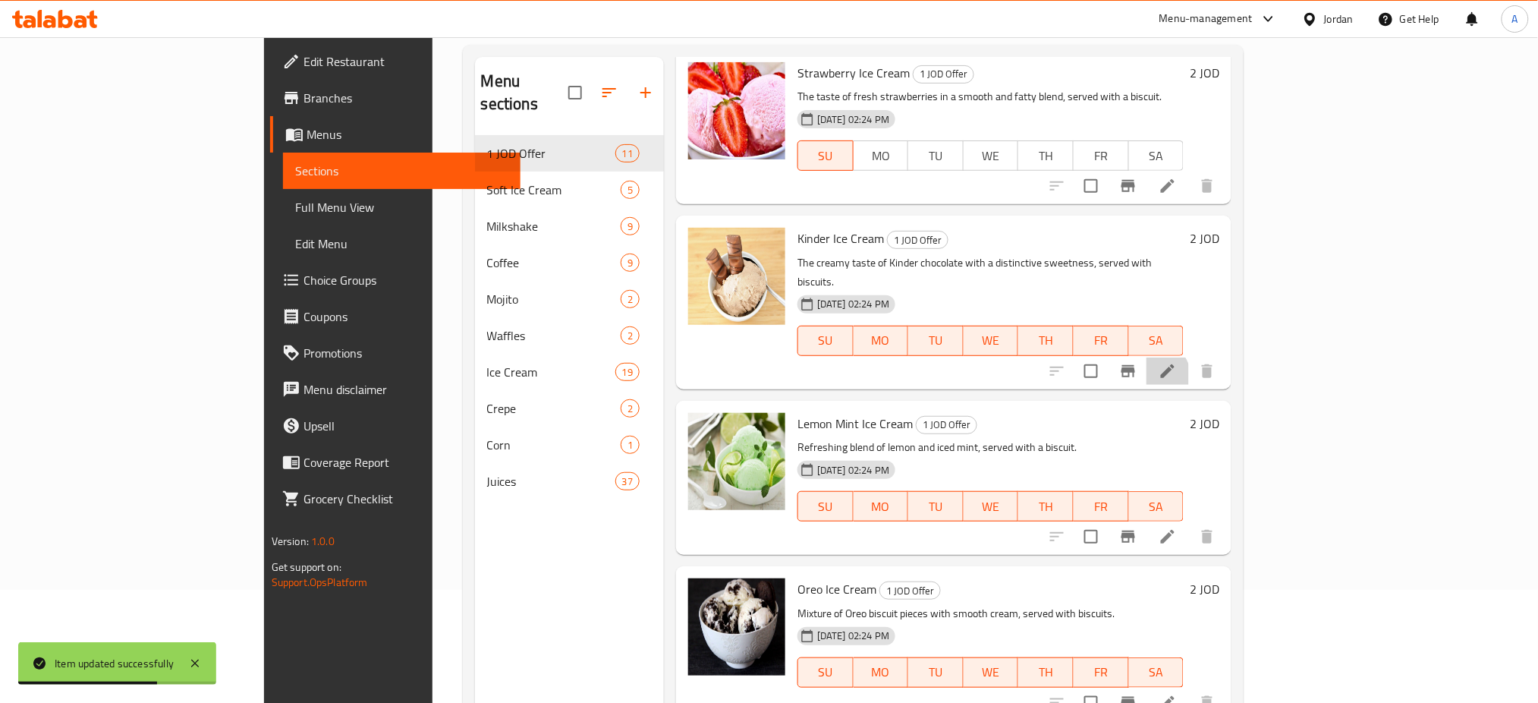
click at [1189, 357] on li at bounding box center [1168, 370] width 43 height 27
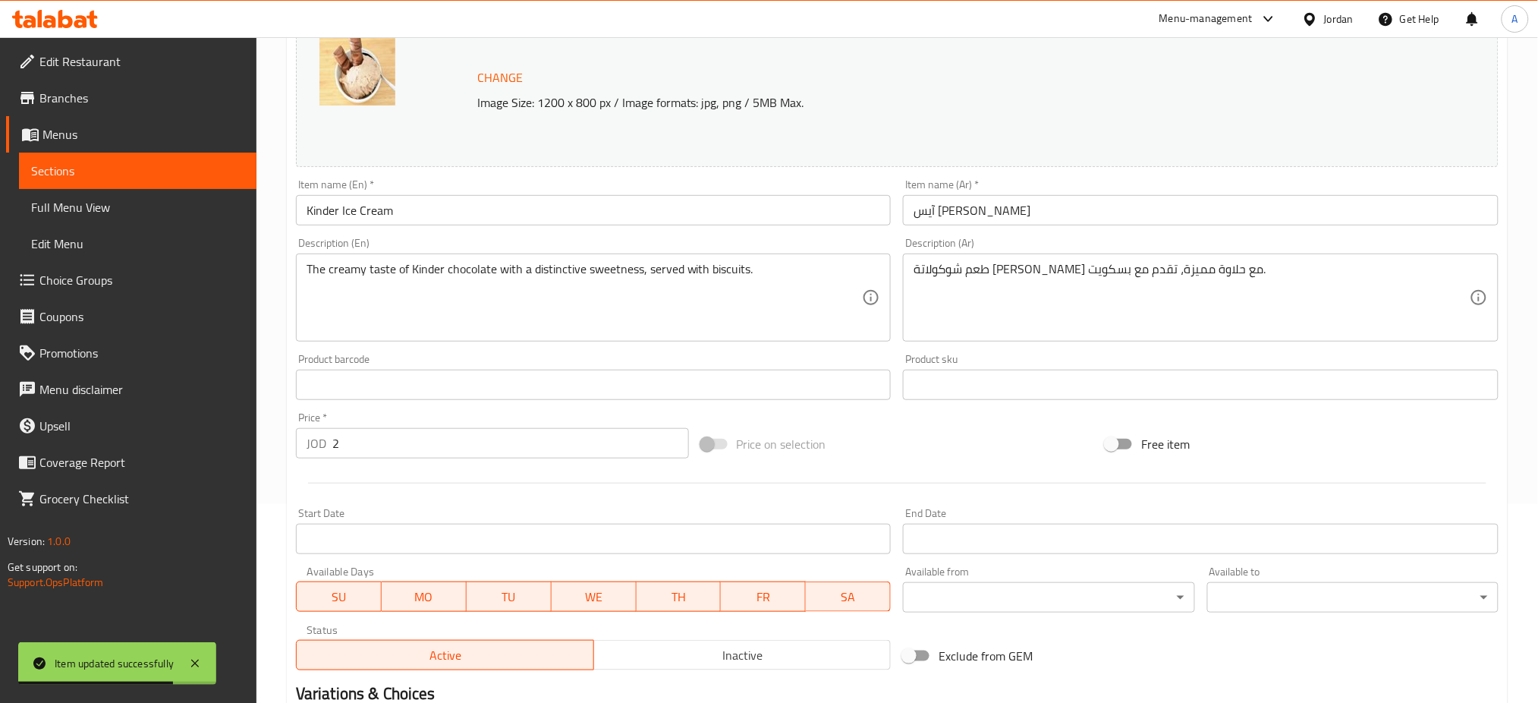
scroll to position [202, 0]
drag, startPoint x: 833, startPoint y: 544, endPoint x: 759, endPoint y: 540, distance: 73.7
click at [819, 583] on span "SA" at bounding box center [848, 594] width 73 height 22
click at [751, 583] on span "FR" at bounding box center [764, 594] width 73 height 22
click at [660, 583] on span "TH" at bounding box center [679, 594] width 73 height 22
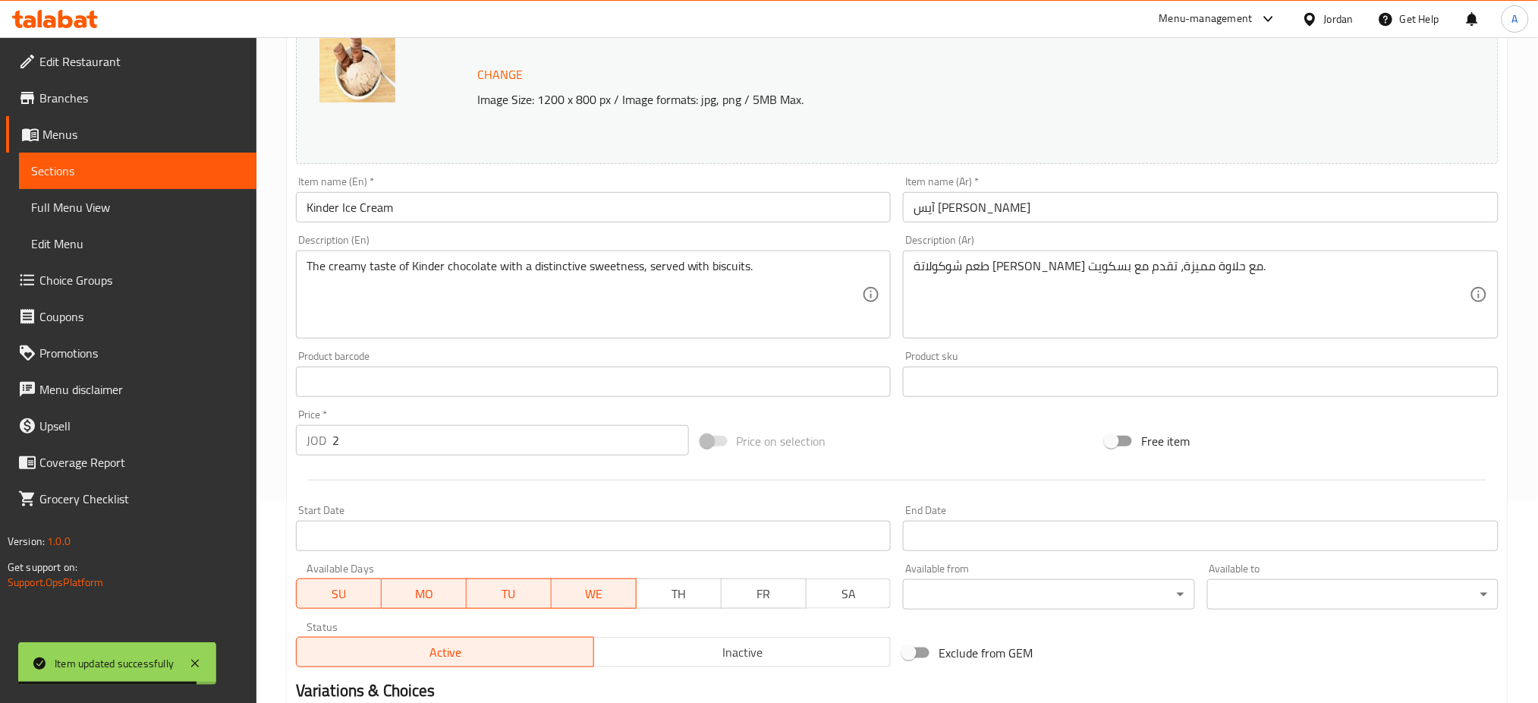
click at [605, 583] on span "WE" at bounding box center [594, 594] width 73 height 22
drag, startPoint x: 532, startPoint y: 539, endPoint x: 503, endPoint y: 539, distance: 28.8
click at [531, 583] on span "TU" at bounding box center [509, 594] width 73 height 22
click at [437, 583] on span "MO" at bounding box center [424, 594] width 73 height 22
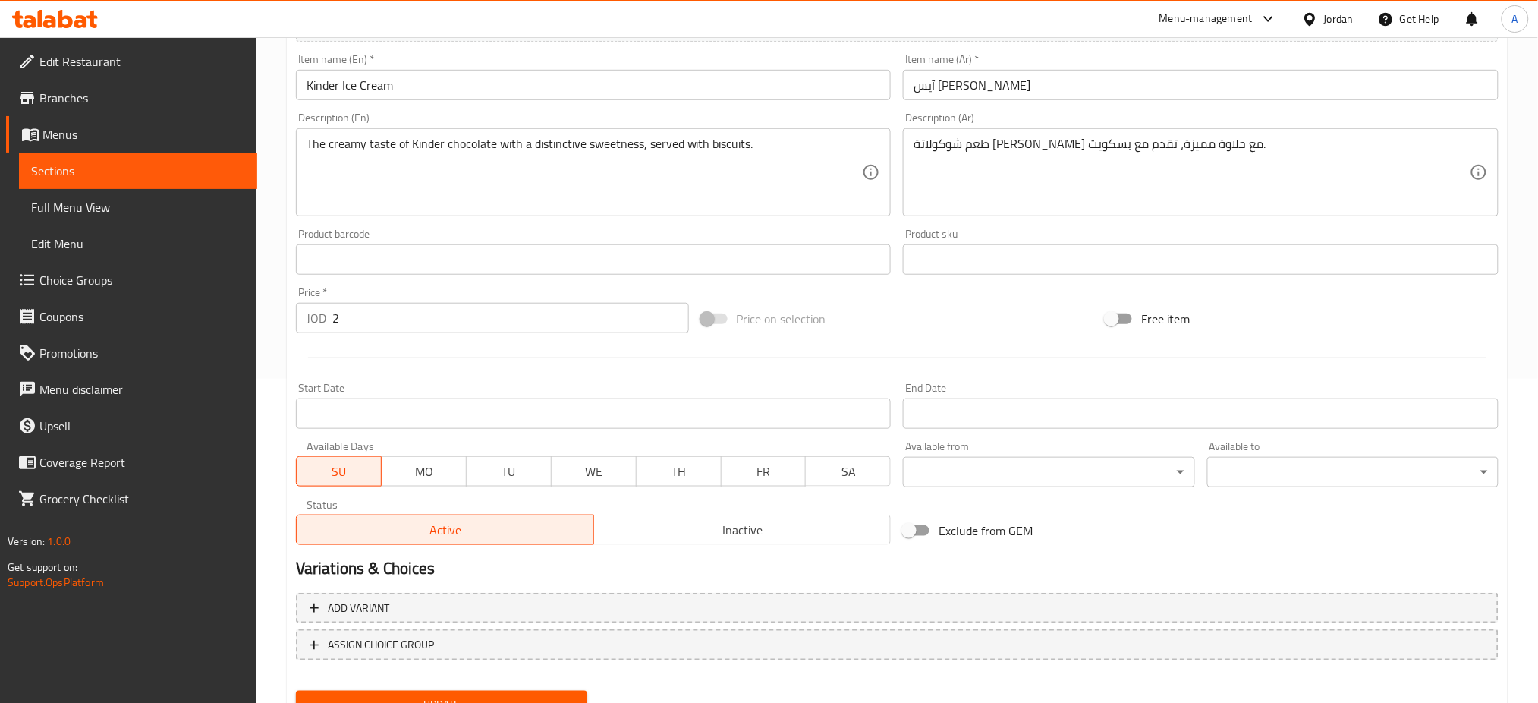
click at [493, 695] on span "Update" at bounding box center [441, 704] width 267 height 19
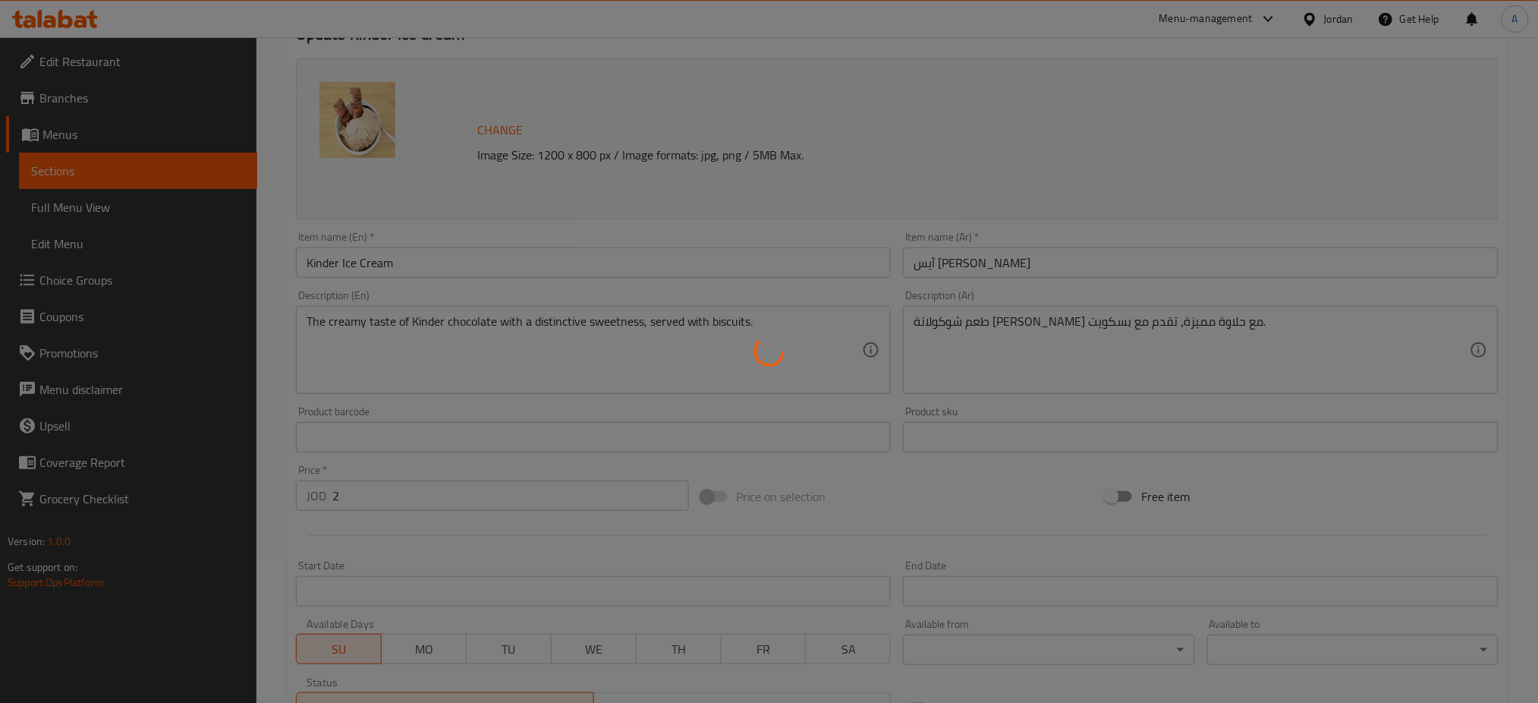
scroll to position [0, 0]
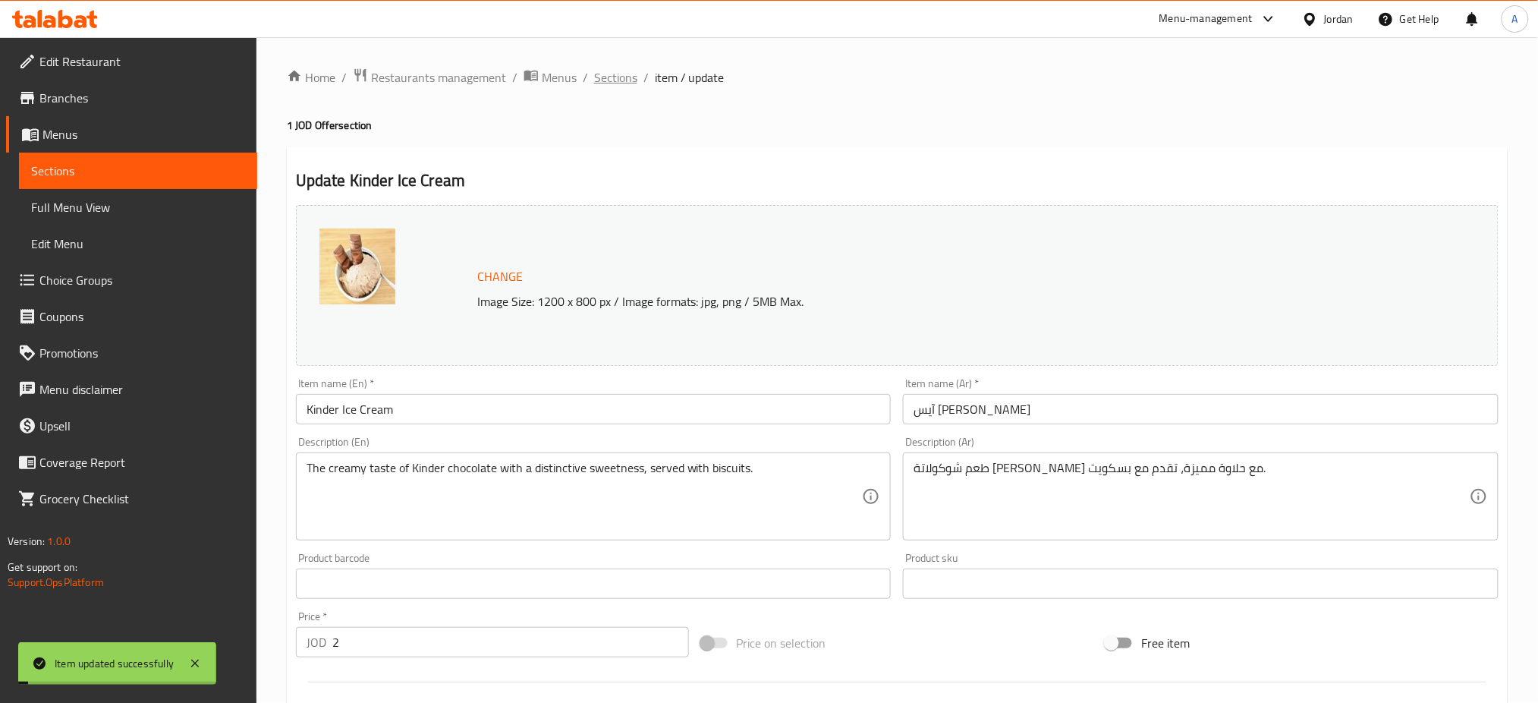
click at [594, 77] on span "Sections" at bounding box center [615, 77] width 43 height 18
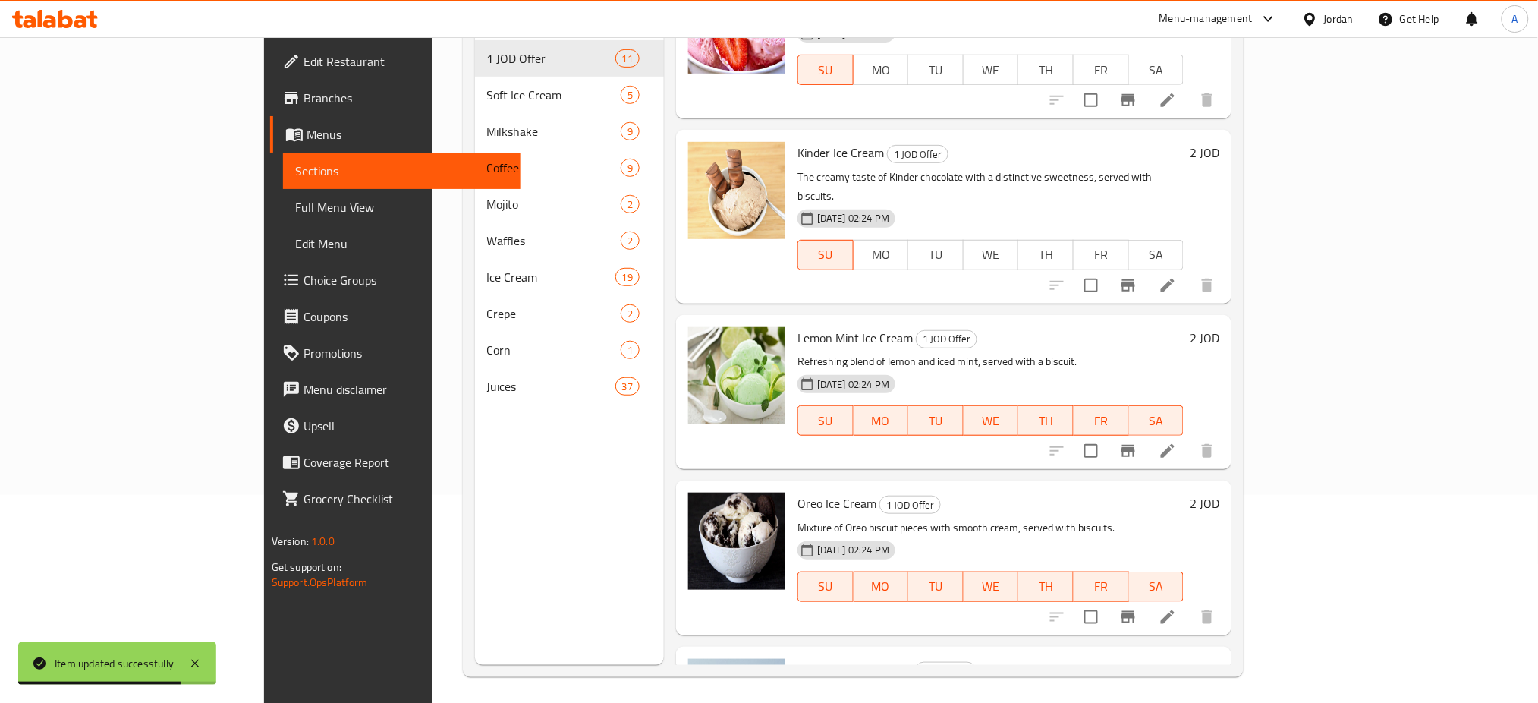
scroll to position [734, 0]
click at [1177, 441] on icon at bounding box center [1168, 450] width 18 height 18
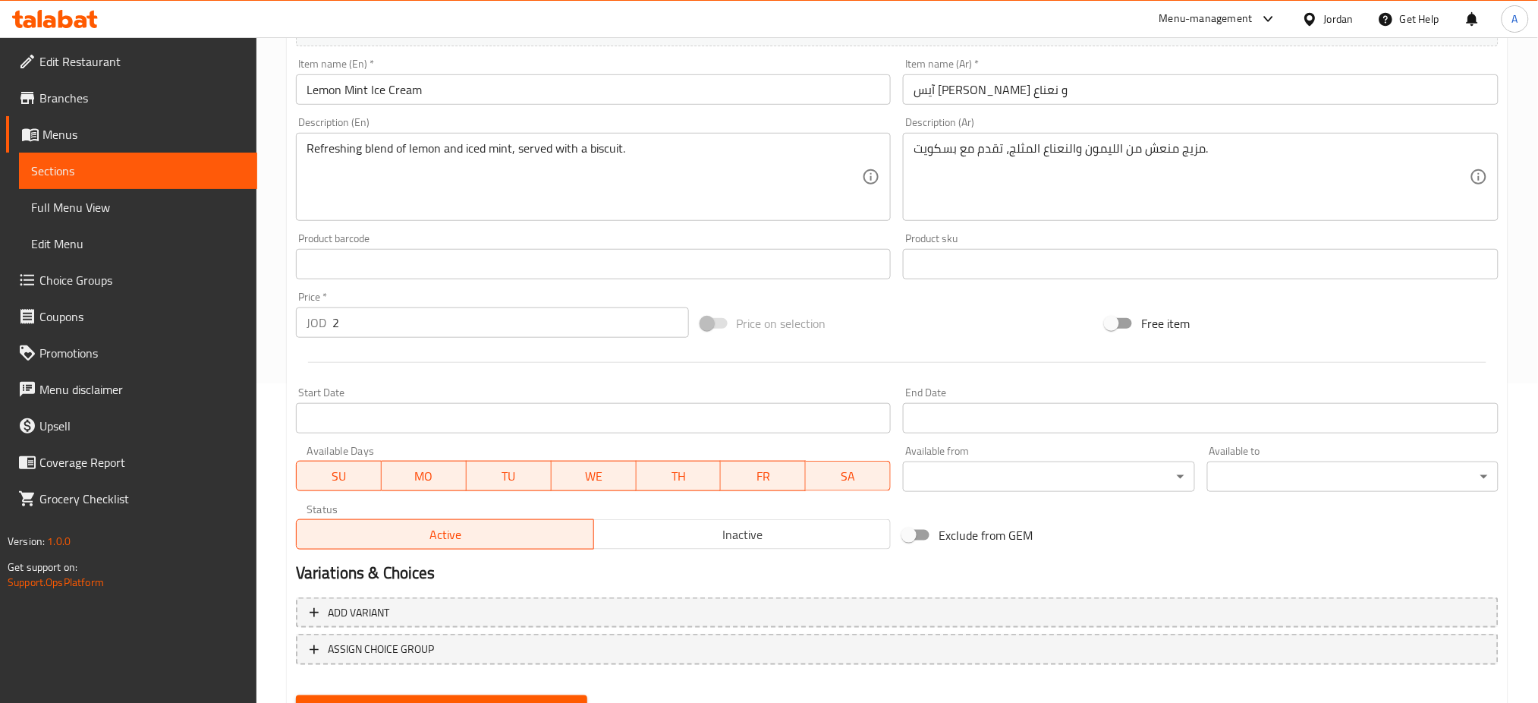
scroll to position [324, 0]
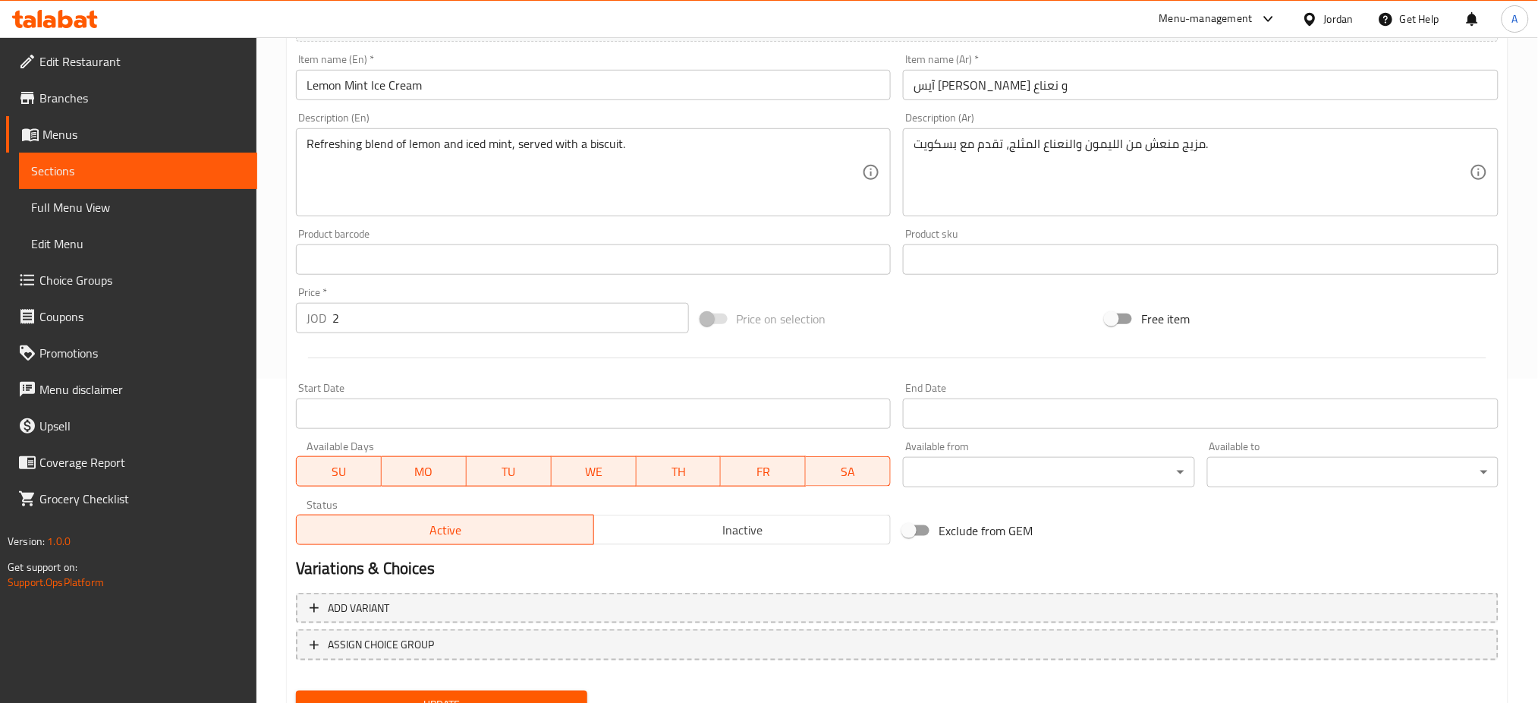
click at [830, 461] on span "SA" at bounding box center [848, 472] width 73 height 22
drag, startPoint x: 768, startPoint y: 405, endPoint x: 653, endPoint y: 411, distance: 115.5
click at [767, 456] on button "FR" at bounding box center [764, 471] width 85 height 30
click at [653, 461] on span "TH" at bounding box center [679, 472] width 73 height 22
click at [590, 461] on span "WE" at bounding box center [594, 472] width 73 height 22
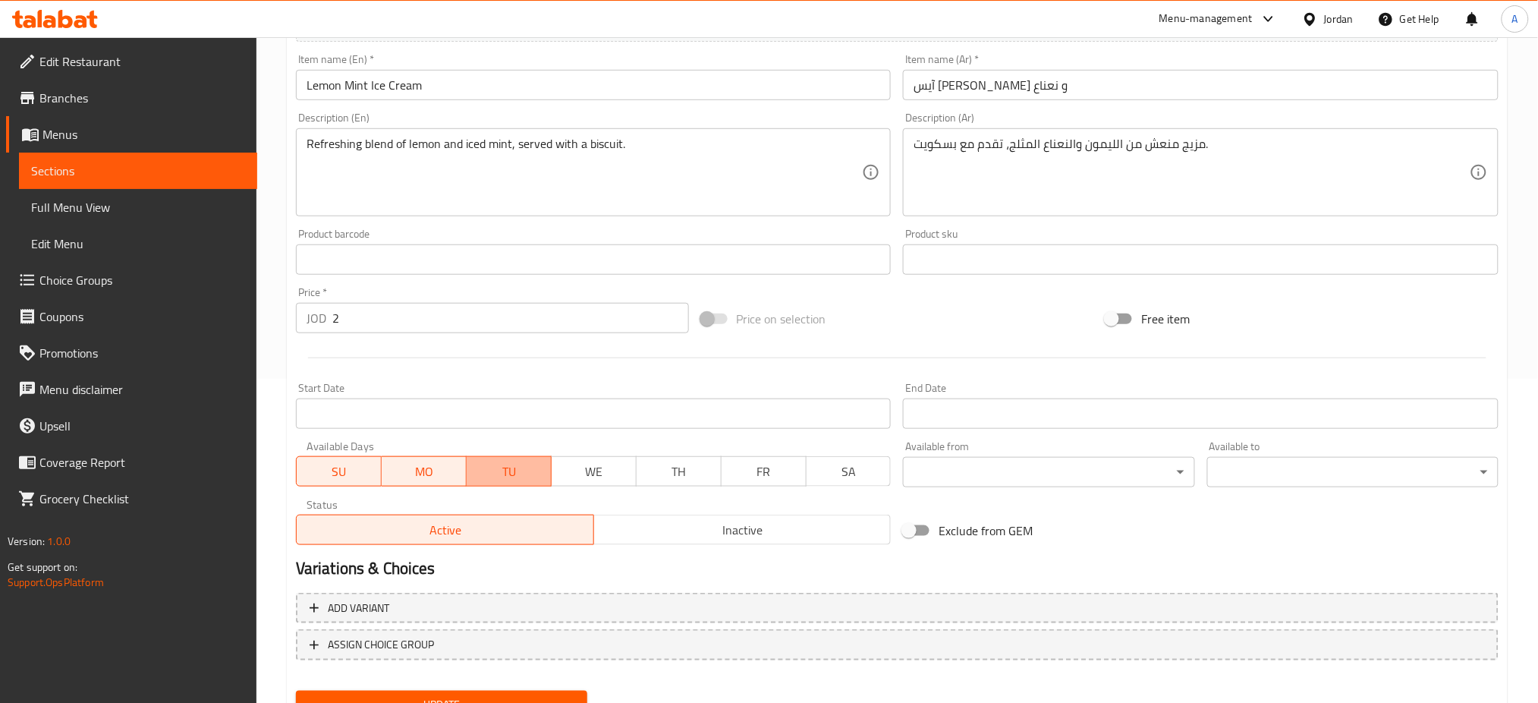
click at [503, 461] on span "TU" at bounding box center [509, 472] width 73 height 22
click at [429, 461] on span "MO" at bounding box center [424, 472] width 73 height 22
click at [488, 695] on span "Update" at bounding box center [441, 704] width 267 height 19
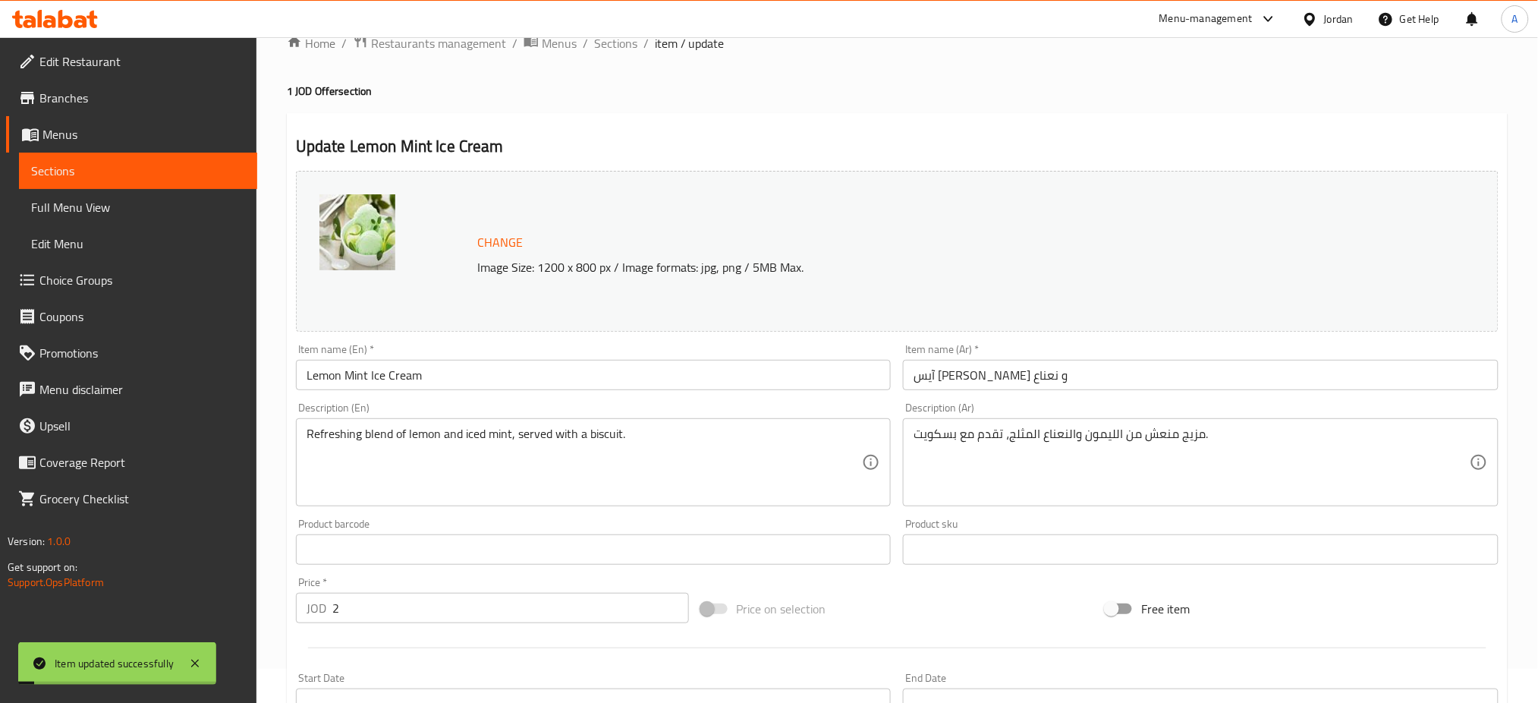
scroll to position [0, 0]
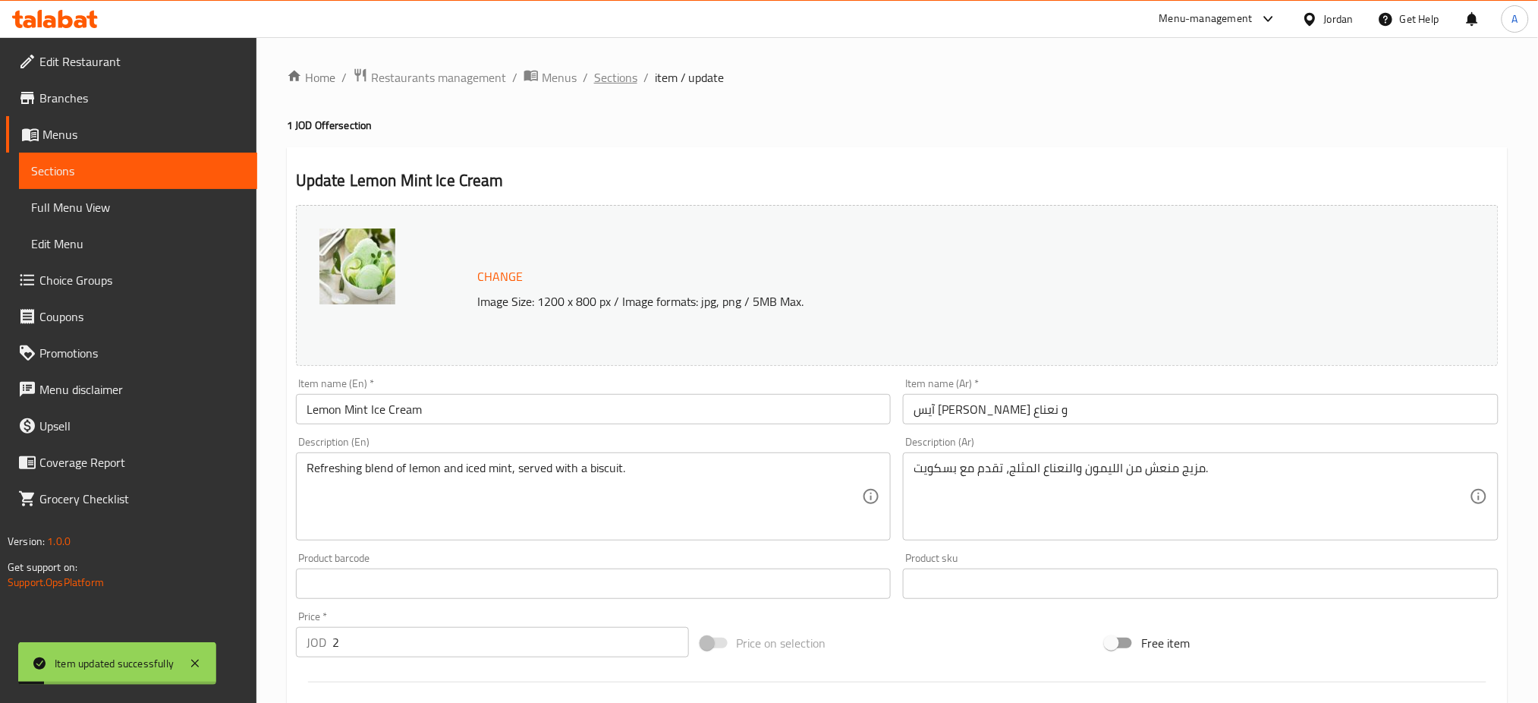
click at [594, 80] on span "Sections" at bounding box center [615, 77] width 43 height 18
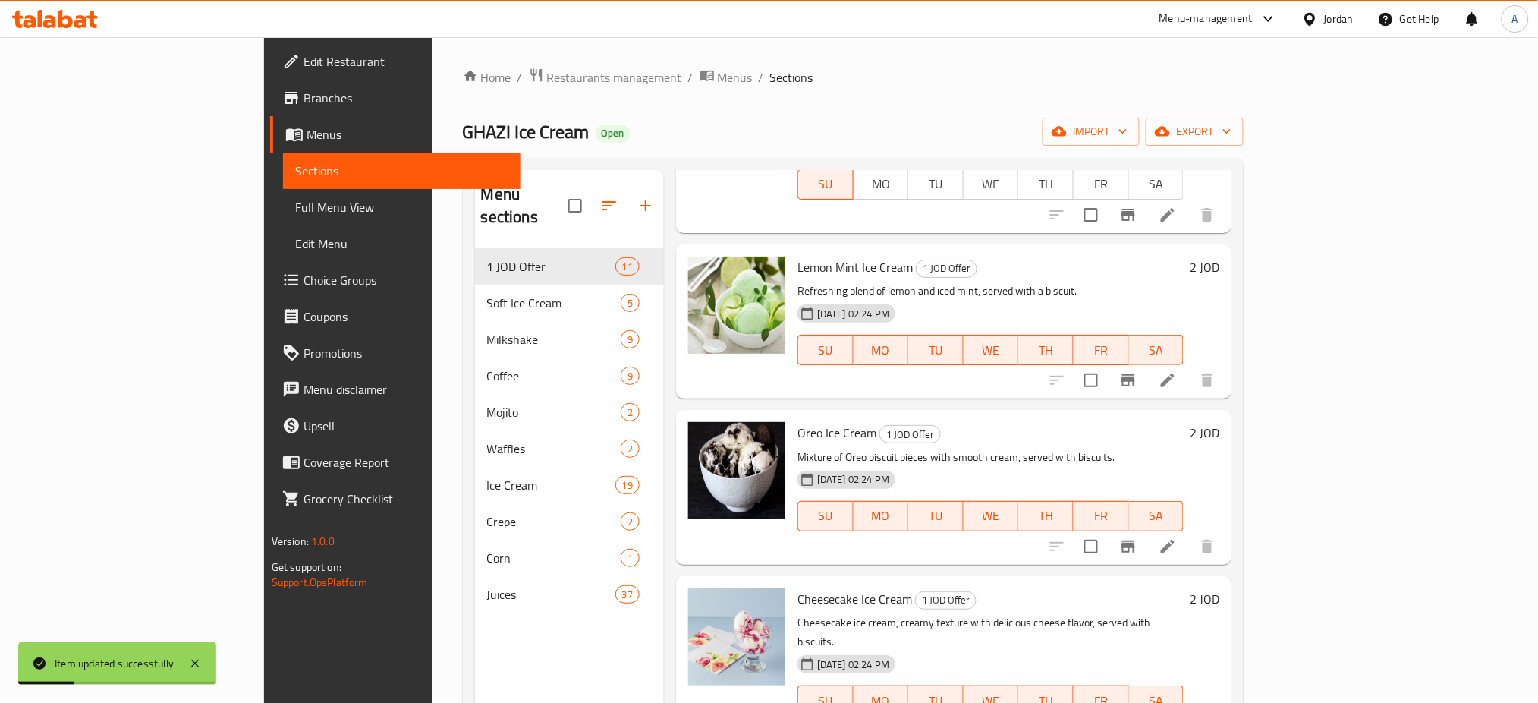
scroll to position [809, 0]
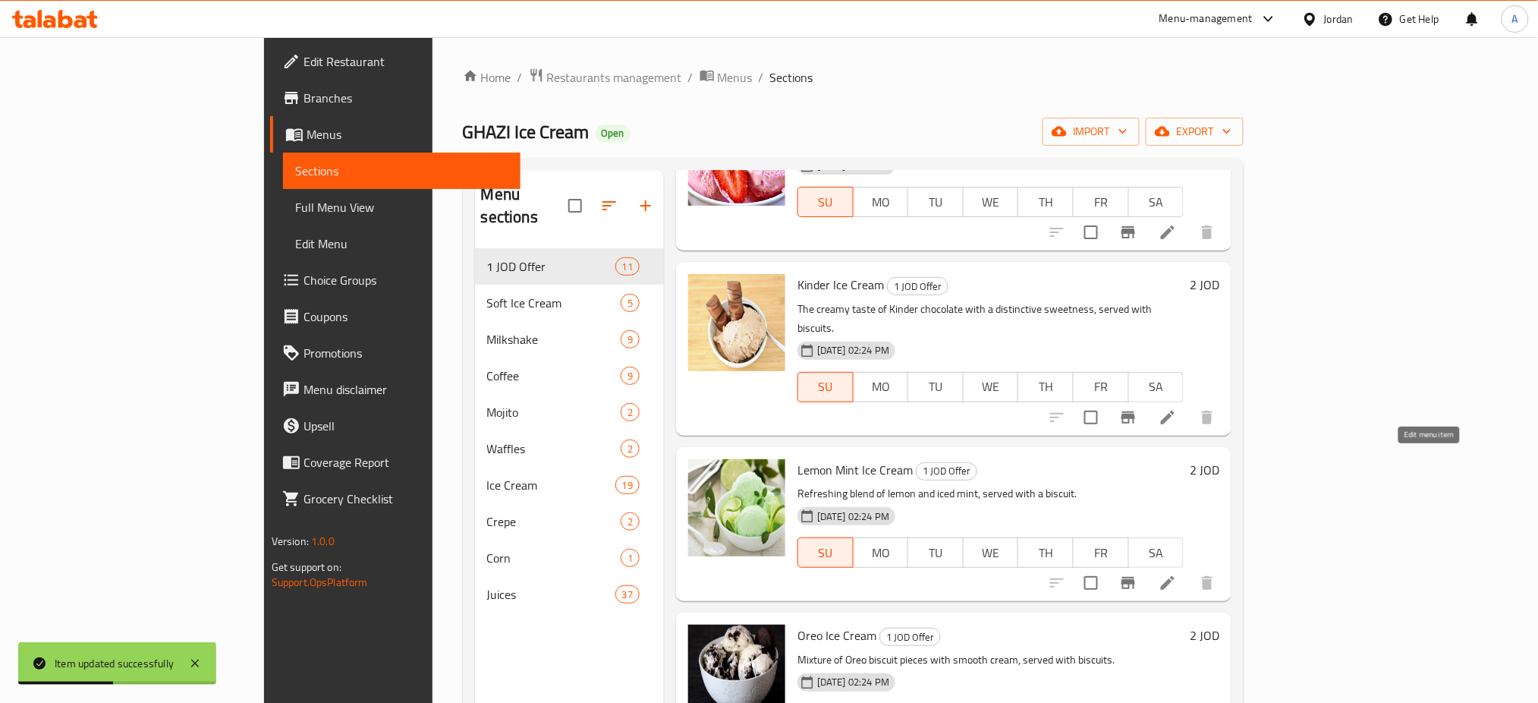
click at [1177, 574] on icon at bounding box center [1168, 583] width 18 height 18
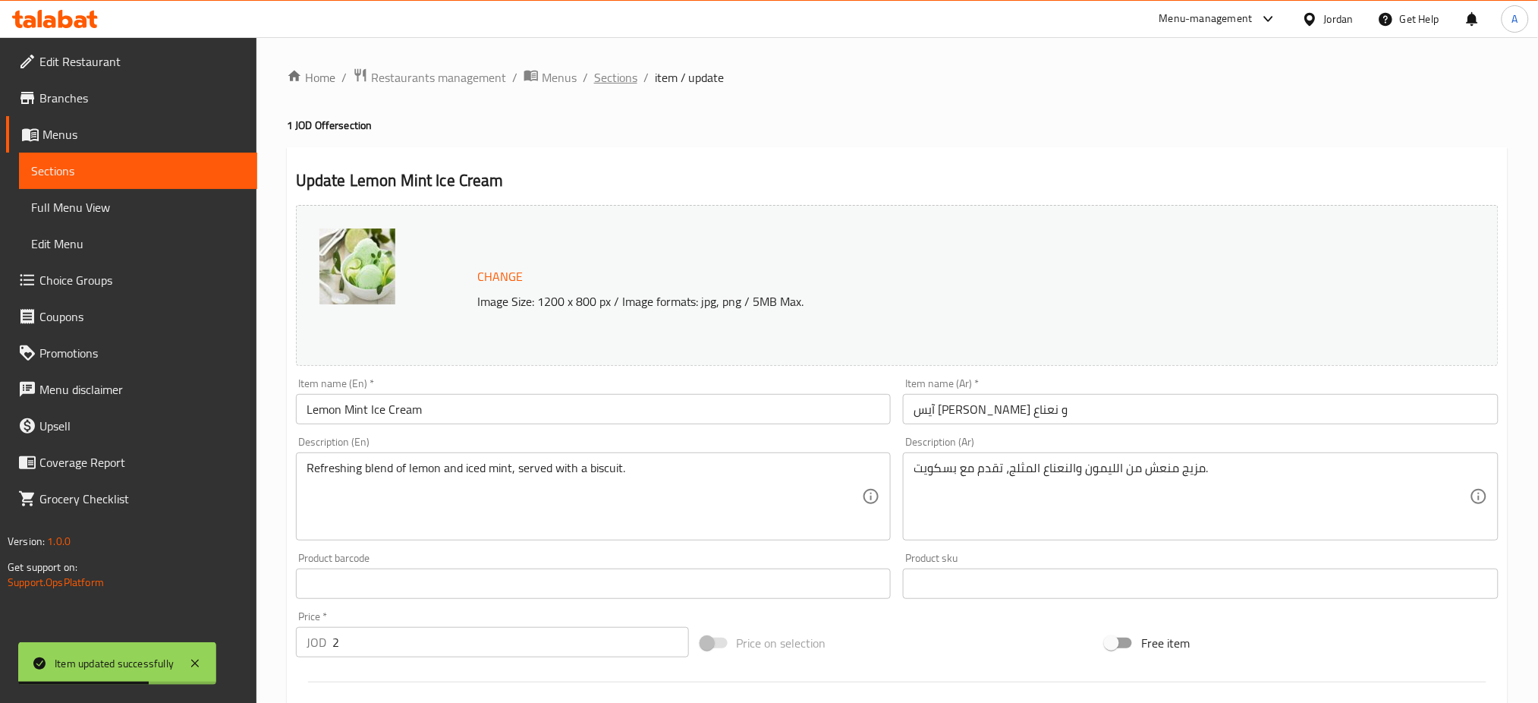
click at [594, 72] on span "Sections" at bounding box center [615, 77] width 43 height 18
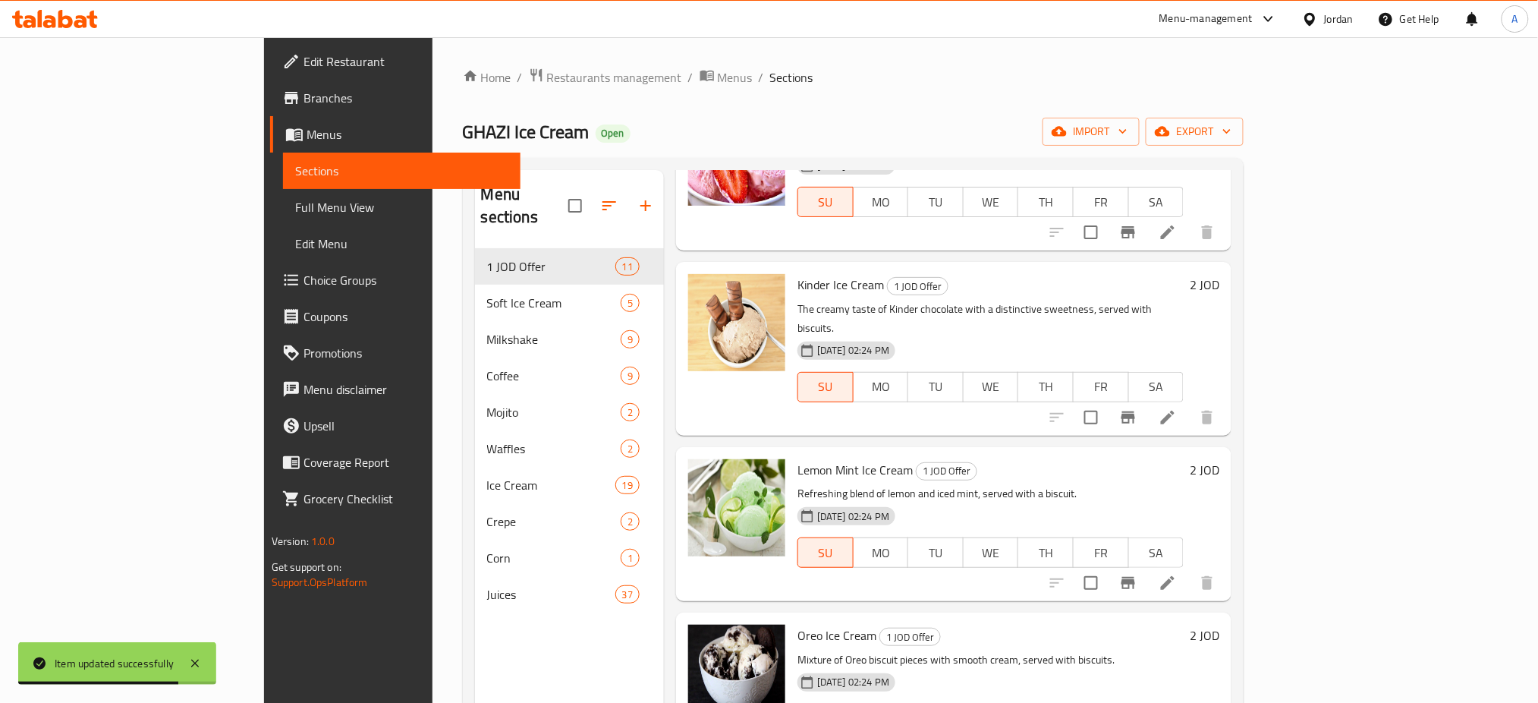
scroll to position [911, 0]
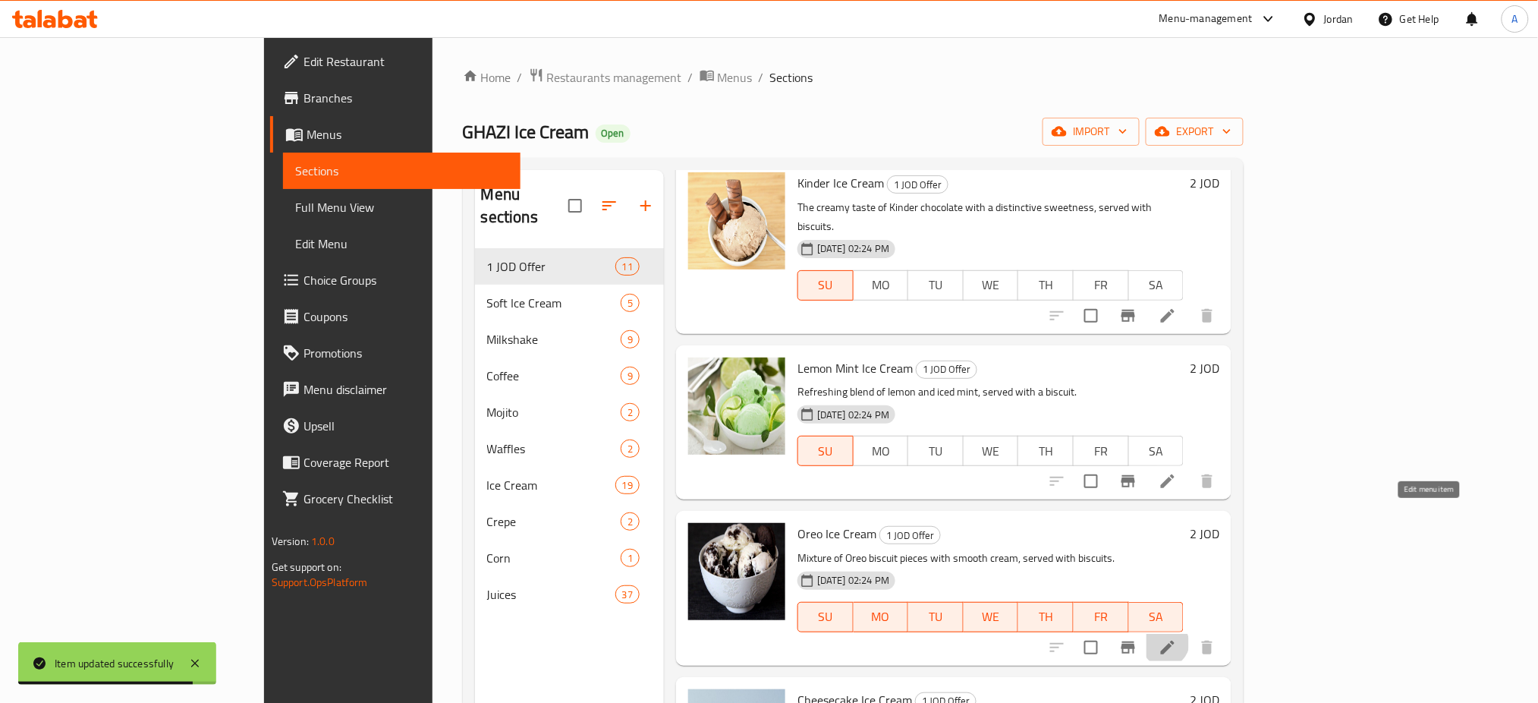
click at [1175, 641] on icon at bounding box center [1168, 648] width 14 height 14
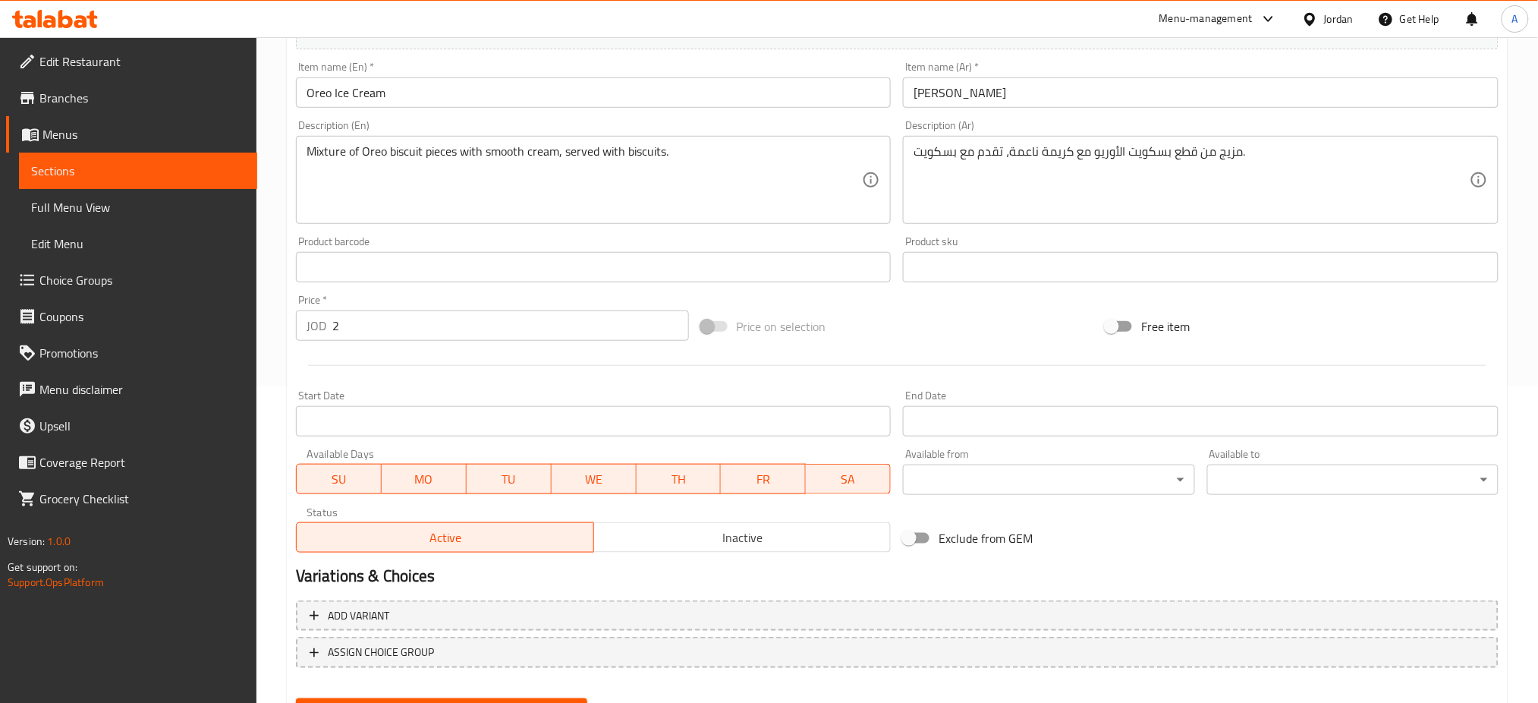
scroll to position [324, 0]
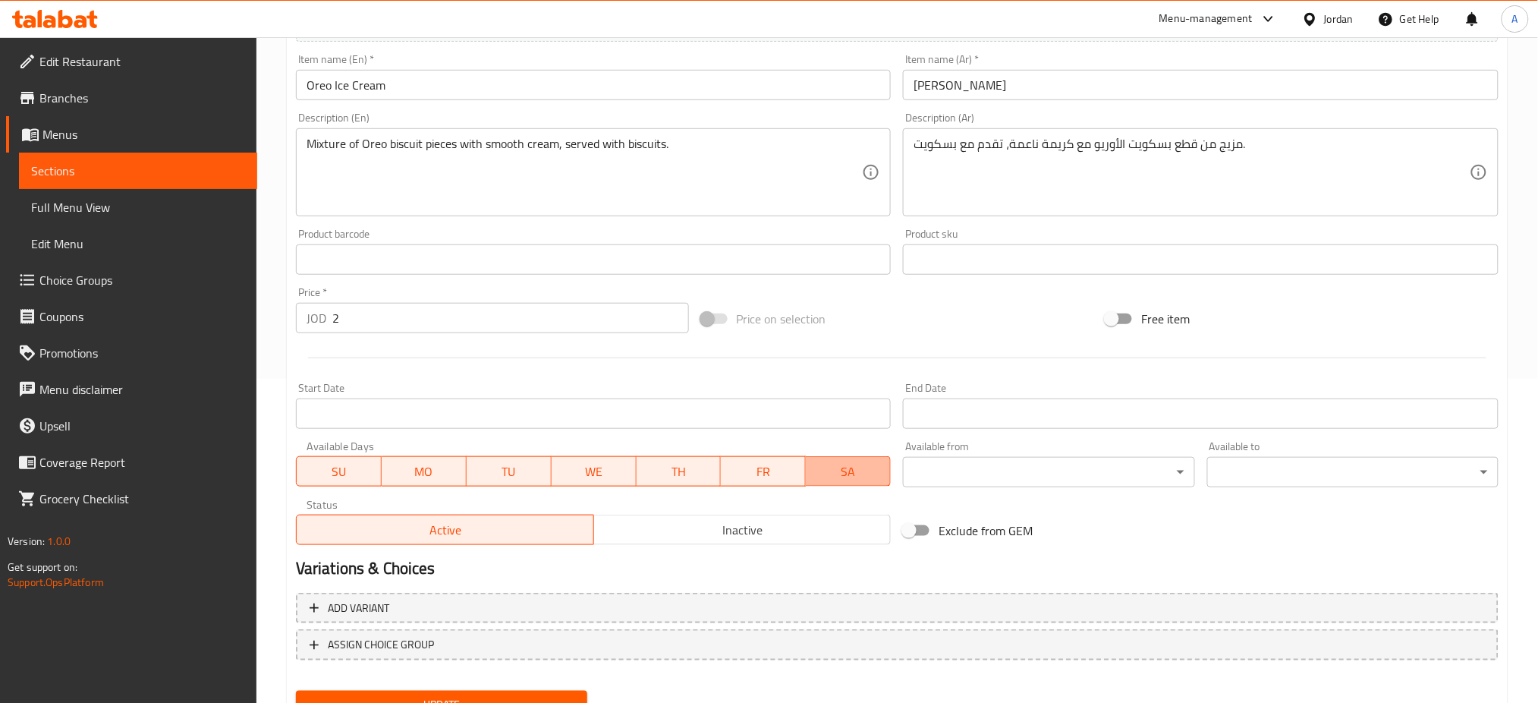
click at [869, 461] on span "SA" at bounding box center [848, 472] width 73 height 22
click at [770, 461] on span "FR" at bounding box center [764, 472] width 73 height 22
click at [662, 461] on span "TH" at bounding box center [679, 472] width 73 height 22
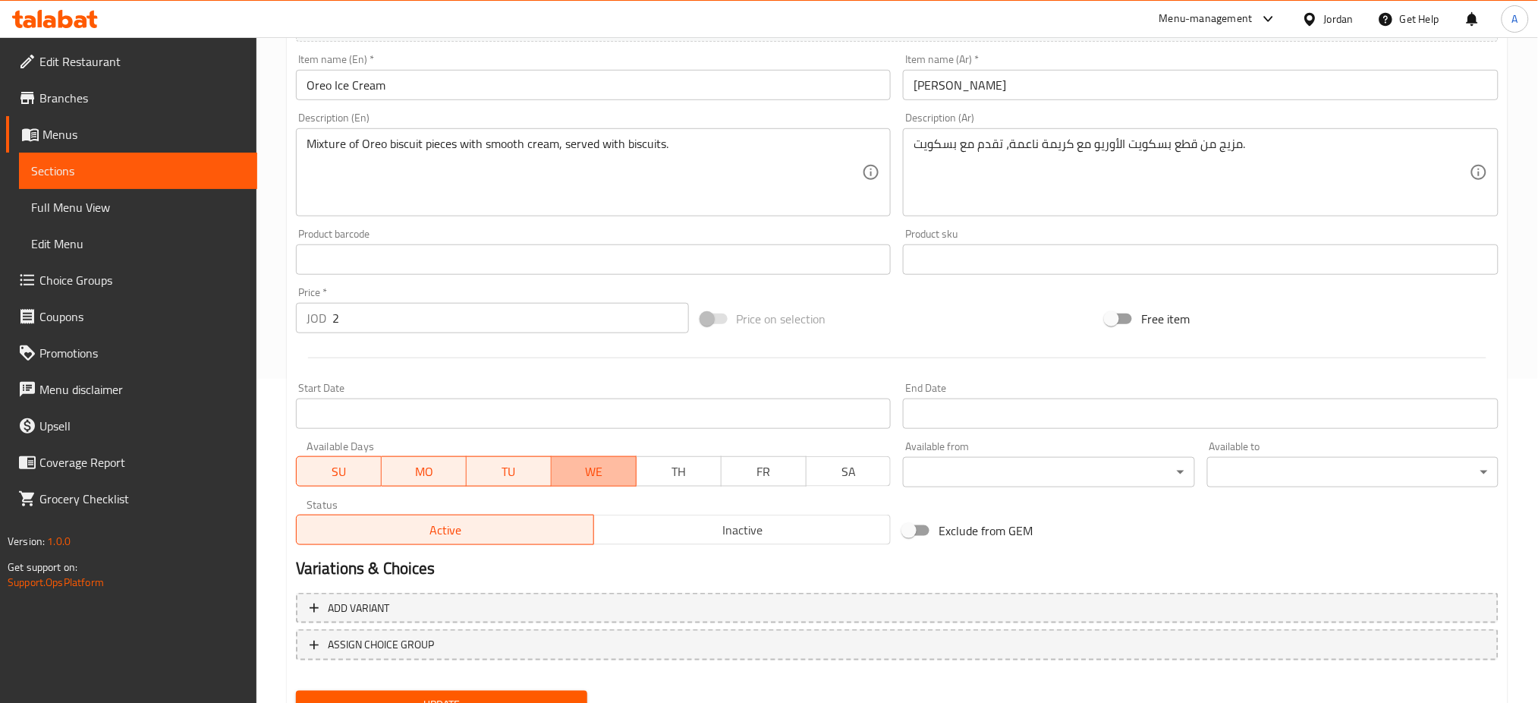
click at [597, 461] on span "WE" at bounding box center [594, 472] width 73 height 22
click at [483, 461] on span "TU" at bounding box center [509, 472] width 73 height 22
click at [427, 461] on span "MO" at bounding box center [424, 472] width 73 height 22
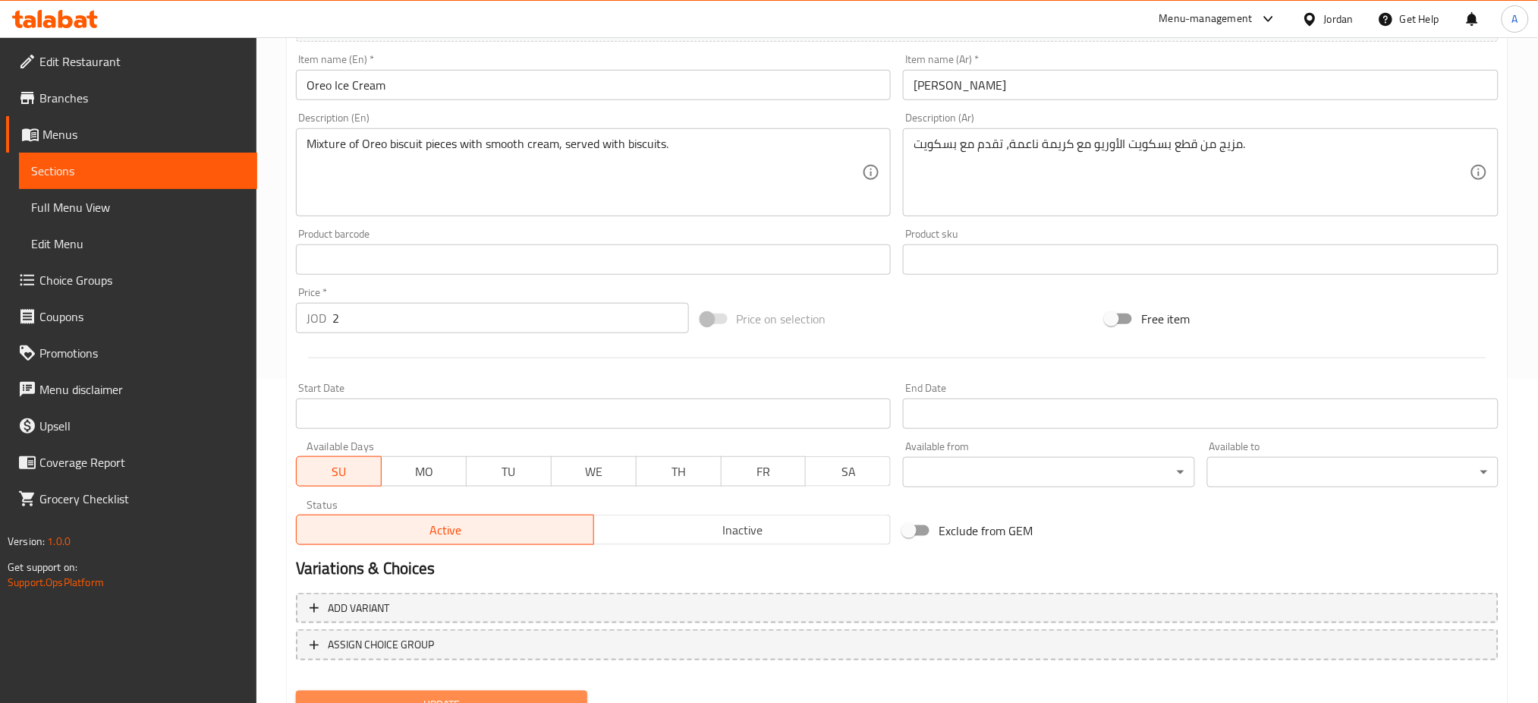
click at [458, 695] on span "Update" at bounding box center [441, 704] width 267 height 19
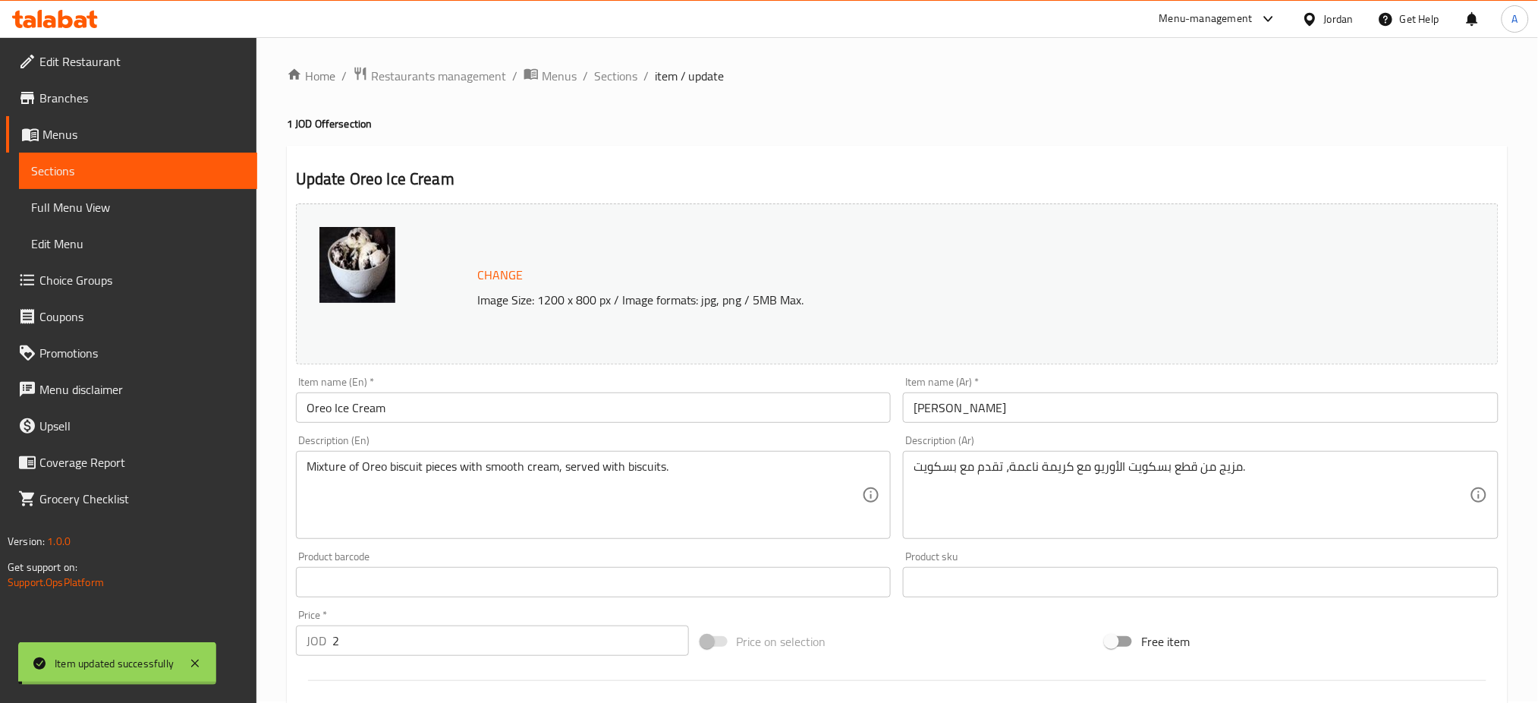
scroll to position [0, 0]
click at [549, 62] on div "Home / Restaurants management / Menus / Sections / item / update 1 JOD Offer se…" at bounding box center [898, 565] width 1282 height 1057
click at [594, 78] on span "Sections" at bounding box center [615, 77] width 43 height 18
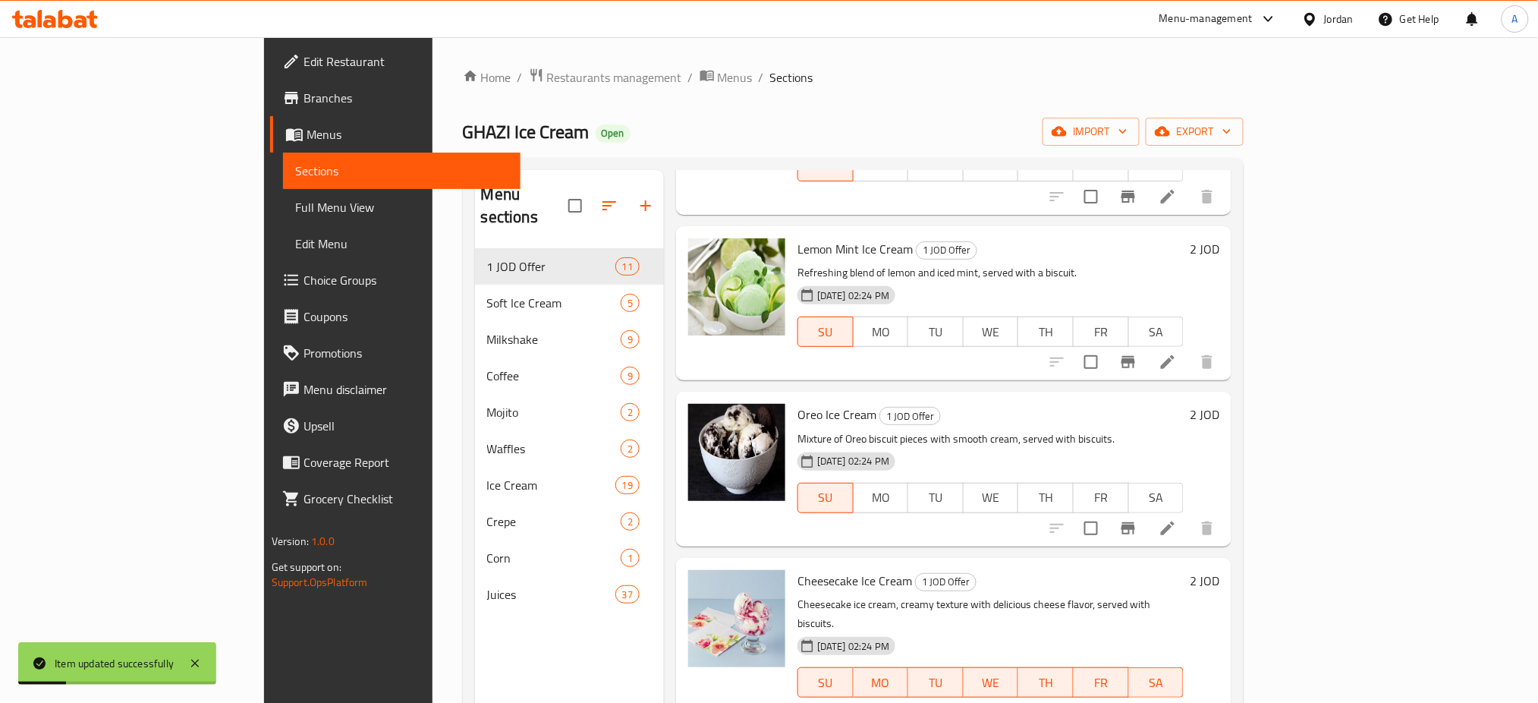
scroll to position [1037, 0]
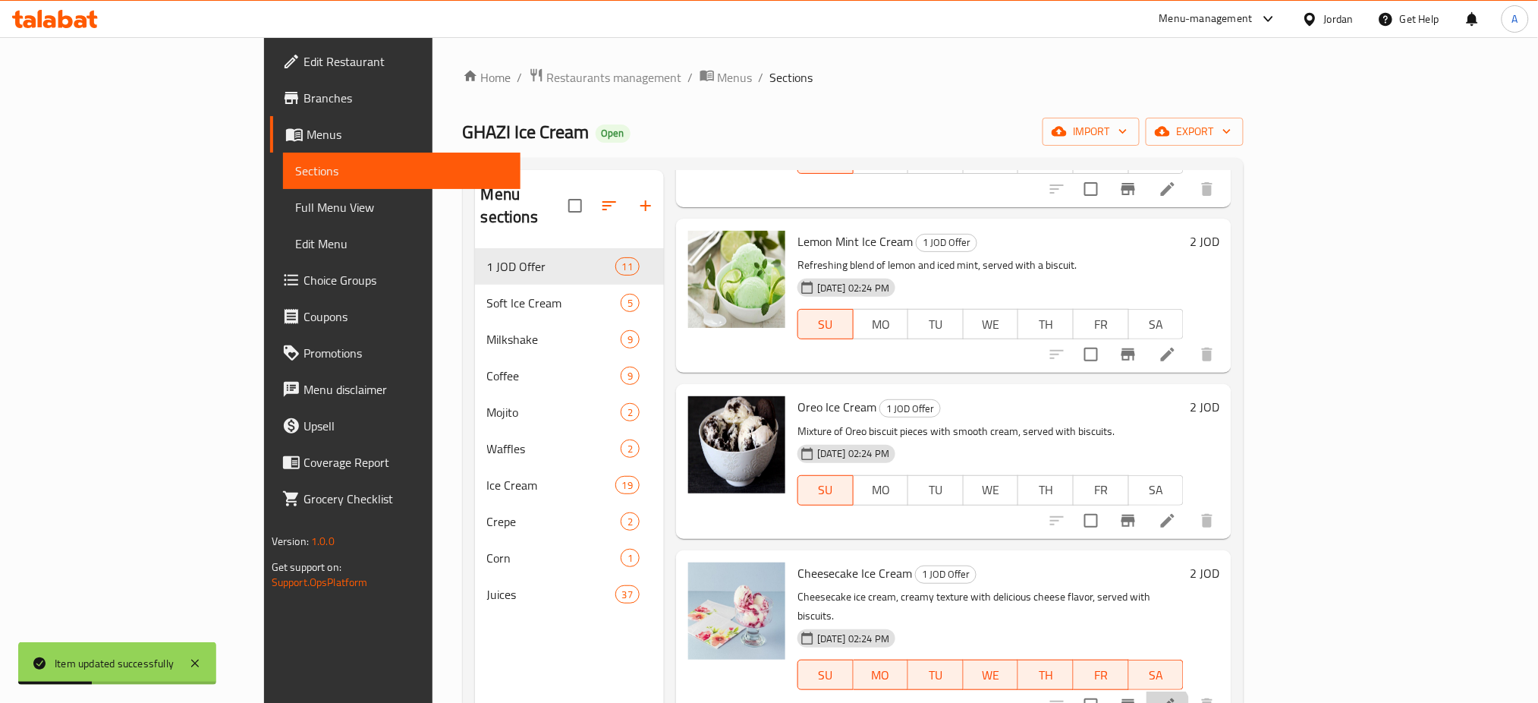
click at [1189, 691] on li at bounding box center [1168, 704] width 43 height 27
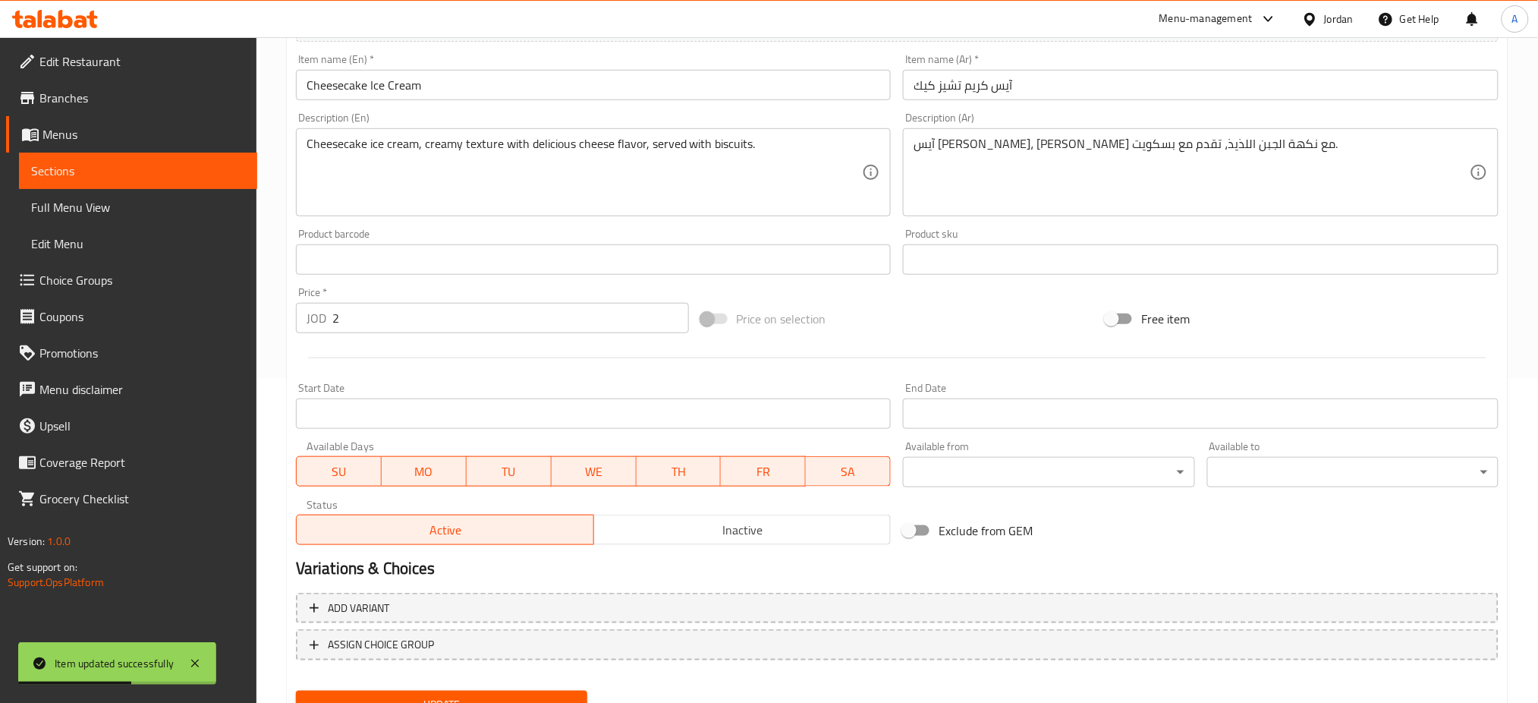
click at [845, 456] on button "SA" at bounding box center [848, 471] width 85 height 30
drag, startPoint x: 764, startPoint y: 418, endPoint x: 671, endPoint y: 412, distance: 92.8
click at [763, 461] on span "FR" at bounding box center [764, 472] width 73 height 22
click at [669, 461] on span "TH" at bounding box center [679, 472] width 73 height 22
click at [556, 456] on button "WE" at bounding box center [594, 471] width 85 height 30
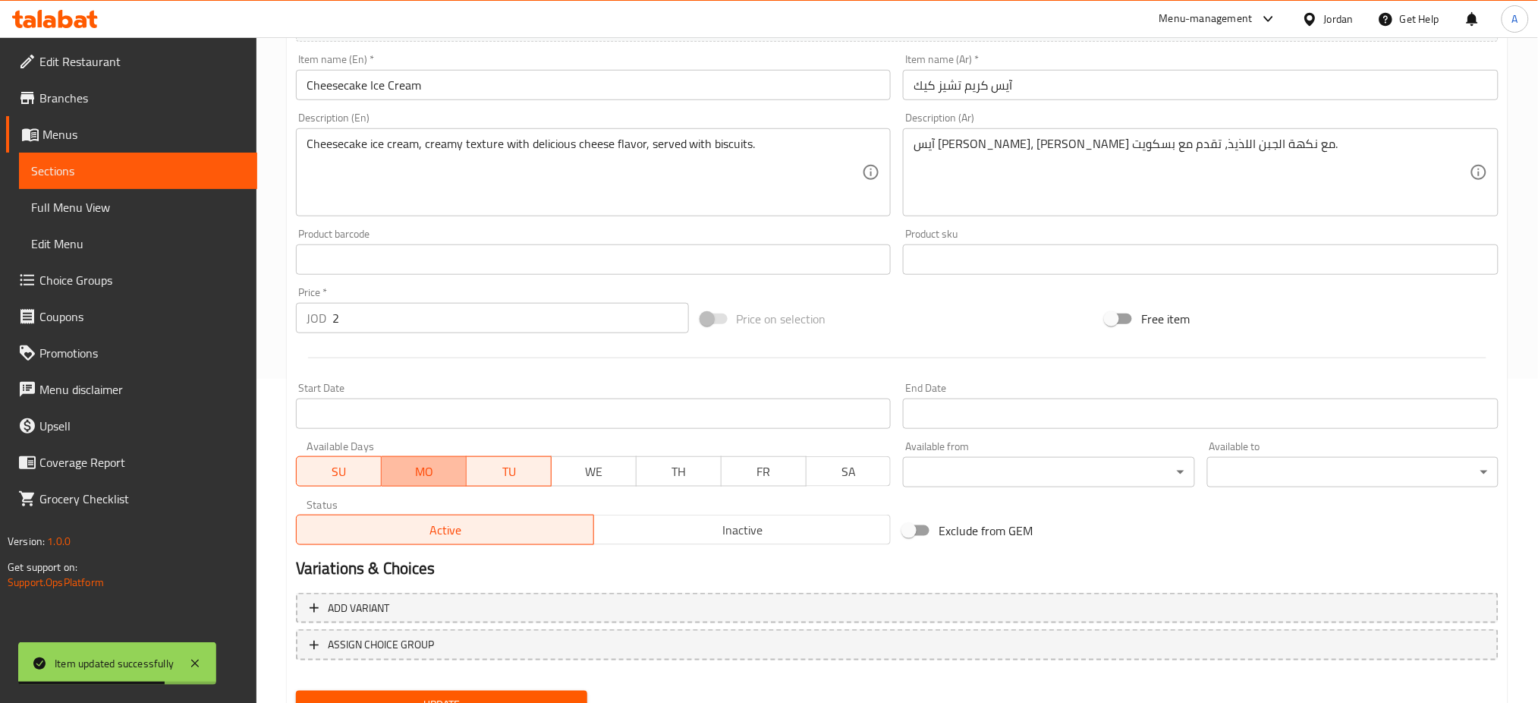
click at [451, 461] on span "MO" at bounding box center [424, 472] width 73 height 22
click at [476, 461] on span "TU" at bounding box center [509, 472] width 73 height 22
click at [503, 691] on button "Update" at bounding box center [441, 705] width 291 height 28
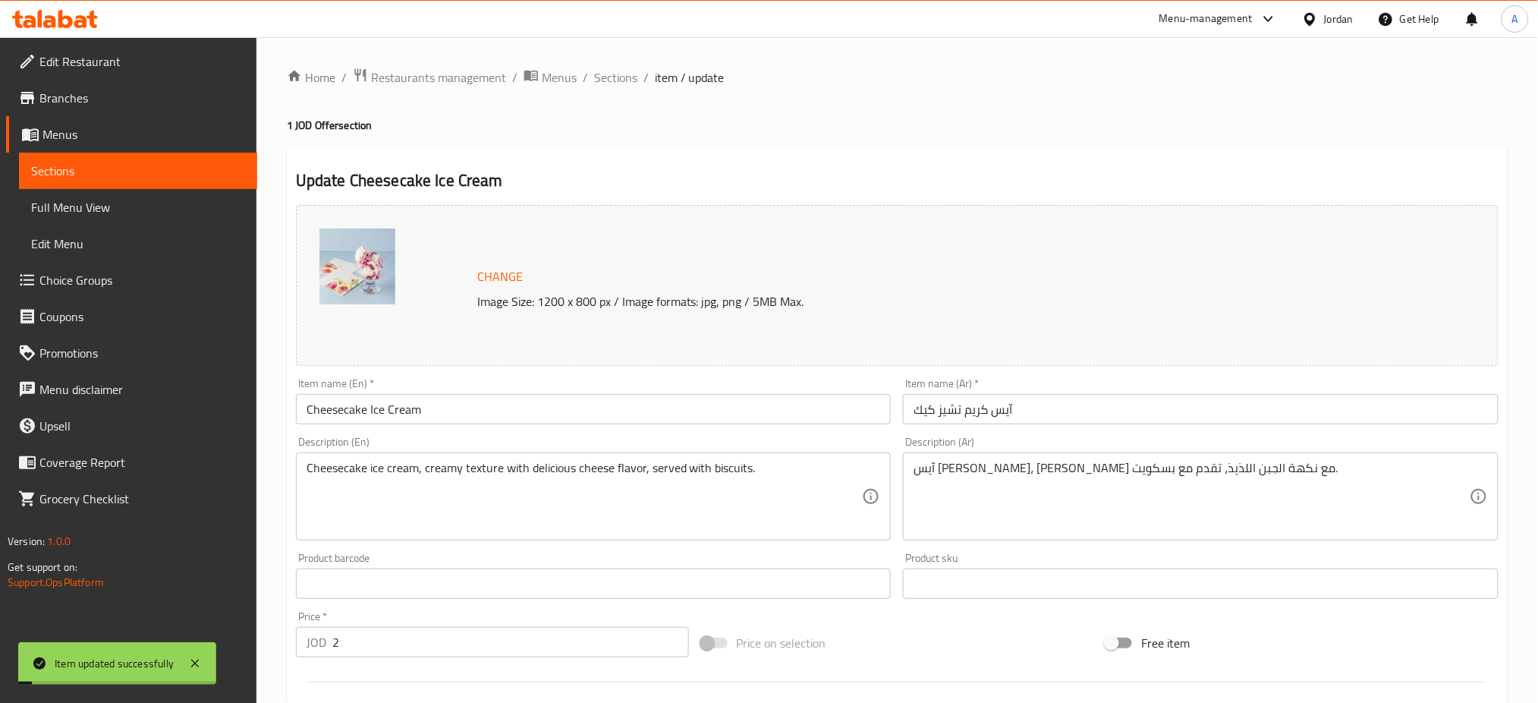
click at [556, 90] on div "Home / Restaurants management / Menus / Sections / item / update 1 JOD Offer se…" at bounding box center [897, 566] width 1221 height 996
click at [594, 78] on span "Sections" at bounding box center [615, 77] width 43 height 18
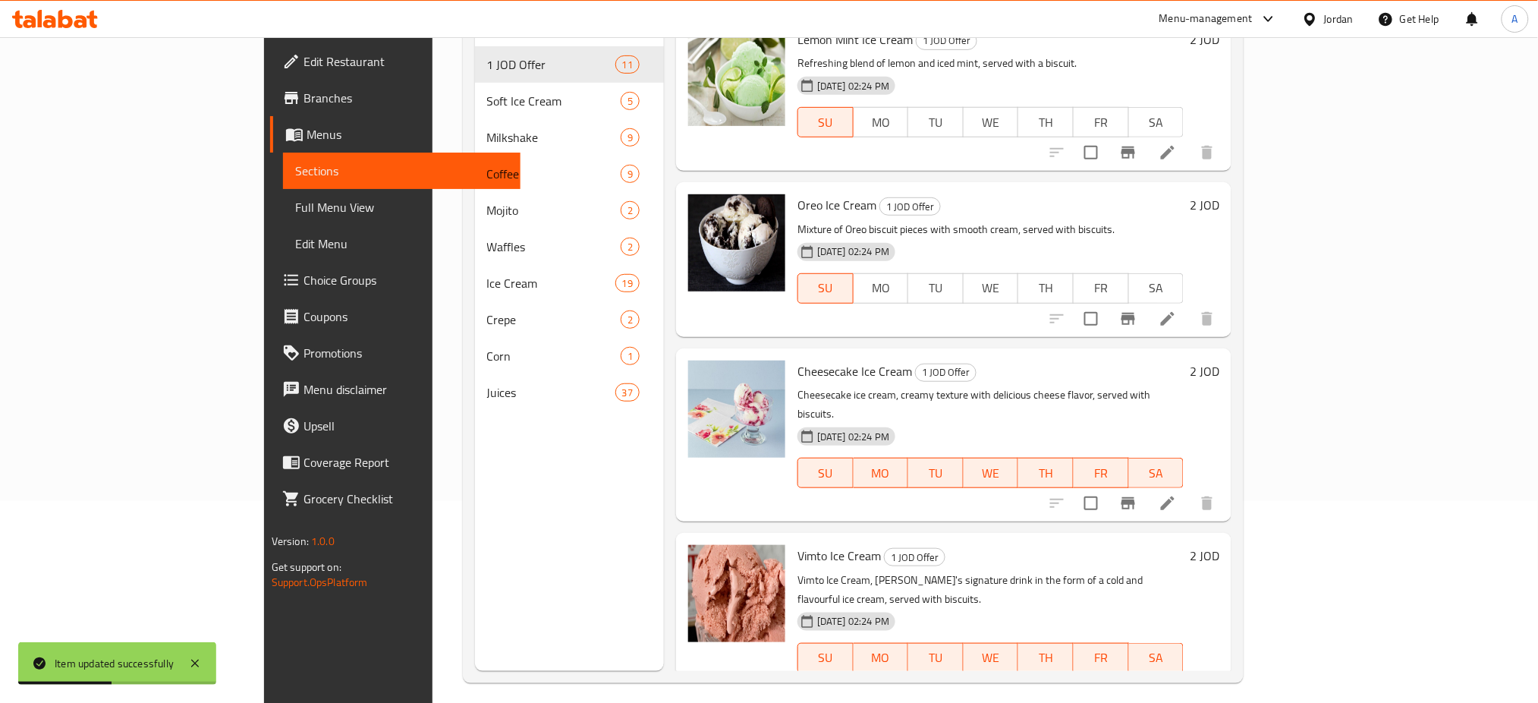
click at [1177, 679] on icon at bounding box center [1168, 688] width 18 height 18
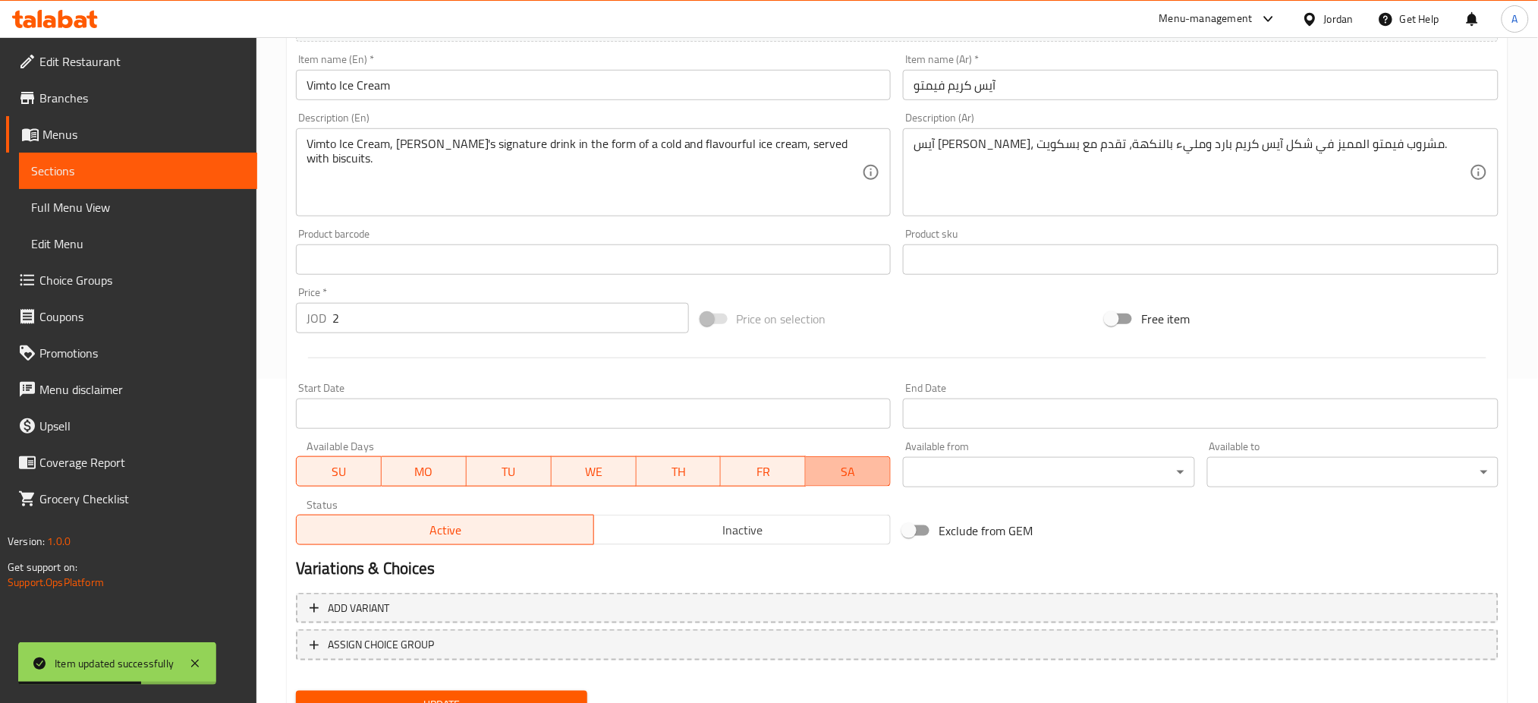
click at [841, 456] on button "SA" at bounding box center [848, 471] width 85 height 30
drag, startPoint x: 773, startPoint y: 418, endPoint x: 664, endPoint y: 418, distance: 109.3
click at [773, 461] on span "FR" at bounding box center [764, 472] width 73 height 22
drag, startPoint x: 664, startPoint y: 418, endPoint x: 568, endPoint y: 418, distance: 96.4
click at [663, 461] on span "TH" at bounding box center [679, 472] width 73 height 22
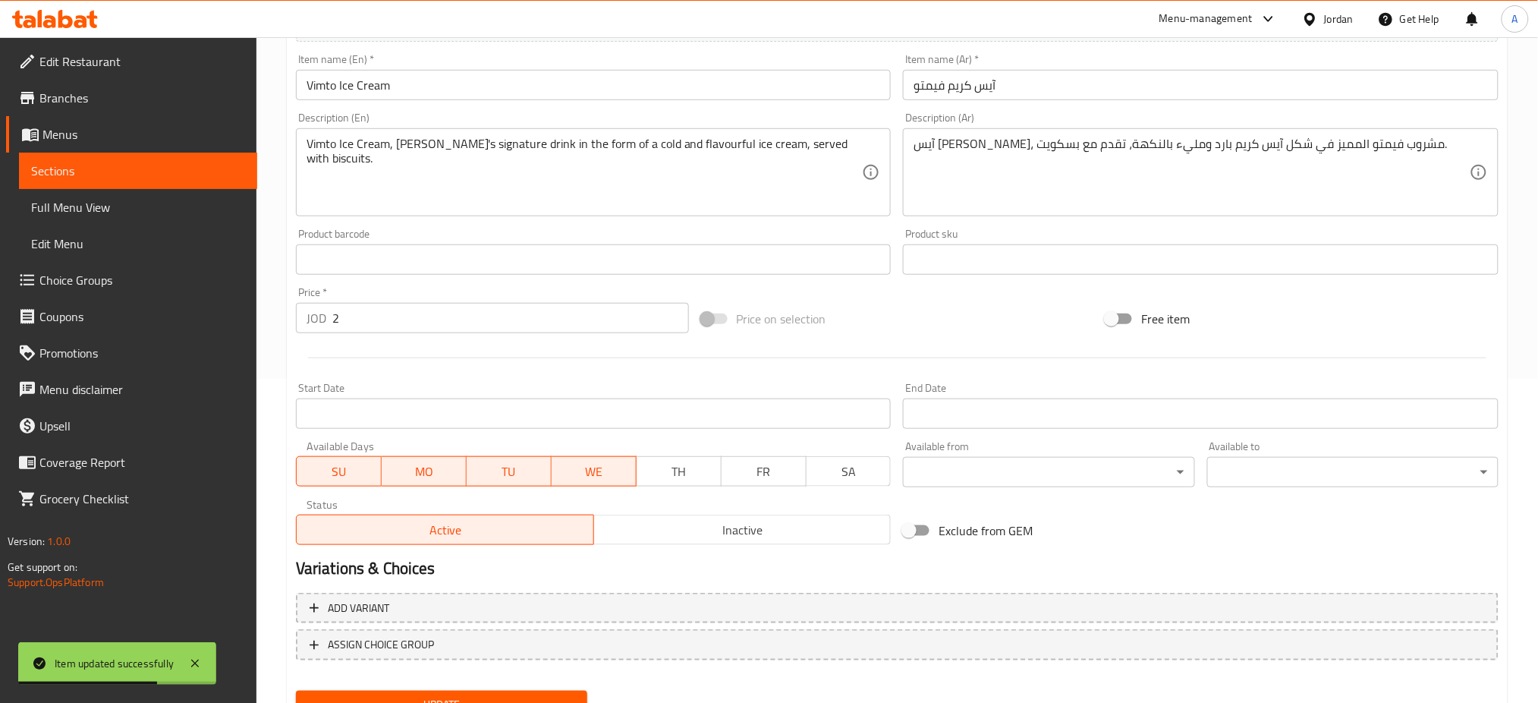
drag, startPoint x: 559, startPoint y: 417, endPoint x: 525, endPoint y: 418, distance: 34.2
click at [559, 461] on span "WE" at bounding box center [594, 472] width 73 height 22
click at [494, 461] on span "TU" at bounding box center [509, 472] width 73 height 22
click at [439, 461] on span "MO" at bounding box center [424, 472] width 73 height 22
click at [508, 695] on span "Update" at bounding box center [441, 704] width 267 height 19
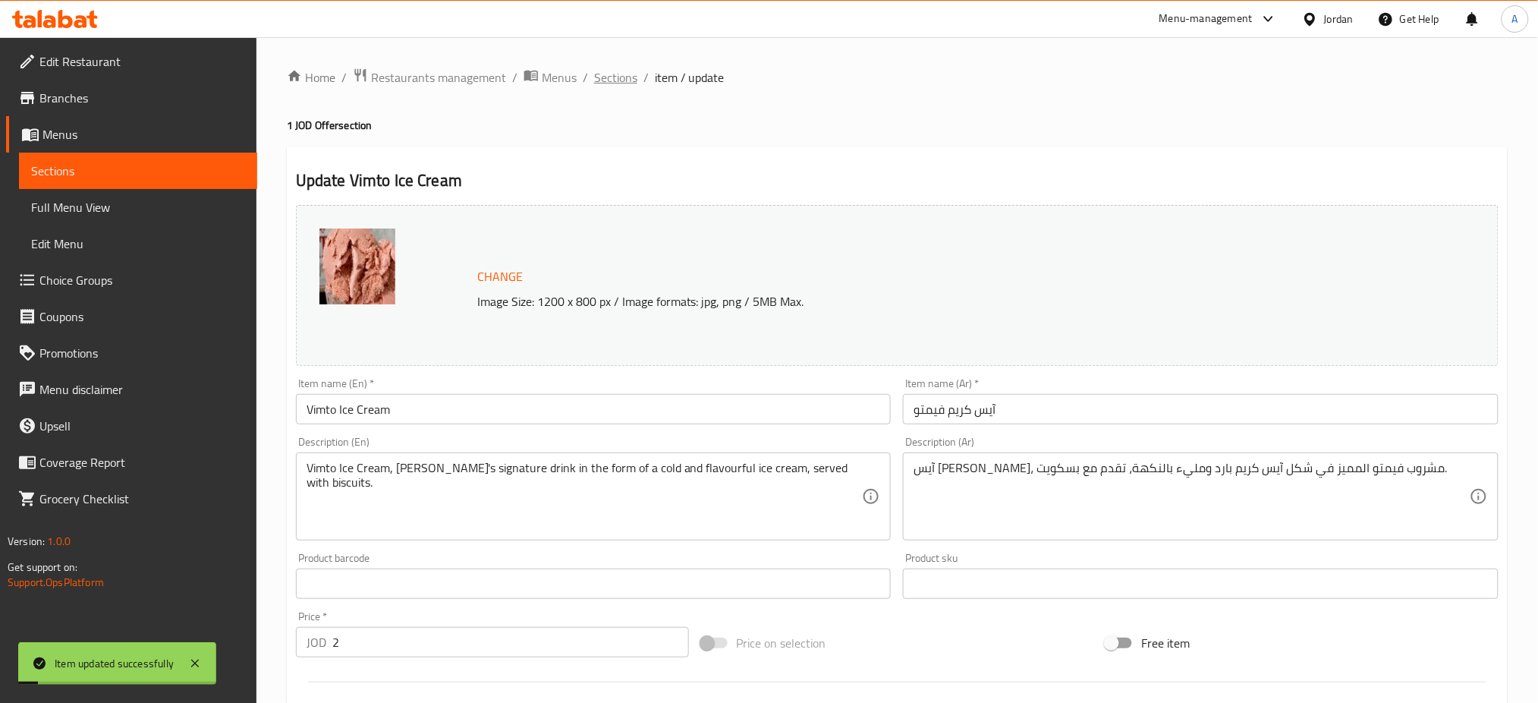
click at [594, 70] on span "Sections" at bounding box center [615, 77] width 43 height 18
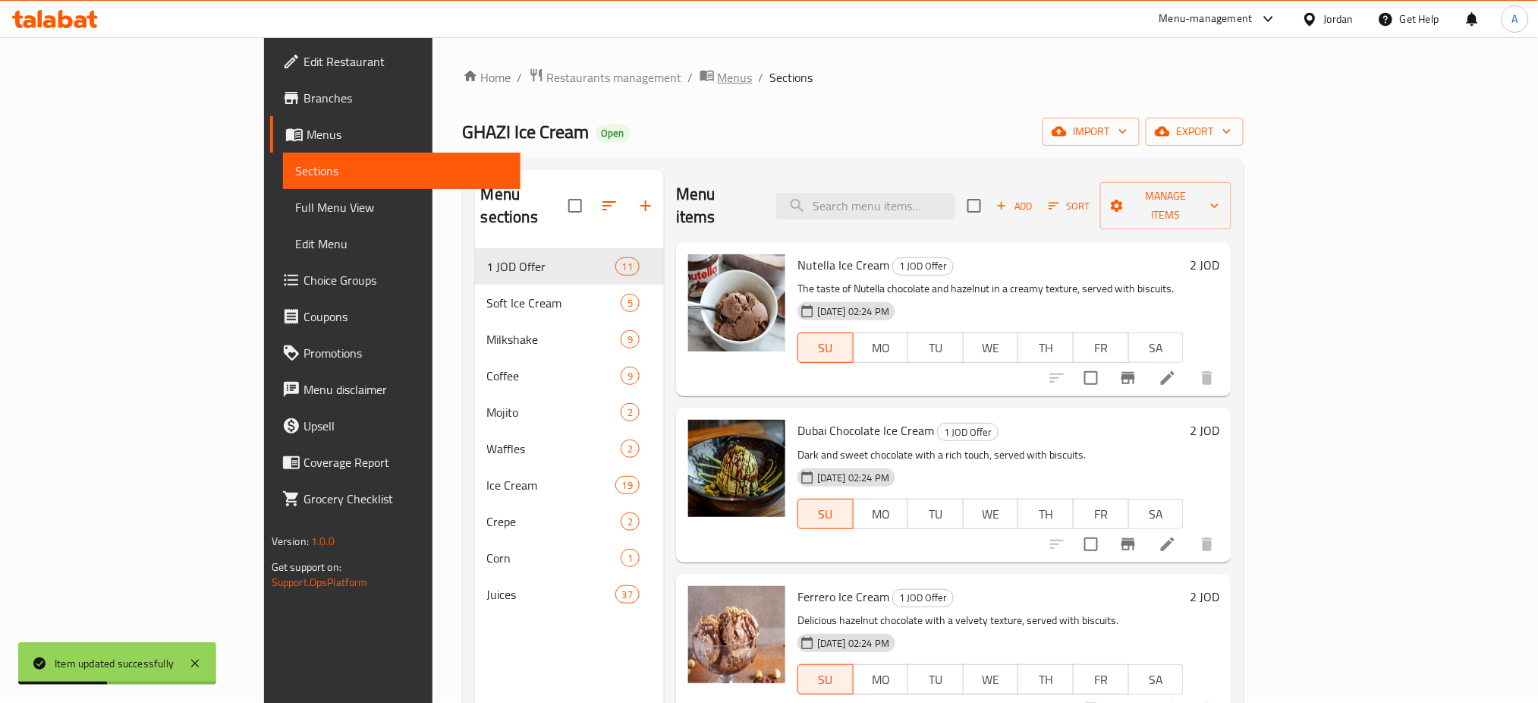
click at [718, 72] on span "Menus" at bounding box center [735, 77] width 35 height 18
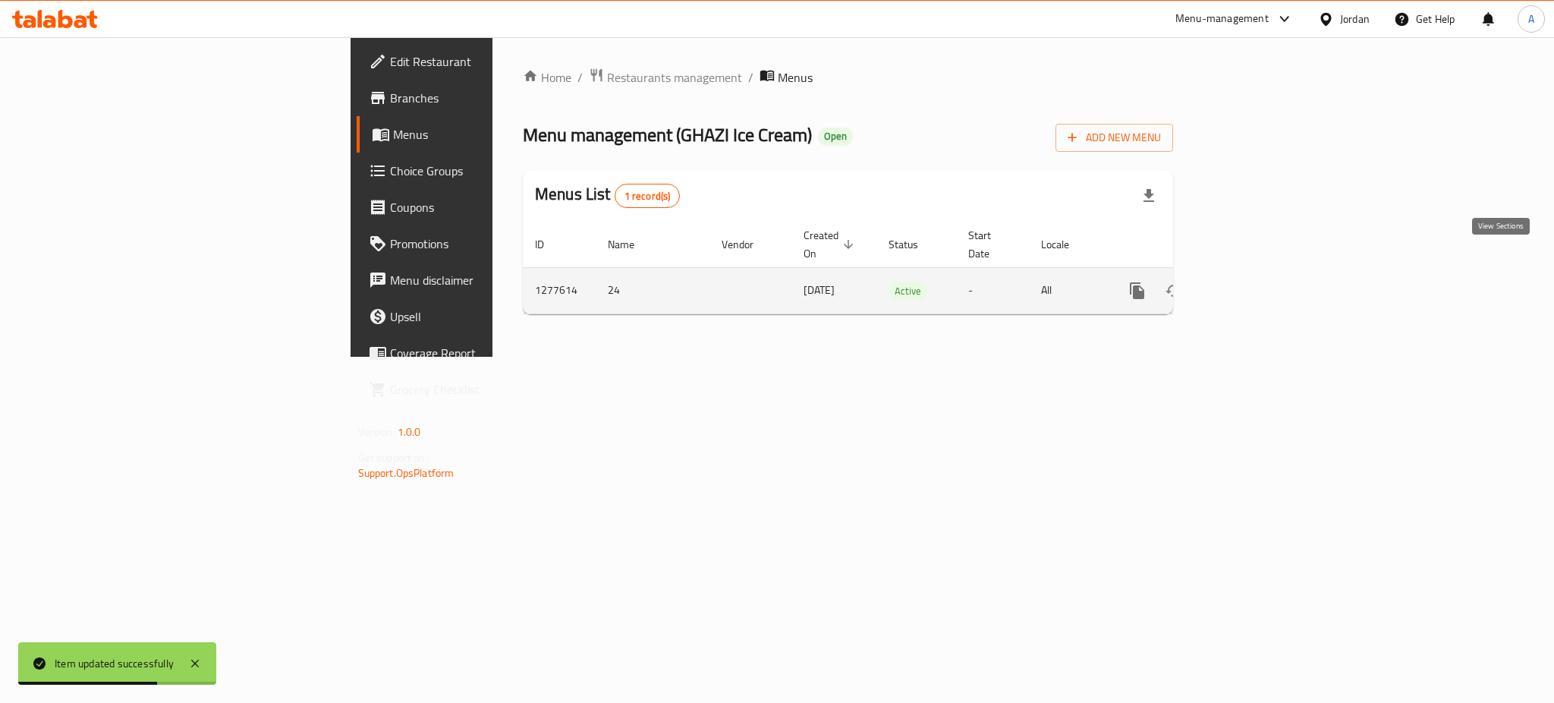
click at [1265, 272] on link "enhanced table" at bounding box center [1247, 290] width 36 height 36
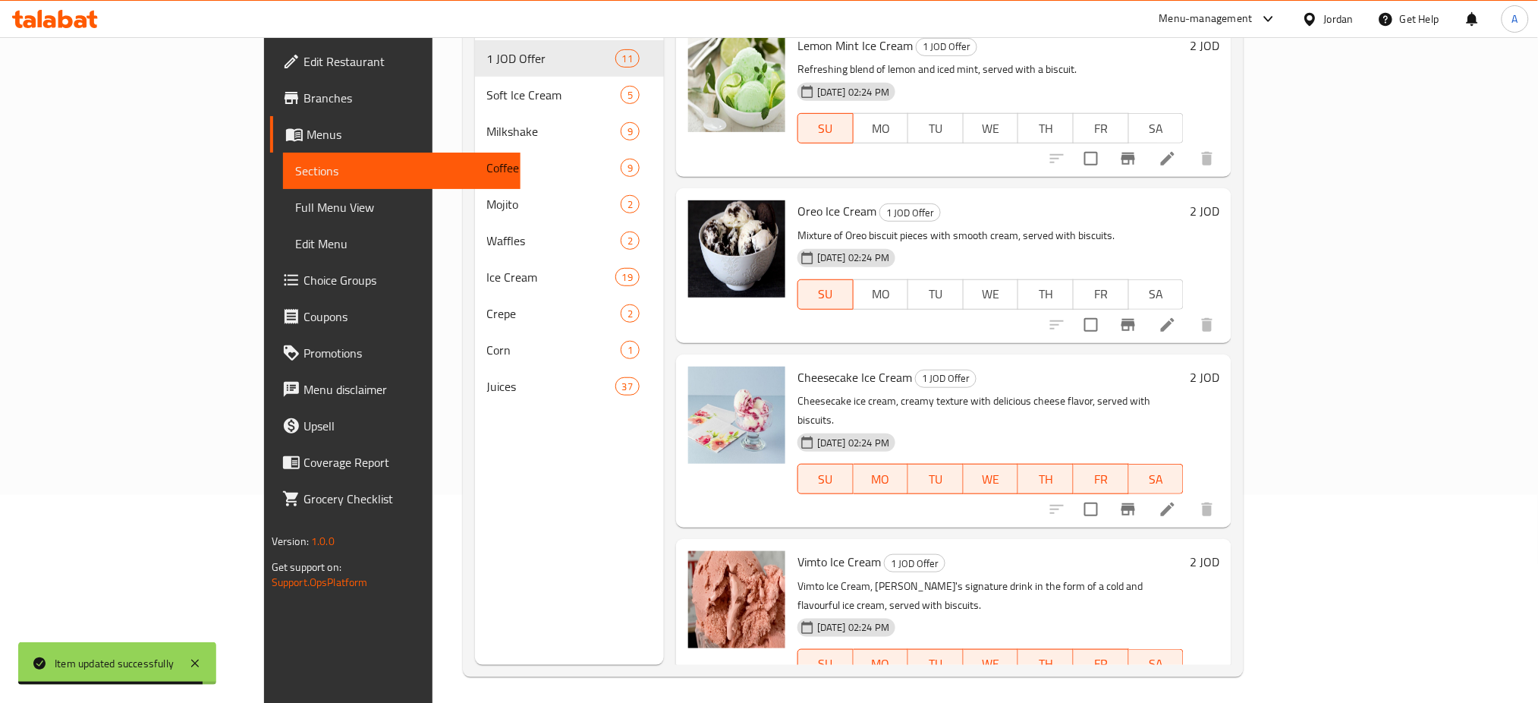
scroll to position [1037, 0]
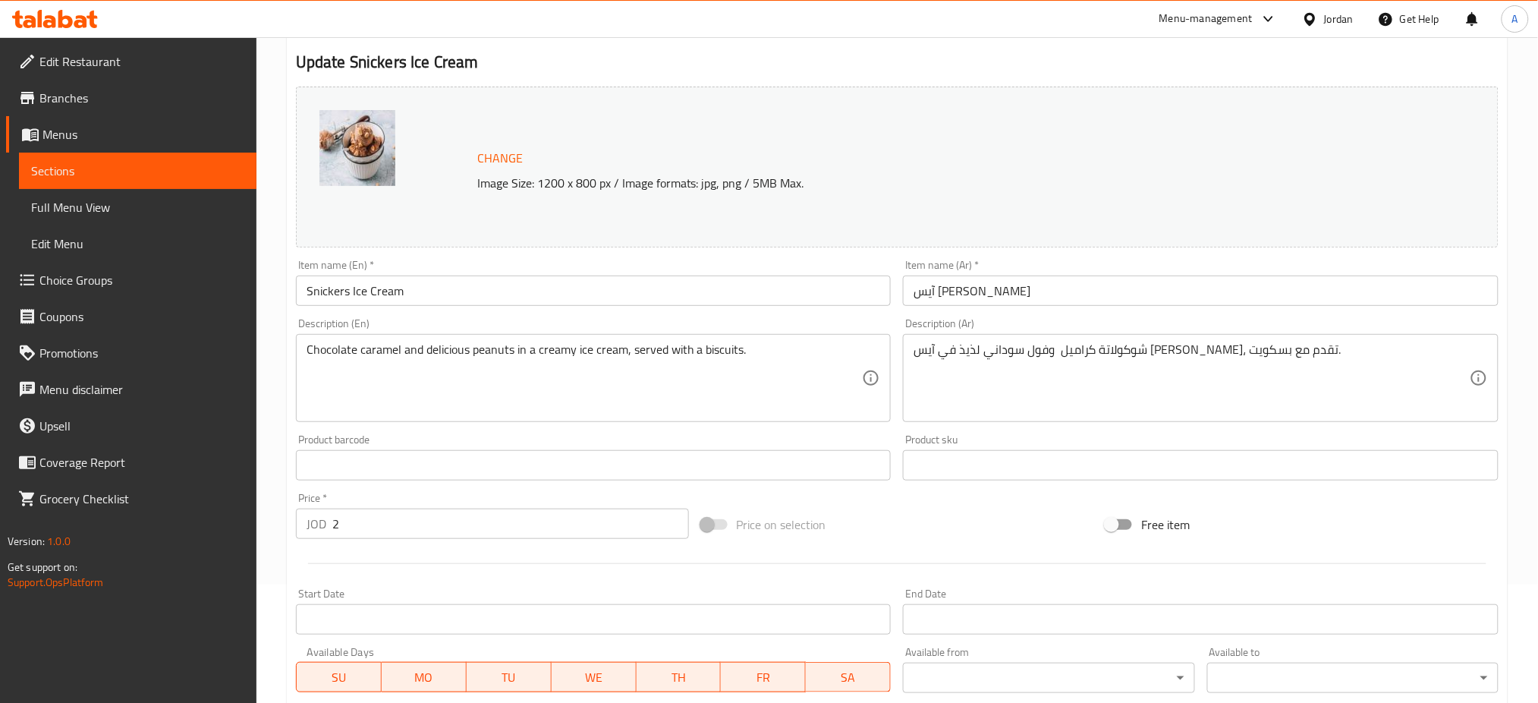
scroll to position [304, 0]
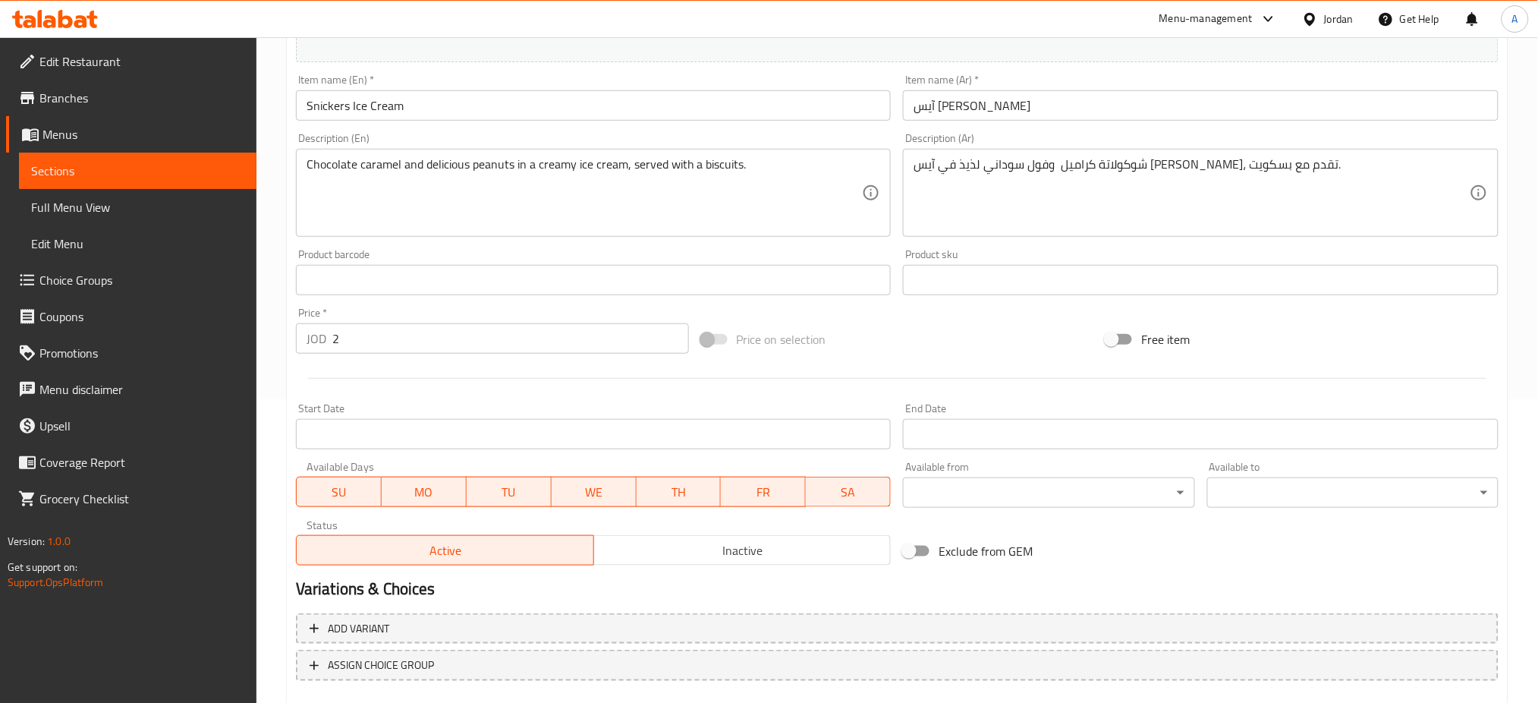
drag, startPoint x: 839, startPoint y: 454, endPoint x: 797, endPoint y: 449, distance: 42.8
click at [839, 477] on button "SA" at bounding box center [848, 492] width 85 height 30
drag, startPoint x: 781, startPoint y: 447, endPoint x: 676, endPoint y: 439, distance: 105.1
click at [777, 481] on span "FR" at bounding box center [764, 492] width 73 height 22
click at [671, 481] on span "TH" at bounding box center [679, 492] width 73 height 22
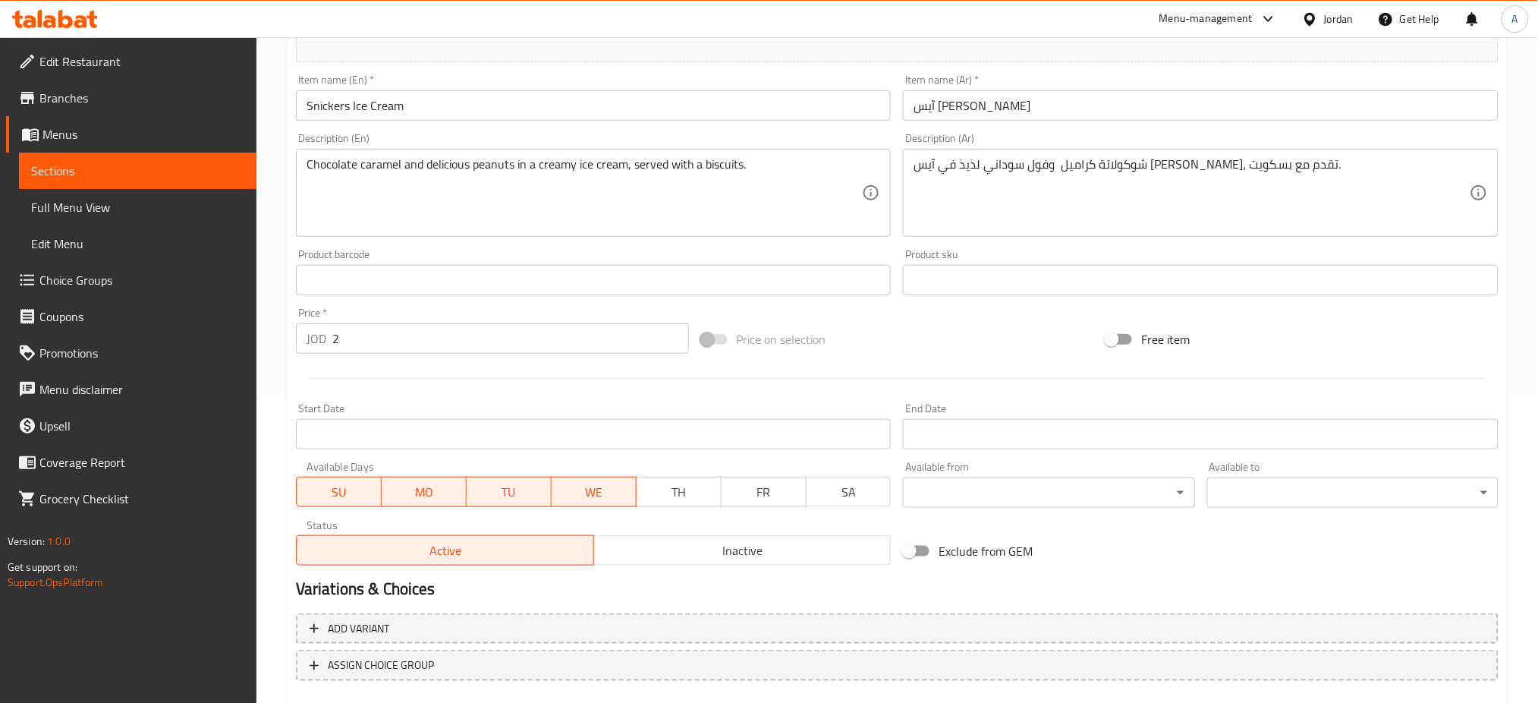
click at [577, 481] on span "WE" at bounding box center [594, 492] width 73 height 22
drag, startPoint x: 496, startPoint y: 432, endPoint x: 439, endPoint y: 436, distance: 57.1
click at [495, 481] on span "TU" at bounding box center [509, 492] width 73 height 22
click at [432, 481] on span "MO" at bounding box center [424, 492] width 73 height 22
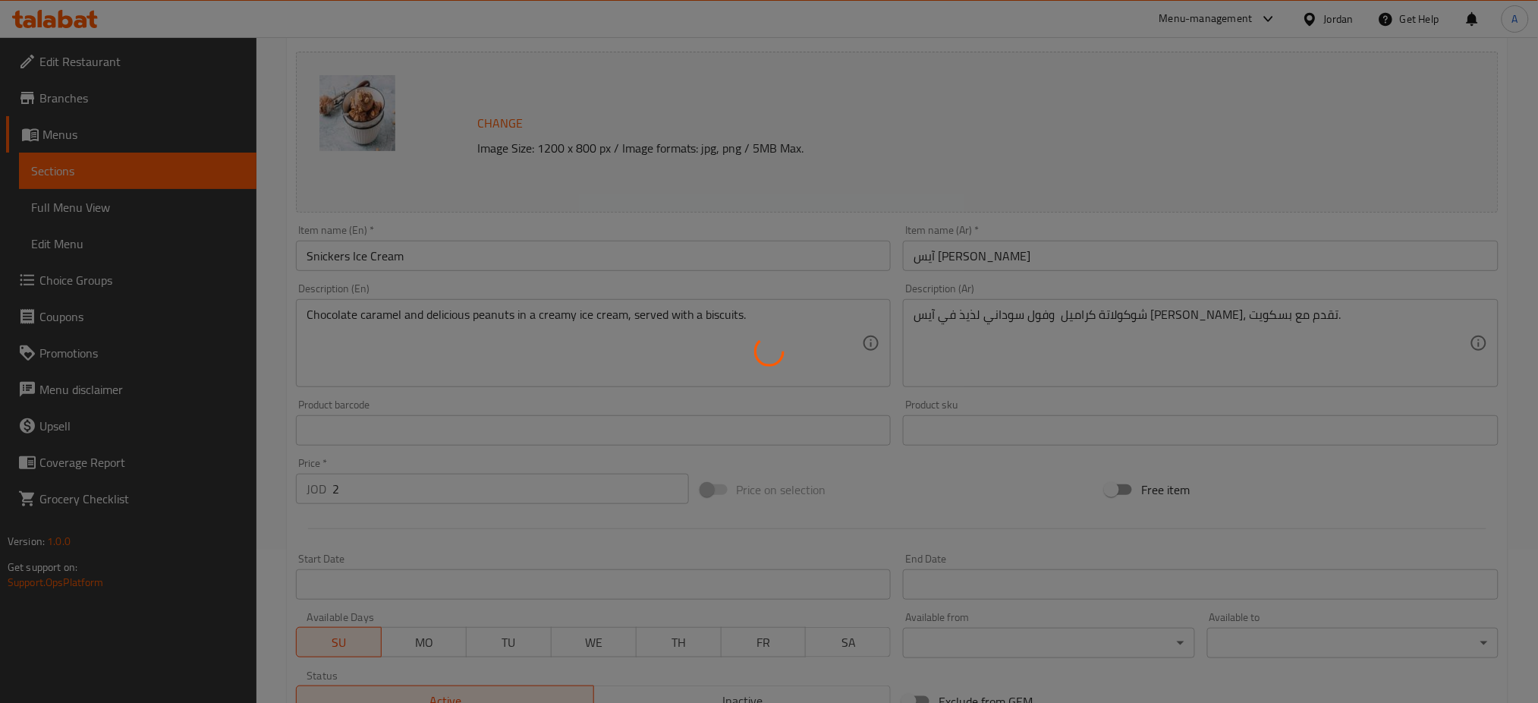
scroll to position [17, 0]
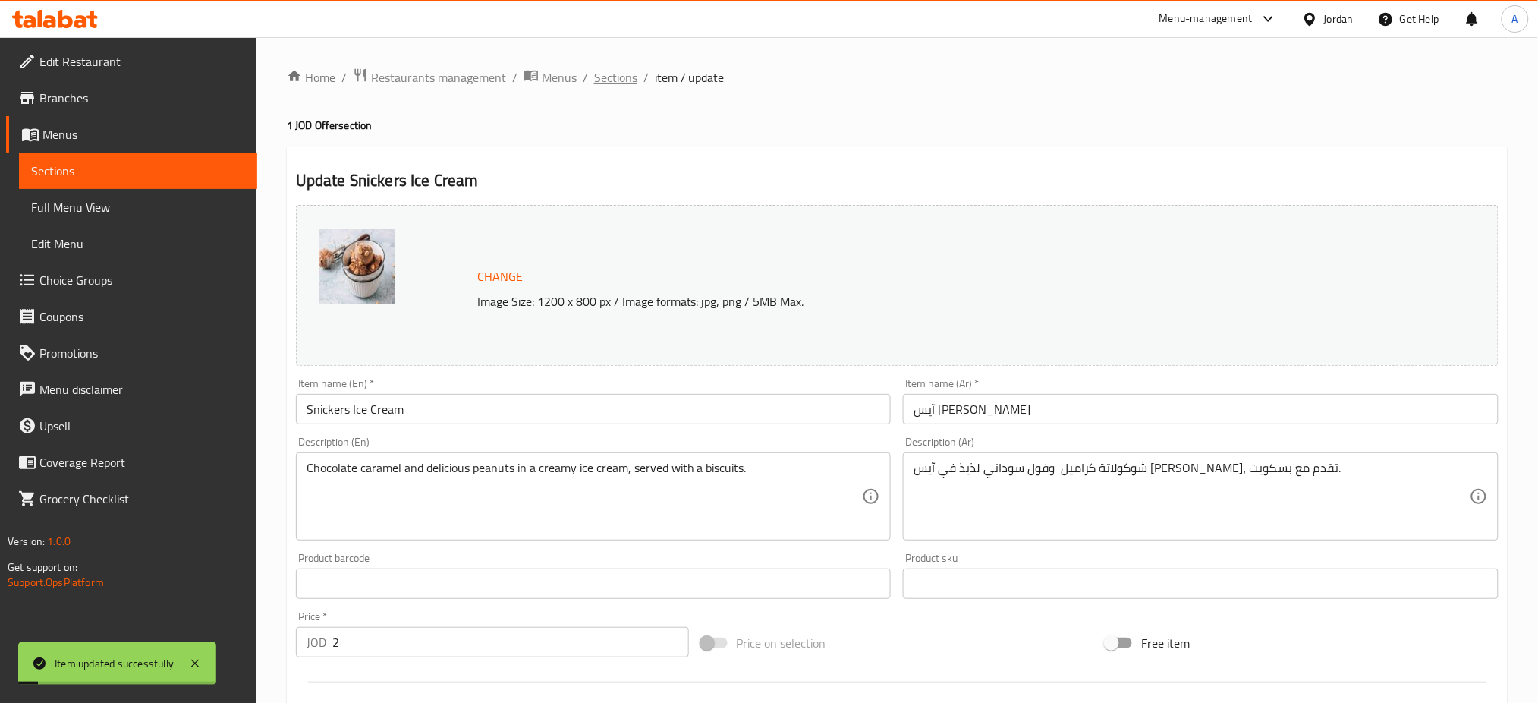
click at [594, 82] on span "Sections" at bounding box center [615, 77] width 43 height 18
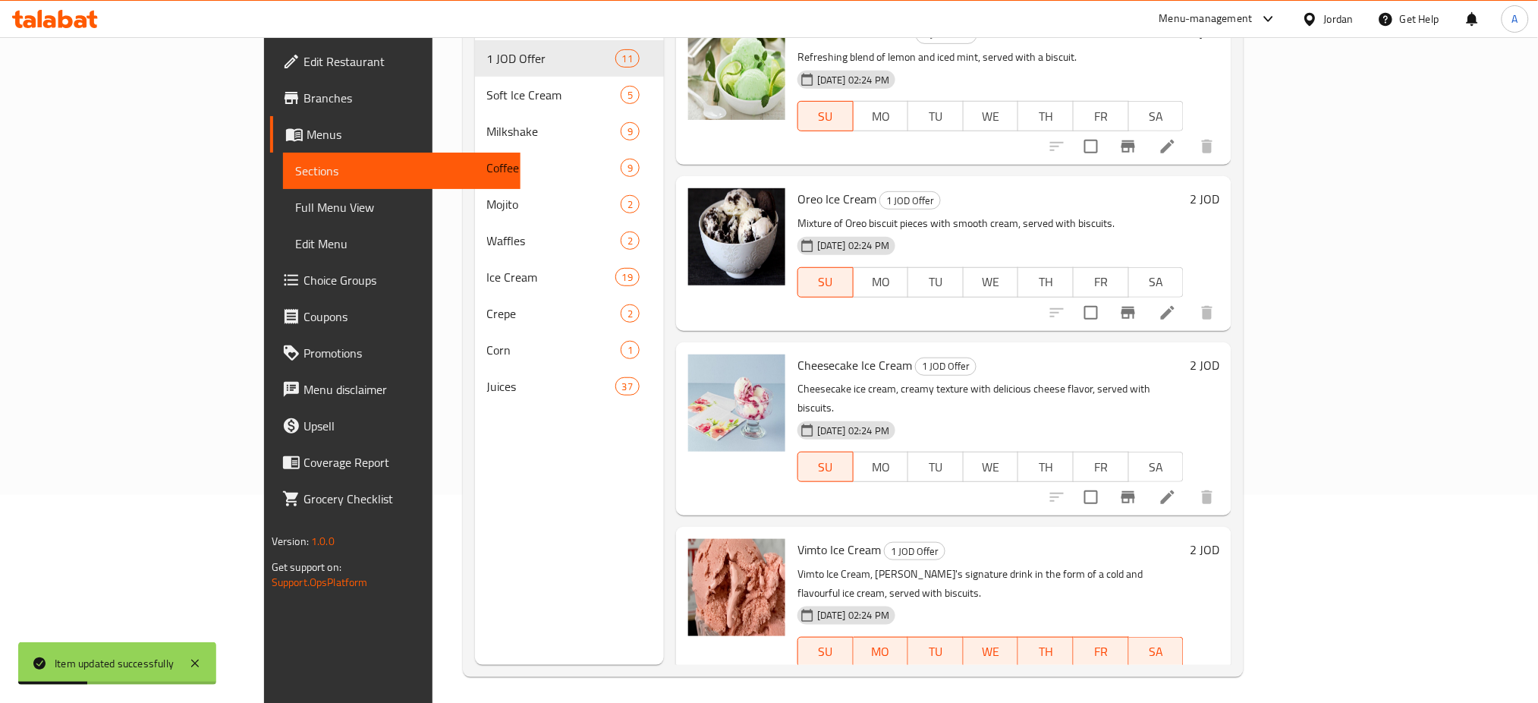
click at [1189, 669] on li at bounding box center [1168, 682] width 43 height 27
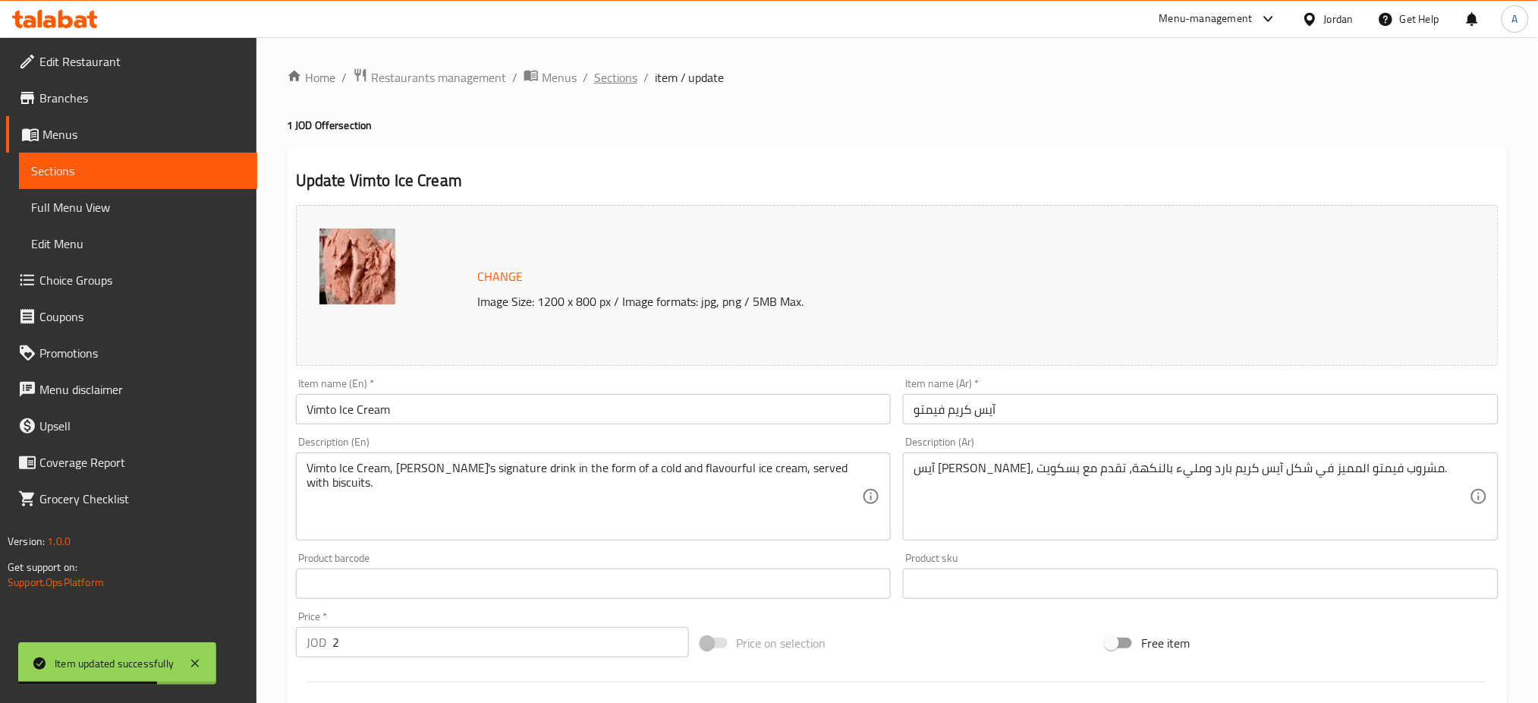
click at [594, 81] on span "Sections" at bounding box center [615, 77] width 43 height 18
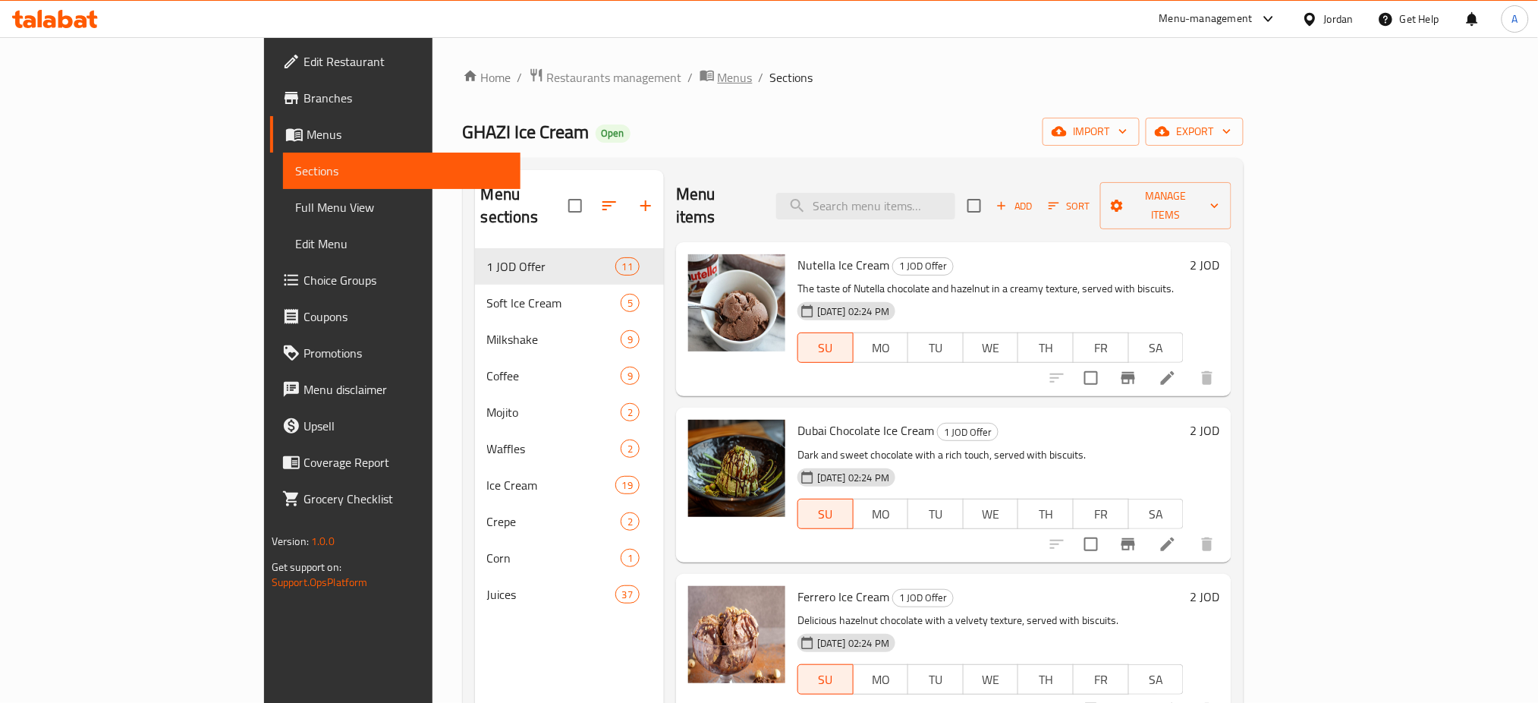
click at [718, 71] on span "Menus" at bounding box center [735, 77] width 35 height 18
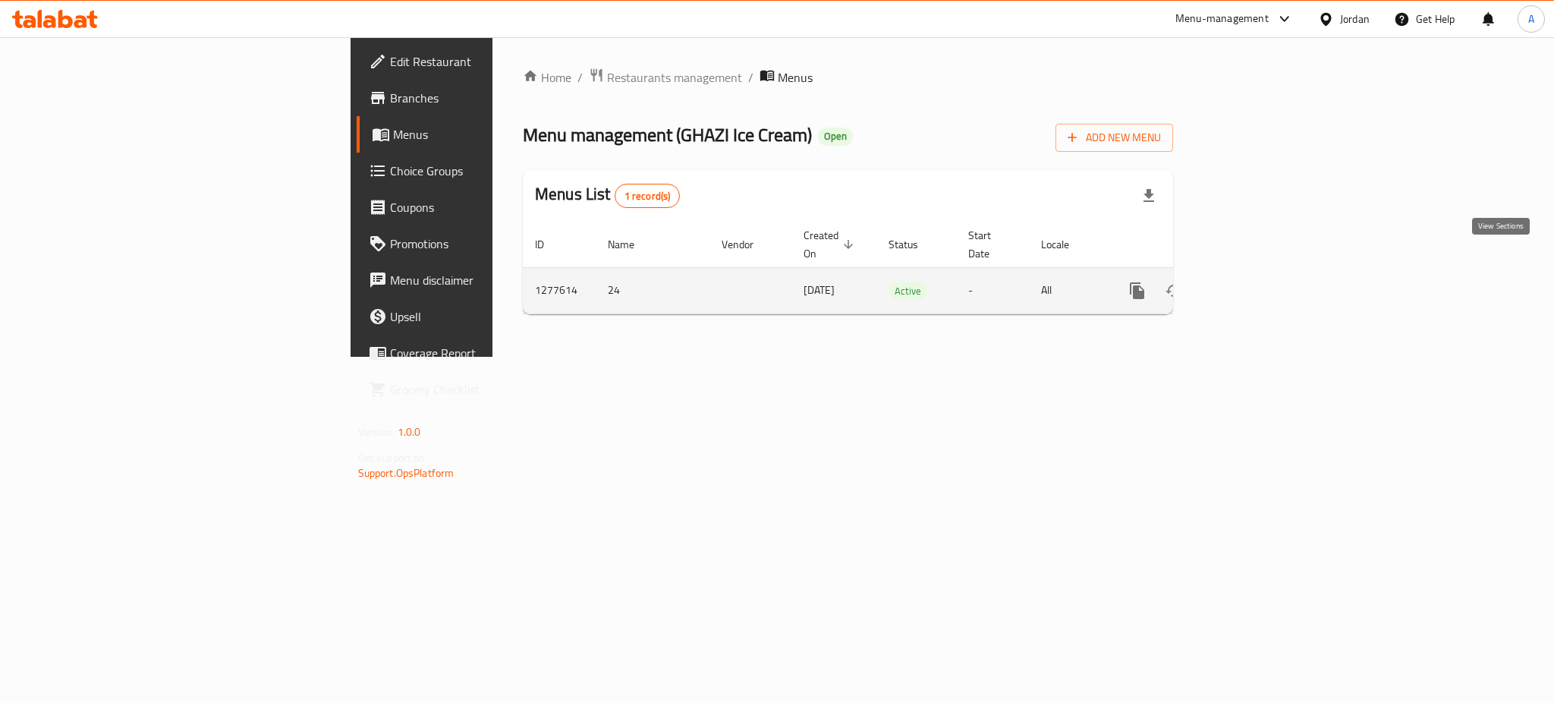
click at [1265, 272] on link "enhanced table" at bounding box center [1247, 290] width 36 height 36
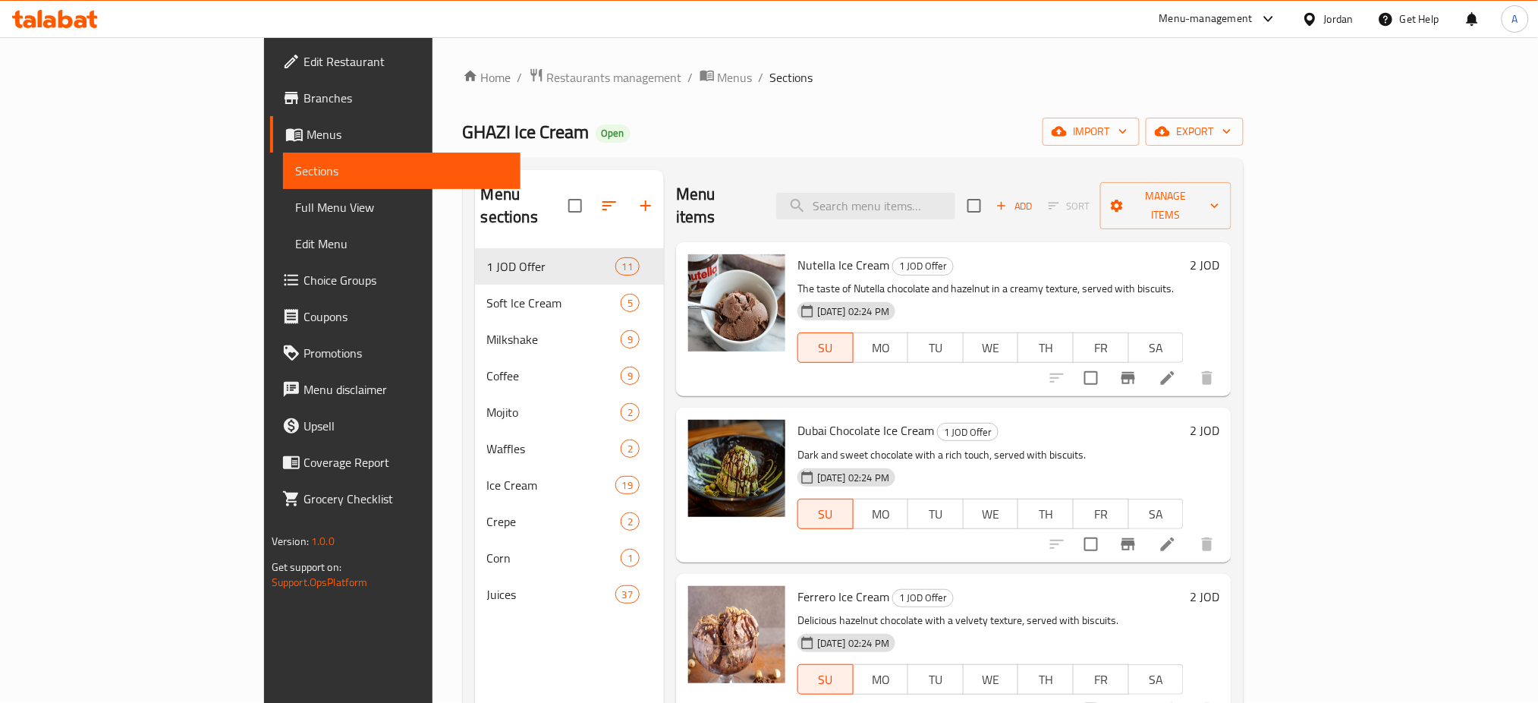
click at [304, 93] on span "Branches" at bounding box center [407, 98] width 206 height 18
